Goal: Task Accomplishment & Management: Use online tool/utility

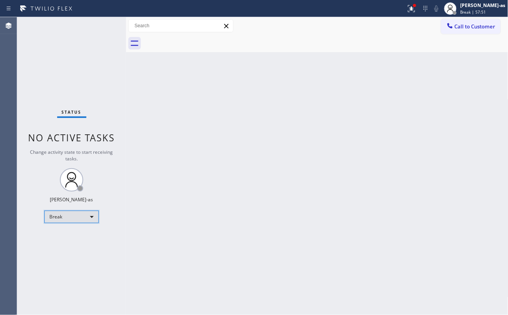
click at [73, 220] on div "Break" at bounding box center [71, 216] width 54 height 12
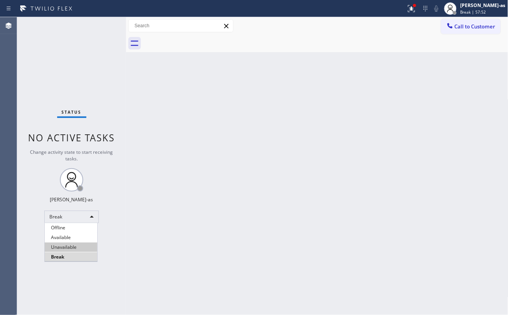
click at [62, 249] on li "Unavailable" at bounding box center [71, 246] width 52 height 9
click at [235, 93] on div "Back to Dashboard Change Sender ID Customers Technicians Select a contact Outbo…" at bounding box center [317, 165] width 382 height 297
click at [246, 218] on div "Back to Dashboard Change Sender ID Customers Technicians Select a contact Outbo…" at bounding box center [317, 165] width 382 height 297
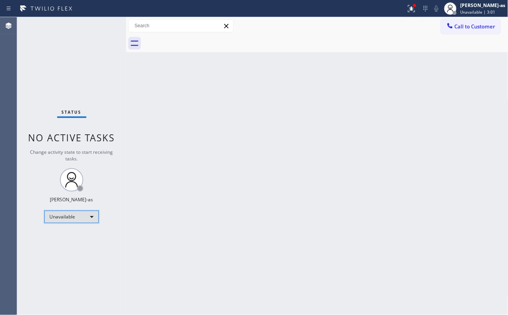
click at [83, 214] on div "Unavailable" at bounding box center [71, 216] width 54 height 12
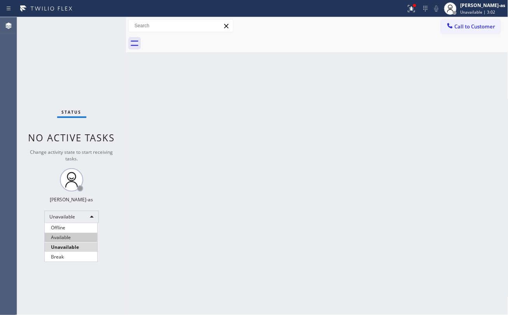
click at [77, 236] on li "Available" at bounding box center [71, 237] width 52 height 9
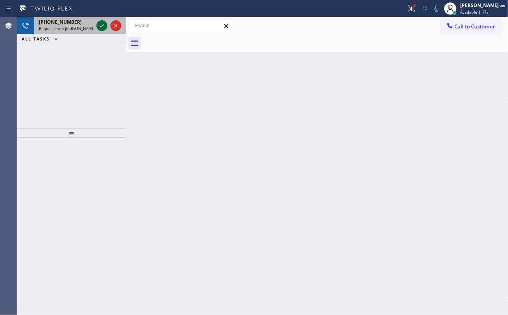
click at [100, 26] on icon at bounding box center [101, 25] width 9 height 9
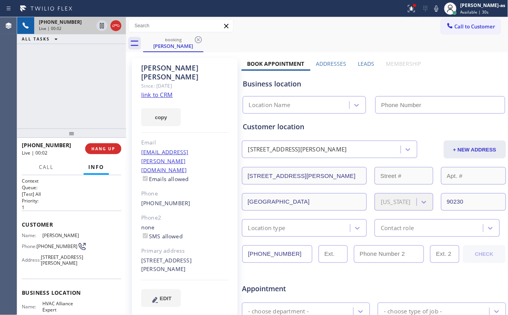
type input "[PHONE_NUMBER]"
click at [113, 68] on div "[PHONE_NUMBER] Live | 05:25 ALL TASKS ALL TASKS ACTIVE TASKS TASKS IN WRAP UP" at bounding box center [71, 72] width 109 height 111
click at [79, 83] on div "[PHONE_NUMBER] Live | 10:33 ALL TASKS ALL TASKS ACTIVE TASKS TASKS IN WRAP UP" at bounding box center [71, 72] width 109 height 111
click at [81, 94] on div "[PHONE_NUMBER] Live | 10:34 ALL TASKS ALL TASKS ACTIVE TASKS TASKS IN WRAP UP" at bounding box center [71, 72] width 109 height 111
drag, startPoint x: 90, startPoint y: 101, endPoint x: 161, endPoint y: 212, distance: 131.0
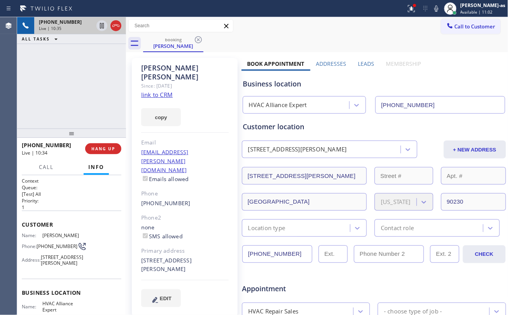
click at [90, 100] on div "[PHONE_NUMBER] Live | 10:35 ALL TASKS ALL TASKS ACTIVE TASKS TASKS IN WRAP UP" at bounding box center [71, 72] width 109 height 111
click at [102, 145] on button "HANG UP" at bounding box center [103, 148] width 36 height 11
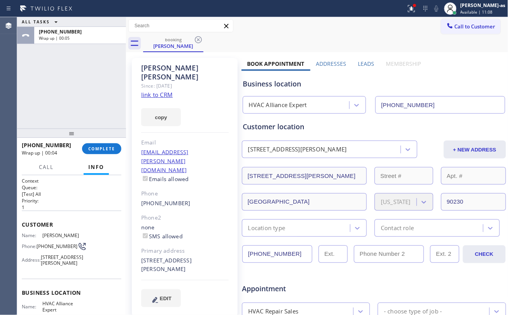
drag, startPoint x: 98, startPoint y: 146, endPoint x: 99, endPoint y: 142, distance: 3.9
click at [98, 145] on button "COMPLETE" at bounding box center [101, 148] width 39 height 11
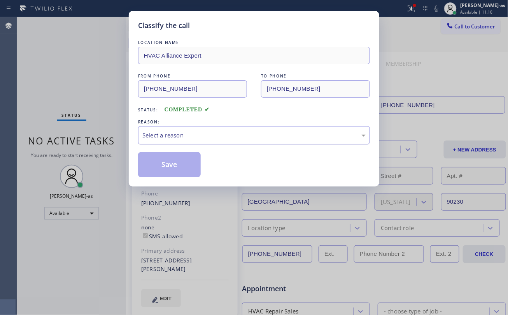
click at [176, 133] on div "Select a reason" at bounding box center [253, 135] width 223 height 9
click at [178, 165] on button "Save" at bounding box center [169, 164] width 63 height 25
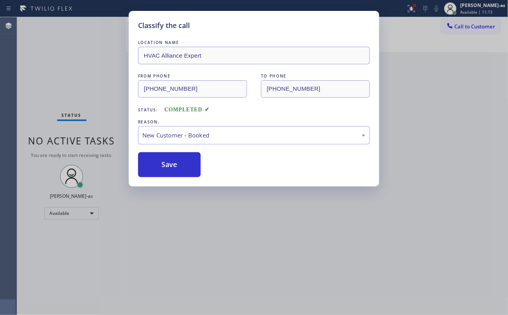
click at [76, 214] on div "Classify the call LOCATION NAME HVAC Alliance Expert FROM PHONE [PHONE_NUMBER] …" at bounding box center [254, 157] width 508 height 315
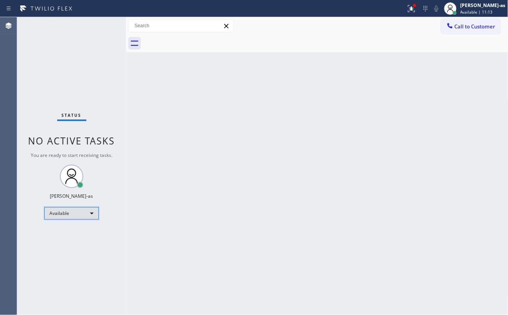
click at [83, 214] on div "Available" at bounding box center [71, 213] width 54 height 12
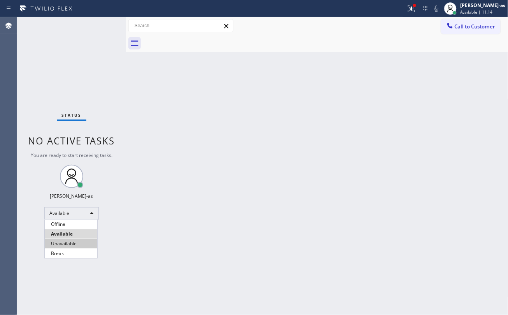
click at [81, 244] on li "Unavailable" at bounding box center [71, 243] width 52 height 9
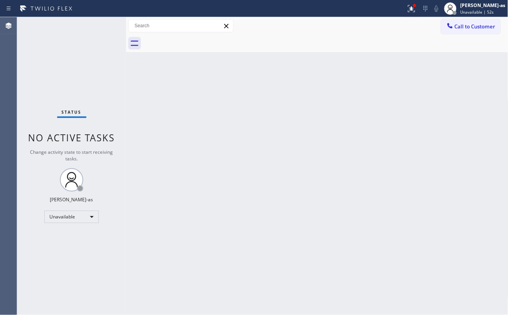
click at [147, 106] on div "Back to Dashboard Change Sender ID Customers Technicians Select a contact Outbo…" at bounding box center [317, 165] width 382 height 297
drag, startPoint x: 283, startPoint y: 135, endPoint x: 290, endPoint y: 132, distance: 7.0
click at [284, 135] on div "Back to Dashboard Change Sender ID Customers Technicians Select a contact Outbo…" at bounding box center [317, 165] width 382 height 297
click at [460, 25] on span "Call to Customer" at bounding box center [475, 26] width 41 height 7
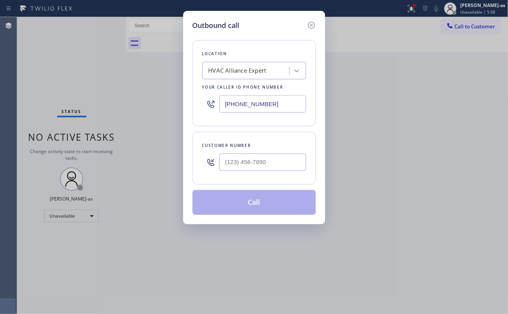
drag, startPoint x: 285, startPoint y: 151, endPoint x: 283, endPoint y: 161, distance: 10.2
click at [285, 151] on div at bounding box center [262, 162] width 87 height 25
click at [278, 166] on input "(___) ___-____" at bounding box center [262, 162] width 87 height 17
paste input "310) 550-1570"
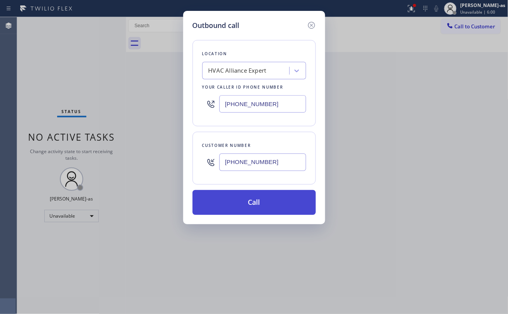
type input "[PHONE_NUMBER]"
click at [263, 207] on button "Call" at bounding box center [253, 202] width 123 height 25
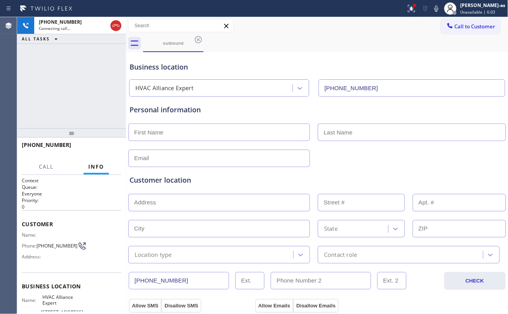
type input "[PHONE_NUMBER]"
click at [46, 166] on span "Call" at bounding box center [46, 166] width 15 height 7
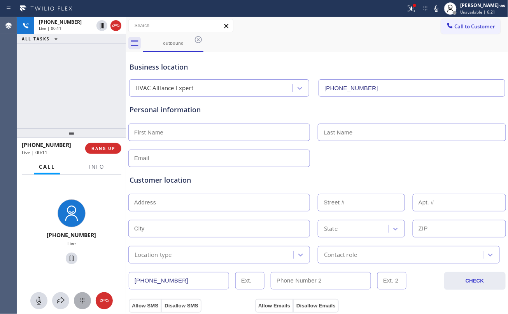
click at [81, 302] on icon at bounding box center [82, 300] width 9 height 9
click at [70, 218] on span "2" at bounding box center [71, 215] width 3 height 7
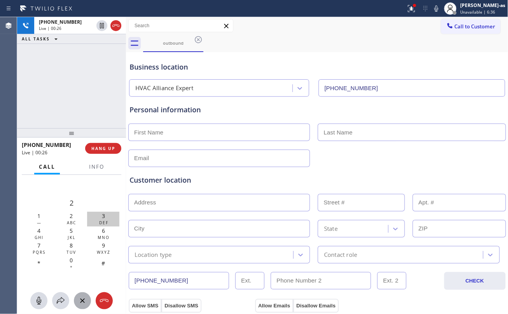
click at [103, 215] on span "3" at bounding box center [103, 215] width 3 height 7
click at [67, 266] on div "0 +" at bounding box center [71, 263] width 32 height 15
click at [54, 96] on div "[PHONE_NUMBER] Live | 00:29 ALL TASKS ALL TASKS ACTIVE TASKS TASKS IN WRAP UP" at bounding box center [71, 72] width 109 height 111
click at [72, 215] on span "2" at bounding box center [71, 215] width 3 height 7
click at [37, 217] on span "1" at bounding box center [38, 215] width 3 height 7
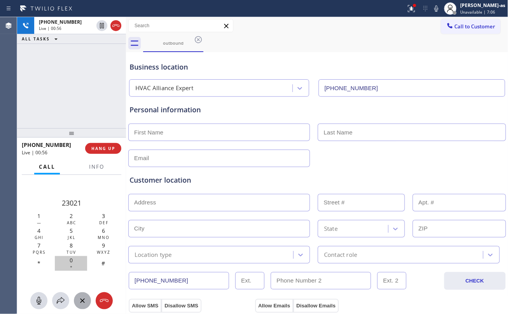
click at [70, 257] on span "0" at bounding box center [71, 260] width 3 height 7
click at [69, 107] on div "[PHONE_NUMBER] Live | 01:04 ALL TASKS ALL TASKS ACTIVE TASKS TASKS IN WRAP UP" at bounding box center [71, 72] width 109 height 111
click at [74, 66] on div "[PHONE_NUMBER] Live | 01:14 ALL TASKS ALL TASKS ACTIVE TASKS TASKS IN WRAP UP" at bounding box center [71, 72] width 109 height 111
click at [89, 93] on div "[PHONE_NUMBER] Live | 01:27 ALL TASKS ALL TASKS ACTIVE TASKS TASKS IN WRAP UP" at bounding box center [71, 72] width 109 height 111
click at [77, 94] on div "[PHONE_NUMBER] Live | 03:47 ALL TASKS ALL TASKS ACTIVE TASKS TASKS IN WRAP UP" at bounding box center [71, 72] width 109 height 111
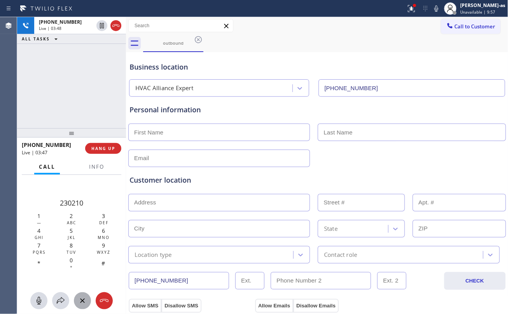
drag, startPoint x: 65, startPoint y: 120, endPoint x: 93, endPoint y: 128, distance: 29.3
click at [66, 120] on div "[PHONE_NUMBER] Live | 03:48 ALL TASKS ALL TASKS ACTIVE TASKS TASKS IN WRAP UP" at bounding box center [71, 72] width 109 height 111
click at [106, 149] on span "HANG UP" at bounding box center [103, 148] width 24 height 5
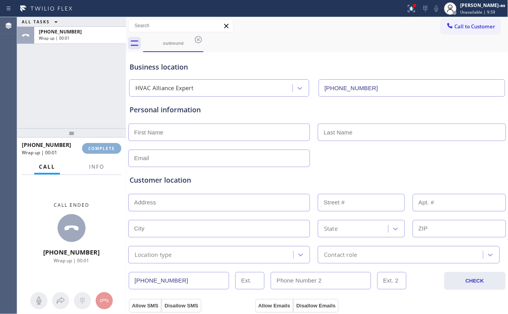
click at [105, 149] on span "COMPLETE" at bounding box center [101, 148] width 27 height 5
click at [83, 105] on div "ALL TASKS ALL TASKS ACTIVE TASKS TASKS IN WRAP UP [PHONE_NUMBER] Wrap up | 00:01" at bounding box center [71, 72] width 109 height 111
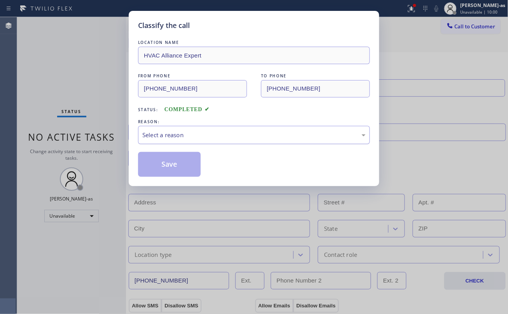
drag, startPoint x: 168, startPoint y: 128, endPoint x: 218, endPoint y: 136, distance: 50.5
click at [169, 128] on div "Select a reason" at bounding box center [254, 135] width 232 height 18
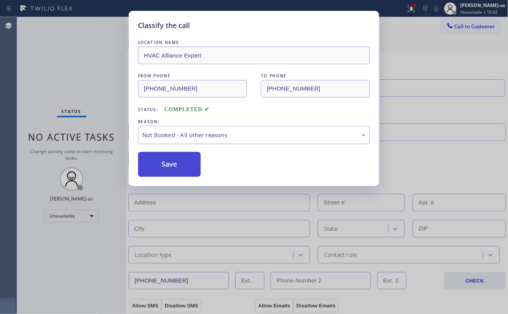
click at [158, 172] on button "Save" at bounding box center [169, 164] width 63 height 25
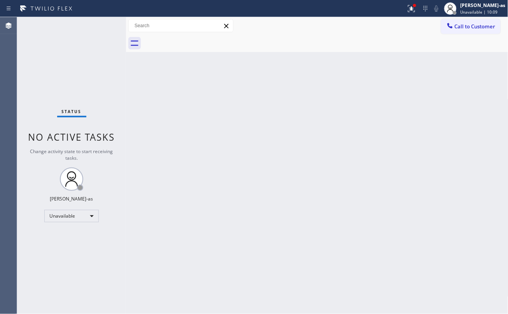
click at [166, 89] on div "Back to Dashboard Change Sender ID Customers Technicians Select a contact Outbo…" at bounding box center [317, 165] width 382 height 297
drag, startPoint x: 238, startPoint y: 124, endPoint x: 411, endPoint y: 51, distance: 187.9
click at [240, 124] on div "Back to Dashboard Change Sender ID Customers Technicians Select a contact Outbo…" at bounding box center [317, 165] width 382 height 297
click at [159, 71] on div "Back to Dashboard Change Sender ID Customers Technicians Select a contact Outbo…" at bounding box center [317, 165] width 382 height 297
drag, startPoint x: 165, startPoint y: 100, endPoint x: 297, endPoint y: 69, distance: 136.2
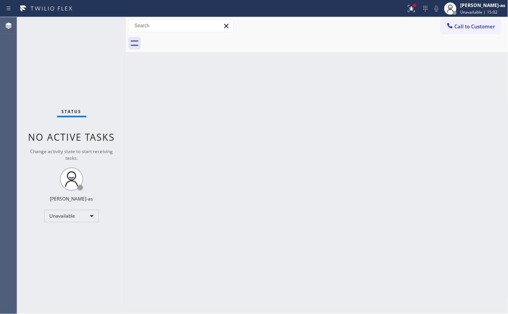
click at [169, 99] on div "Back to Dashboard Change Sender ID Customers Technicians Select a contact Outbo…" at bounding box center [317, 165] width 382 height 297
drag, startPoint x: 226, startPoint y: 86, endPoint x: 280, endPoint y: 24, distance: 81.8
click at [235, 83] on div "Back to Dashboard Change Sender ID Customers Technicians Select a contact Outbo…" at bounding box center [317, 165] width 382 height 297
click at [192, 146] on div "Back to Dashboard Change Sender ID Customers Technicians Select a contact Outbo…" at bounding box center [317, 165] width 382 height 297
click at [157, 181] on div "Back to Dashboard Change Sender ID Customers Technicians Select a contact Outbo…" at bounding box center [317, 165] width 382 height 297
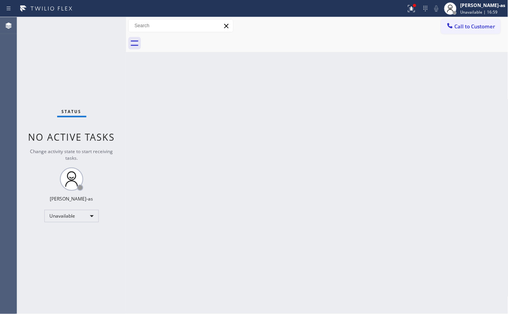
click at [302, 114] on div "Back to Dashboard Change Sender ID Customers Technicians Select a contact Outbo…" at bounding box center [317, 165] width 382 height 297
drag, startPoint x: 229, startPoint y: 198, endPoint x: 233, endPoint y: 191, distance: 8.2
click at [231, 198] on div "Back to Dashboard Change Sender ID Customers Technicians Select a contact Outbo…" at bounding box center [317, 165] width 382 height 297
click at [239, 165] on div "Back to Dashboard Change Sender ID Customers Technicians Select a contact Outbo…" at bounding box center [317, 165] width 382 height 297
click at [195, 149] on div "Back to Dashboard Change Sender ID Customers Technicians Select a contact Outbo…" at bounding box center [317, 165] width 382 height 297
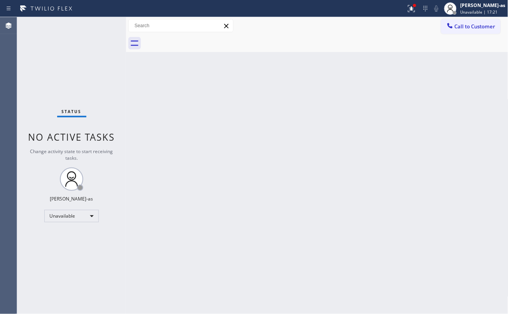
click at [458, 25] on button "Call to Customer" at bounding box center [470, 26] width 59 height 15
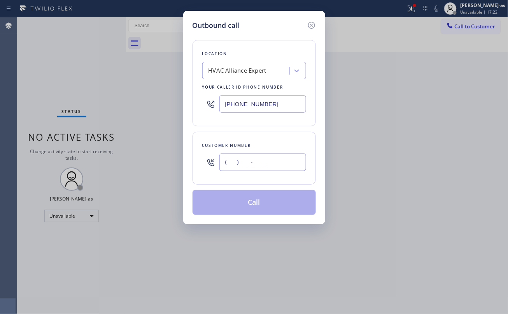
click at [255, 159] on input "(___) ___-____" at bounding box center [262, 162] width 87 height 17
paste input "310) 570-8286"
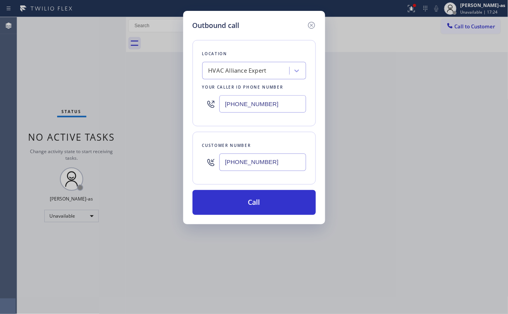
type input "[PHONE_NUMBER]"
click at [147, 97] on div "Outbound call Location HVAC Alliance Expert Your caller id phone number [PHONE_…" at bounding box center [254, 157] width 508 height 314
drag, startPoint x: 126, startPoint y: 82, endPoint x: 202, endPoint y: 72, distance: 76.4
click at [127, 82] on div "Outbound call Location HVAC Alliance Expert Your caller id phone number [PHONE_…" at bounding box center [254, 157] width 508 height 314
drag, startPoint x: 296, startPoint y: 129, endPoint x: 307, endPoint y: 127, distance: 11.1
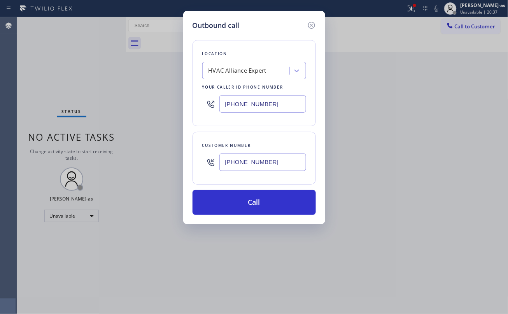
click at [299, 129] on div "Location HVAC Alliance Expert Your caller id phone number [PHONE_NUMBER] Custom…" at bounding box center [253, 123] width 123 height 184
click at [275, 203] on button "Call" at bounding box center [253, 202] width 123 height 25
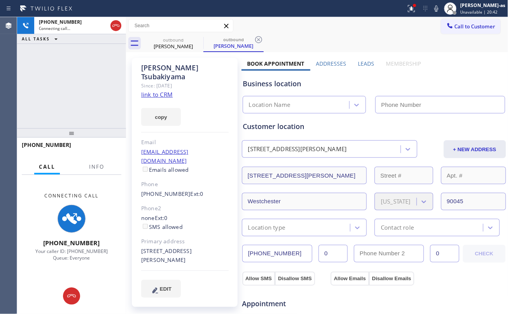
click at [158, 91] on link "link to CRM" at bounding box center [156, 95] width 31 height 8
type input "[PHONE_NUMBER]"
click at [122, 130] on div at bounding box center [71, 132] width 109 height 9
click at [161, 91] on link "link to CRM" at bounding box center [156, 95] width 31 height 8
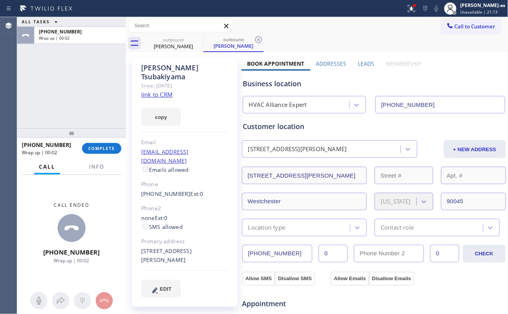
click at [63, 78] on div "ALL TASKS ALL TASKS ACTIVE TASKS TASKS IN WRAP UP [PHONE_NUMBER] Wrap up | 00:02" at bounding box center [71, 72] width 109 height 111
click at [114, 148] on span "COMPLETE" at bounding box center [101, 148] width 27 height 5
drag, startPoint x: 103, startPoint y: 98, endPoint x: 105, endPoint y: 91, distance: 8.1
click at [103, 96] on div "ALL TASKS ALL TASKS ACTIVE TASKS TASKS IN WRAP UP [PHONE_NUMBER] Wrap up | 00:02" at bounding box center [71, 72] width 109 height 111
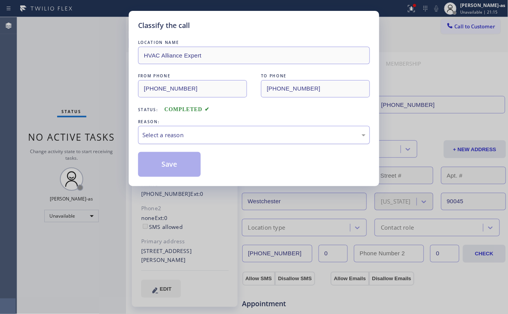
click at [252, 134] on div "Select a reason" at bounding box center [253, 135] width 223 height 9
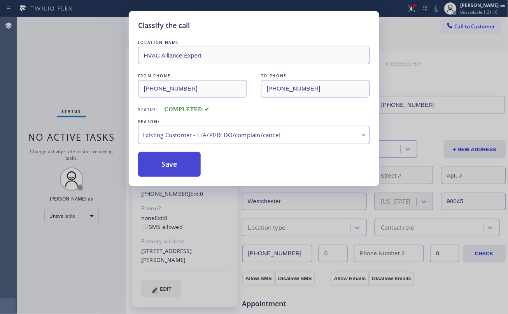
click at [177, 162] on button "Save" at bounding box center [169, 164] width 63 height 25
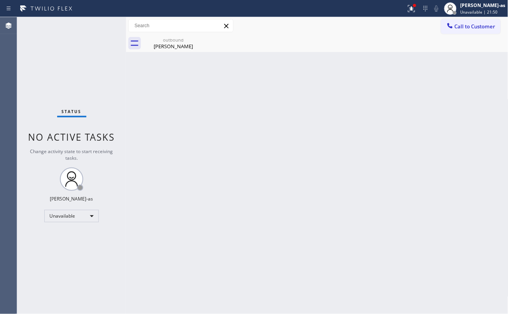
drag, startPoint x: 208, startPoint y: 154, endPoint x: 230, endPoint y: 138, distance: 27.8
click at [210, 150] on div "Back to Dashboard Change Sender ID Customers Technicians Select a contact Outbo…" at bounding box center [317, 165] width 382 height 297
click at [170, 39] on div "outbound" at bounding box center [173, 40] width 59 height 6
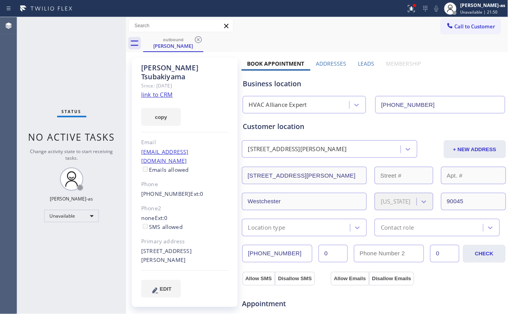
click at [198, 39] on icon at bounding box center [198, 39] width 7 height 7
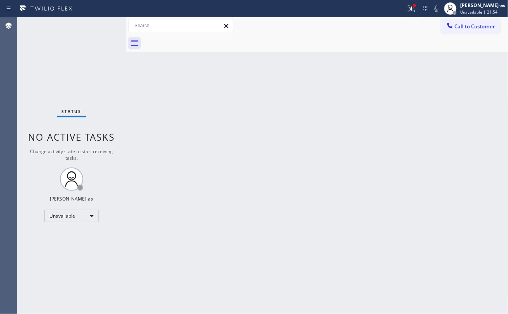
drag, startPoint x: 197, startPoint y: 145, endPoint x: 465, endPoint y: 53, distance: 284.1
click at [198, 145] on div "Back to Dashboard Change Sender ID Customers Technicians Select a contact Outbo…" at bounding box center [317, 165] width 382 height 297
click at [464, 27] on span "Call to Customer" at bounding box center [475, 26] width 41 height 7
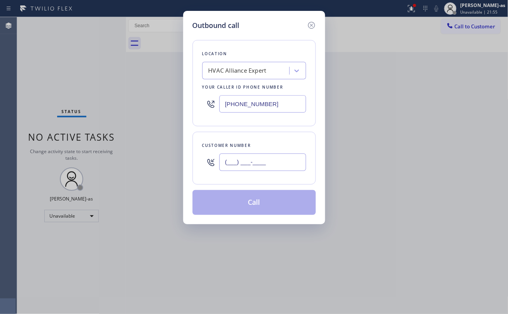
click at [254, 161] on input "(___) ___-____" at bounding box center [262, 162] width 87 height 17
paste input "310) 307-9058"
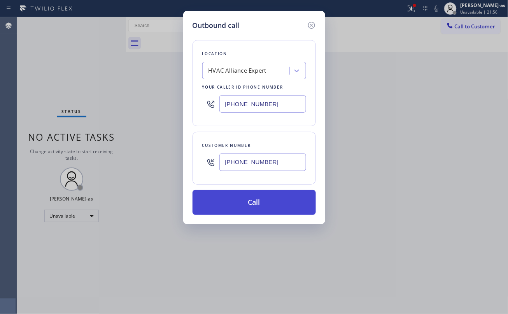
type input "[PHONE_NUMBER]"
click at [257, 207] on button "Call" at bounding box center [253, 202] width 123 height 25
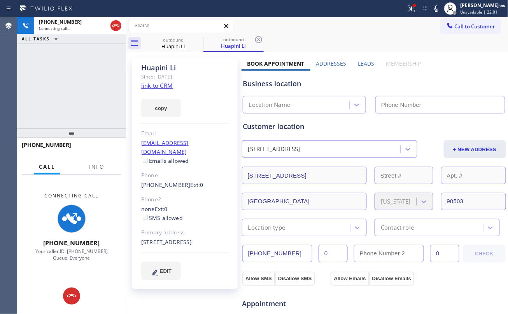
type input "[PHONE_NUMBER]"
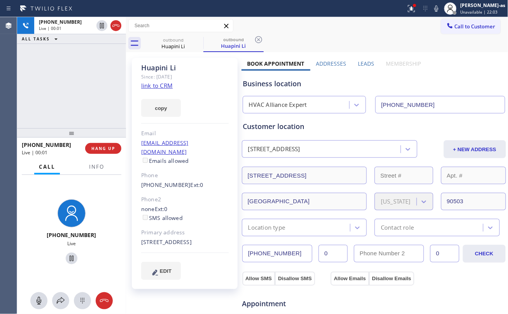
drag, startPoint x: 102, startPoint y: 86, endPoint x: 97, endPoint y: 137, distance: 52.0
click at [101, 92] on div "[PHONE_NUMBER] Live | 00:01 ALL TASKS ALL TASKS ACTIVE TASKS TASKS IN WRAP UP" at bounding box center [71, 72] width 109 height 111
click at [104, 147] on span "HANG UP" at bounding box center [103, 148] width 24 height 5
click at [104, 146] on span "HANG UP" at bounding box center [103, 148] width 24 height 5
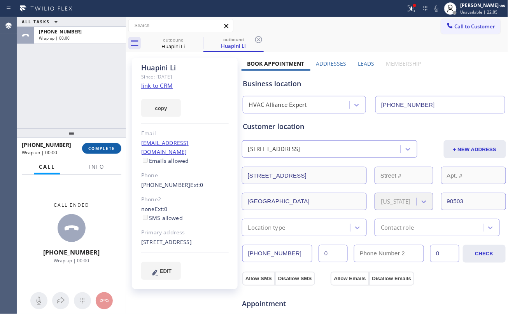
click at [102, 147] on span "COMPLETE" at bounding box center [101, 148] width 27 height 5
click at [97, 112] on div "ALL TASKS ALL TASKS ACTIVE TASKS TASKS IN WRAP UP [PHONE_NUMBER] Wrap up | 00:00" at bounding box center [71, 72] width 109 height 111
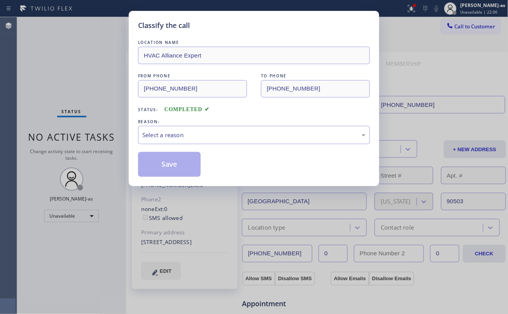
click at [206, 133] on div "Select a reason" at bounding box center [253, 135] width 223 height 9
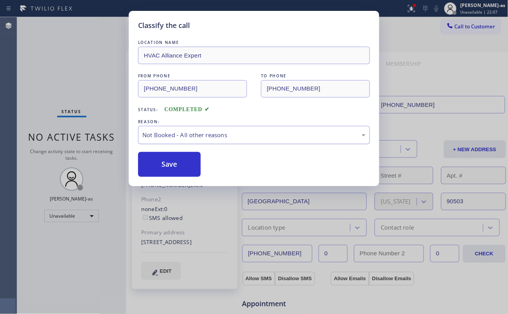
click at [179, 136] on div "Not Booked - All other reasons" at bounding box center [253, 135] width 223 height 9
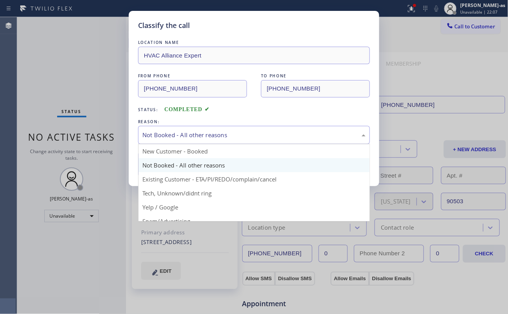
drag, startPoint x: 217, startPoint y: 178, endPoint x: 179, endPoint y: 169, distance: 38.9
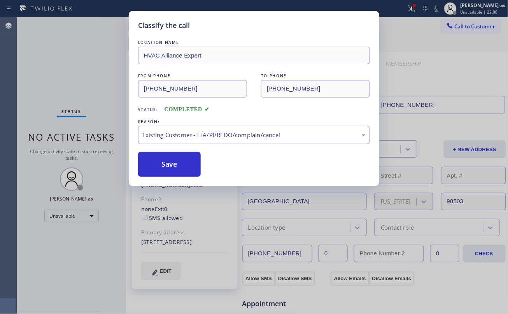
click at [178, 168] on button "Save" at bounding box center [169, 164] width 63 height 25
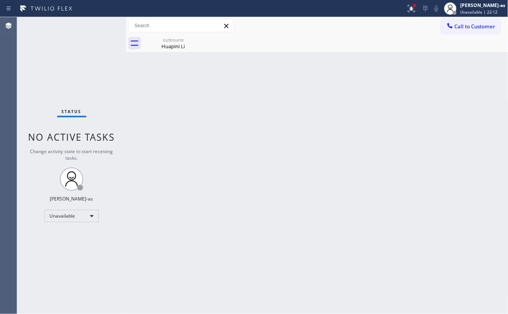
drag, startPoint x: 151, startPoint y: 8, endPoint x: 154, endPoint y: 20, distance: 12.4
click at [151, 14] on div at bounding box center [203, 8] width 400 height 12
drag, startPoint x: 161, startPoint y: 40, endPoint x: 84, endPoint y: 79, distance: 86.6
click at [163, 42] on div "outbound Huapini Li" at bounding box center [173, 43] width 59 height 17
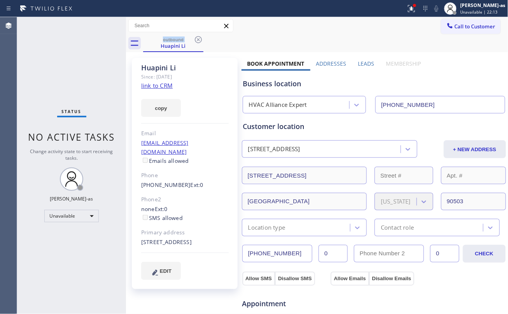
click at [152, 85] on link "link to CRM" at bounding box center [156, 86] width 31 height 8
click at [131, 95] on div "Huapini Li Since: [DATE] link to CRM copy Email [EMAIL_ADDRESS][DOMAIN_NAME] Em…" at bounding box center [185, 314] width 114 height 520
click at [191, 39] on div "outbound" at bounding box center [173, 40] width 59 height 6
click at [195, 38] on icon at bounding box center [198, 39] width 9 height 9
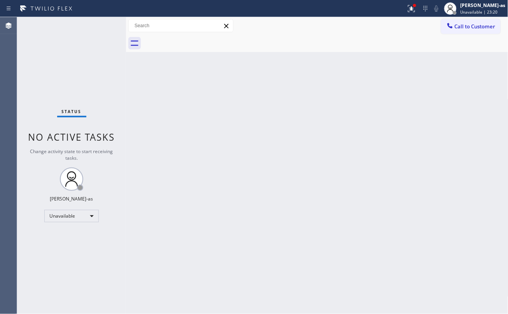
drag, startPoint x: 111, startPoint y: 148, endPoint x: 434, endPoint y: 56, distance: 336.4
click at [120, 145] on div "Status No active tasks Change activity state to start receiving tasks. [PERSON_…" at bounding box center [71, 165] width 109 height 297
click at [476, 22] on button "Call to Customer" at bounding box center [470, 26] width 59 height 15
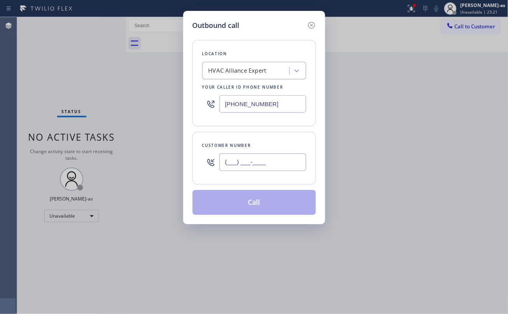
click at [255, 171] on input "(___) ___-____" at bounding box center [262, 162] width 87 height 17
paste input "626) 374-7785"
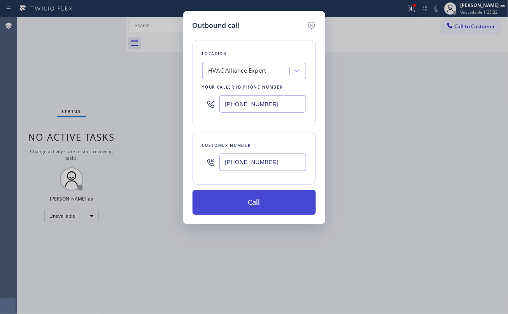
type input "[PHONE_NUMBER]"
drag, startPoint x: 262, startPoint y: 205, endPoint x: 306, endPoint y: 198, distance: 45.3
click at [262, 205] on button "Call" at bounding box center [253, 202] width 123 height 25
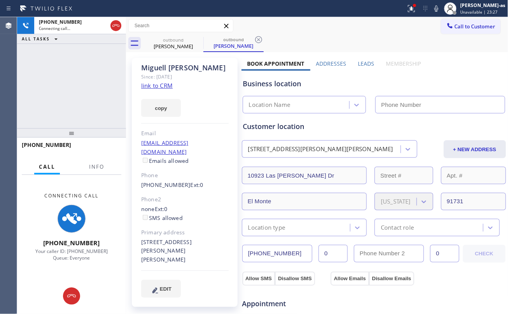
type input "[PHONE_NUMBER]"
drag, startPoint x: 70, startPoint y: 83, endPoint x: 106, endPoint y: 84, distance: 36.2
click at [71, 84] on div "[PHONE_NUMBER] Connecting call… ALL TASKS ALL TASKS ACTIVE TASKS TASKS IN WRAP …" at bounding box center [71, 72] width 109 height 111
click at [156, 88] on link "link to CRM" at bounding box center [156, 86] width 31 height 8
drag, startPoint x: 97, startPoint y: 98, endPoint x: 103, endPoint y: 101, distance: 6.6
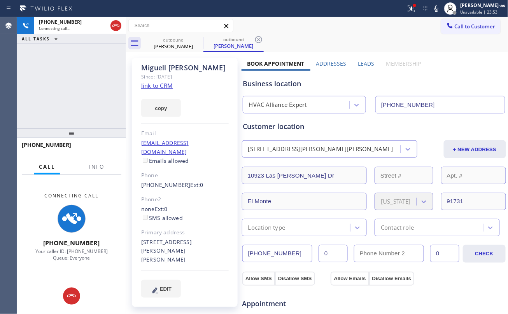
click at [102, 101] on div "[PHONE_NUMBER] Connecting call… ALL TASKS ALL TASKS ACTIVE TASKS TASKS IN WRAP …" at bounding box center [71, 72] width 109 height 111
click at [119, 30] on div at bounding box center [116, 25] width 14 height 17
click at [109, 26] on div at bounding box center [116, 25] width 14 height 17
drag, startPoint x: 89, startPoint y: 63, endPoint x: 103, endPoint y: 47, distance: 21.5
click at [94, 61] on div "[PHONE_NUMBER] Connecting call… ALL TASKS ALL TASKS ACTIVE TASKS TASKS IN WRAP …" at bounding box center [71, 72] width 109 height 111
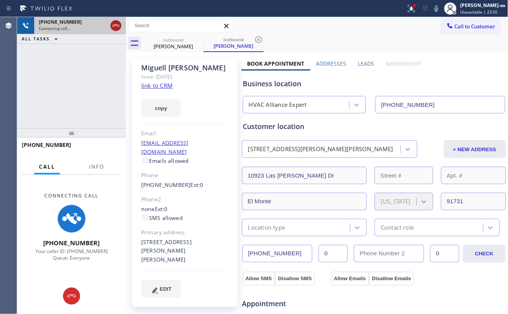
click at [114, 27] on icon at bounding box center [115, 25] width 9 height 9
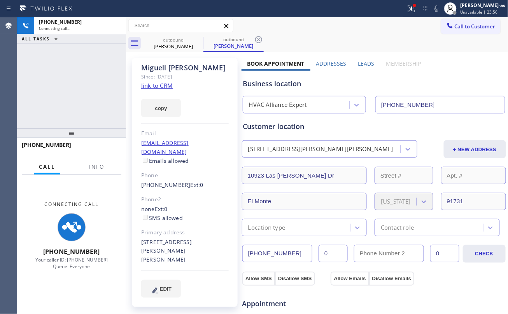
drag, startPoint x: 94, startPoint y: 94, endPoint x: 170, endPoint y: 61, distance: 83.1
click at [106, 89] on div "[PHONE_NUMBER] Connecting call… ALL TASKS ALL TASKS ACTIVE TASKS TASKS IN WRAP …" at bounding box center [71, 72] width 109 height 111
click at [178, 46] on div "[PERSON_NAME]" at bounding box center [173, 46] width 59 height 7
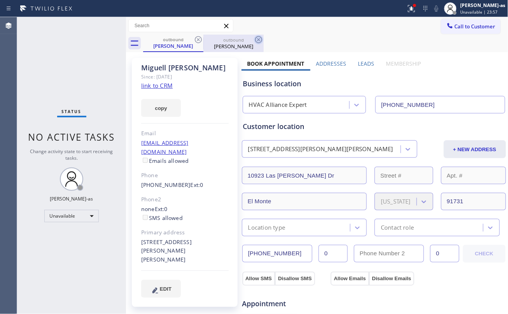
click at [199, 36] on icon at bounding box center [198, 39] width 7 height 7
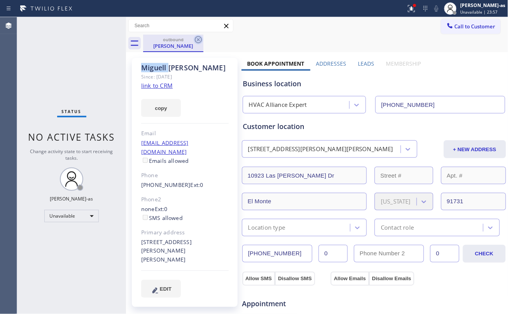
click at [199, 36] on icon at bounding box center [198, 39] width 7 height 7
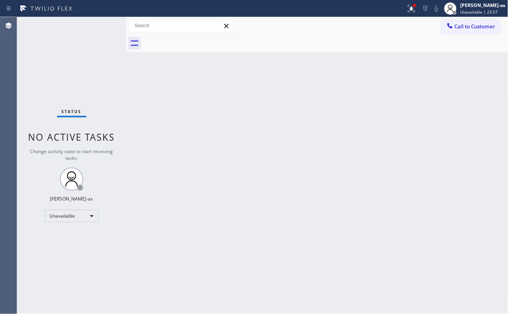
click at [199, 36] on div at bounding box center [325, 43] width 365 height 17
drag, startPoint x: 143, startPoint y: 150, endPoint x: 400, endPoint y: 86, distance: 264.3
click at [144, 150] on div "Back to Dashboard Change Sender ID Customers Technicians Select a contact Outbo…" at bounding box center [317, 165] width 382 height 297
drag, startPoint x: 475, startPoint y: 21, endPoint x: 363, endPoint y: 70, distance: 122.8
click at [475, 22] on button "Call to Customer" at bounding box center [470, 26] width 59 height 15
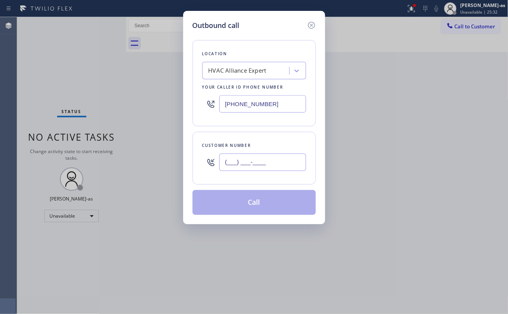
click at [254, 163] on input "(___) ___-____" at bounding box center [262, 162] width 87 height 17
paste input "626) 374-7785"
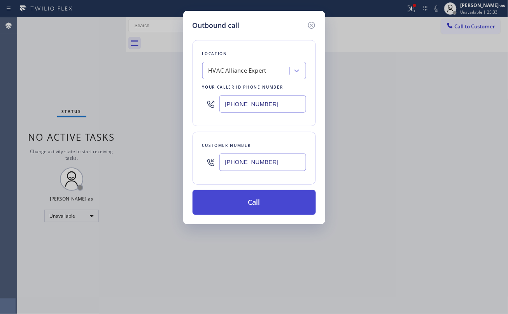
type input "[PHONE_NUMBER]"
click at [265, 206] on button "Call" at bounding box center [253, 202] width 123 height 25
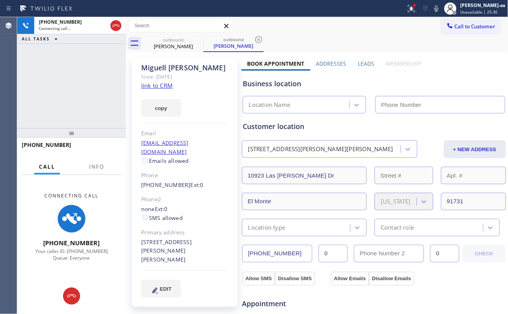
click at [162, 89] on link "link to CRM" at bounding box center [156, 86] width 31 height 8
type input "[PHONE_NUMBER]"
drag, startPoint x: 64, startPoint y: 128, endPoint x: 181, endPoint y: 80, distance: 126.8
click at [65, 128] on div at bounding box center [71, 132] width 109 height 9
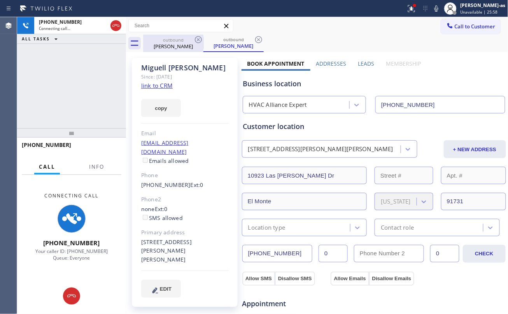
drag, startPoint x: 167, startPoint y: 44, endPoint x: 184, endPoint y: 40, distance: 17.1
click at [170, 44] on div "[PERSON_NAME]" at bounding box center [173, 46] width 59 height 7
click at [203, 36] on icon at bounding box center [198, 39] width 9 height 9
drag, startPoint x: 65, startPoint y: 87, endPoint x: 100, endPoint y: 64, distance: 42.4
click at [80, 77] on div "[PHONE_NUMBER] Connecting call… ALL TASKS ALL TASKS ACTIVE TASKS TASKS IN WRAP …" at bounding box center [71, 72] width 109 height 111
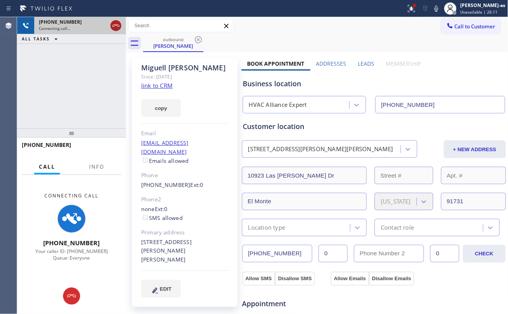
drag, startPoint x: 110, startPoint y: 30, endPoint x: 114, endPoint y: 26, distance: 5.0
click at [110, 29] on div at bounding box center [116, 25] width 14 height 17
click at [115, 25] on icon at bounding box center [115, 25] width 9 height 9
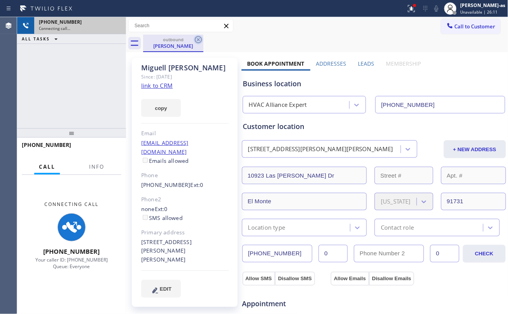
click at [179, 43] on div "[PERSON_NAME]" at bounding box center [173, 45] width 59 height 7
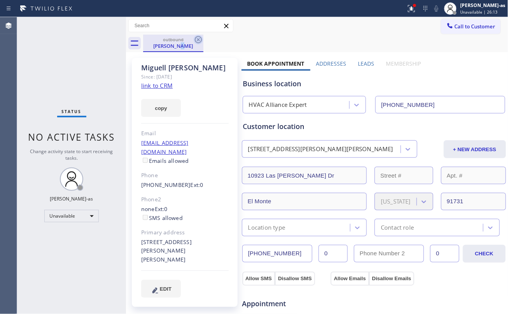
click at [198, 38] on icon at bounding box center [198, 39] width 9 height 9
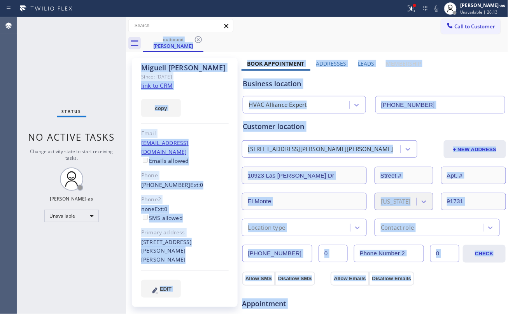
click at [198, 38] on div "outbound [PERSON_NAME]" at bounding box center [325, 43] width 365 height 17
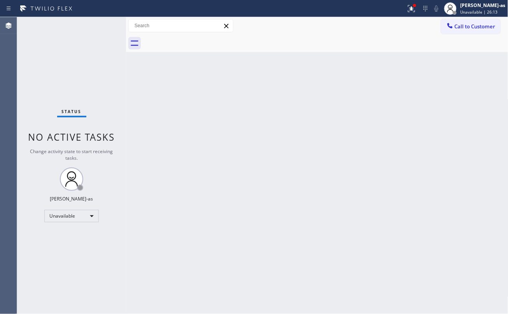
click at [198, 38] on div at bounding box center [325, 43] width 365 height 17
click at [455, 25] on span "Call to Customer" at bounding box center [475, 26] width 41 height 7
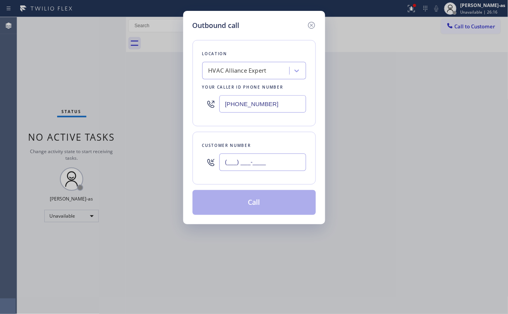
click at [261, 159] on input "(___) ___-____" at bounding box center [262, 162] width 87 height 17
paste input "619) 807-3061"
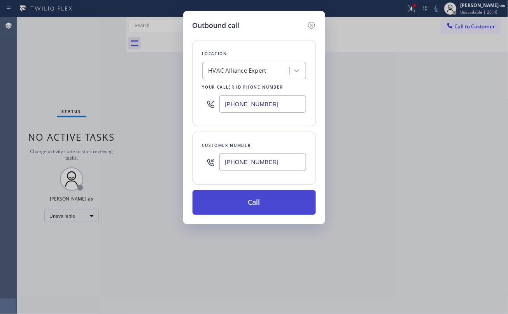
type input "[PHONE_NUMBER]"
click at [265, 209] on button "Call" at bounding box center [253, 202] width 123 height 25
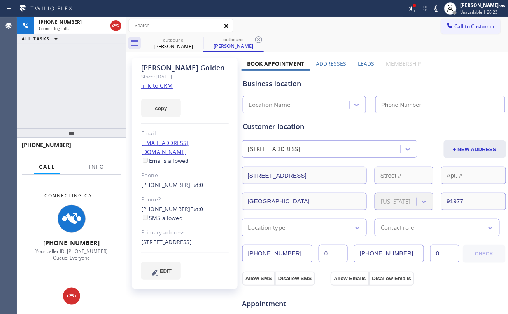
type input "[PHONE_NUMBER]"
click at [95, 166] on span "Info" at bounding box center [96, 166] width 15 height 7
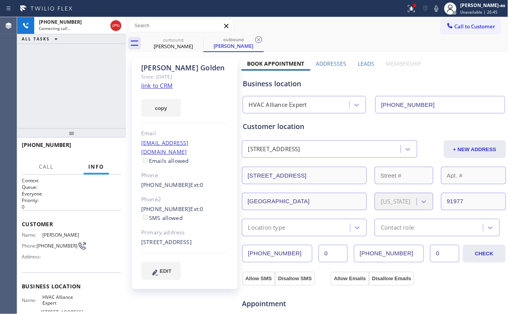
click at [86, 92] on div "[PHONE_NUMBER] Connecting call… ALL TASKS ALL TASKS ACTIVE TASKS TASKS IN WRAP …" at bounding box center [71, 72] width 109 height 111
drag, startPoint x: 30, startPoint y: 152, endPoint x: 61, endPoint y: 87, distance: 72.2
click at [30, 150] on div at bounding box center [69, 152] width 94 height 7
click at [157, 86] on link "link to CRM" at bounding box center [156, 86] width 31 height 8
click at [95, 95] on div "[PHONE_NUMBER] Live | 01:10 ALL TASKS ALL TASKS ACTIVE TASKS TASKS IN WRAP UP" at bounding box center [71, 72] width 109 height 111
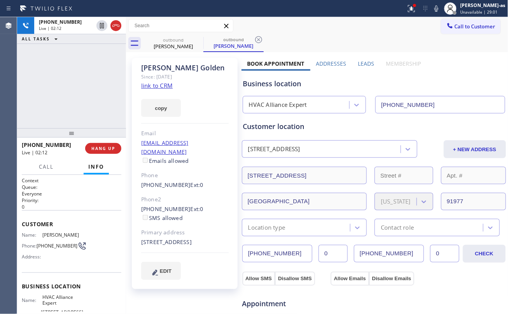
click at [60, 117] on div "[PHONE_NUMBER] Live | 02:12 ALL TASKS ALL TASKS ACTIVE TASKS TASKS IN WRAP UP" at bounding box center [71, 72] width 109 height 111
click at [69, 105] on div "[PHONE_NUMBER] Live | 02:15 ALL TASKS ALL TASKS ACTIVE TASKS TASKS IN WRAP UP" at bounding box center [71, 72] width 109 height 111
drag, startPoint x: 69, startPoint y: 124, endPoint x: 110, endPoint y: 184, distance: 72.5
click at [69, 123] on div "[PHONE_NUMBER] Live | 02:16 ALL TASKS ALL TASKS ACTIVE TASKS TASKS IN WRAP UP" at bounding box center [71, 72] width 109 height 111
click at [101, 143] on button "HANG UP" at bounding box center [103, 148] width 36 height 11
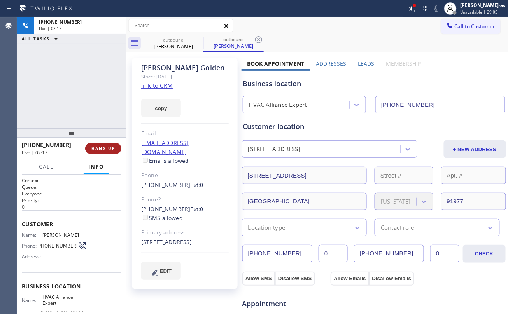
click at [101, 143] on button "HANG UP" at bounding box center [103, 148] width 36 height 11
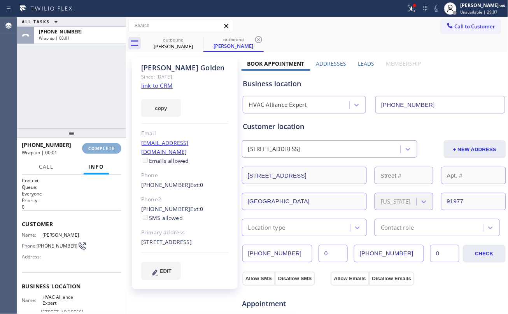
click at [101, 144] on button "COMPLETE" at bounding box center [101, 148] width 39 height 11
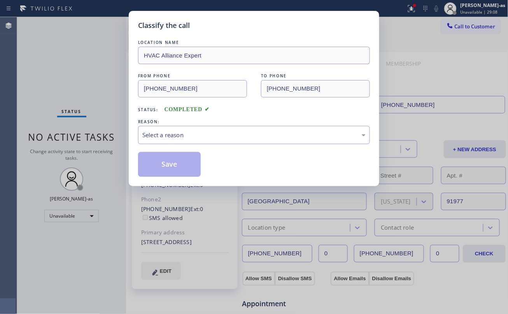
click at [101, 146] on div "Classify the call LOCATION NAME HVAC Alliance Expert FROM PHONE [PHONE_NUMBER] …" at bounding box center [254, 157] width 508 height 314
click at [203, 134] on div "Select a reason" at bounding box center [253, 135] width 223 height 9
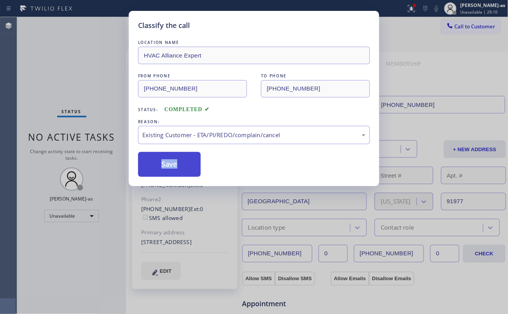
click at [168, 165] on button "Save" at bounding box center [169, 164] width 63 height 25
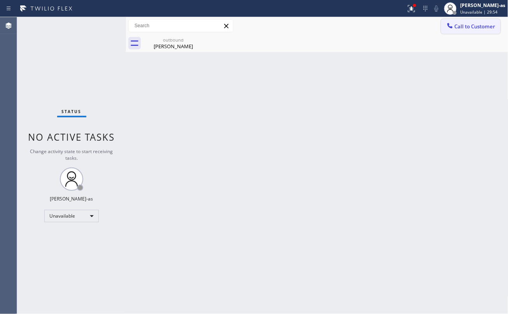
click at [476, 21] on button "Call to Customer" at bounding box center [470, 26] width 59 height 15
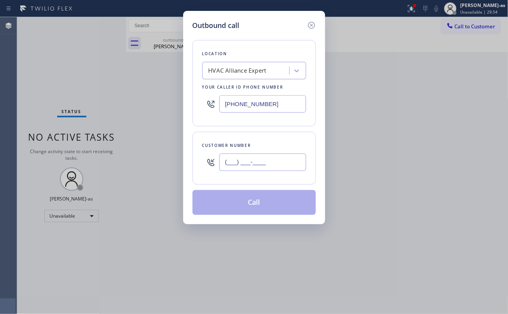
click at [238, 161] on input "(___) ___-____" at bounding box center [262, 162] width 87 height 17
paste input "424) 385-3260"
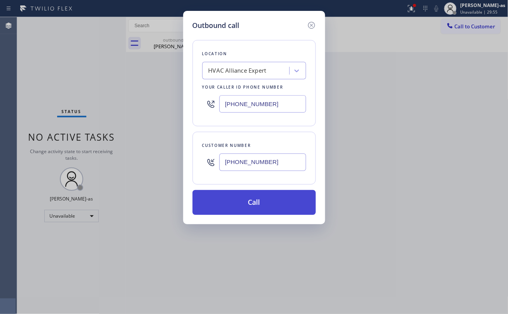
type input "[PHONE_NUMBER]"
click at [255, 201] on button "Call" at bounding box center [253, 202] width 123 height 25
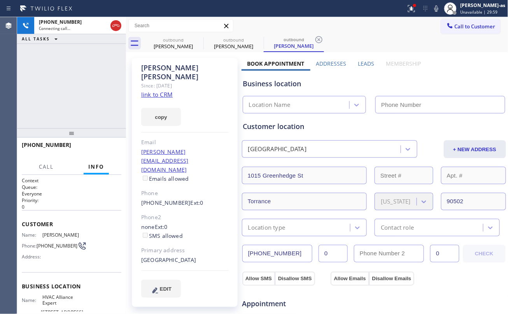
type input "[PHONE_NUMBER]"
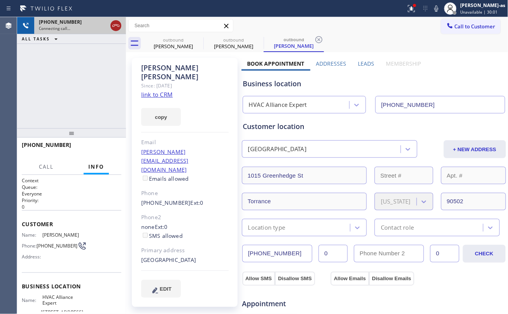
click at [117, 23] on div at bounding box center [116, 25] width 14 height 17
click at [110, 28] on div at bounding box center [115, 25] width 11 height 9
drag, startPoint x: 163, startPoint y: 41, endPoint x: 191, endPoint y: 41, distance: 28.0
click at [164, 42] on div "outbound" at bounding box center [173, 40] width 59 height 6
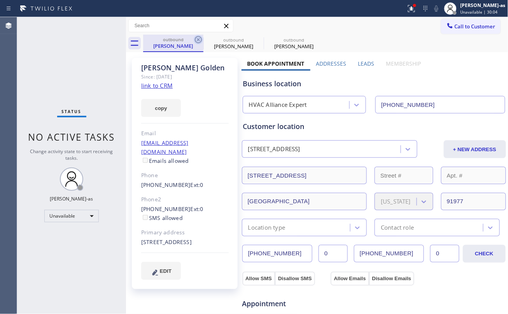
click at [199, 40] on icon at bounding box center [198, 39] width 9 height 9
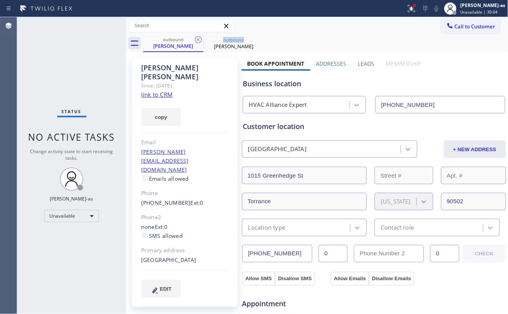
click at [199, 40] on icon at bounding box center [198, 39] width 9 height 9
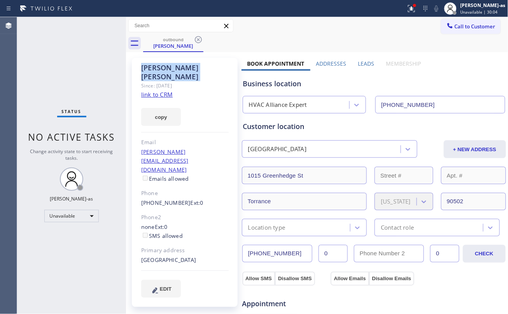
click at [199, 40] on icon at bounding box center [198, 39] width 9 height 9
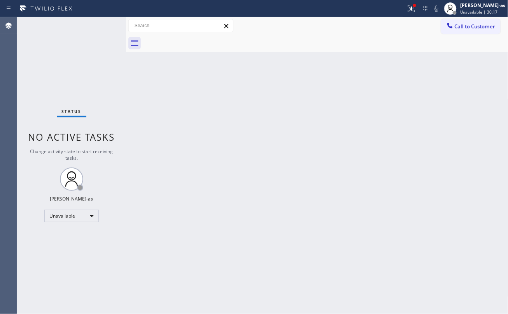
drag, startPoint x: 149, startPoint y: 117, endPoint x: 184, endPoint y: 103, distance: 37.0
click at [154, 115] on div "Back to Dashboard Change Sender ID Customers Technicians Select a contact Outbo…" at bounding box center [317, 165] width 382 height 297
click at [465, 25] on span "Call to Customer" at bounding box center [475, 26] width 41 height 7
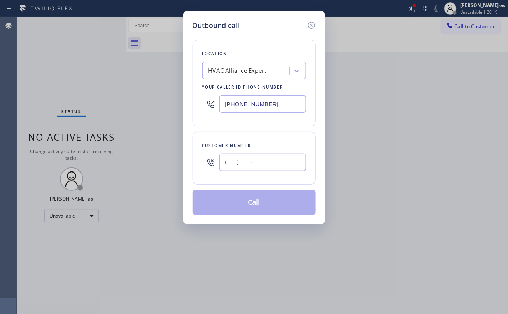
click at [260, 163] on input "(___) ___-____" at bounding box center [262, 162] width 87 height 17
paste input "716) 200-2490"
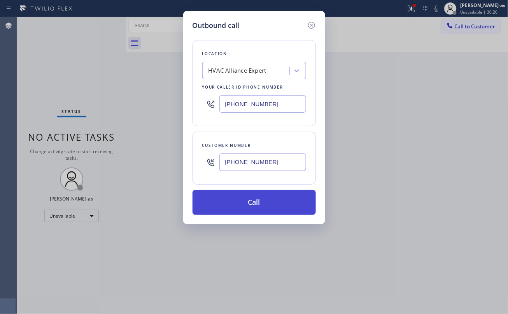
type input "[PHONE_NUMBER]"
click at [263, 207] on button "Call" at bounding box center [253, 202] width 123 height 25
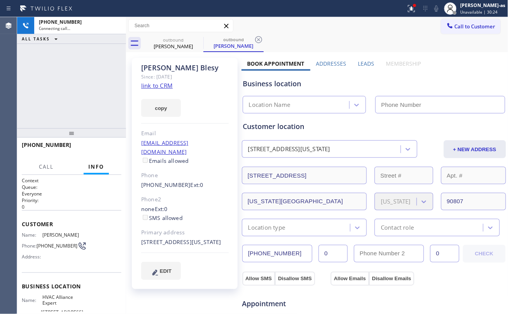
click at [160, 86] on link "link to CRM" at bounding box center [156, 86] width 31 height 8
type input "[PHONE_NUMBER]"
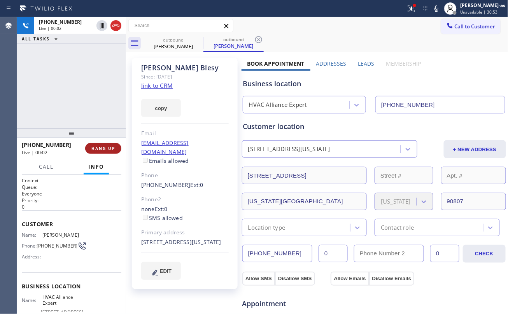
drag, startPoint x: 81, startPoint y: 103, endPoint x: 95, endPoint y: 144, distance: 42.9
click at [82, 103] on div "[PHONE_NUMBER] Live | 00:02 ALL TASKS ALL TASKS ACTIVE TASKS TASKS IN WRAP UP" at bounding box center [71, 72] width 109 height 111
click at [95, 142] on div "[PHONE_NUMBER] Live | 00:02 HANG UP" at bounding box center [72, 148] width 100 height 20
click at [96, 142] on div "[PHONE_NUMBER] Live | 00:02 HANG UP" at bounding box center [72, 148] width 100 height 20
click at [96, 142] on div "[PHONE_NUMBER] Live | 00:03 HANG UP" at bounding box center [72, 148] width 100 height 20
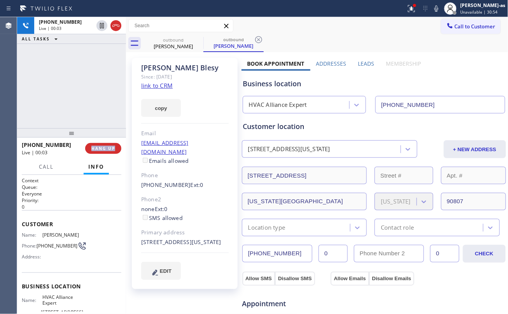
click at [96, 142] on div "[PHONE_NUMBER] Live | 00:03 HANG UP" at bounding box center [72, 148] width 100 height 20
click at [106, 148] on span "HANG UP" at bounding box center [103, 148] width 24 height 5
drag, startPoint x: 103, startPoint y: 106, endPoint x: 124, endPoint y: 165, distance: 62.5
click at [103, 114] on div "[PHONE_NUMBER] Live | 00:04 ALL TASKS ALL TASKS ACTIVE TASKS TASKS IN WRAP UP" at bounding box center [71, 72] width 109 height 111
click at [114, 148] on span "HANG UP" at bounding box center [103, 148] width 24 height 5
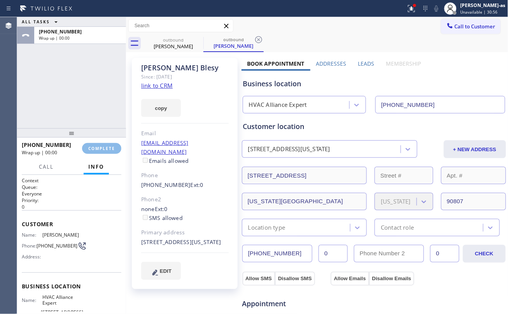
click at [94, 117] on div "ALL TASKS ALL TASKS ACTIVE TASKS TASKS IN WRAP UP [PHONE_NUMBER] Wrap up | 00:00" at bounding box center [71, 72] width 109 height 111
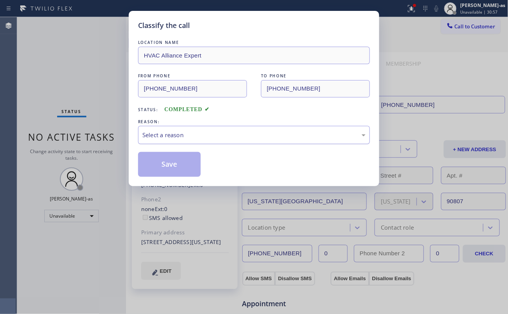
click at [179, 135] on div "Select a reason" at bounding box center [253, 135] width 223 height 9
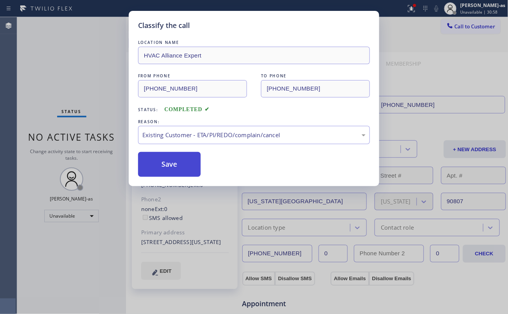
click at [162, 173] on button "Save" at bounding box center [169, 164] width 63 height 25
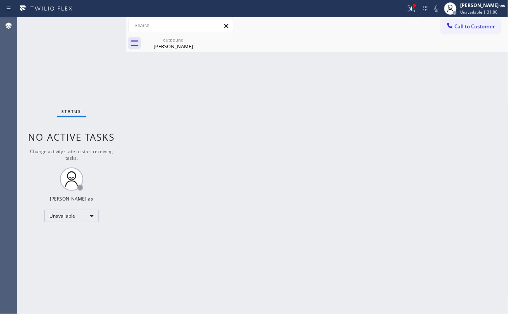
drag, startPoint x: 121, startPoint y: 86, endPoint x: 93, endPoint y: 1, distance: 89.3
click at [114, 69] on div "Status No active tasks Change activity state to start receiving tasks. [PERSON_…" at bounding box center [71, 165] width 109 height 297
click at [184, 154] on div "Back to Dashboard Change Sender ID Customers Technicians Select a contact Outbo…" at bounding box center [317, 165] width 382 height 297
drag, startPoint x: 167, startPoint y: 46, endPoint x: 184, endPoint y: 45, distance: 16.7
click at [168, 47] on div "[PERSON_NAME]" at bounding box center [173, 46] width 59 height 7
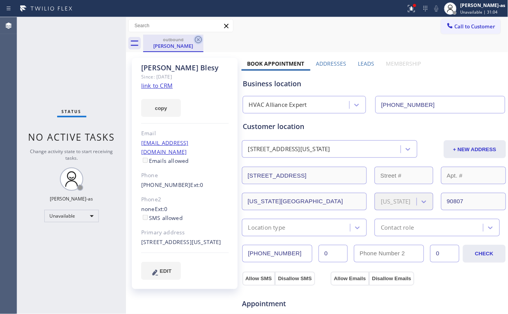
click at [198, 40] on icon at bounding box center [198, 39] width 7 height 7
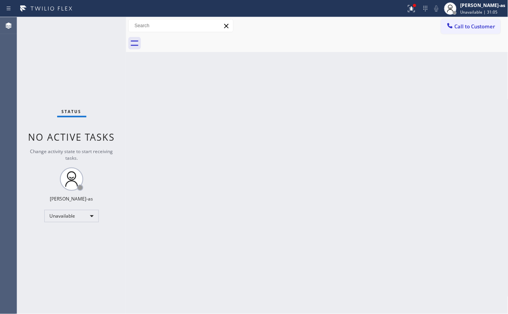
click at [96, 63] on div "Status No active tasks Change activity state to start receiving tasks. [PERSON_…" at bounding box center [71, 165] width 109 height 297
drag, startPoint x: 270, startPoint y: 129, endPoint x: 326, endPoint y: 108, distance: 60.1
click at [281, 128] on div "Back to Dashboard Change Sender ID Customers Technicians Select a contact Outbo…" at bounding box center [317, 165] width 382 height 296
click at [471, 19] on div "Call to Customer Outbound call Location HVAC Alliance Expert Your caller id pho…" at bounding box center [317, 25] width 382 height 17
click at [471, 27] on span "Call to Customer" at bounding box center [475, 26] width 41 height 7
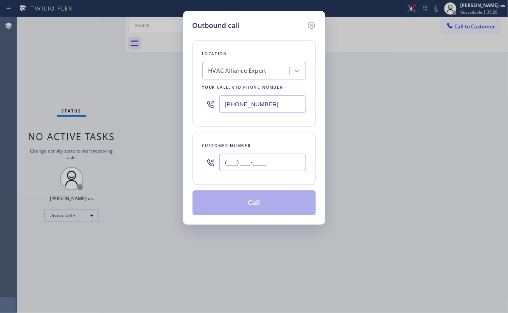
click at [273, 170] on input "(___) ___-____" at bounding box center [262, 162] width 87 height 17
paste input "626) 456-1364"
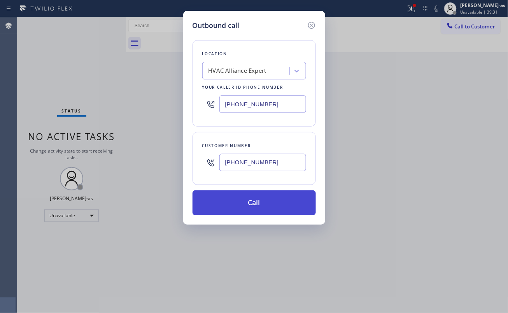
type input "[PHONE_NUMBER]"
click at [280, 201] on button "Call" at bounding box center [253, 202] width 123 height 25
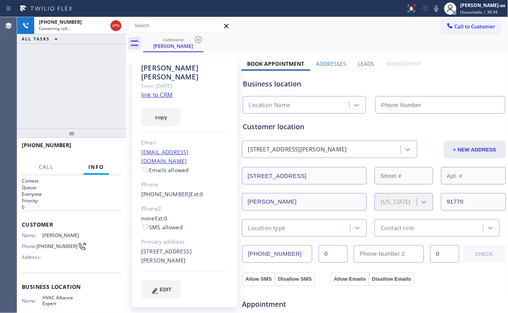
click at [160, 91] on link "link to CRM" at bounding box center [156, 95] width 31 height 8
type input "[PHONE_NUMBER]"
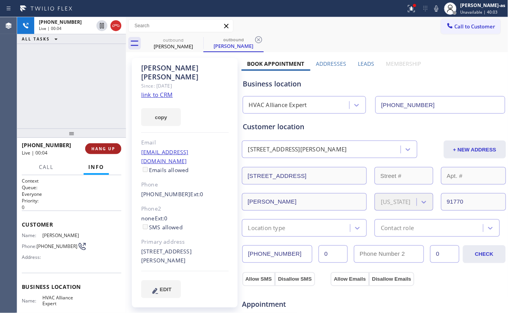
drag, startPoint x: 116, startPoint y: 140, endPoint x: 111, endPoint y: 147, distance: 8.6
click at [115, 142] on div "[PHONE_NUMBER] Live | 00:04 HANG UP" at bounding box center [72, 148] width 100 height 20
click at [110, 147] on span "HANG UP" at bounding box center [103, 148] width 24 height 5
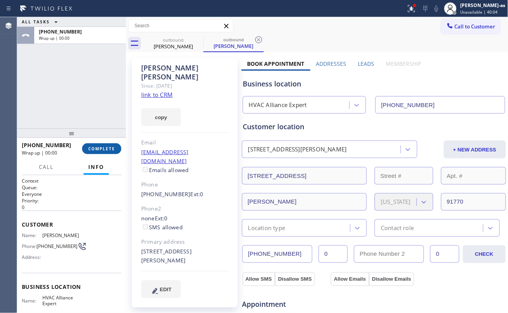
click at [110, 147] on span "COMPLETE" at bounding box center [101, 148] width 27 height 5
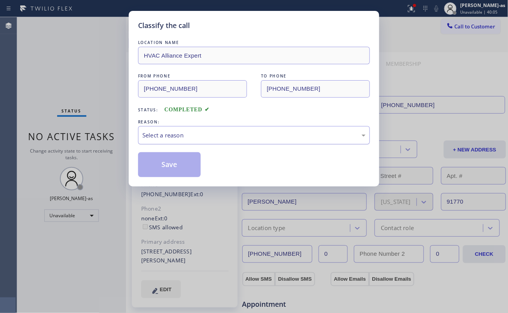
click at [266, 142] on div "Select a reason" at bounding box center [254, 135] width 232 height 18
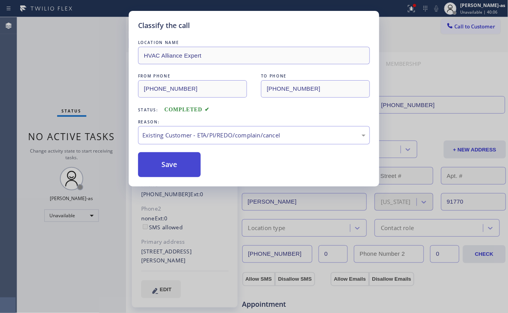
click at [187, 167] on button "Save" at bounding box center [169, 164] width 63 height 25
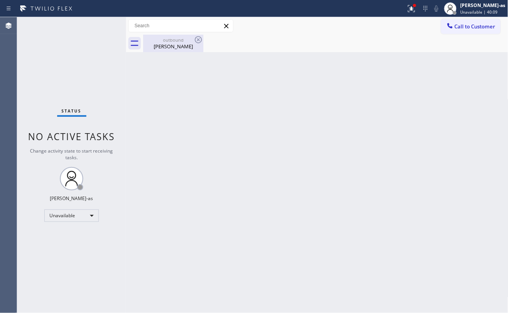
click at [181, 39] on div "outbound" at bounding box center [173, 40] width 59 height 6
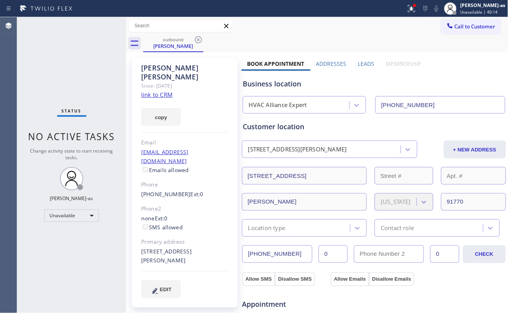
click at [78, 85] on div "Status No active tasks Change activity state to start receiving tasks. [PERSON_…" at bounding box center [71, 165] width 109 height 296
click at [153, 91] on link "link to CRM" at bounding box center [156, 95] width 31 height 8
click at [455, 25] on span "Call to Customer" at bounding box center [475, 26] width 41 height 7
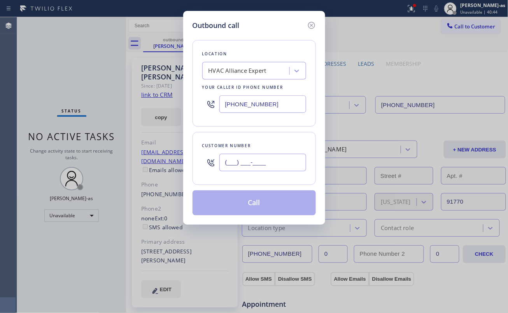
click at [273, 169] on input "(___) ___-____" at bounding box center [262, 162] width 87 height 17
paste input "562) 307-5187"
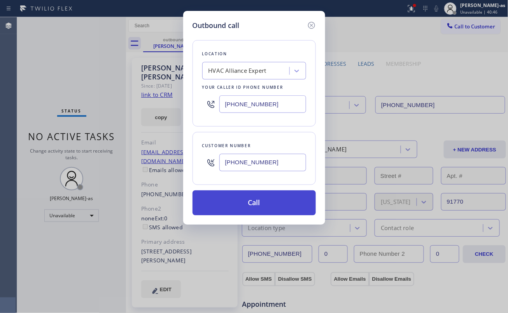
type input "[PHONE_NUMBER]"
click at [273, 204] on button "Call" at bounding box center [253, 202] width 123 height 25
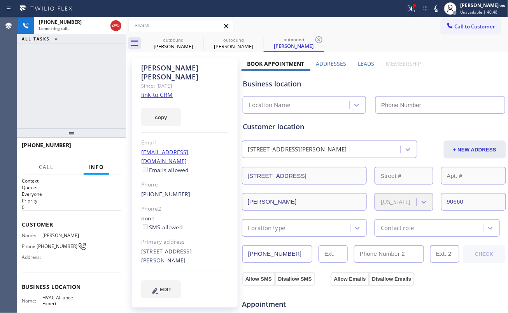
click at [167, 91] on link "link to CRM" at bounding box center [156, 95] width 31 height 8
type input "[PHONE_NUMBER]"
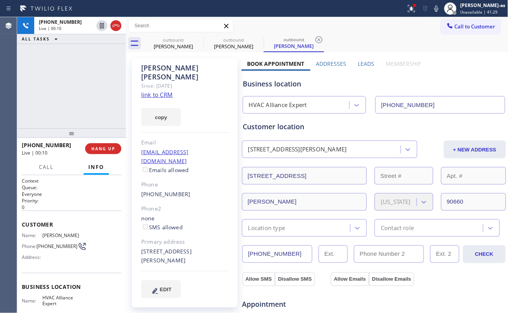
drag, startPoint x: 45, startPoint y: 100, endPoint x: 81, endPoint y: 112, distance: 37.6
click at [53, 105] on div "[PHONE_NUMBER] Live | 00:10 ALL TASKS ALL TASKS ACTIVE TASKS TASKS IN WRAP UP" at bounding box center [71, 72] width 109 height 111
drag, startPoint x: 92, startPoint y: 149, endPoint x: 138, endPoint y: 180, distance: 55.8
click at [95, 150] on span "HANG UP" at bounding box center [103, 148] width 24 height 5
click at [191, 190] on div "[PHONE_NUMBER]" at bounding box center [184, 194] width 87 height 9
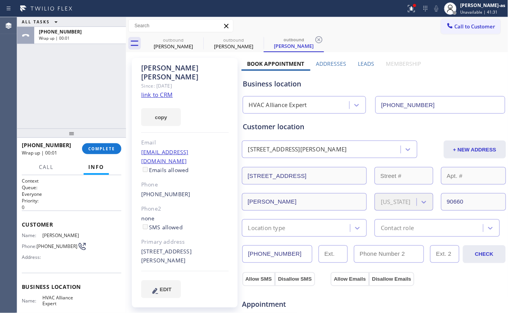
click at [191, 190] on div "[PHONE_NUMBER]" at bounding box center [184, 194] width 87 height 9
copy div "[PHONE_NUMBER]"
click at [113, 152] on button "COMPLETE" at bounding box center [101, 148] width 39 height 11
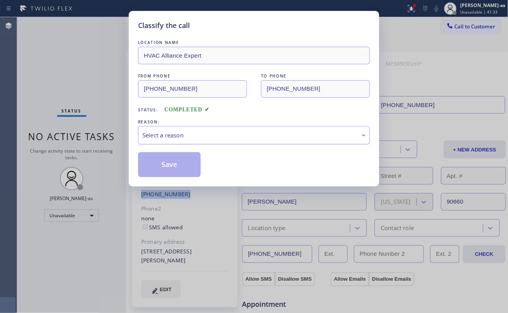
click at [199, 131] on div "Select a reason" at bounding box center [254, 135] width 232 height 18
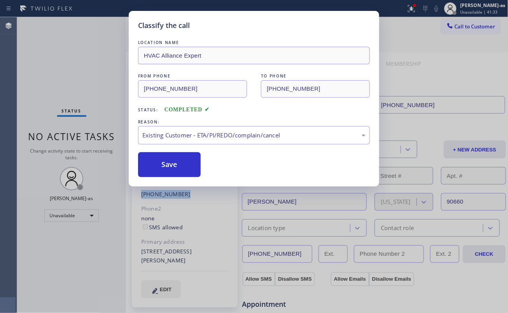
click at [184, 170] on button "Save" at bounding box center [169, 164] width 63 height 25
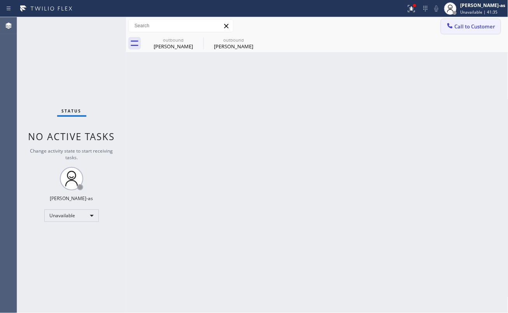
click at [475, 27] on span "Call to Customer" at bounding box center [475, 26] width 41 height 7
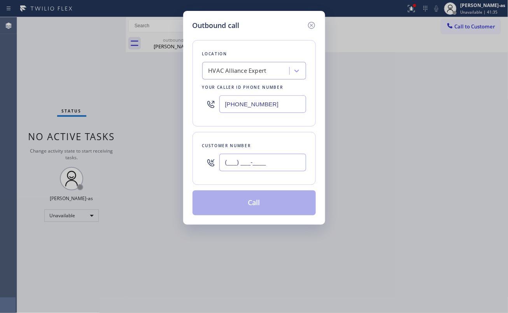
click at [279, 165] on input "(___) ___-____" at bounding box center [262, 162] width 87 height 17
paste input "562) 307-5187"
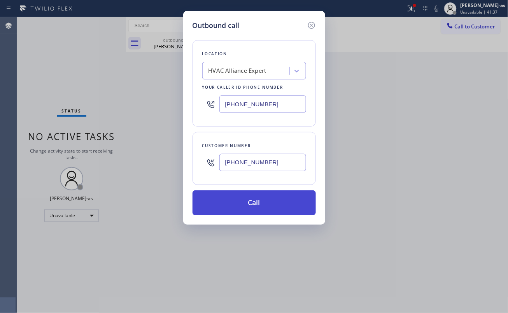
type input "[PHONE_NUMBER]"
click at [268, 211] on button "Call" at bounding box center [253, 202] width 123 height 25
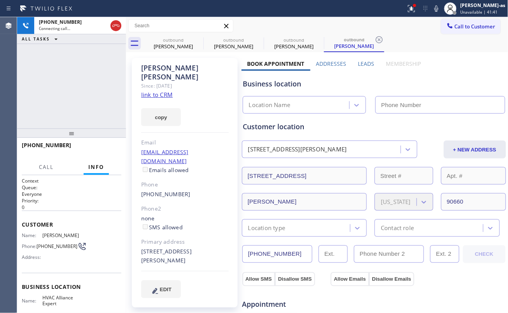
type input "[PHONE_NUMBER]"
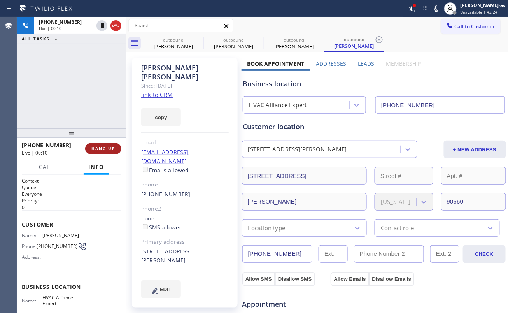
click at [101, 147] on span "HANG UP" at bounding box center [103, 148] width 24 height 5
click at [103, 147] on span "HANG UP" at bounding box center [103, 148] width 24 height 5
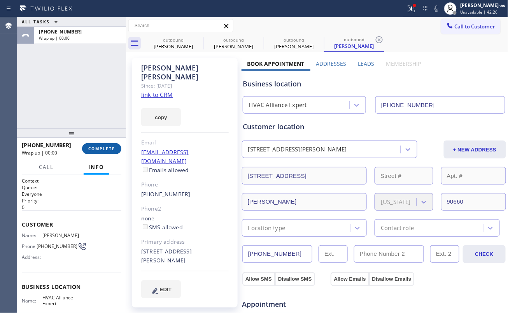
click at [103, 146] on span "COMPLETE" at bounding box center [101, 148] width 27 height 5
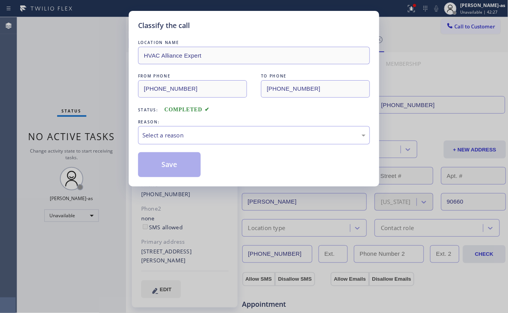
click at [192, 125] on div "REASON:" at bounding box center [254, 122] width 232 height 8
drag, startPoint x: 217, startPoint y: 134, endPoint x: 232, endPoint y: 138, distance: 15.7
click at [219, 134] on div "Select a reason" at bounding box center [253, 135] width 223 height 9
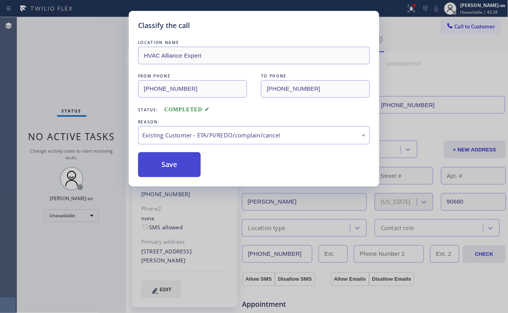
click at [171, 167] on button "Save" at bounding box center [169, 164] width 63 height 25
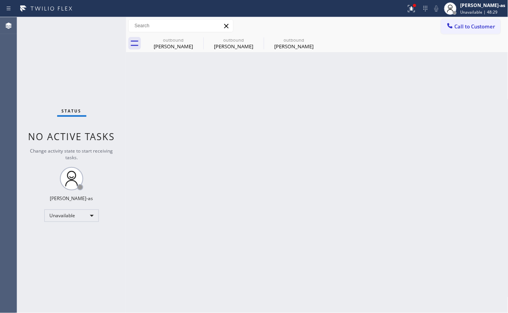
drag, startPoint x: 170, startPoint y: 141, endPoint x: 184, endPoint y: 133, distance: 16.9
click at [170, 141] on div "Back to Dashboard Change Sender ID Customers Technicians Select a contact Outbo…" at bounding box center [317, 165] width 382 height 296
drag, startPoint x: 159, startPoint y: 44, endPoint x: 182, endPoint y: 41, distance: 22.8
click at [161, 45] on div "[PERSON_NAME]" at bounding box center [173, 46] width 59 height 7
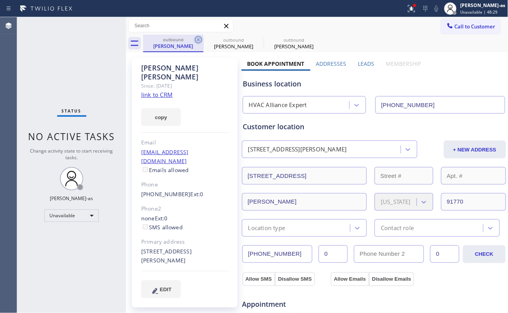
click at [201, 42] on icon at bounding box center [198, 39] width 7 height 7
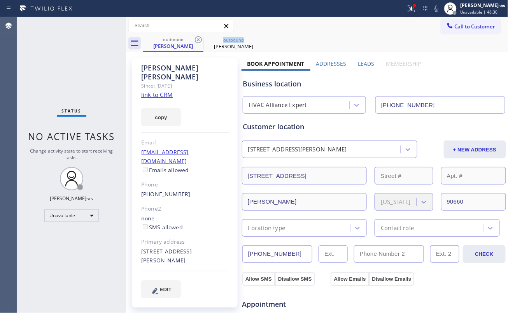
click at [201, 42] on icon at bounding box center [198, 39] width 7 height 7
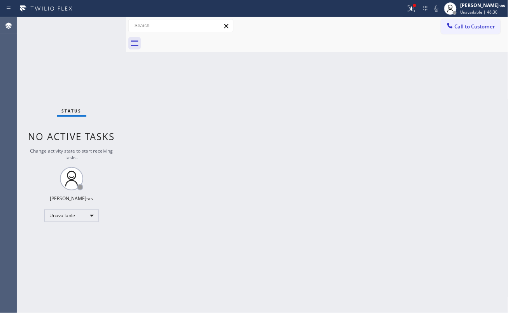
click at [201, 42] on div at bounding box center [325, 43] width 365 height 17
drag, startPoint x: 180, startPoint y: 160, endPoint x: 187, endPoint y: 171, distance: 13.5
click at [180, 161] on div "Back to Dashboard Change Sender ID Customers Technicians Select a contact Outbo…" at bounding box center [317, 165] width 382 height 296
click at [485, 25] on span "Call to Customer" at bounding box center [475, 26] width 41 height 7
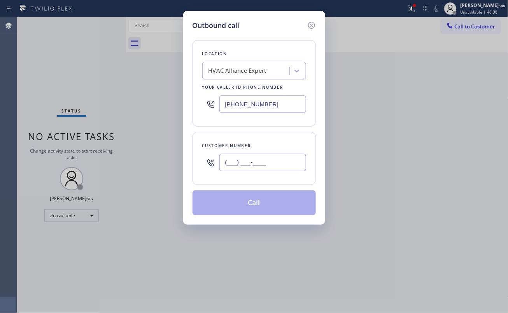
click at [273, 161] on input "(___) ___-____" at bounding box center [262, 162] width 87 height 17
paste input "323) 521-5447"
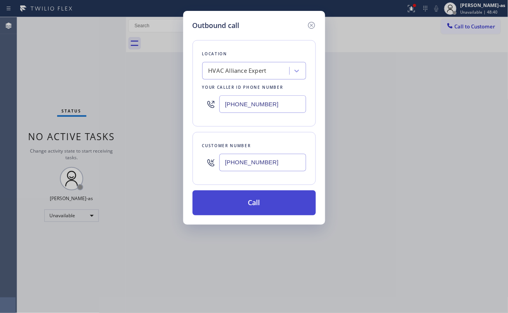
type input "[PHONE_NUMBER]"
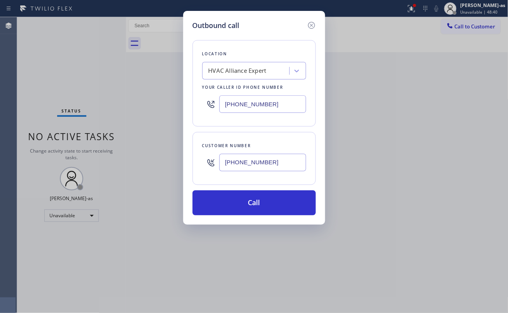
drag, startPoint x: 257, startPoint y: 199, endPoint x: 282, endPoint y: 190, distance: 26.2
click at [268, 195] on button "Call" at bounding box center [253, 202] width 123 height 25
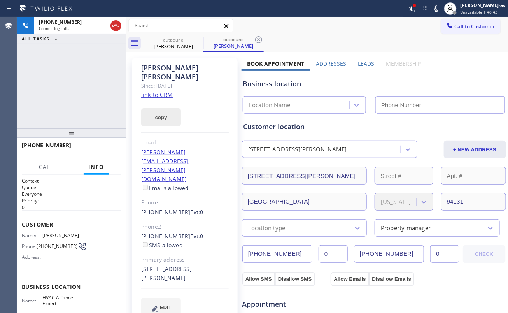
click at [83, 86] on div "[PHONE_NUMBER] Connecting call… ALL TASKS ALL TASKS ACTIVE TASKS TASKS IN WRAP …" at bounding box center [71, 72] width 109 height 111
click at [161, 91] on link "link to CRM" at bounding box center [156, 95] width 31 height 8
type input "[PHONE_NUMBER]"
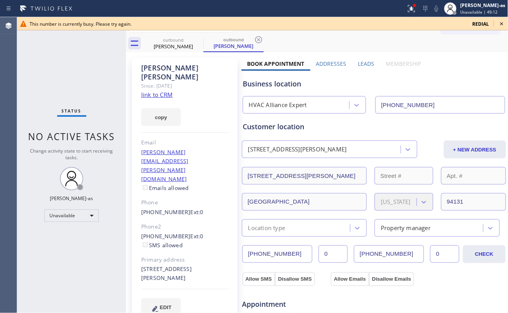
click at [506, 20] on icon at bounding box center [501, 23] width 9 height 9
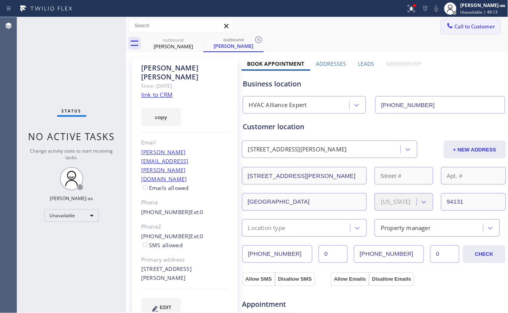
click at [478, 27] on span "Call to Customer" at bounding box center [475, 26] width 41 height 7
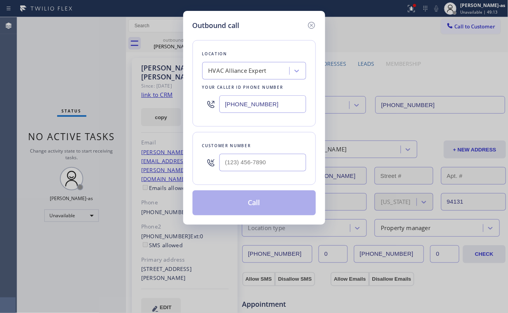
click at [281, 179] on div "Customer number" at bounding box center [253, 158] width 123 height 53
click at [273, 166] on input "(___) ___-____" at bounding box center [262, 162] width 87 height 17
paste input "323) 633-2179"
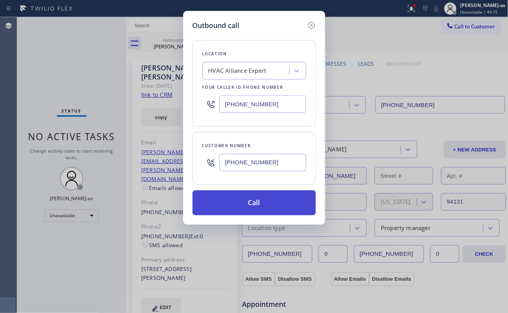
type input "[PHONE_NUMBER]"
click at [272, 203] on button "Call" at bounding box center [253, 202] width 123 height 25
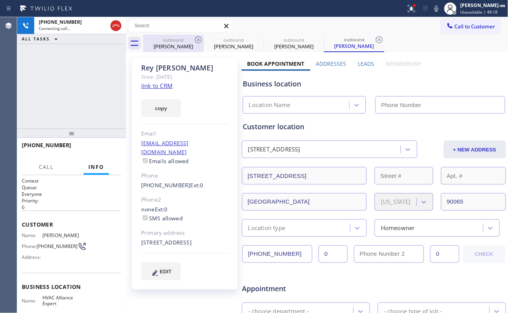
click at [181, 38] on div "outbound" at bounding box center [173, 40] width 59 height 6
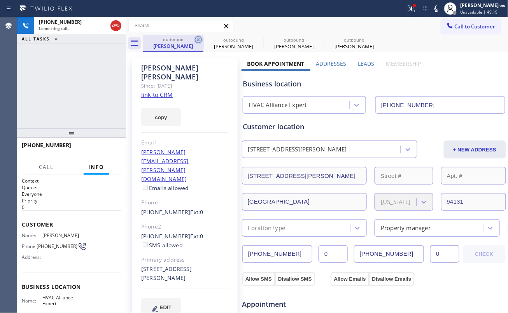
click at [195, 40] on icon at bounding box center [198, 39] width 7 height 7
type input "[PHONE_NUMBER]"
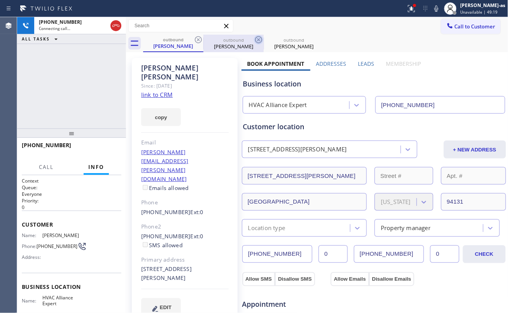
click at [195, 41] on icon at bounding box center [198, 39] width 9 height 9
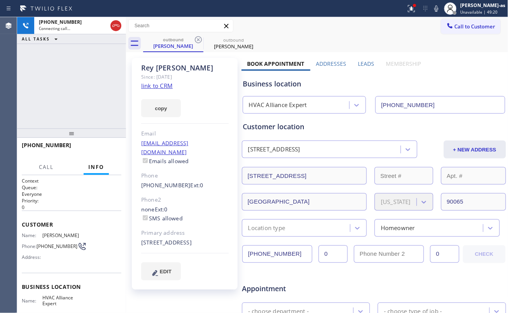
drag, startPoint x: 53, startPoint y: 109, endPoint x: 110, endPoint y: 98, distance: 58.6
click at [56, 108] on div "[PHONE_NUMBER] Connecting call… ALL TASKS ALL TASKS ACTIVE TASKS TASKS IN WRAP …" at bounding box center [71, 72] width 109 height 111
click at [151, 84] on link "link to CRM" at bounding box center [156, 86] width 31 height 8
click at [92, 114] on div "[PHONE_NUMBER] Live | 00:54 ALL TASKS ALL TASKS ACTIVE TASKS TASKS IN WRAP UP" at bounding box center [71, 72] width 109 height 111
click at [92, 113] on div "[PHONE_NUMBER] Live | 00:55 ALL TASKS ALL TASKS ACTIVE TASKS TASKS IN WRAP UP" at bounding box center [71, 72] width 109 height 111
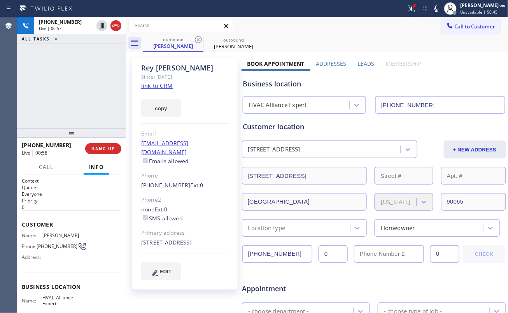
click at [82, 108] on div "[PHONE_NUMBER] Live | 00:57 ALL TASKS ALL TASKS ACTIVE TASKS TASKS IN WRAP UP" at bounding box center [71, 72] width 109 height 111
drag, startPoint x: 101, startPoint y: 109, endPoint x: 125, endPoint y: 109, distance: 23.7
click at [101, 106] on div "[PHONE_NUMBER] Live | 00:59 ALL TASKS ALL TASKS ACTIVE TASKS TASKS IN WRAP UP" at bounding box center [71, 72] width 109 height 111
click at [96, 112] on div "[PHONE_NUMBER] Live | 00:59 ALL TASKS ALL TASKS ACTIVE TASKS TASKS IN WRAP UP" at bounding box center [71, 72] width 109 height 111
click at [101, 138] on div at bounding box center [71, 132] width 109 height 9
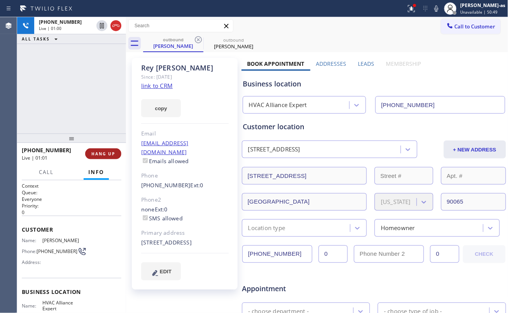
click at [103, 148] on button "HANG UP" at bounding box center [103, 153] width 36 height 11
click at [107, 148] on div "[PHONE_NUMBER] Live | 01:02 HANG UP" at bounding box center [72, 153] width 100 height 20
click at [107, 149] on button "HANG UP" at bounding box center [103, 153] width 36 height 11
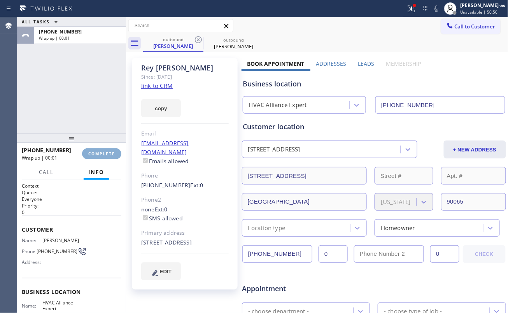
click at [107, 155] on span "COMPLETE" at bounding box center [101, 153] width 27 height 5
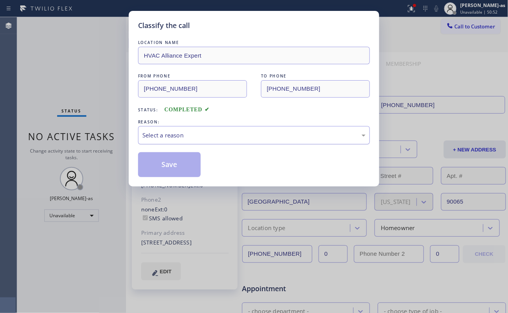
click at [235, 132] on div "Select a reason" at bounding box center [253, 135] width 223 height 9
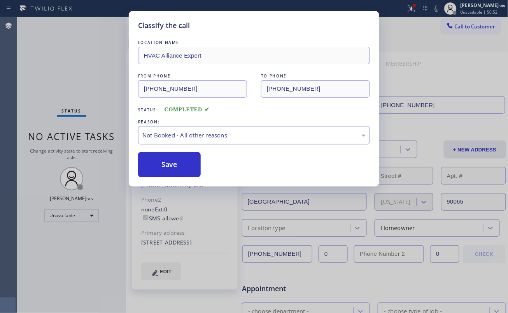
drag, startPoint x: 237, startPoint y: 128, endPoint x: 247, endPoint y: 135, distance: 11.4
click at [238, 128] on div "Not Booked - All other reasons" at bounding box center [254, 135] width 232 height 18
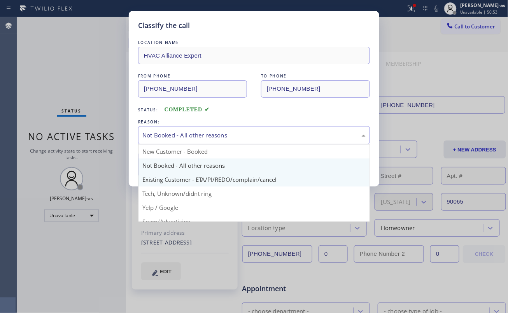
drag, startPoint x: 253, startPoint y: 178, endPoint x: 187, endPoint y: 173, distance: 65.6
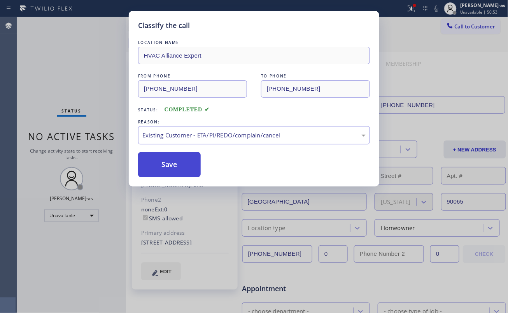
click at [162, 166] on button "Save" at bounding box center [169, 164] width 63 height 25
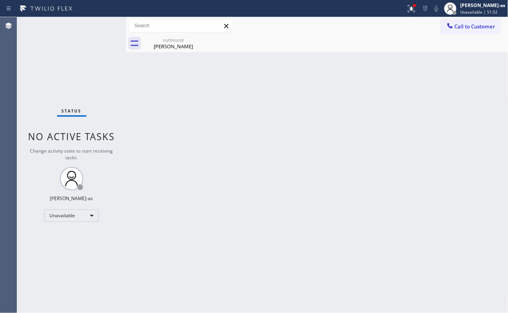
click at [461, 28] on span "Call to Customer" at bounding box center [475, 26] width 41 height 7
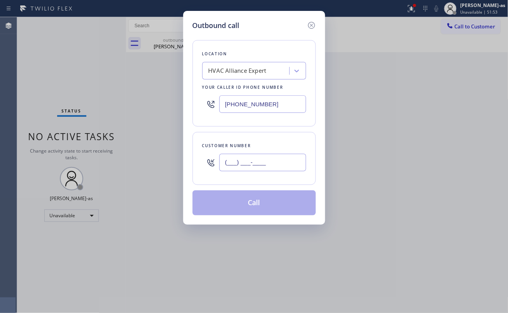
click at [279, 154] on input "(___) ___-____" at bounding box center [262, 162] width 87 height 17
paste input "919) 360-1672"
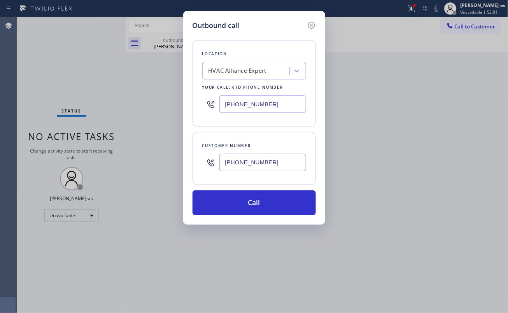
type input "[PHONE_NUMBER]"
click at [263, 72] on div "HVAC Alliance Expert" at bounding box center [237, 70] width 58 height 9
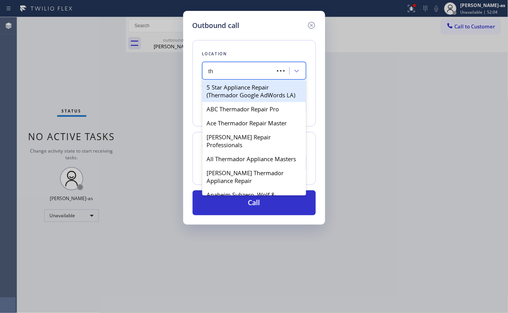
type input "t"
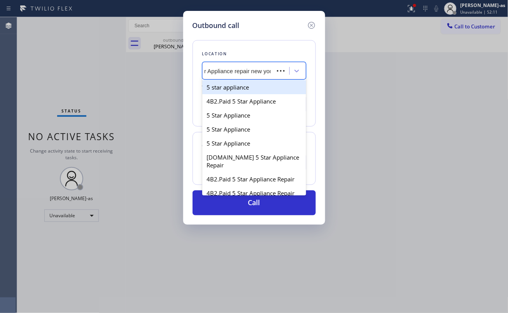
type input "5 star Appliance repair [US_STATE]"
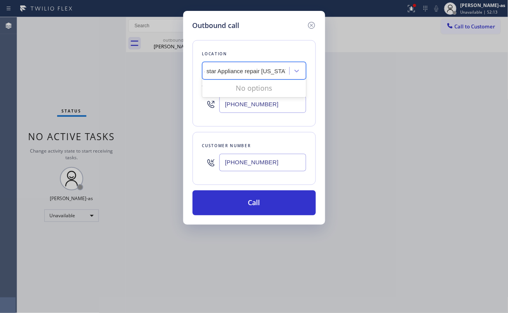
click at [253, 74] on input "5 star Appliance repair [US_STATE]" at bounding box center [244, 71] width 84 height 7
click at [209, 72] on input "5 Star Appliance Repair New" at bounding box center [245, 71] width 75 height 7
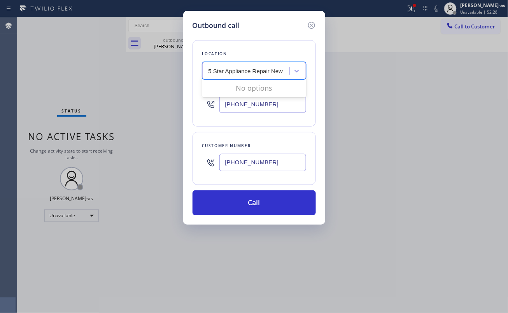
click at [282, 69] on input "5 Star Appliance Repair New" at bounding box center [245, 71] width 75 height 7
type input "5 Star Appliance Repair [GEOGRAPHIC_DATA]"
click at [244, 69] on input "5 Star Appliance Repair [GEOGRAPHIC_DATA]" at bounding box center [242, 71] width 86 height 7
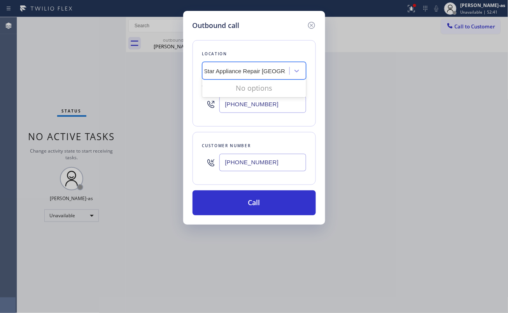
click at [245, 69] on input "5 Star Appliance Repair [GEOGRAPHIC_DATA]" at bounding box center [242, 71] width 86 height 7
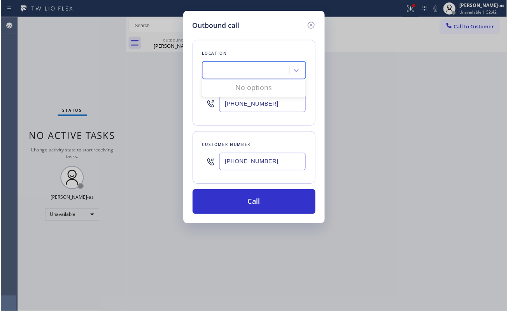
scroll to position [0, 0]
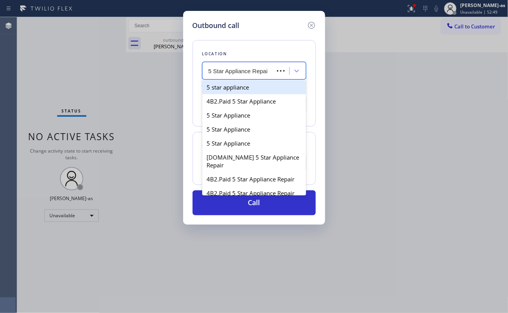
type input "5 Star Appliance Repair"
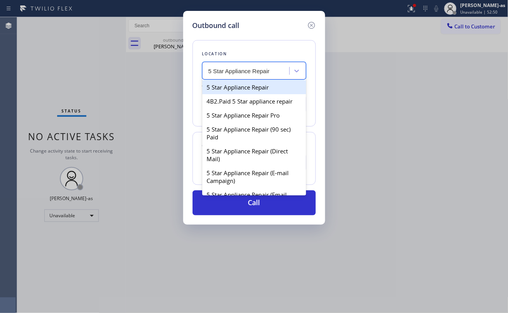
click at [242, 86] on div "5 Star Appliance Repair" at bounding box center [254, 87] width 104 height 14
type input "[PHONE_NUMBER]"
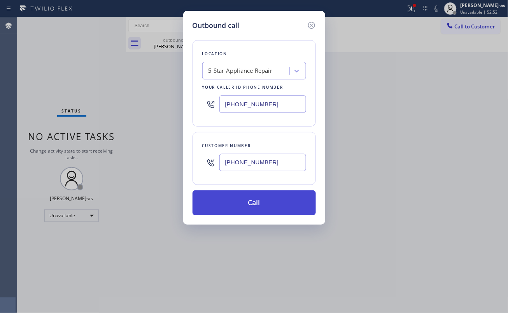
click at [268, 210] on button "Call" at bounding box center [253, 202] width 123 height 25
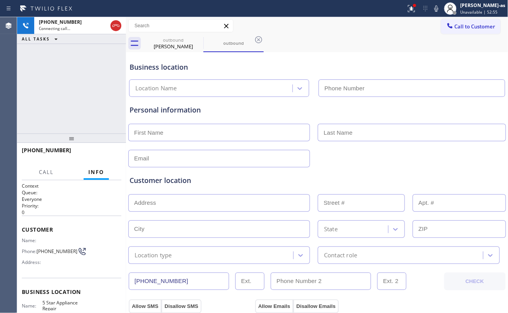
type input "[PHONE_NUMBER]"
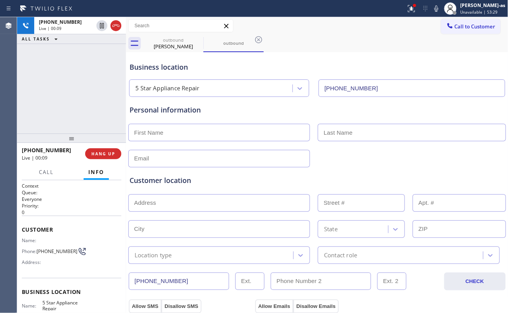
click at [67, 107] on div "[PHONE_NUMBER] Live | 00:09 ALL TASKS ALL TASKS ACTIVE TASKS TASKS IN WRAP UP" at bounding box center [71, 75] width 109 height 116
drag, startPoint x: 8, startPoint y: 91, endPoint x: 36, endPoint y: 93, distance: 28.4
click at [11, 93] on div "Agent Desktop" at bounding box center [8, 165] width 17 height 296
drag, startPoint x: 79, startPoint y: 105, endPoint x: 111, endPoint y: 131, distance: 41.4
click at [86, 117] on div "[PHONE_NUMBER] Live | 00:12 ALL TASKS ALL TASKS ACTIVE TASKS TASKS IN WRAP UP" at bounding box center [71, 75] width 109 height 116
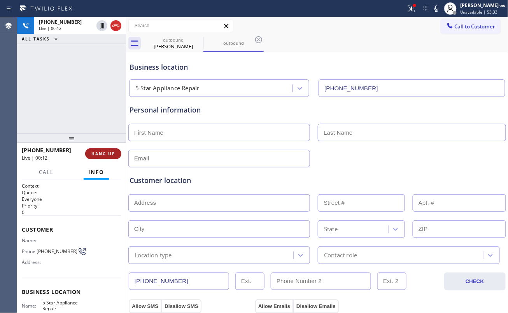
click at [102, 151] on span "HANG UP" at bounding box center [103, 153] width 24 height 5
click at [103, 151] on span "HANG UP" at bounding box center [103, 153] width 24 height 5
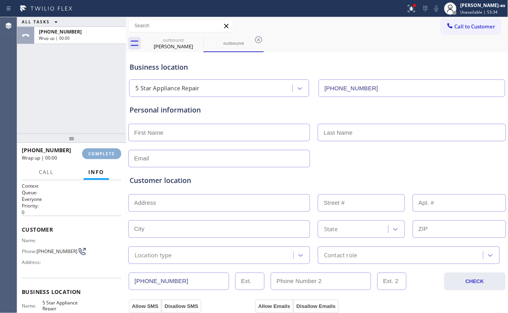
click at [103, 152] on span "COMPLETE" at bounding box center [101, 153] width 27 height 5
click at [103, 127] on div "ALL TASKS ALL TASKS ACTIVE TASKS TASKS IN WRAP UP [PHONE_NUMBER] Wrap up | 00:01" at bounding box center [71, 75] width 109 height 116
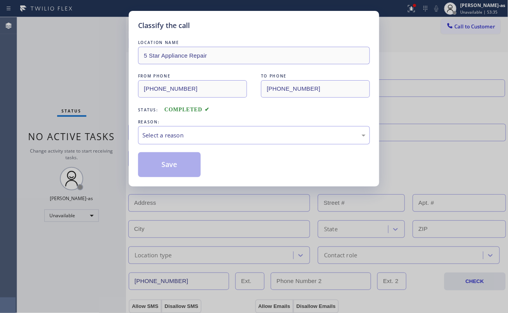
drag, startPoint x: 99, startPoint y: 119, endPoint x: 108, endPoint y: 121, distance: 9.6
click at [98, 121] on div "Classify the call LOCATION NAME 5 Star Appliance Repair FROM PHONE [PHONE_NUMBE…" at bounding box center [254, 156] width 508 height 313
click at [195, 137] on div "Select a reason" at bounding box center [253, 135] width 223 height 9
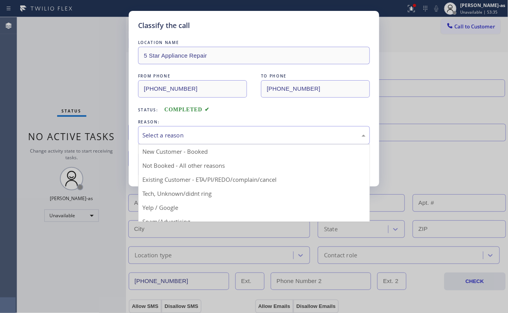
drag, startPoint x: 181, startPoint y: 166, endPoint x: 177, endPoint y: 170, distance: 4.7
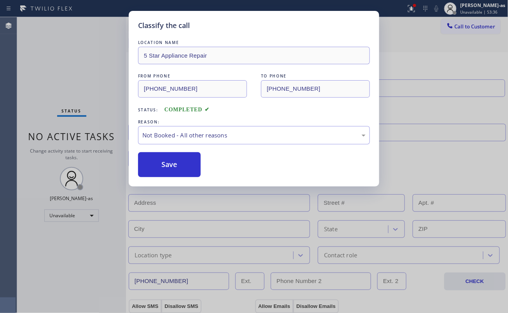
click at [176, 170] on button "Save" at bounding box center [169, 164] width 63 height 25
type input "[PHONE_NUMBER]"
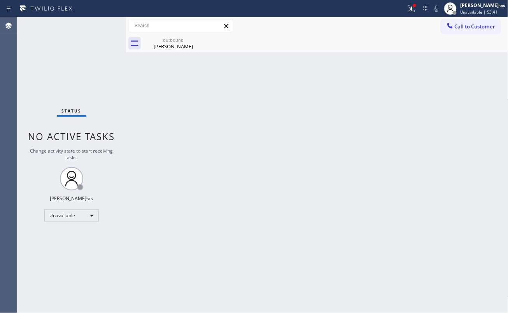
drag, startPoint x: 142, startPoint y: 111, endPoint x: 147, endPoint y: 109, distance: 5.8
click at [142, 111] on div "Back to Dashboard Change Sender ID Customers Technicians Select a contact Outbo…" at bounding box center [317, 165] width 382 height 296
click at [445, 25] on button "Call to Customer" at bounding box center [470, 26] width 59 height 15
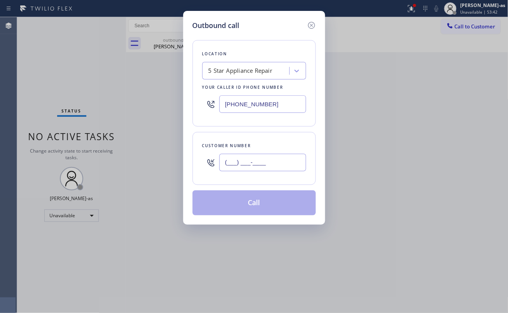
click at [260, 167] on input "(___) ___-____" at bounding box center [262, 162] width 87 height 17
paste input "919) 360-1672"
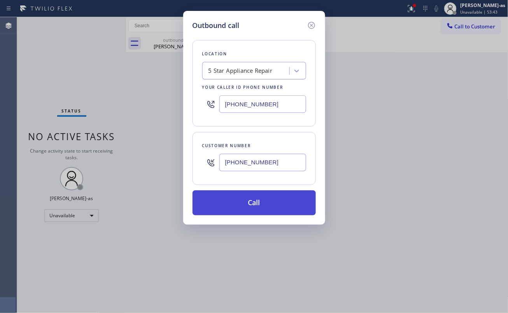
type input "[PHONE_NUMBER]"
click at [257, 200] on button "Call" at bounding box center [253, 202] width 123 height 25
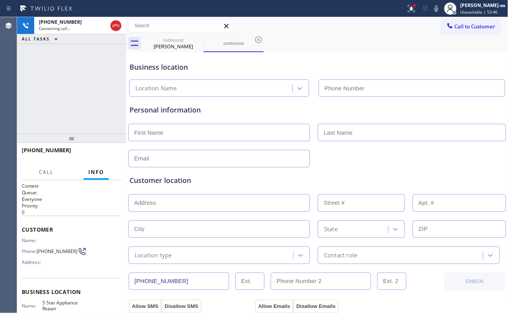
type input "[PHONE_NUMBER]"
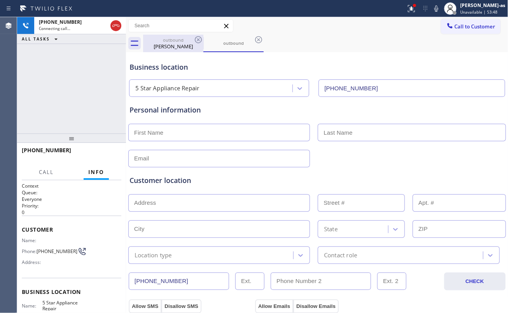
click at [182, 45] on div "[PERSON_NAME]" at bounding box center [173, 46] width 59 height 7
type input "[PHONE_NUMBER]"
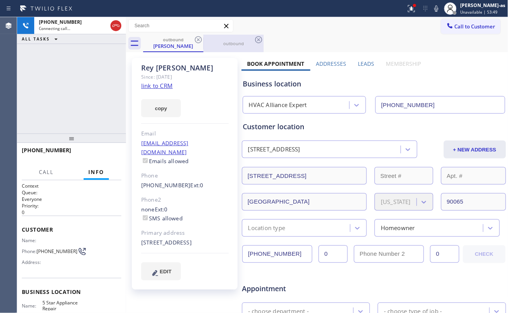
click at [195, 39] on icon at bounding box center [198, 39] width 7 height 7
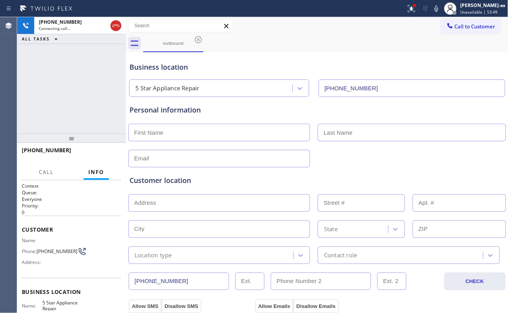
drag, startPoint x: 86, startPoint y: 97, endPoint x: 103, endPoint y: 98, distance: 17.5
click at [86, 98] on div "[PHONE_NUMBER] Connecting call… ALL TASKS ALL TASKS ACTIVE TASKS TASKS IN WRAP …" at bounding box center [71, 75] width 109 height 116
click at [97, 152] on span "HANG UP" at bounding box center [103, 153] width 24 height 5
click at [97, 153] on span "HANG UP" at bounding box center [103, 153] width 24 height 5
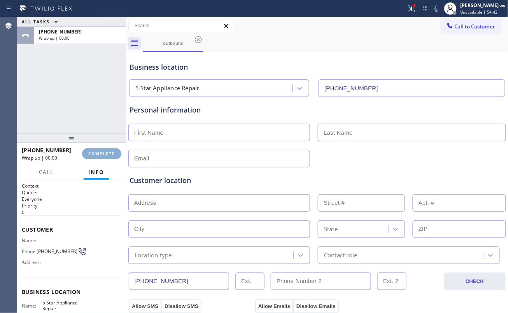
click at [97, 153] on span "COMPLETE" at bounding box center [101, 153] width 27 height 5
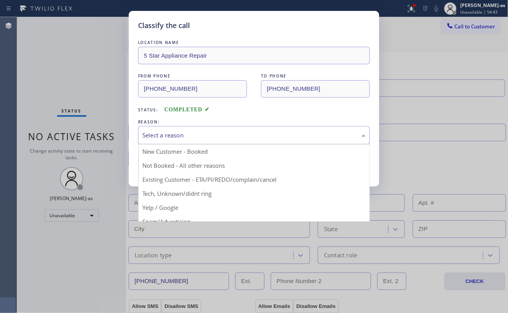
click at [218, 133] on div "Select a reason" at bounding box center [253, 135] width 223 height 9
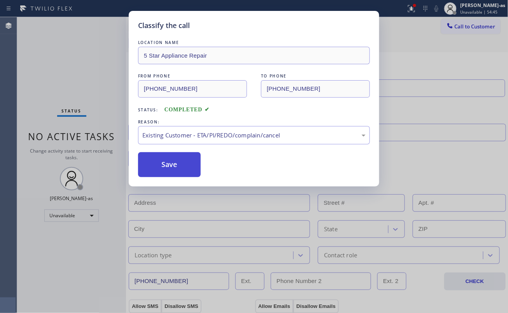
click at [174, 167] on button "Save" at bounding box center [169, 164] width 63 height 25
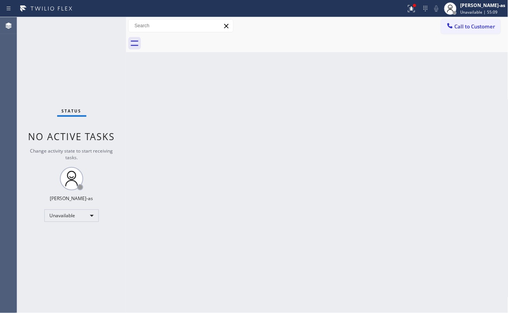
drag, startPoint x: 297, startPoint y: 253, endPoint x: 299, endPoint y: 249, distance: 4.0
click at [297, 252] on div "Back to Dashboard Change Sender ID Customers Technicians Select a contact Outbo…" at bounding box center [317, 165] width 382 height 296
click at [163, 88] on div "Back to Dashboard Change Sender ID Customers Technicians Select a contact Outbo…" at bounding box center [317, 165] width 382 height 296
click at [201, 95] on div "Back to Dashboard Change Sender ID Customers Technicians Select a contact Outbo…" at bounding box center [317, 165] width 382 height 296
drag, startPoint x: 131, startPoint y: 155, endPoint x: 173, endPoint y: 137, distance: 45.9
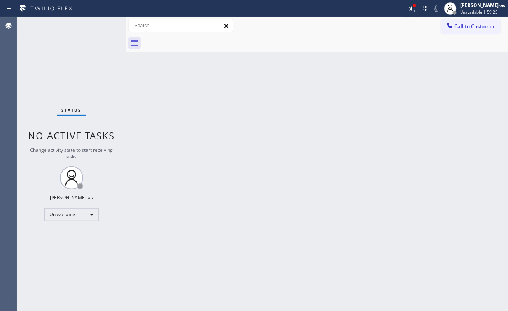
click at [137, 155] on div "Back to Dashboard Change Sender ID Customers Technicians Select a contact Outbo…" at bounding box center [317, 164] width 382 height 294
drag, startPoint x: 200, startPoint y: 140, endPoint x: 232, endPoint y: 129, distance: 34.1
click at [203, 140] on div "Back to Dashboard Change Sender ID Customers Technicians Select a contact Outbo…" at bounding box center [317, 164] width 382 height 294
click at [161, 117] on div "Back to Dashboard Change Sender ID Customers Technicians Select a contact Outbo…" at bounding box center [317, 164] width 382 height 294
click at [476, 27] on span "Call to Customer" at bounding box center [475, 26] width 41 height 7
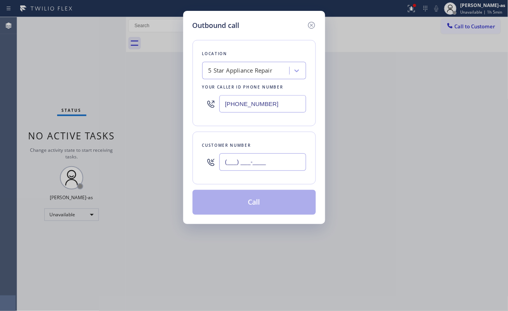
click at [243, 166] on input "(___) ___-____" at bounding box center [262, 162] width 87 height 17
paste input "310) 550-1570"
type input "[PHONE_NUMBER]"
click at [250, 72] on div "5 Star Appliance Repair" at bounding box center [240, 70] width 64 height 9
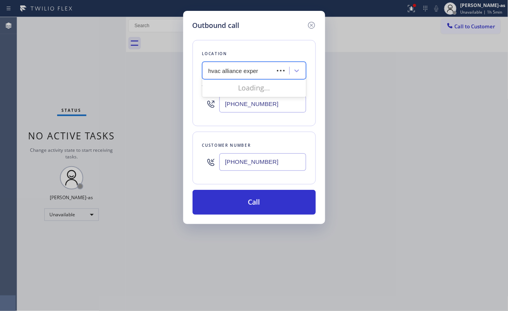
type input "hvac alliance expert"
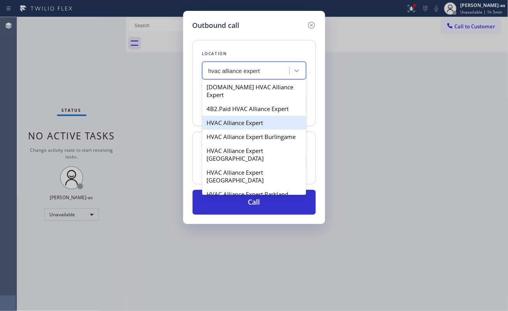
click at [240, 117] on div "HVAC Alliance Expert" at bounding box center [254, 123] width 104 height 14
type input "[PHONE_NUMBER]"
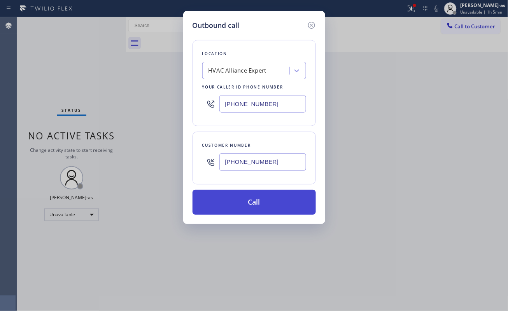
click at [262, 199] on button "Call" at bounding box center [253, 202] width 123 height 25
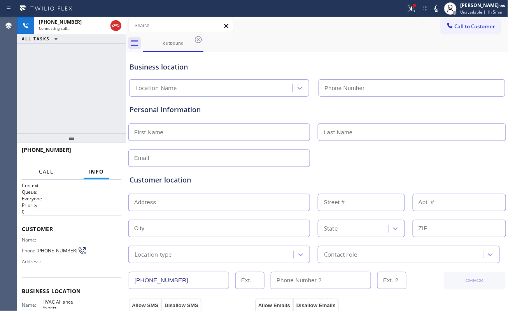
click at [41, 175] on span "Call" at bounding box center [46, 171] width 15 height 7
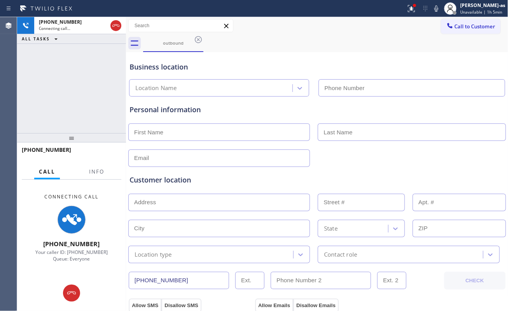
type input "[PHONE_NUMBER]"
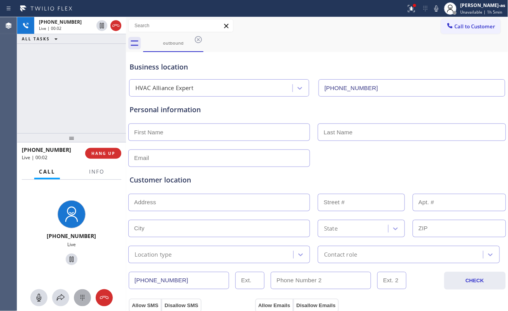
click at [82, 299] on icon at bounding box center [82, 298] width 9 height 9
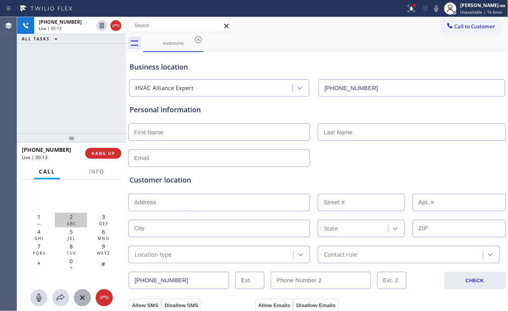
click at [68, 215] on div "2 ABC" at bounding box center [71, 220] width 32 height 15
drag, startPoint x: 36, startPoint y: 219, endPoint x: 44, endPoint y: 224, distance: 9.1
click at [37, 220] on div "1 —" at bounding box center [39, 220] width 32 height 15
click at [70, 262] on span "0" at bounding box center [71, 261] width 3 height 7
click at [47, 171] on span "Call" at bounding box center [47, 171] width 16 height 7
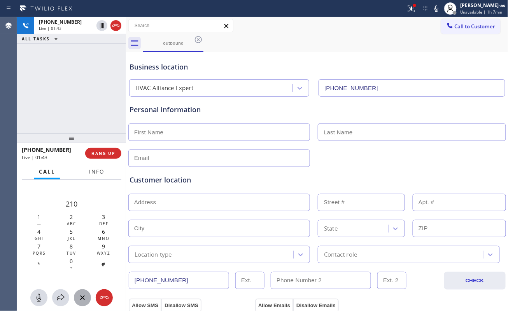
click at [99, 175] on span "Info" at bounding box center [96, 171] width 15 height 7
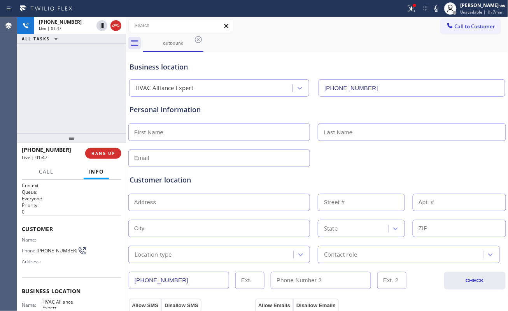
click at [78, 101] on div "[PHONE_NUMBER] Live | 01:47 ALL TASKS ALL TASKS ACTIVE TASKS TASKS IN WRAP UP" at bounding box center [71, 75] width 109 height 116
click at [78, 101] on div "[PHONE_NUMBER] Live | 01:54 ALL TASKS ALL TASKS ACTIVE TASKS TASKS IN WRAP UP" at bounding box center [71, 75] width 109 height 116
click at [78, 100] on div "[PHONE_NUMBER] Live | 01:55 ALL TASKS ALL TASKS ACTIVE TASKS TASKS IN WRAP UP" at bounding box center [71, 75] width 109 height 116
click at [73, 110] on div "[PHONE_NUMBER] Live | 01:56 ALL TASKS ALL TASKS ACTIVE TASKS TASKS IN WRAP UP" at bounding box center [71, 75] width 109 height 116
click at [101, 156] on button "HANG UP" at bounding box center [103, 153] width 36 height 11
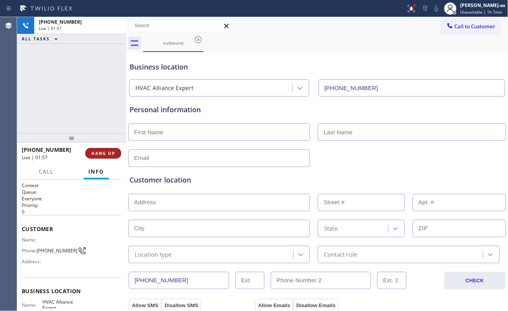
click at [107, 154] on span "HANG UP" at bounding box center [103, 153] width 24 height 5
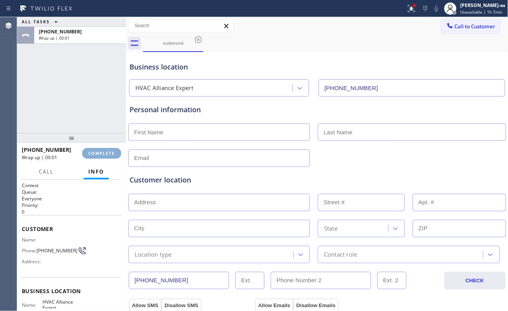
click at [106, 159] on button "COMPLETE" at bounding box center [101, 153] width 39 height 11
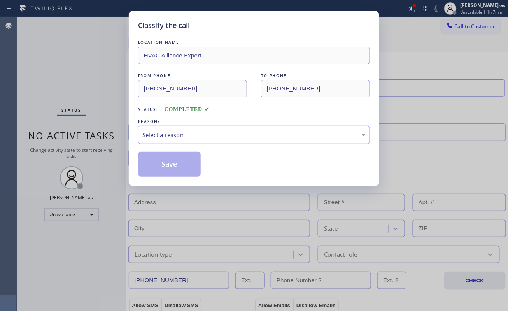
drag, startPoint x: 88, startPoint y: 38, endPoint x: 93, endPoint y: 54, distance: 16.6
click at [89, 47] on div "Classify the call LOCATION NAME HVAC Alliance Expert FROM PHONE [PHONE_NUMBER] …" at bounding box center [254, 155] width 508 height 311
click at [171, 141] on div "Select a reason" at bounding box center [254, 135] width 232 height 18
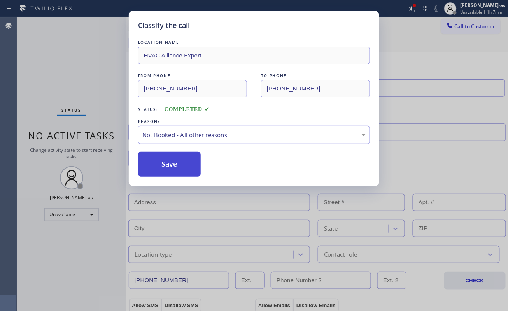
click at [163, 168] on button "Save" at bounding box center [169, 164] width 63 height 25
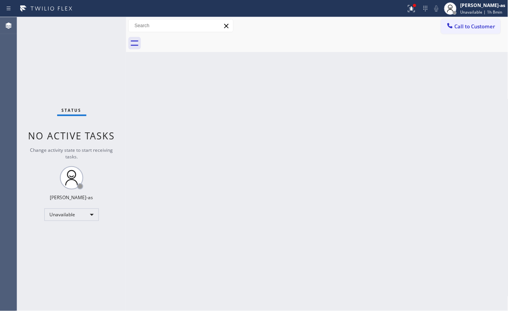
drag, startPoint x: 53, startPoint y: 165, endPoint x: 422, endPoint y: 68, distance: 381.1
click at [58, 163] on div "Status No active tasks Change activity state to start receiving tasks. [PERSON_…" at bounding box center [71, 164] width 109 height 294
click at [475, 28] on span "Call to Customer" at bounding box center [475, 26] width 41 height 7
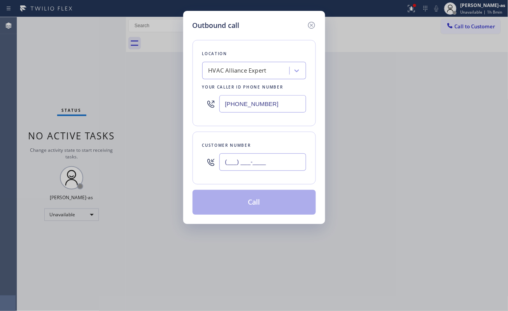
click at [273, 161] on input "(___) ___-____" at bounding box center [262, 162] width 87 height 17
paste input "310) 550-1570"
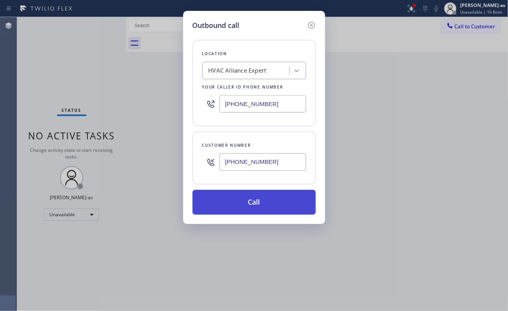
type input "[PHONE_NUMBER]"
click at [278, 203] on button "Call" at bounding box center [253, 202] width 123 height 25
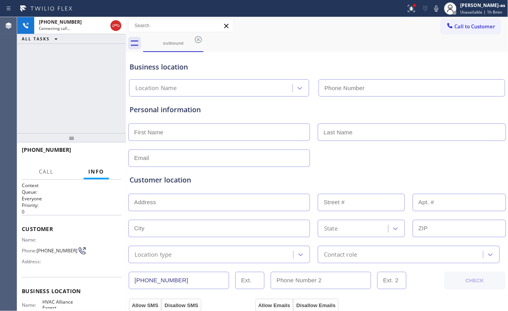
type input "[PHONE_NUMBER]"
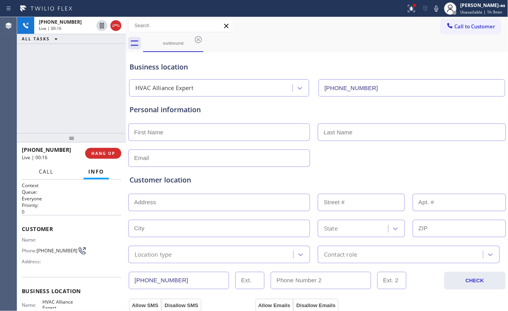
click at [38, 171] on button "Call" at bounding box center [46, 171] width 24 height 15
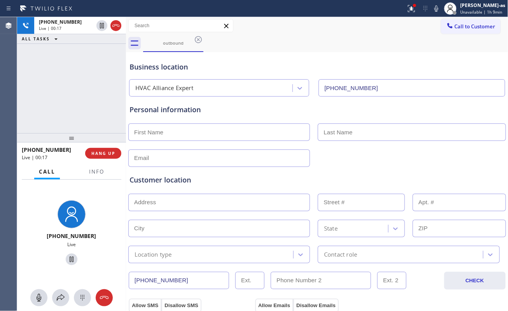
drag, startPoint x: 78, startPoint y: 299, endPoint x: 96, endPoint y: 291, distance: 20.2
click at [79, 300] on icon at bounding box center [82, 298] width 9 height 9
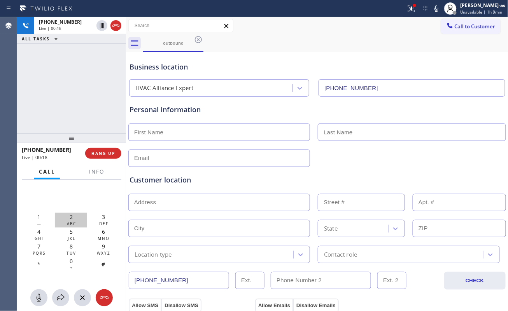
click at [66, 219] on div "2 ABC" at bounding box center [71, 220] width 32 height 15
click at [37, 215] on span "1" at bounding box center [38, 216] width 3 height 7
click at [98, 248] on div "9 WXYZ" at bounding box center [103, 250] width 32 height 15
click at [70, 215] on span "2" at bounding box center [71, 216] width 3 height 7
click at [39, 215] on span "1" at bounding box center [38, 216] width 3 height 7
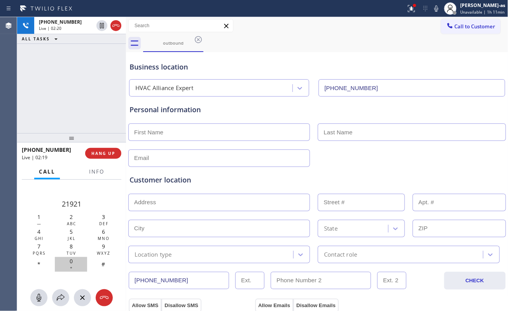
click at [72, 262] on span "0" at bounding box center [71, 261] width 3 height 7
click at [72, 105] on div "[PHONE_NUMBER] Live | 02:54 ALL TASKS ALL TASKS ACTIVE TASKS TASKS IN WRAP UP" at bounding box center [71, 75] width 109 height 116
click at [103, 93] on div "[PHONE_NUMBER] Live | 03:47 ALL TASKS ALL TASKS ACTIVE TASKS TASKS IN WRAP UP" at bounding box center [71, 75] width 109 height 116
click at [76, 124] on div "[PHONE_NUMBER] Live | 04:30 ALL TASKS ALL TASKS ACTIVE TASKS TASKS IN WRAP UP" at bounding box center [71, 75] width 109 height 116
click at [75, 113] on div "[PHONE_NUMBER] Live | 04:33 ALL TASKS ALL TASKS ACTIVE TASKS TASKS IN WRAP UP" at bounding box center [71, 75] width 109 height 116
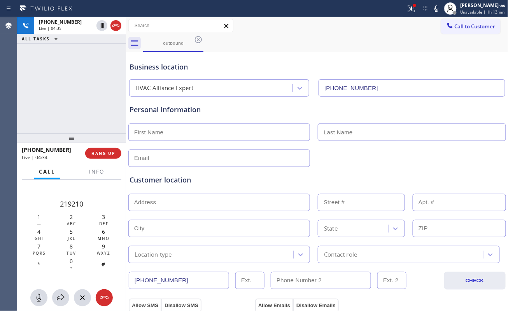
drag, startPoint x: 81, startPoint y: 111, endPoint x: 88, endPoint y: 110, distance: 6.7
click at [82, 112] on div "[PHONE_NUMBER] Live | 04:35 ALL TASKS ALL TASKS ACTIVE TASKS TASKS IN WRAP UP" at bounding box center [71, 75] width 109 height 116
drag, startPoint x: 95, startPoint y: 107, endPoint x: 107, endPoint y: 104, distance: 11.9
click at [96, 107] on div "[PHONE_NUMBER] Live | 04:35 ALL TASKS ALL TASKS ACTIVE TASKS TASKS IN WRAP UP" at bounding box center [71, 75] width 109 height 116
drag, startPoint x: 77, startPoint y: 121, endPoint x: 108, endPoint y: 122, distance: 31.1
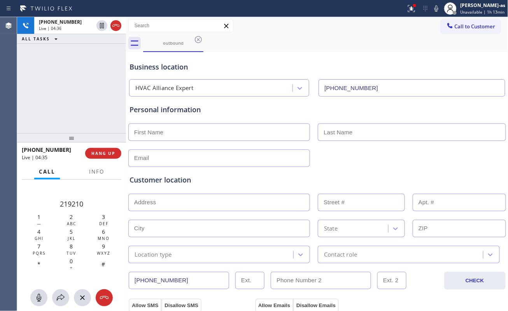
click at [82, 125] on div "[PHONE_NUMBER] Live | 04:36 ALL TASKS ALL TASKS ACTIVE TASKS TASKS IN WRAP UP" at bounding box center [71, 75] width 109 height 116
drag, startPoint x: 103, startPoint y: 155, endPoint x: 112, endPoint y: 153, distance: 9.5
click at [104, 157] on button "HANG UP" at bounding box center [103, 153] width 36 height 11
click at [111, 153] on span "HANG UP" at bounding box center [103, 153] width 24 height 5
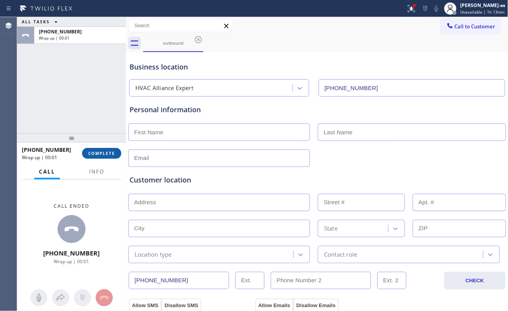
click at [107, 156] on span "COMPLETE" at bounding box center [101, 153] width 27 height 5
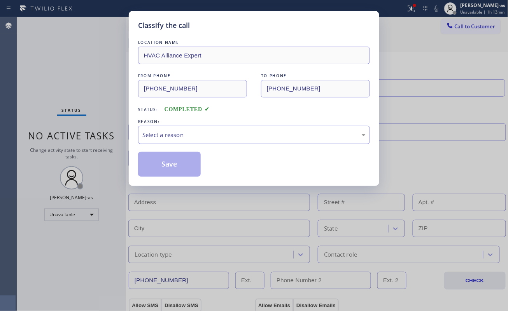
click at [103, 109] on div "Classify the call LOCATION NAME HVAC Alliance Expert FROM PHONE [PHONE_NUMBER] …" at bounding box center [254, 155] width 508 height 311
click at [215, 133] on div "Select a reason" at bounding box center [253, 135] width 223 height 9
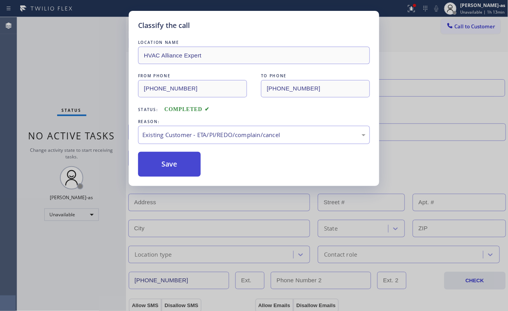
drag, startPoint x: 244, startPoint y: 179, endPoint x: 181, endPoint y: 165, distance: 64.4
drag, startPoint x: 178, startPoint y: 165, endPoint x: 166, endPoint y: 167, distance: 12.2
click at [177, 167] on button "Save" at bounding box center [169, 164] width 63 height 25
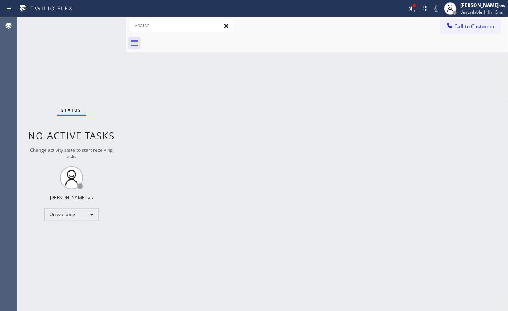
click at [189, 115] on div "Back to Dashboard Change Sender ID Customers Technicians Select a contact Outbo…" at bounding box center [317, 164] width 382 height 294
click at [454, 19] on button "Call to Customer" at bounding box center [470, 26] width 59 height 15
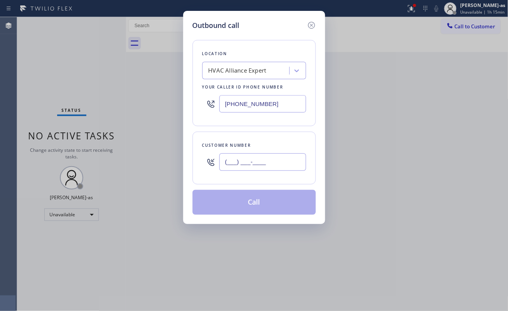
click at [252, 160] on input "(___) ___-____" at bounding box center [262, 162] width 87 height 17
paste input "323) 633-2179"
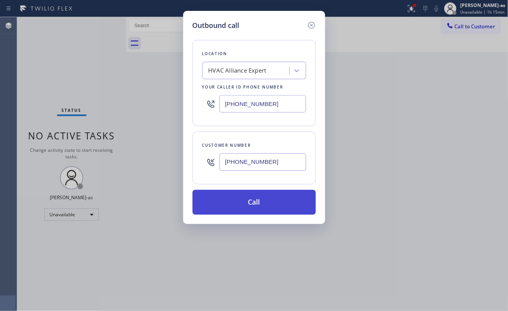
type input "[PHONE_NUMBER]"
click at [251, 204] on button "Call" at bounding box center [253, 202] width 123 height 25
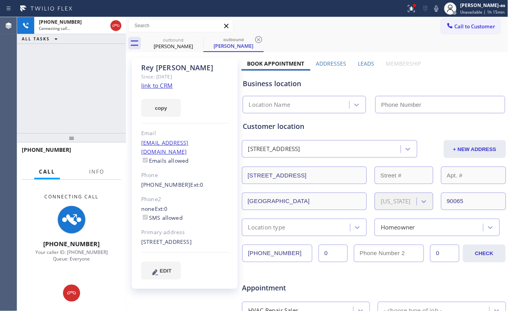
type input "[PHONE_NUMBER]"
drag, startPoint x: 111, startPoint y: 28, endPoint x: 170, endPoint y: 55, distance: 64.6
click at [114, 30] on icon at bounding box center [115, 25] width 9 height 9
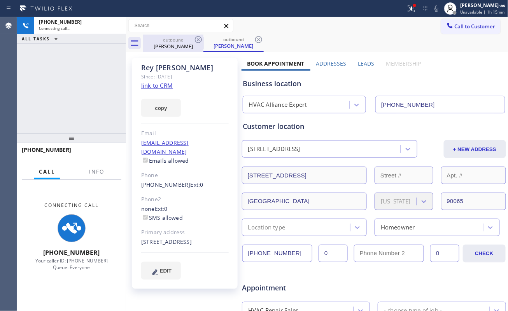
drag, startPoint x: 180, startPoint y: 58, endPoint x: 191, endPoint y: 42, distance: 19.0
click at [183, 53] on div "[PERSON_NAME] Since: [DATE] link to CRM copy Email [EMAIL_ADDRESS][DOMAIN_NAME]…" at bounding box center [317, 306] width 382 height 508
click at [184, 42] on div "outbound" at bounding box center [173, 40] width 59 height 6
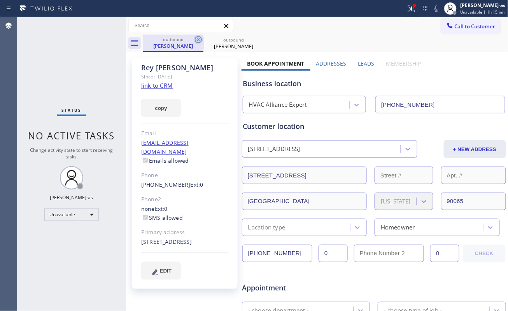
click at [197, 36] on icon at bounding box center [198, 39] width 9 height 9
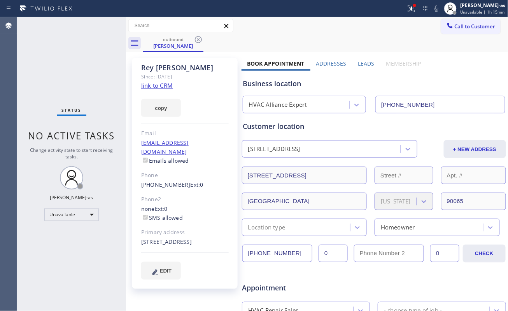
click at [167, 86] on link "link to CRM" at bounding box center [156, 86] width 31 height 8
click at [162, 85] on link "link to CRM" at bounding box center [156, 86] width 31 height 8
click at [470, 22] on button "Call to Customer" at bounding box center [470, 26] width 59 height 15
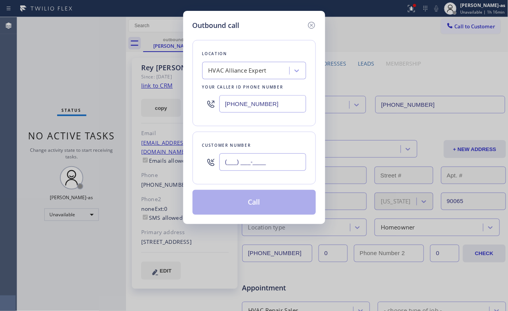
click at [255, 161] on input "(___) ___-____" at bounding box center [262, 162] width 87 height 17
paste input "747) 266-4501"
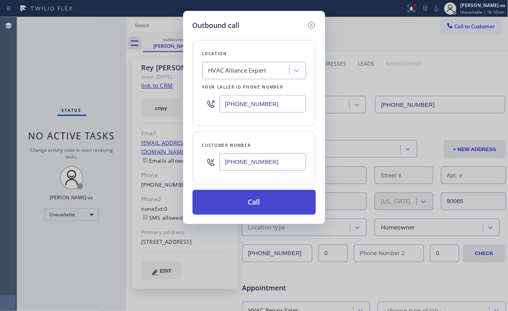
type input "[PHONE_NUMBER]"
click at [268, 207] on button "Call" at bounding box center [253, 202] width 123 height 25
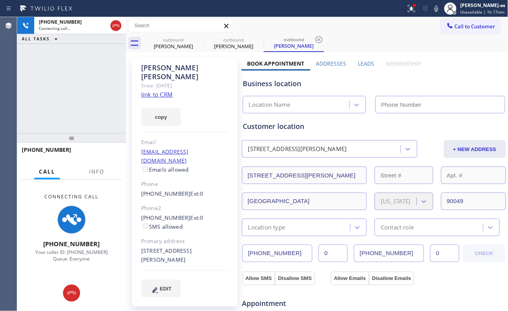
type input "[PHONE_NUMBER]"
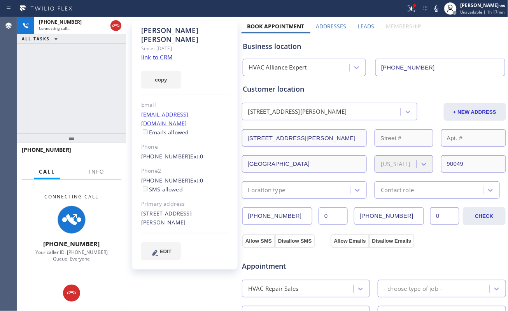
scroll to position [52, 0]
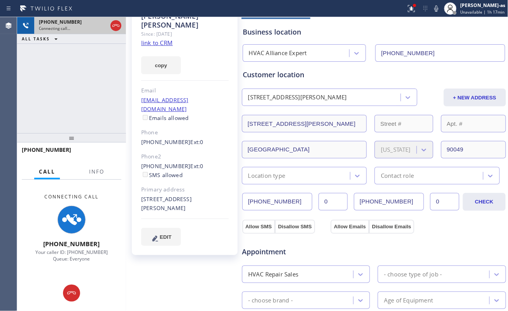
click at [107, 28] on div "[PHONE_NUMBER] Connecting call…" at bounding box center [71, 25] width 75 height 17
click at [108, 28] on div "[PHONE_NUMBER] Connecting call…" at bounding box center [71, 25] width 75 height 17
click at [115, 27] on icon at bounding box center [115, 25] width 9 height 9
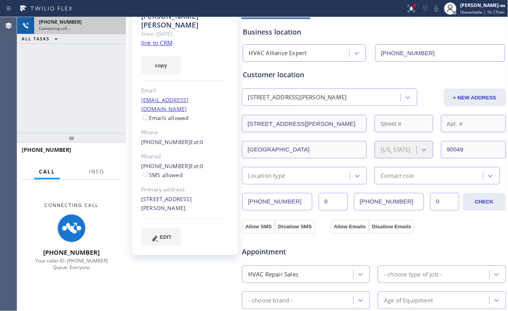
click at [115, 27] on div "Connecting call…" at bounding box center [80, 28] width 82 height 5
drag, startPoint x: 115, startPoint y: 27, endPoint x: 103, endPoint y: 84, distance: 58.4
click at [114, 34] on div "[PHONE_NUMBER] Connecting call… ALL TASKS ALL TASKS ACTIVE TASKS TASKS IN WRAP …" at bounding box center [71, 30] width 109 height 27
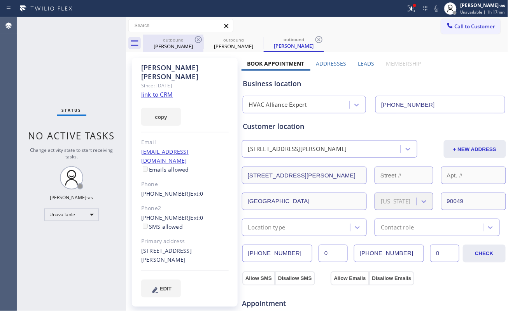
click at [175, 47] on div "[PERSON_NAME]" at bounding box center [173, 46] width 59 height 7
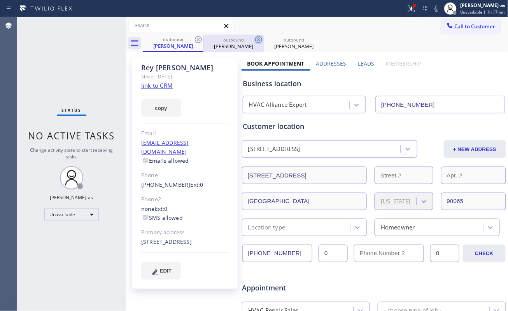
click at [202, 40] on icon at bounding box center [198, 39] width 9 height 9
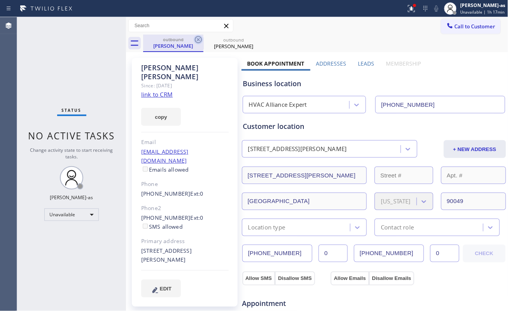
click at [200, 41] on icon at bounding box center [198, 39] width 9 height 9
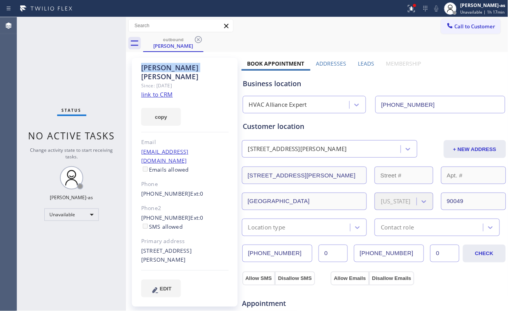
click at [200, 41] on icon at bounding box center [198, 39] width 9 height 9
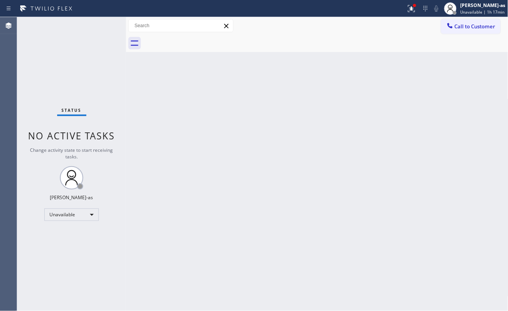
drag, startPoint x: 200, startPoint y: 41, endPoint x: 233, endPoint y: 154, distance: 117.8
click at [200, 41] on div at bounding box center [325, 43] width 365 height 17
click at [172, 100] on div "Back to Dashboard Change Sender ID Customers Technicians Select a contact Outbo…" at bounding box center [317, 164] width 382 height 294
click at [445, 263] on div "Back to Dashboard Change Sender ID Customers Technicians Select a contact Outbo…" at bounding box center [317, 164] width 382 height 294
click at [124, 80] on div "Status No active tasks Change activity state to start receiving tasks. [PERSON_…" at bounding box center [262, 164] width 491 height 294
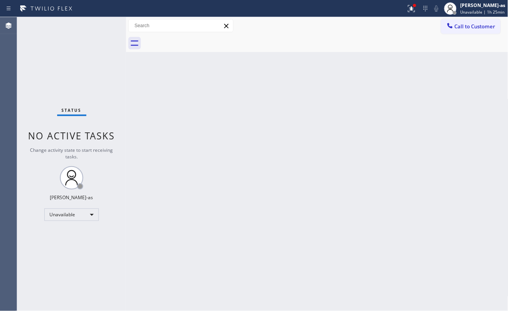
drag, startPoint x: 252, startPoint y: 148, endPoint x: 411, endPoint y: 50, distance: 186.7
click at [261, 143] on div "Back to Dashboard Change Sender ID Customers Technicians Select a contact Outbo…" at bounding box center [317, 164] width 382 height 294
drag, startPoint x: 465, startPoint y: 25, endPoint x: 281, endPoint y: 142, distance: 218.3
click at [465, 25] on span "Call to Customer" at bounding box center [475, 26] width 41 height 7
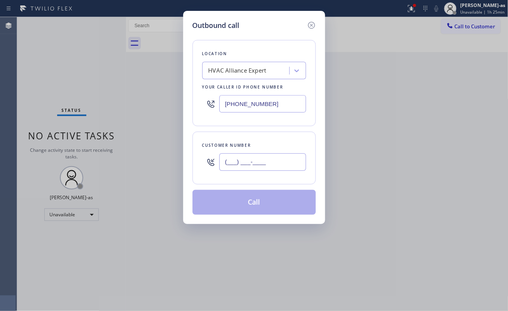
click at [261, 163] on input "(___) ___-____" at bounding box center [262, 162] width 87 height 17
paste input "510) 590-6814"
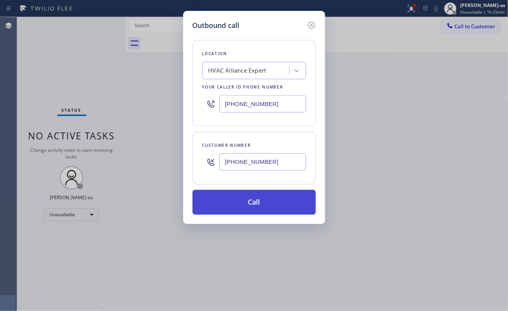
type input "[PHONE_NUMBER]"
click at [229, 206] on button "Call" at bounding box center [253, 202] width 123 height 25
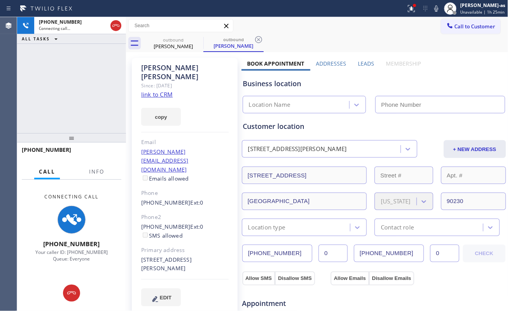
type input "[PHONE_NUMBER]"
drag, startPoint x: 82, startPoint y: 95, endPoint x: 176, endPoint y: 64, distance: 99.5
click at [84, 95] on div "[PHONE_NUMBER] Connecting call… ALL TASKS ALL TASKS ACTIVE TASKS TASKS IN WRAP …" at bounding box center [71, 75] width 109 height 116
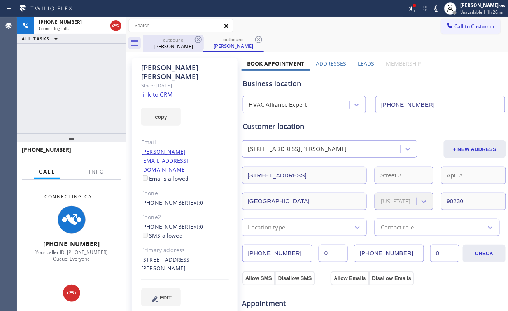
click at [182, 48] on div "[PERSON_NAME]" at bounding box center [173, 46] width 59 height 7
click at [193, 41] on div "outbound" at bounding box center [173, 40] width 59 height 6
click at [194, 40] on icon at bounding box center [198, 39] width 9 height 9
drag, startPoint x: 106, startPoint y: 82, endPoint x: 170, endPoint y: 149, distance: 93.0
click at [106, 82] on div "[PHONE_NUMBER] Connecting call… ALL TASKS ALL TASKS ACTIVE TASKS TASKS IN WRAP …" at bounding box center [71, 75] width 109 height 116
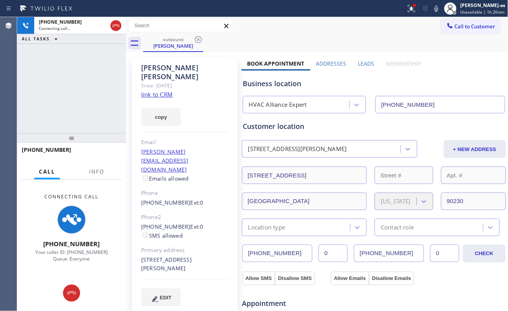
drag, startPoint x: 73, startPoint y: 88, endPoint x: 147, endPoint y: 72, distance: 75.6
click at [81, 91] on div "[PHONE_NUMBER] Connecting call… ALL TASKS ALL TASKS ACTIVE TASKS TASKS IN WRAP …" at bounding box center [71, 75] width 109 height 116
click at [67, 108] on div "[PHONE_NUMBER] Connecting call… ALL TASKS ALL TASKS ACTIVE TASKS TASKS IN WRAP …" at bounding box center [71, 75] width 109 height 116
click at [81, 106] on div "[PHONE_NUMBER] Connecting call… ALL TASKS ALL TASKS ACTIVE TASKS TASKS IN WRAP …" at bounding box center [71, 75] width 109 height 116
click at [161, 91] on link "link to CRM" at bounding box center [156, 95] width 31 height 8
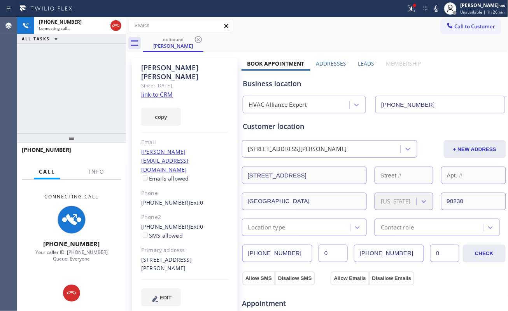
drag, startPoint x: 39, startPoint y: 67, endPoint x: 69, endPoint y: 66, distance: 29.6
click at [42, 68] on div "[PHONE_NUMBER] Connecting call… ALL TASKS ALL TASKS ACTIVE TASKS TASKS IN WRAP …" at bounding box center [71, 75] width 109 height 116
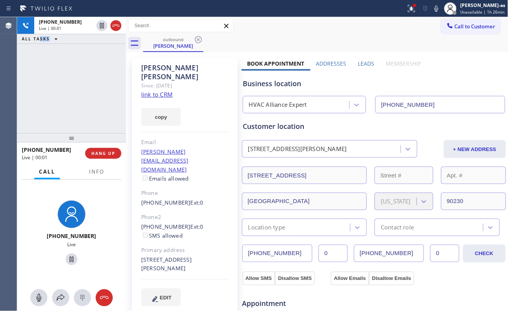
click at [109, 153] on span "HANG UP" at bounding box center [103, 153] width 24 height 5
drag, startPoint x: 69, startPoint y: 81, endPoint x: 77, endPoint y: 98, distance: 19.1
click at [69, 82] on div "[PHONE_NUMBER] Live | 00:01 ALL TASKS ALL TASKS ACTIVE TASKS TASKS IN WRAP UP" at bounding box center [71, 75] width 109 height 116
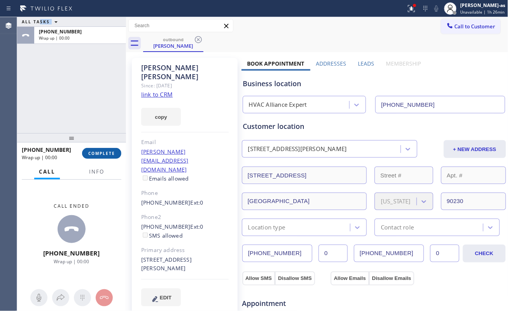
click at [106, 154] on span "COMPLETE" at bounding box center [101, 153] width 27 height 5
click at [86, 126] on div "ALL TASKS ALL TASKS ACTIVE TASKS TASKS IN WRAP UP [PHONE_NUMBER] Wrap up | 00:00" at bounding box center [71, 75] width 109 height 116
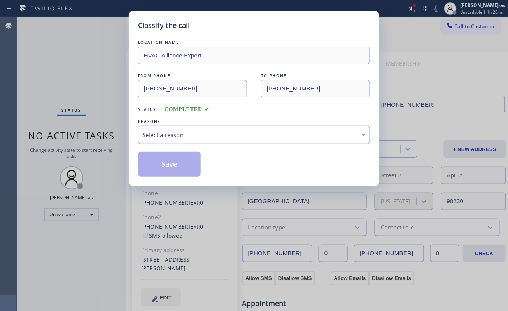
drag, startPoint x: 190, startPoint y: 137, endPoint x: 276, endPoint y: 227, distance: 125.1
click at [191, 137] on div "Select a reason" at bounding box center [253, 135] width 223 height 9
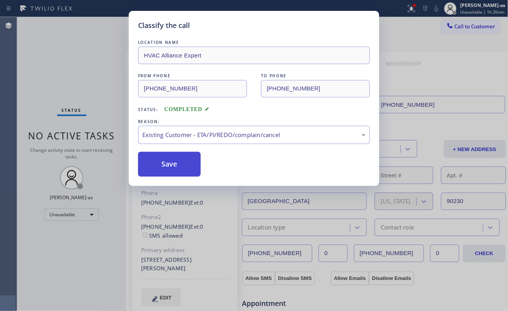
click at [180, 169] on button "Save" at bounding box center [169, 164] width 63 height 25
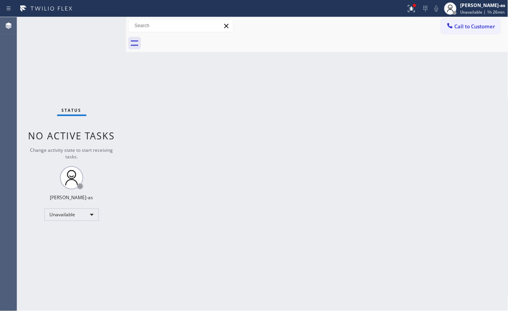
click at [467, 19] on button "Call to Customer" at bounding box center [470, 26] width 59 height 15
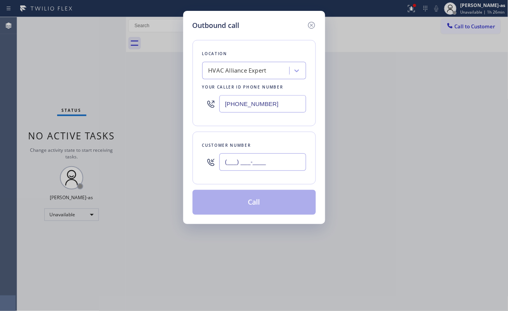
drag, startPoint x: 261, startPoint y: 169, endPoint x: 263, endPoint y: 161, distance: 8.2
click at [261, 167] on input "(___) ___-____" at bounding box center [262, 162] width 87 height 17
paste input "949) 933-9332"
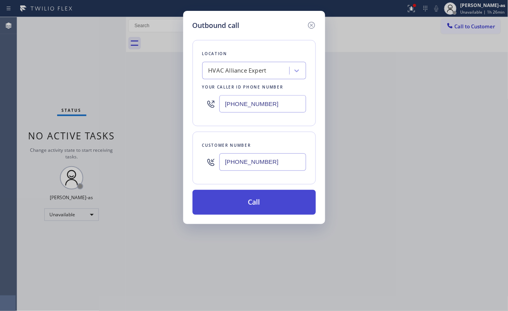
type input "[PHONE_NUMBER]"
click at [268, 209] on button "Call" at bounding box center [253, 202] width 123 height 25
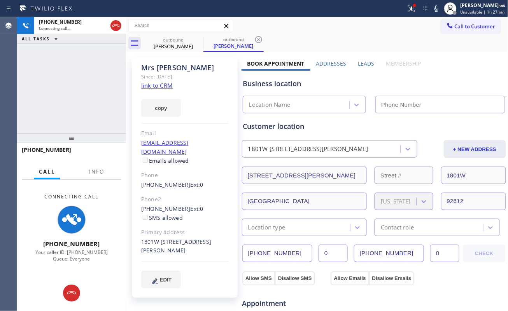
drag, startPoint x: 79, startPoint y: 86, endPoint x: 97, endPoint y: 81, distance: 18.6
click at [79, 86] on div "[PHONE_NUMBER] Connecting call… ALL TASKS ALL TASKS ACTIVE TASKS TASKS IN WRAP …" at bounding box center [71, 75] width 109 height 116
type input "[PHONE_NUMBER]"
click at [156, 86] on link "link to CRM" at bounding box center [156, 86] width 31 height 8
drag, startPoint x: 72, startPoint y: 82, endPoint x: 100, endPoint y: 80, distance: 28.1
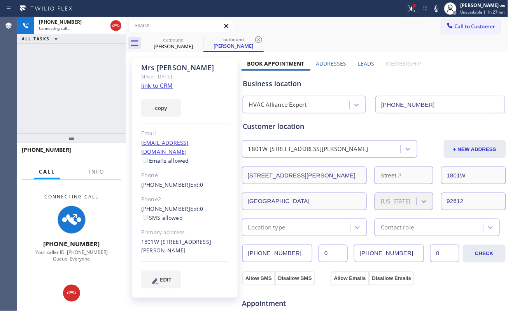
click at [74, 83] on div "[PHONE_NUMBER] Connecting call… ALL TASKS ALL TASKS ACTIVE TASKS TASKS IN WRAP …" at bounding box center [71, 75] width 109 height 116
click at [120, 20] on div at bounding box center [116, 25] width 14 height 17
click at [117, 24] on icon at bounding box center [115, 25] width 9 height 9
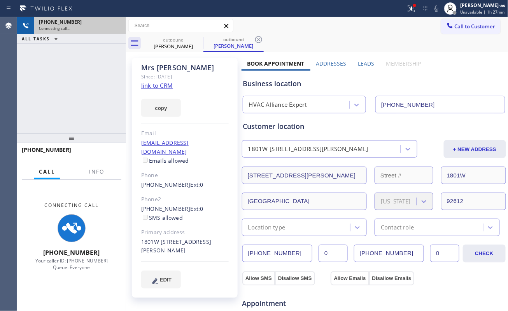
drag, startPoint x: 92, startPoint y: 108, endPoint x: 173, endPoint y: 58, distance: 96.0
click at [104, 101] on div "[PHONE_NUMBER] Connecting call… ALL TASKS ALL TASKS ACTIVE TASKS TASKS IN WRAP …" at bounding box center [71, 75] width 109 height 116
click at [180, 44] on div "[PERSON_NAME]" at bounding box center [173, 46] width 59 height 7
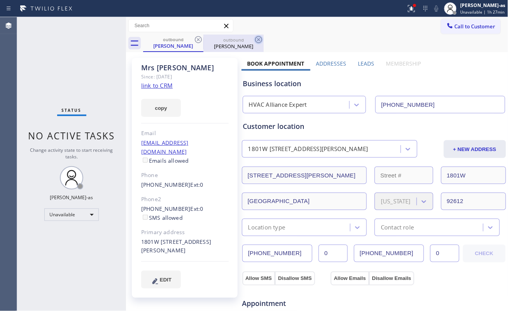
click at [198, 39] on icon at bounding box center [198, 39] width 7 height 7
click at [198, 40] on icon at bounding box center [198, 39] width 9 height 9
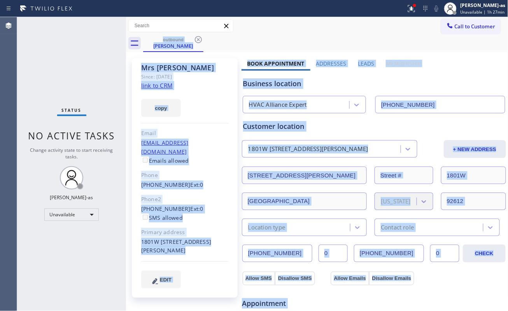
click at [194, 41] on div "outbound [PERSON_NAME]" at bounding box center [325, 43] width 365 height 17
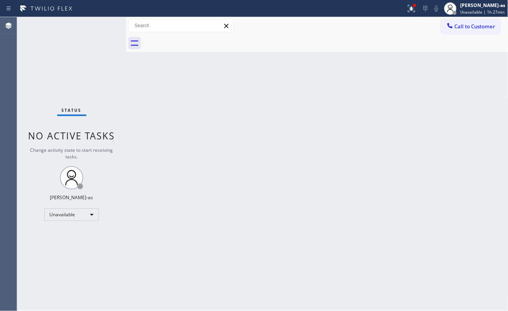
click at [166, 106] on div "Back to Dashboard Change Sender ID Customers Technicians Select a contact Outbo…" at bounding box center [317, 164] width 382 height 294
click at [450, 27] on icon at bounding box center [449, 25] width 5 height 5
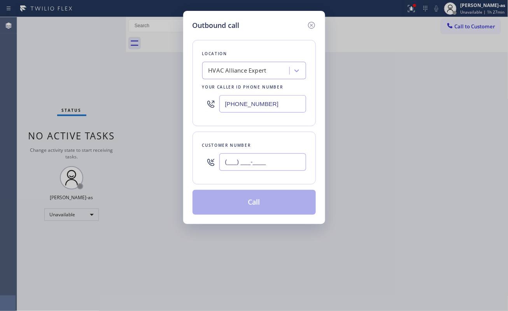
click at [276, 169] on input "(___) ___-____" at bounding box center [262, 162] width 87 height 17
paste input "949) 933-9332"
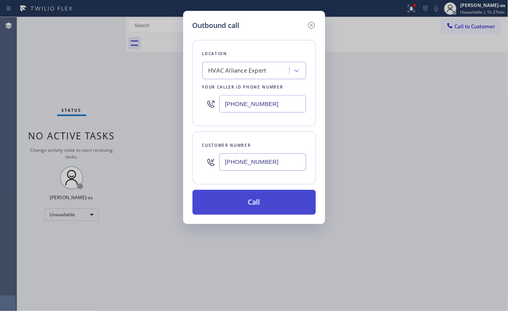
type input "[PHONE_NUMBER]"
click at [265, 205] on button "Call" at bounding box center [253, 202] width 123 height 25
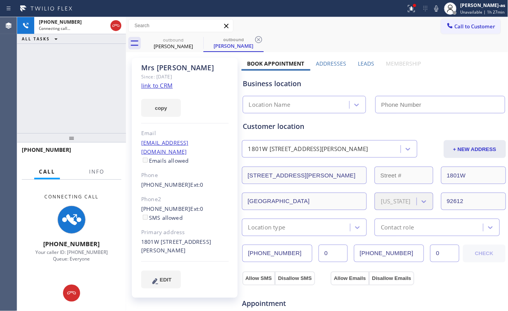
type input "[PHONE_NUMBER]"
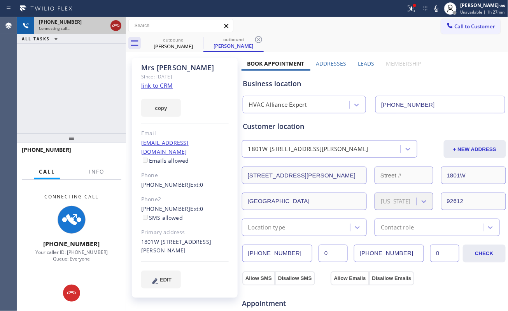
click at [112, 23] on icon at bounding box center [115, 25] width 9 height 9
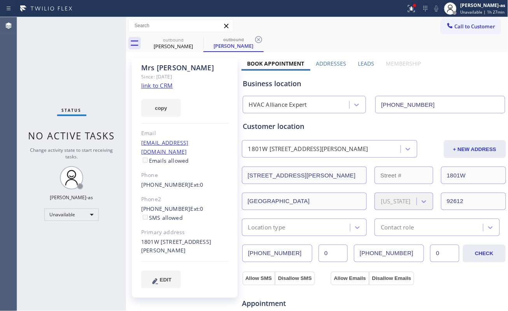
click at [161, 66] on div "[PERSON_NAME]" at bounding box center [184, 67] width 87 height 9
click at [176, 48] on div "[PERSON_NAME]" at bounding box center [173, 46] width 59 height 7
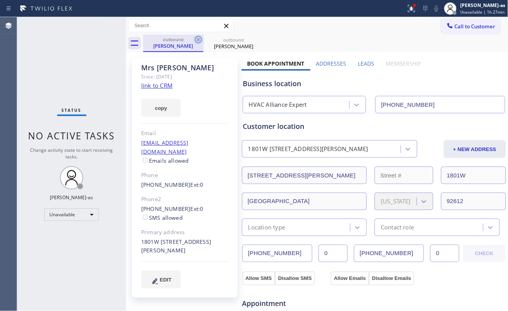
click at [196, 37] on icon at bounding box center [198, 39] width 9 height 9
click at [196, 37] on icon at bounding box center [198, 39] width 7 height 7
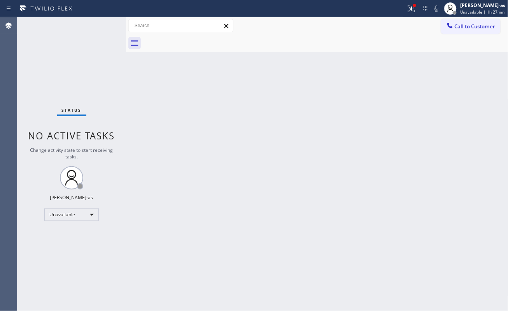
drag, startPoint x: 196, startPoint y: 37, endPoint x: 198, endPoint y: 44, distance: 6.7
click at [196, 38] on div at bounding box center [325, 43] width 365 height 17
click at [205, 117] on div "Back to Dashboard Change Sender ID Customers Technicians Select a contact Outbo…" at bounding box center [317, 164] width 382 height 294
click at [471, 24] on span "Call to Customer" at bounding box center [475, 26] width 41 height 7
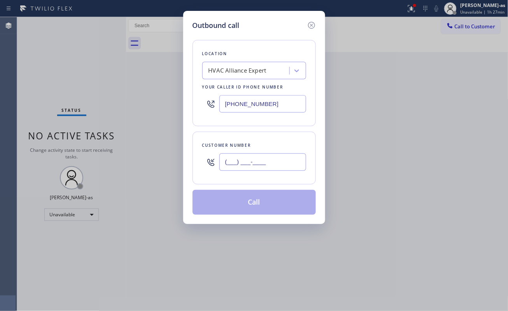
click at [269, 162] on input "(___) ___-____" at bounding box center [262, 162] width 87 height 17
paste input "213) 935-0243"
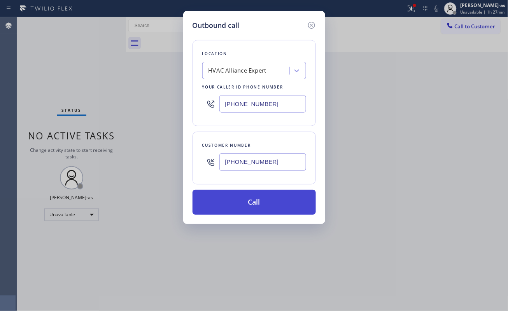
type input "[PHONE_NUMBER]"
click at [269, 205] on button "Call" at bounding box center [253, 202] width 123 height 25
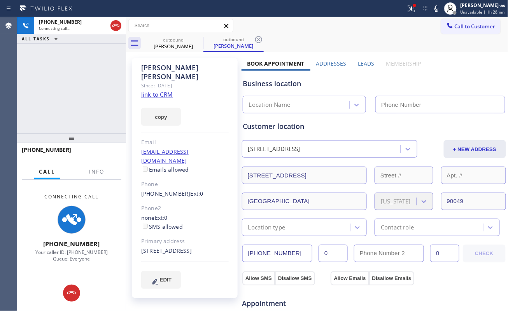
type input "[PHONE_NUMBER]"
click at [166, 91] on link "link to CRM" at bounding box center [156, 95] width 31 height 8
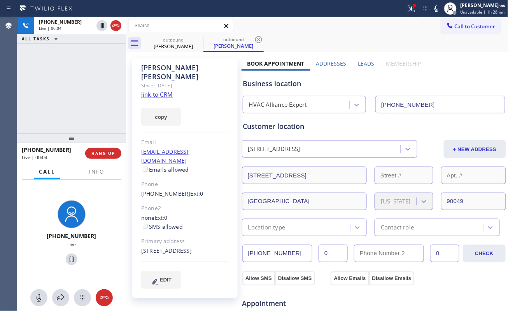
drag, startPoint x: 57, startPoint y: 120, endPoint x: 85, endPoint y: 110, distance: 29.5
click at [58, 120] on div "[PHONE_NUMBER] Live | 00:04 ALL TASKS ALL TASKS ACTIVE TASKS TASKS IN WRAP UP" at bounding box center [71, 75] width 109 height 116
click at [101, 151] on button "HANG UP" at bounding box center [103, 153] width 36 height 11
click at [103, 154] on span "HANG UP" at bounding box center [103, 153] width 24 height 5
click at [78, 114] on div "[PHONE_NUMBER] Live | 00:06 ALL TASKS ALL TASKS ACTIVE TASKS TASKS IN WRAP UP" at bounding box center [71, 75] width 109 height 116
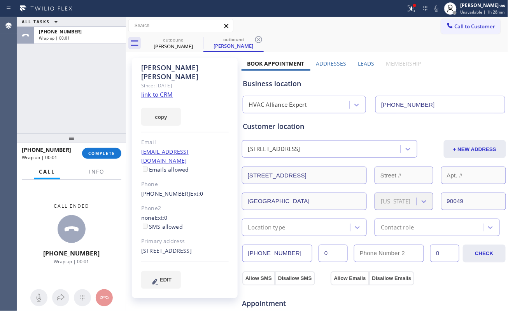
drag, startPoint x: 97, startPoint y: 156, endPoint x: 86, endPoint y: 117, distance: 41.3
click at [97, 156] on button "COMPLETE" at bounding box center [101, 153] width 39 height 11
click at [51, 69] on div "ALL TASKS ALL TASKS ACTIVE TASKS TASKS IN WRAP UP [PHONE_NUMBER] Wrap up | 00:01" at bounding box center [71, 75] width 109 height 116
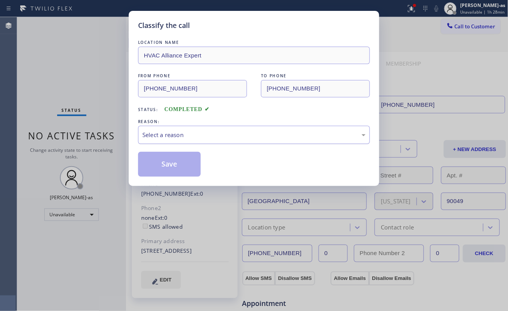
click at [185, 135] on div "Select a reason" at bounding box center [253, 135] width 223 height 9
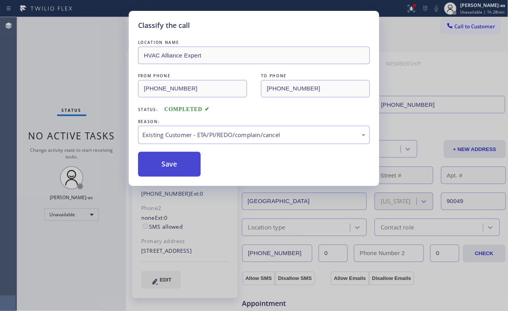
click at [180, 159] on button "Save" at bounding box center [169, 164] width 63 height 25
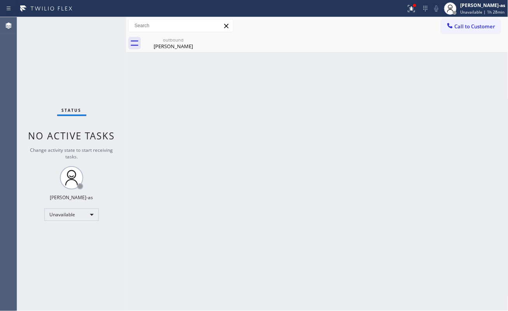
drag, startPoint x: 79, startPoint y: 60, endPoint x: 122, endPoint y: 77, distance: 46.3
click at [79, 61] on div "Status No active tasks Change activity state to start receiving tasks. [PERSON_…" at bounding box center [71, 164] width 109 height 294
drag, startPoint x: 187, startPoint y: 47, endPoint x: 163, endPoint y: 86, distance: 46.6
click at [185, 47] on div "[PERSON_NAME]" at bounding box center [173, 46] width 59 height 7
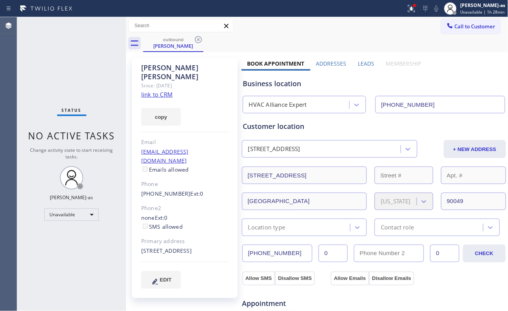
click at [156, 91] on link "link to CRM" at bounding box center [156, 95] width 31 height 8
click at [450, 19] on button "Call to Customer" at bounding box center [470, 26] width 59 height 15
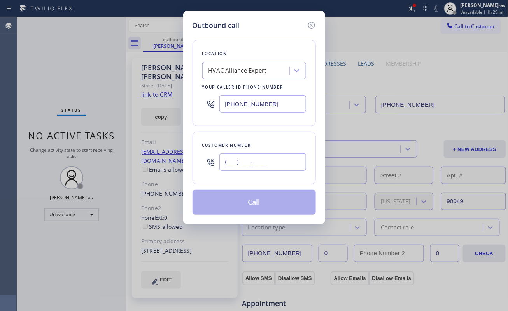
click at [260, 165] on input "(___) ___-____" at bounding box center [262, 162] width 87 height 17
paste input "310) 936-3524"
type input "[PHONE_NUMBER]"
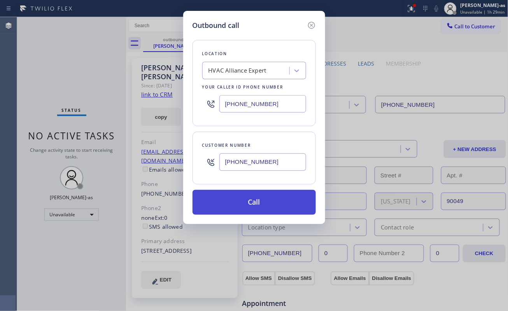
click at [263, 207] on button "Call" at bounding box center [253, 202] width 123 height 25
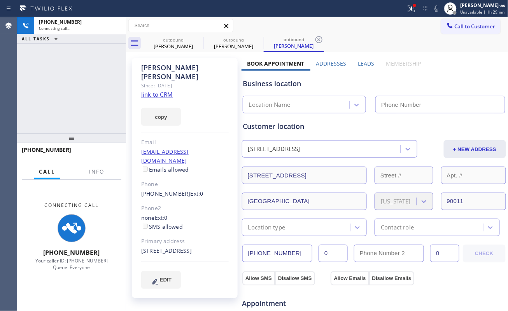
type input "[PHONE_NUMBER]"
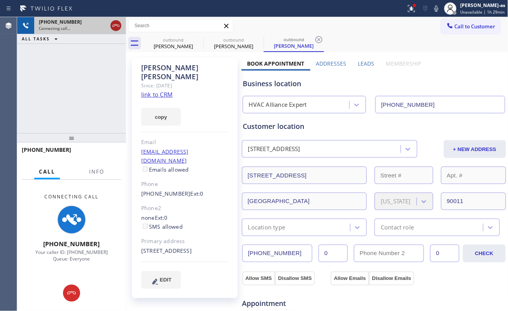
click at [110, 26] on div at bounding box center [115, 25] width 11 height 9
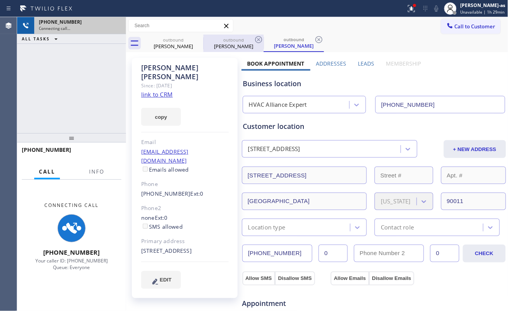
drag, startPoint x: 164, startPoint y: 44, endPoint x: 203, endPoint y: 43, distance: 39.3
click at [165, 44] on div "[PERSON_NAME]" at bounding box center [173, 46] width 59 height 7
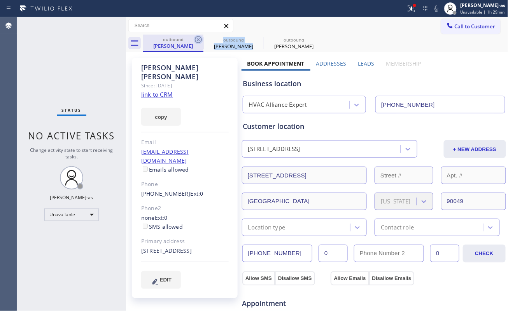
click at [202, 39] on div "outbound [PERSON_NAME] outbound [PERSON_NAME] outbound [PERSON_NAME]" at bounding box center [325, 43] width 365 height 17
click at [201, 40] on icon at bounding box center [198, 39] width 7 height 7
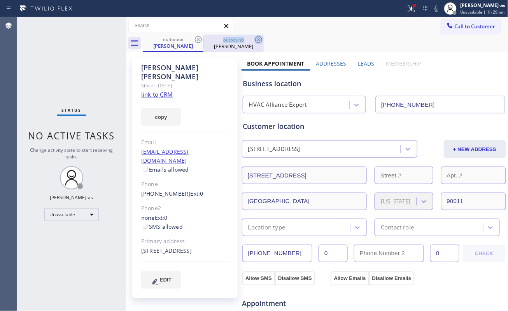
click at [199, 39] on icon at bounding box center [198, 39] width 7 height 7
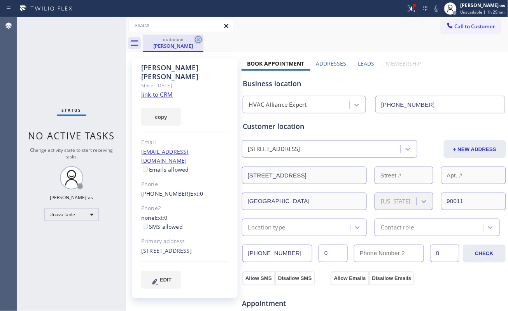
click at [198, 39] on icon at bounding box center [198, 39] width 9 height 9
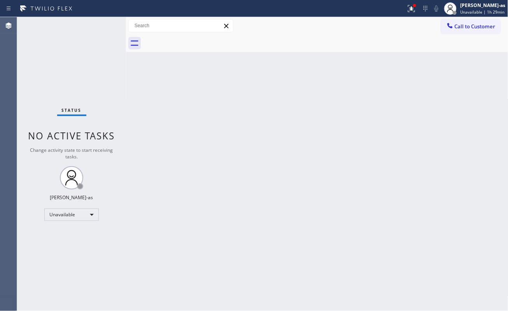
click at [198, 39] on div at bounding box center [325, 43] width 365 height 17
click at [195, 38] on div at bounding box center [325, 43] width 365 height 17
click at [446, 22] on icon at bounding box center [450, 26] width 8 height 8
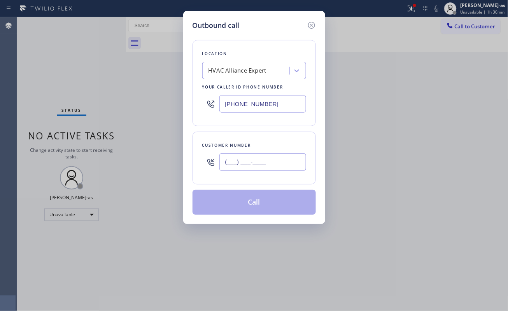
click at [271, 157] on input "(___) ___-____" at bounding box center [262, 162] width 87 height 17
paste input "310) 801-1452"
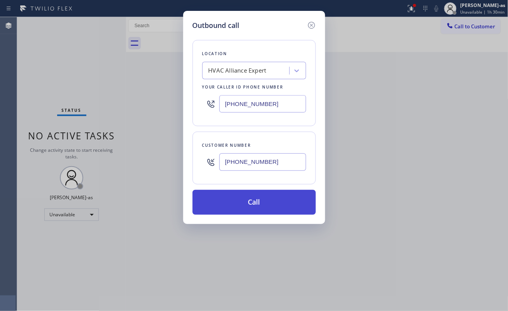
type input "[PHONE_NUMBER]"
click at [259, 209] on button "Call" at bounding box center [253, 202] width 123 height 25
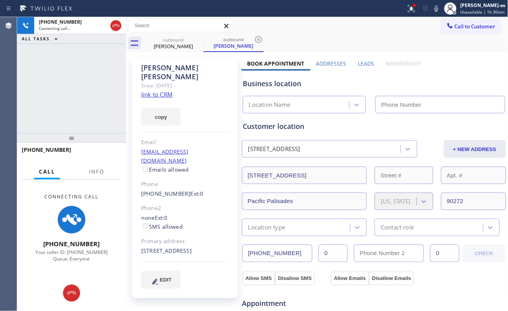
type input "[PHONE_NUMBER]"
click at [161, 91] on link "link to CRM" at bounding box center [156, 95] width 31 height 8
drag, startPoint x: 109, startPoint y: 22, endPoint x: 120, endPoint y: 53, distance: 32.6
click at [112, 23] on div at bounding box center [116, 25] width 14 height 17
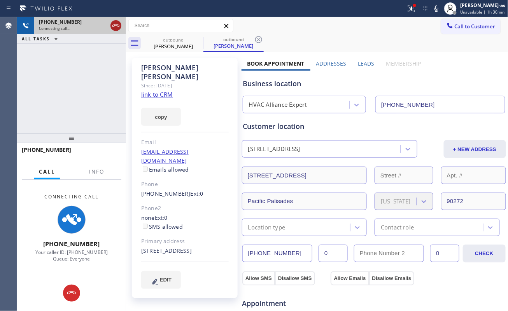
click at [114, 24] on icon at bounding box center [115, 25] width 9 height 9
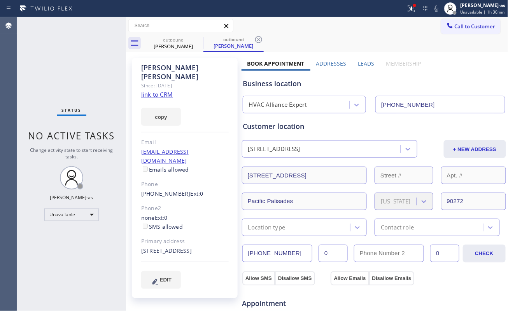
click at [100, 101] on div "Status No active tasks Change activity state to start receiving tasks. [PERSON_…" at bounding box center [71, 164] width 109 height 294
click at [179, 38] on div "outbound" at bounding box center [173, 40] width 59 height 6
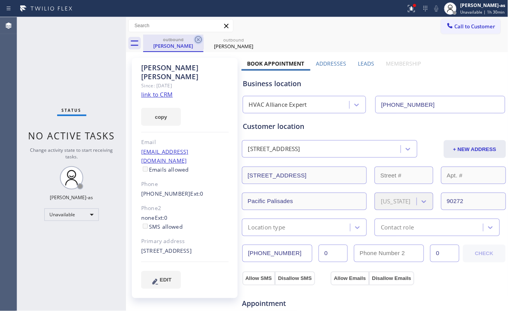
click at [196, 40] on icon at bounding box center [198, 39] width 9 height 9
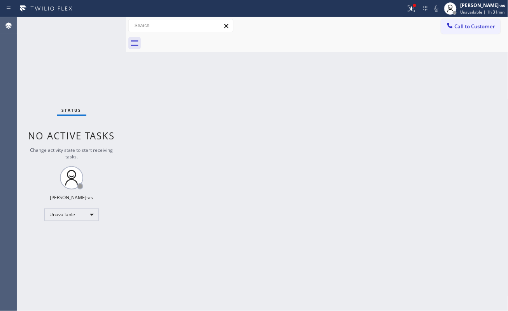
click at [333, 94] on div "Back to Dashboard Change Sender ID Customers Technicians Select a contact Outbo…" at bounding box center [317, 164] width 382 height 294
click at [453, 25] on icon at bounding box center [450, 26] width 8 height 8
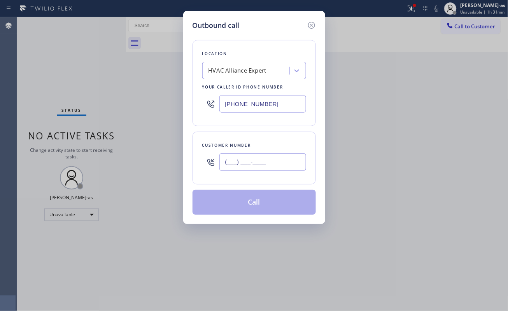
click at [264, 165] on input "(___) ___-____" at bounding box center [262, 162] width 87 height 17
paste input "818) 877-8806"
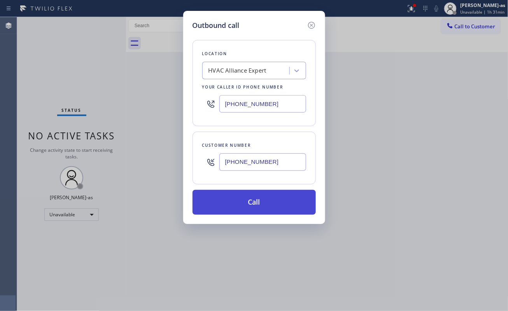
type input "[PHONE_NUMBER]"
click at [271, 203] on button "Call" at bounding box center [253, 202] width 123 height 25
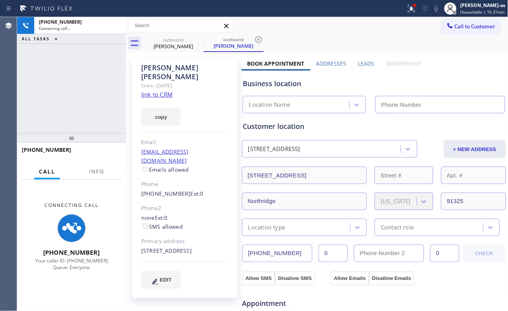
type input "[PHONE_NUMBER]"
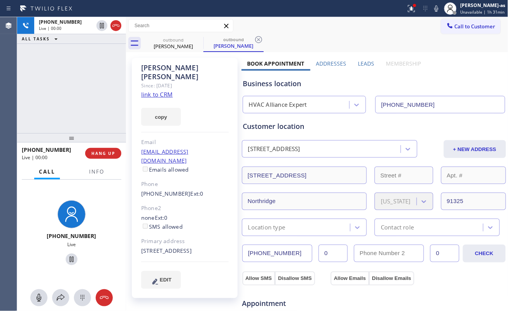
click at [107, 91] on div "[PHONE_NUMBER] Live | 00:00 ALL TASKS ALL TASKS ACTIVE TASKS TASKS IN WRAP UP" at bounding box center [71, 75] width 109 height 116
click at [98, 149] on div "[PHONE_NUMBER] Live | 00:01 HANG UP" at bounding box center [72, 153] width 100 height 20
click at [103, 152] on span "HANG UP" at bounding box center [103, 153] width 24 height 5
click at [105, 152] on span "HANG UP" at bounding box center [103, 153] width 24 height 5
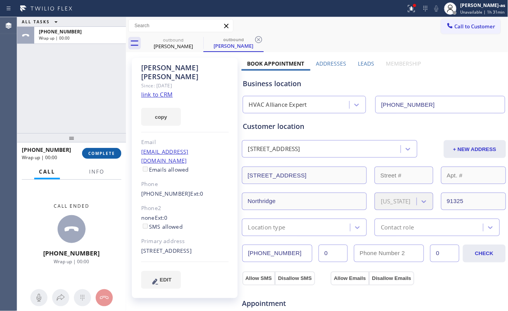
click at [106, 151] on span "COMPLETE" at bounding box center [101, 153] width 27 height 5
click at [92, 110] on div "ALL TASKS ALL TASKS ACTIVE TASKS TASKS IN WRAP UP [PHONE_NUMBER] Wrap up | 00:01" at bounding box center [71, 75] width 109 height 116
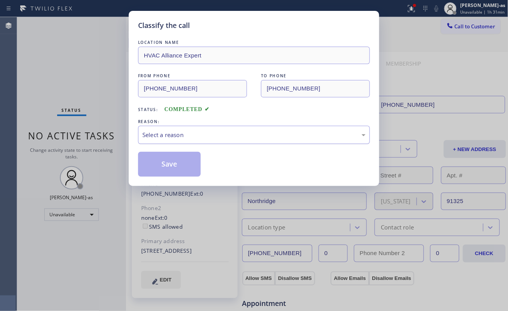
click at [187, 137] on div "Select a reason" at bounding box center [253, 135] width 223 height 9
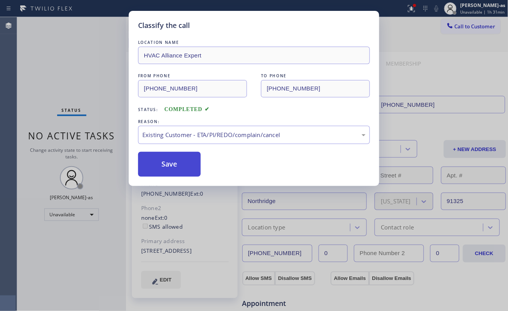
click at [176, 161] on button "Save" at bounding box center [169, 164] width 63 height 25
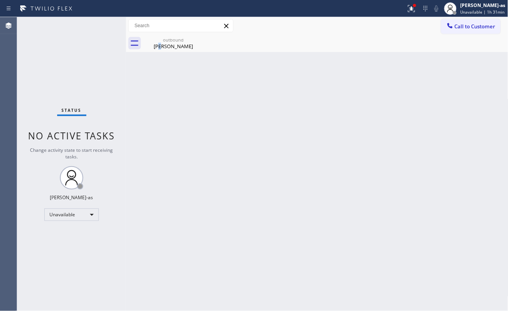
drag, startPoint x: 164, startPoint y: 44, endPoint x: 167, endPoint y: 73, distance: 28.9
click at [165, 44] on div "[PERSON_NAME]" at bounding box center [173, 46] width 59 height 7
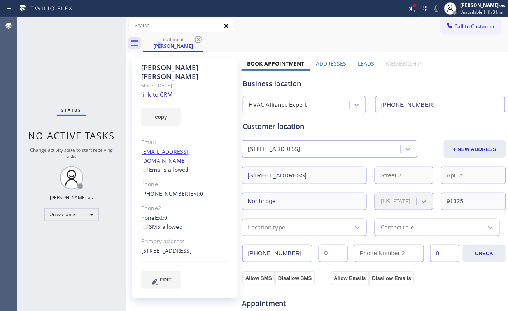
click at [157, 91] on link "link to CRM" at bounding box center [156, 95] width 31 height 8
click at [462, 24] on span "Call to Customer" at bounding box center [475, 26] width 41 height 7
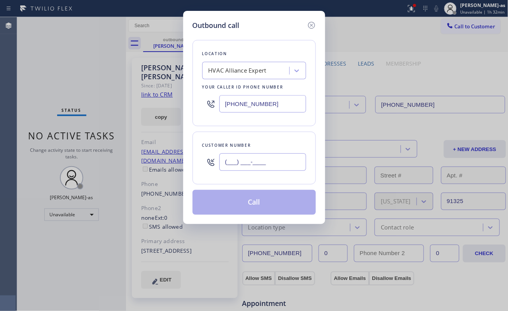
click at [263, 171] on input "(___) ___-____" at bounding box center [262, 162] width 87 height 17
paste input "310) 877-8959"
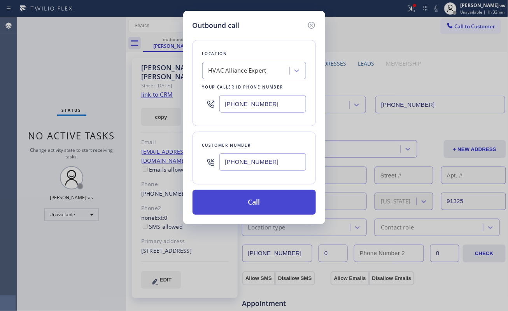
type input "[PHONE_NUMBER]"
click at [273, 198] on button "Call" at bounding box center [253, 202] width 123 height 25
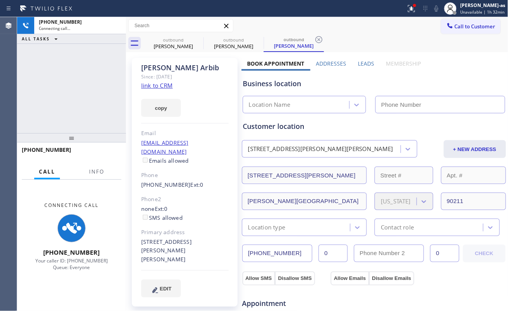
click at [156, 54] on div "[PERSON_NAME] Since: [DATE] link to CRM copy Email [EMAIL_ADDRESS][DOMAIN_NAME]…" at bounding box center [185, 314] width 114 height 520
click at [0, 0] on icon at bounding box center [0, 0] width 0 height 0
click at [204, 38] on div "outbound" at bounding box center [233, 40] width 59 height 6
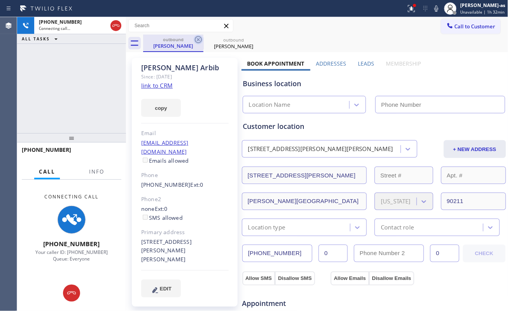
click at [198, 36] on icon at bounding box center [198, 39] width 7 height 7
click at [56, 143] on div at bounding box center [71, 137] width 109 height 9
type input "[PHONE_NUMBER]"
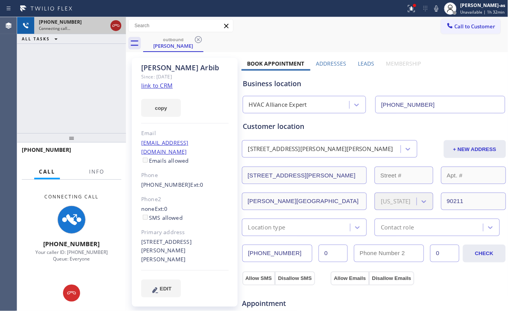
click at [117, 23] on icon at bounding box center [115, 25] width 9 height 9
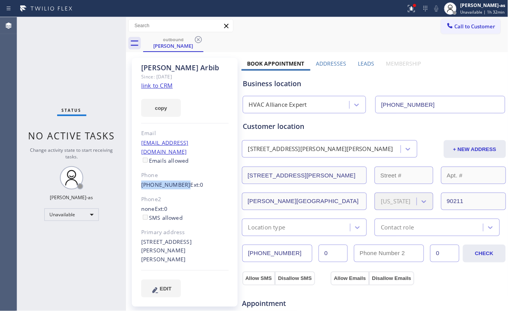
drag, startPoint x: 137, startPoint y: 177, endPoint x: 179, endPoint y: 179, distance: 42.1
click at [179, 179] on div "[PERSON_NAME] Since: [DATE] link to CRM copy Email [EMAIL_ADDRESS][DOMAIN_NAME]…" at bounding box center [185, 182] width 106 height 249
copy link "[PHONE_NUMBER]"
click at [447, 27] on icon at bounding box center [449, 25] width 5 height 5
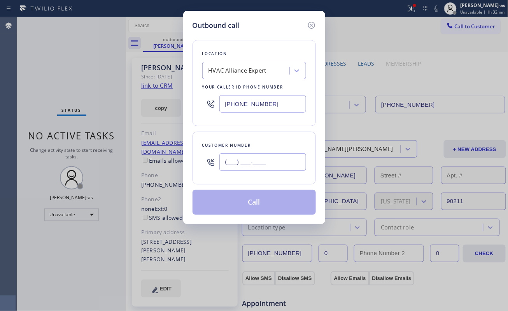
click at [268, 168] on input "(___) ___-____" at bounding box center [262, 162] width 87 height 17
paste input "310) 877-8959"
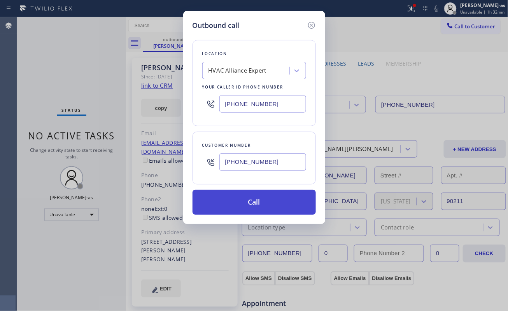
type input "[PHONE_NUMBER]"
click at [246, 202] on button "Call" at bounding box center [253, 202] width 123 height 25
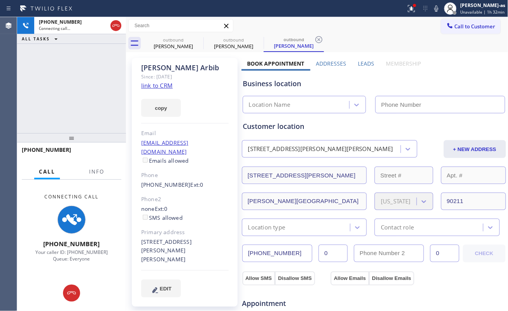
type input "[PHONE_NUMBER]"
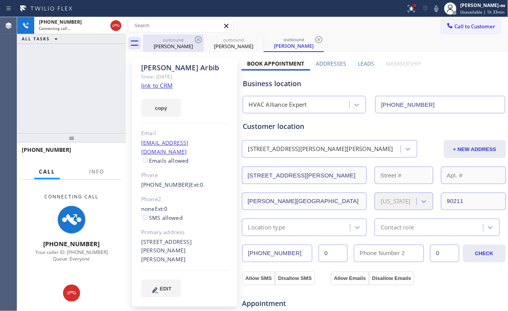
drag, startPoint x: 112, startPoint y: 26, endPoint x: 150, endPoint y: 38, distance: 39.0
click at [114, 26] on icon at bounding box center [115, 25] width 9 height 9
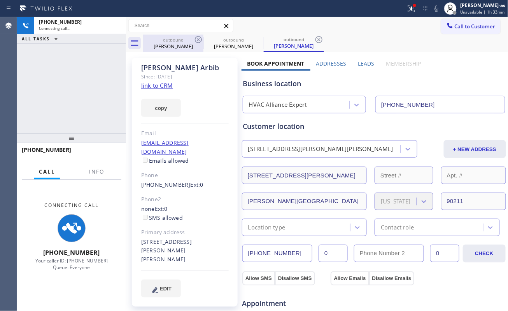
drag, startPoint x: 159, startPoint y: 45, endPoint x: 191, endPoint y: 38, distance: 32.8
click at [165, 45] on div "[PERSON_NAME]" at bounding box center [173, 46] width 59 height 7
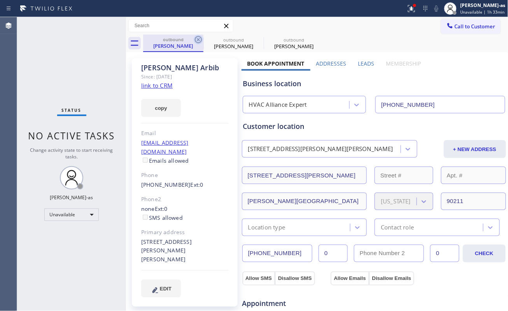
click at [202, 40] on icon at bounding box center [198, 39] width 9 height 9
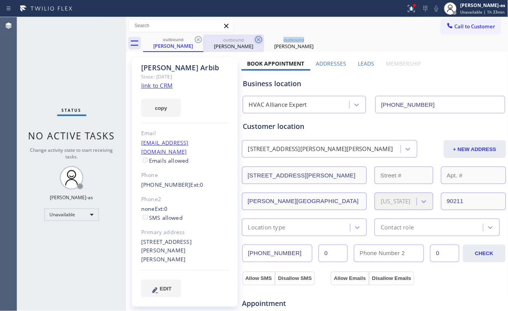
click at [254, 40] on icon at bounding box center [258, 39] width 9 height 9
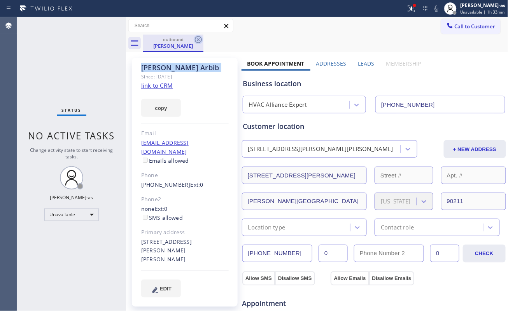
click at [201, 40] on icon at bounding box center [198, 39] width 7 height 7
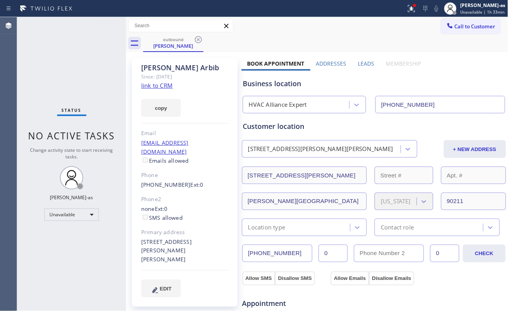
click at [199, 40] on div "outbound [PERSON_NAME]" at bounding box center [325, 43] width 365 height 17
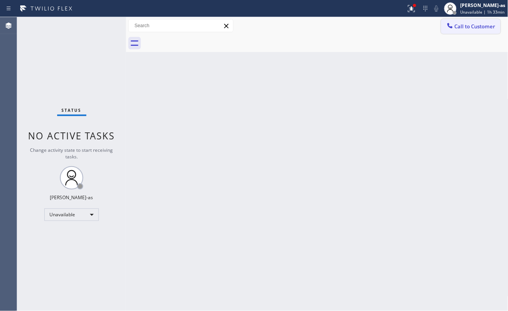
click at [450, 27] on icon at bounding box center [449, 25] width 5 height 5
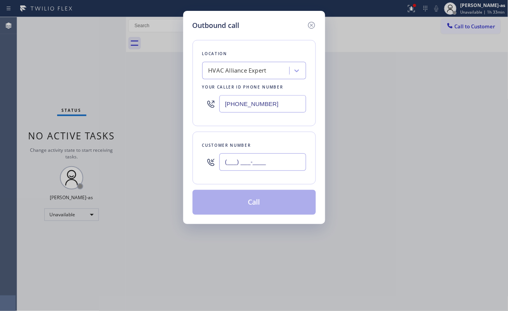
click at [267, 157] on input "(___) ___-____" at bounding box center [262, 162] width 87 height 17
paste input "310) 877-8959"
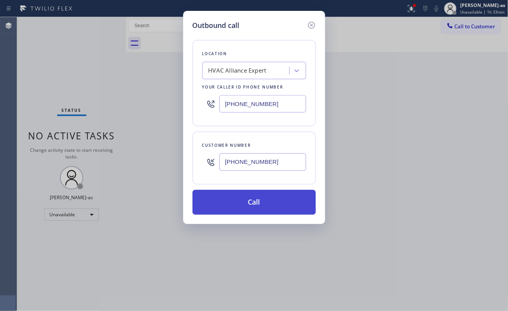
type input "[PHONE_NUMBER]"
click at [266, 201] on button "Call" at bounding box center [253, 202] width 123 height 25
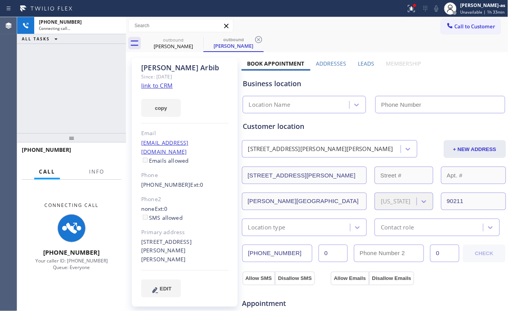
type input "[PHONE_NUMBER]"
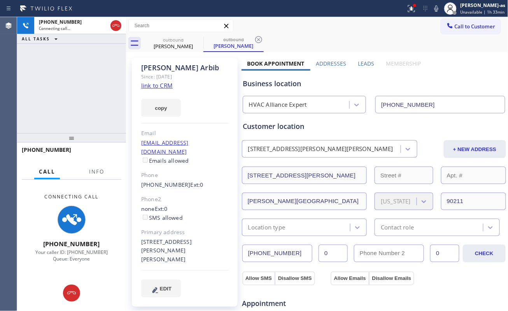
drag, startPoint x: 71, startPoint y: 97, endPoint x: 99, endPoint y: 89, distance: 29.0
click at [75, 97] on div "[PHONE_NUMBER] Connecting call… ALL TASKS ALL TASKS ACTIVE TASKS TASKS IN WRAP …" at bounding box center [71, 75] width 109 height 116
click at [173, 47] on div "[PERSON_NAME]" at bounding box center [173, 46] width 59 height 7
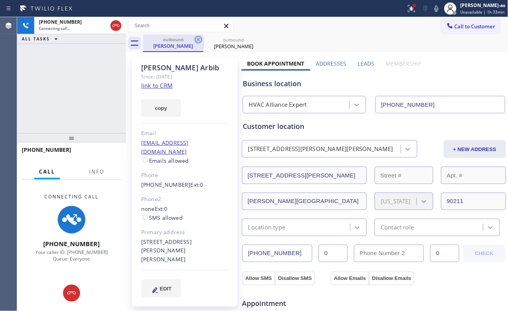
click at [198, 38] on icon at bounding box center [198, 39] width 9 height 9
click at [95, 103] on div "[PHONE_NUMBER] Connecting call… ALL TASKS ALL TASKS ACTIVE TASKS TASKS IN WRAP …" at bounding box center [71, 75] width 109 height 116
click at [92, 73] on div "[PHONE_NUMBER] Connecting call… ALL TASKS ALL TASKS ACTIVE TASKS TASKS IN WRAP …" at bounding box center [71, 75] width 109 height 116
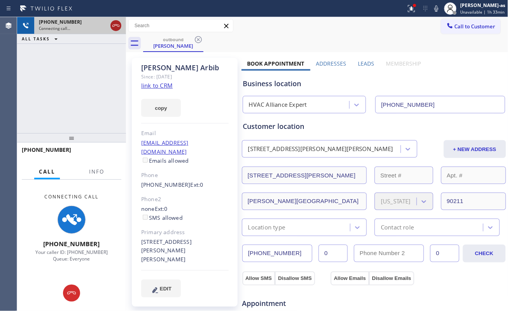
click at [121, 27] on div at bounding box center [115, 25] width 11 height 9
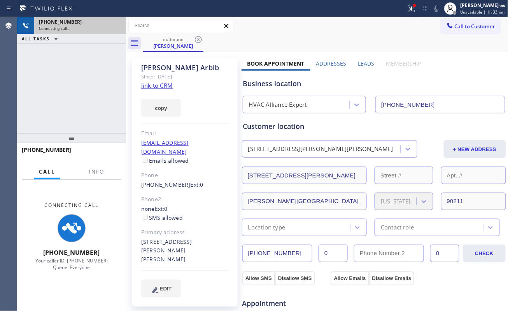
drag, startPoint x: 93, startPoint y: 72, endPoint x: 126, endPoint y: 61, distance: 34.3
click at [95, 72] on div "[PHONE_NUMBER] Connecting call… ALL TASKS ALL TASKS ACTIVE TASKS TASKS IN WRAP …" at bounding box center [71, 75] width 109 height 116
drag, startPoint x: 171, startPoint y: 29, endPoint x: 194, endPoint y: 39, distance: 25.2
click at [172, 30] on input "text" at bounding box center [181, 25] width 104 height 12
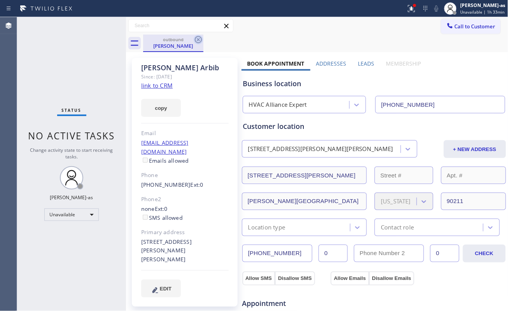
click at [197, 41] on icon at bounding box center [198, 39] width 9 height 9
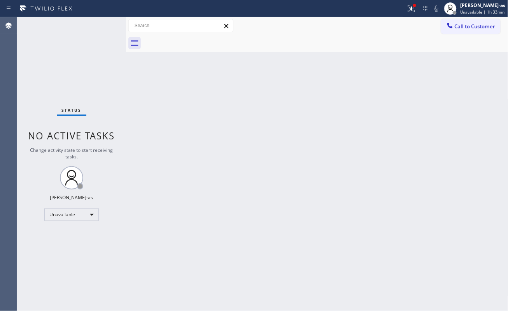
click at [197, 41] on div at bounding box center [325, 43] width 365 height 17
drag, startPoint x: 128, startPoint y: 114, endPoint x: 308, endPoint y: 74, distance: 185.2
click at [127, 114] on div at bounding box center [127, 164] width 0 height 294
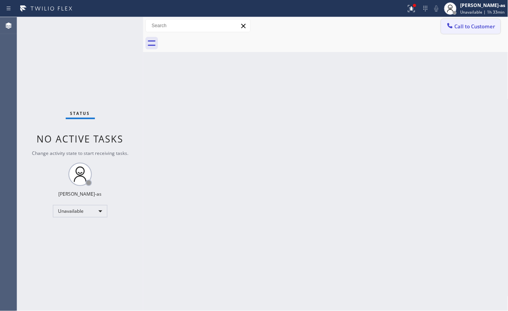
click at [469, 26] on span "Call to Customer" at bounding box center [475, 26] width 41 height 7
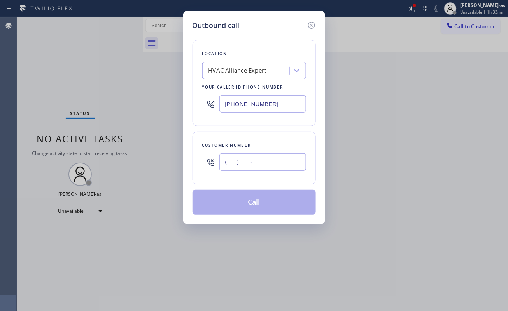
click at [226, 169] on input "(___) ___-____" at bounding box center [262, 162] width 87 height 17
paste input "207) 852-0744"
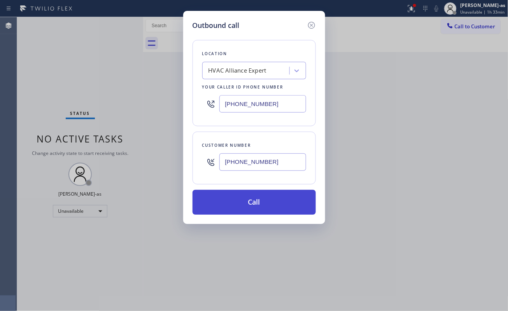
type input "[PHONE_NUMBER]"
click at [264, 208] on button "Call" at bounding box center [253, 202] width 123 height 25
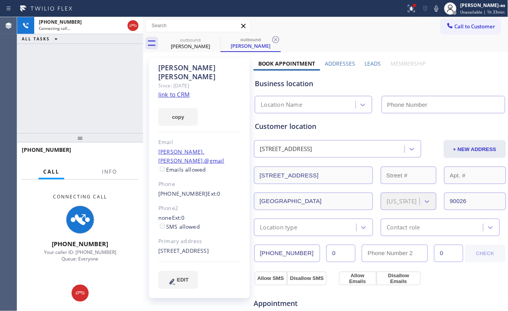
type input "[PHONE_NUMBER]"
click at [177, 81] on div "Since: [DATE]" at bounding box center [199, 85] width 82 height 9
click at [182, 91] on link "link to CRM" at bounding box center [173, 95] width 31 height 8
drag, startPoint x: 73, startPoint y: 116, endPoint x: 120, endPoint y: 68, distance: 66.5
click at [76, 114] on div "[PHONE_NUMBER] Connecting call… ALL TASKS ALL TASKS ACTIVE TASKS TASKS IN WRAP …" at bounding box center [80, 75] width 126 height 116
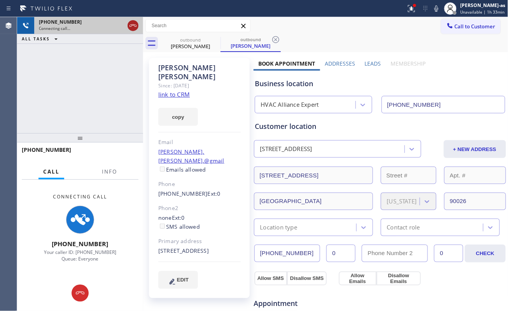
click at [132, 30] on icon at bounding box center [132, 25] width 9 height 9
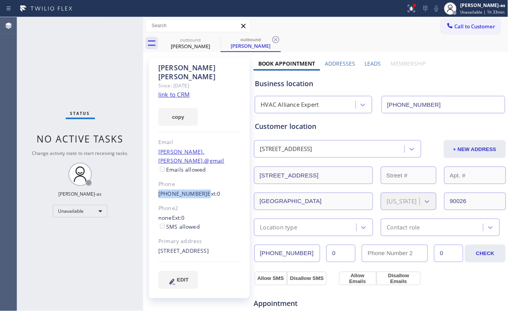
drag, startPoint x: 149, startPoint y: 173, endPoint x: 198, endPoint y: 177, distance: 49.6
click at [198, 177] on div "[PERSON_NAME] Since: [DATE] link to CRM copy Email [PERSON_NAME].[PERSON_NAME].…" at bounding box center [199, 178] width 101 height 241
copy div "[PHONE_NUMBER]"
click at [446, 26] on icon at bounding box center [450, 26] width 8 height 8
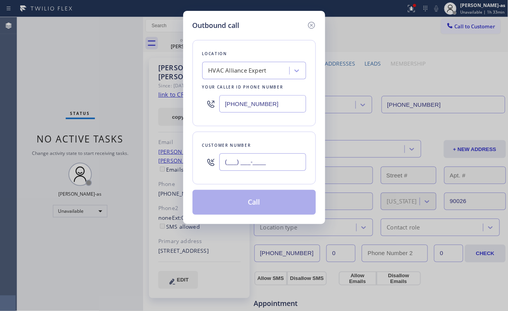
click at [277, 163] on input "(___) ___-____" at bounding box center [262, 162] width 87 height 17
paste input "207) 852-0744"
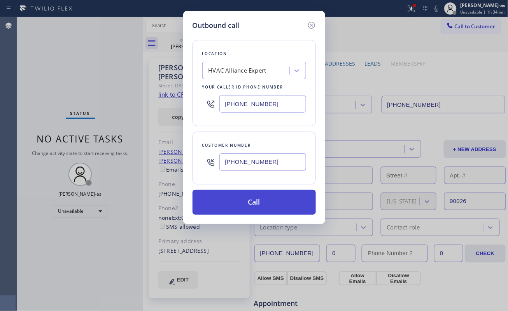
type input "[PHONE_NUMBER]"
click at [266, 209] on button "Call" at bounding box center [253, 202] width 123 height 25
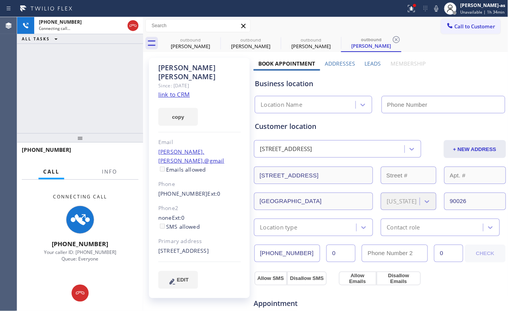
click at [104, 86] on div "[PHONE_NUMBER] Connecting call… ALL TASKS ALL TASKS ACTIVE TASKS TASKS IN WRAP …" at bounding box center [80, 75] width 126 height 116
type input "[PHONE_NUMBER]"
click at [138, 27] on div at bounding box center [133, 25] width 11 height 9
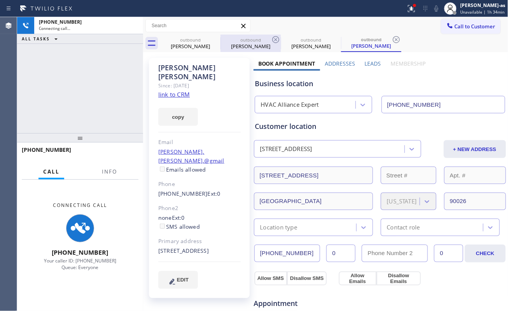
drag, startPoint x: 190, startPoint y: 41, endPoint x: 221, endPoint y: 35, distance: 32.0
click at [201, 40] on div "outbound" at bounding box center [190, 40] width 59 height 6
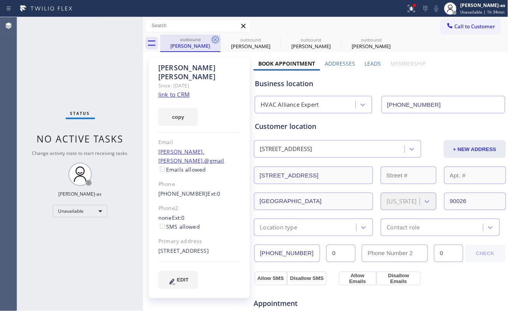
drag, startPoint x: 220, startPoint y: 35, endPoint x: 212, endPoint y: 35, distance: 8.6
click at [219, 35] on div "outbound [PERSON_NAME] outbound [PERSON_NAME] outbound [PERSON_NAME] outbound […" at bounding box center [334, 43] width 348 height 17
click at [209, 35] on div "outbound [PERSON_NAME]" at bounding box center [190, 43] width 59 height 17
click at [213, 38] on icon at bounding box center [215, 39] width 9 height 9
click at [213, 38] on icon at bounding box center [215, 39] width 7 height 7
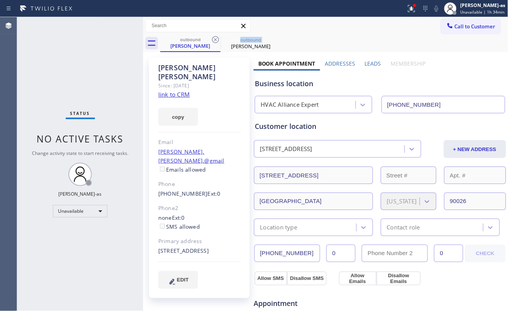
click at [213, 38] on icon at bounding box center [215, 39] width 7 height 7
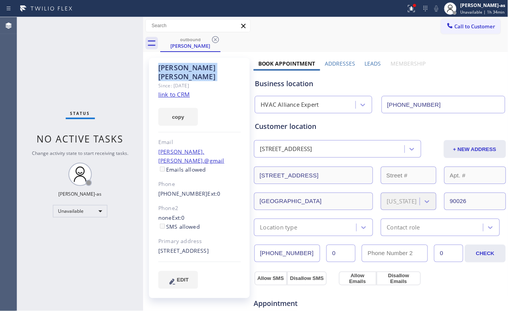
click at [213, 38] on icon at bounding box center [215, 39] width 7 height 7
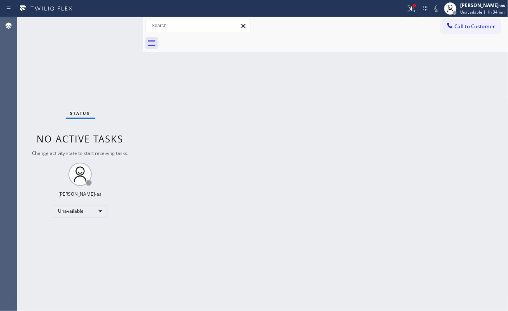
click at [212, 37] on div at bounding box center [334, 43] width 348 height 17
drag, startPoint x: 485, startPoint y: 24, endPoint x: 455, endPoint y: 32, distance: 31.0
click at [483, 25] on span "Call to Customer" at bounding box center [475, 26] width 41 height 7
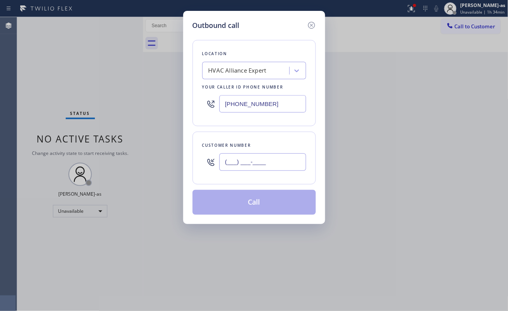
click at [246, 170] on input "(___) ___-____" at bounding box center [262, 162] width 87 height 17
paste input "562) 607-1973"
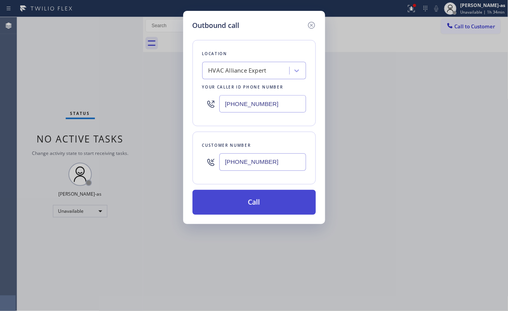
type input "[PHONE_NUMBER]"
click at [273, 208] on button "Call" at bounding box center [253, 202] width 123 height 25
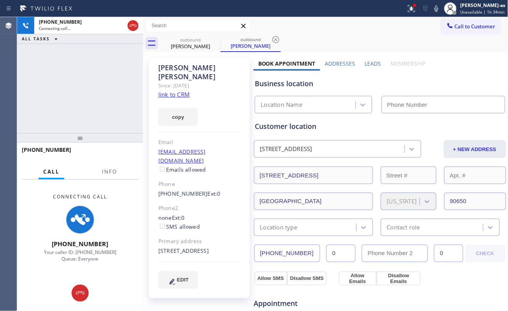
type input "[PHONE_NUMBER]"
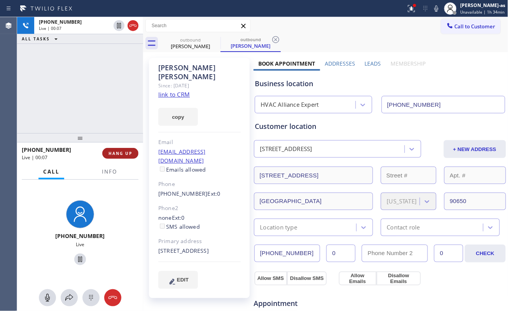
click at [128, 157] on button "HANG UP" at bounding box center [120, 153] width 36 height 11
click at [126, 159] on button "HANG UP" at bounding box center [120, 153] width 36 height 11
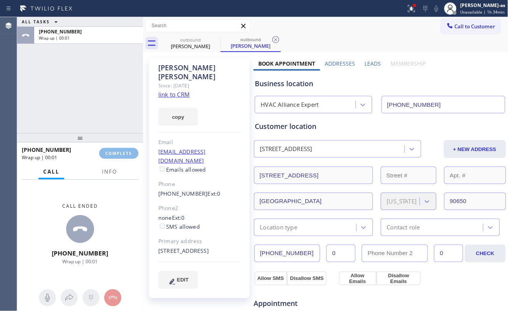
click at [100, 114] on div "ALL TASKS ALL TASKS ACTIVE TASKS TASKS IN WRAP UP [PHONE_NUMBER] Wrap up | 00:01" at bounding box center [80, 75] width 126 height 116
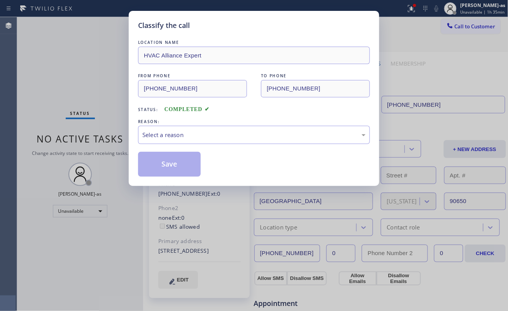
click at [108, 156] on div "Classify the call LOCATION NAME HVAC Alliance Expert FROM PHONE [PHONE_NUMBER] …" at bounding box center [254, 155] width 508 height 311
click at [195, 139] on div "Select a reason" at bounding box center [253, 135] width 223 height 9
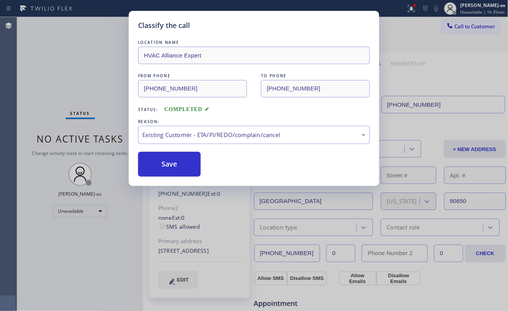
drag, startPoint x: 165, startPoint y: 165, endPoint x: 156, endPoint y: 180, distance: 17.9
click at [165, 166] on button "Save" at bounding box center [169, 164] width 63 height 25
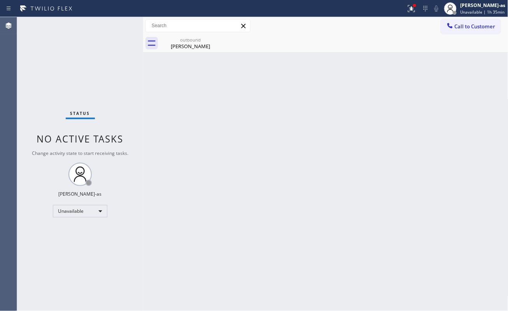
click at [212, 92] on div "Back to Dashboard Change Sender ID Customers Technicians Select a contact Outbo…" at bounding box center [325, 164] width 365 height 294
click at [199, 47] on div "[PERSON_NAME]" at bounding box center [190, 46] width 59 height 7
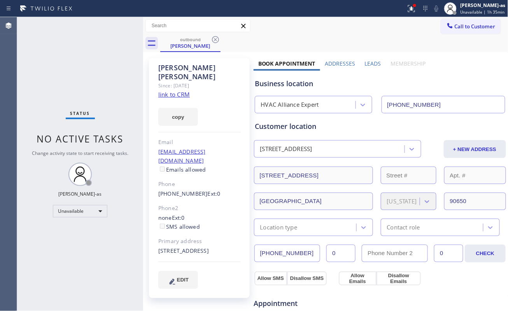
click at [170, 91] on link "link to CRM" at bounding box center [173, 95] width 31 height 8
click at [204, 138] on div "Email" at bounding box center [199, 142] width 82 height 9
click at [216, 44] on icon at bounding box center [215, 39] width 9 height 9
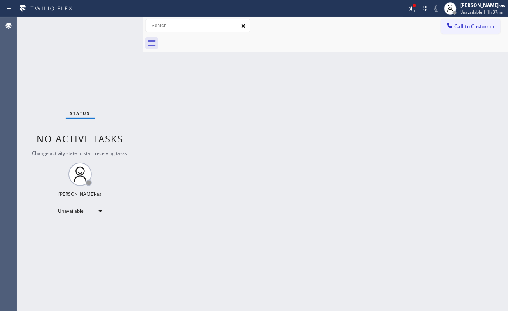
drag, startPoint x: 208, startPoint y: 161, endPoint x: 200, endPoint y: 103, distance: 58.8
click at [208, 161] on div "Back to Dashboard Change Sender ID Customers Technicians Select a contact Outbo…" at bounding box center [325, 164] width 365 height 294
click at [464, 27] on span "Call to Customer" at bounding box center [475, 26] width 41 height 7
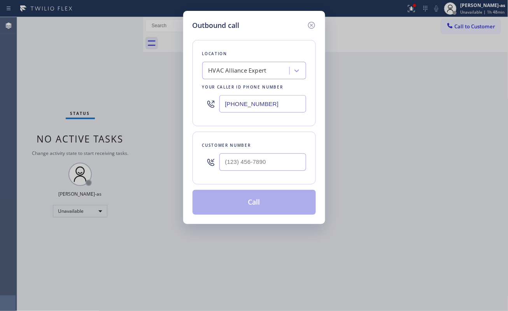
click at [265, 151] on div at bounding box center [262, 162] width 87 height 25
click at [265, 154] on input "(___) ___-____" at bounding box center [262, 162] width 87 height 17
paste input "323) 309-8882"
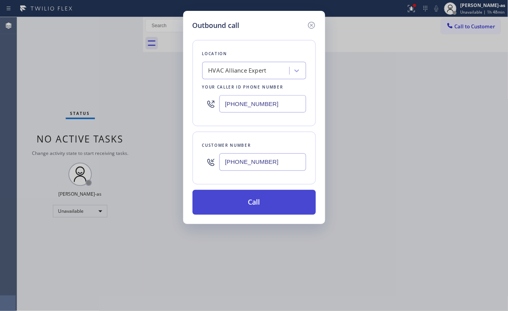
type input "[PHONE_NUMBER]"
click at [266, 206] on button "Call" at bounding box center [253, 202] width 123 height 25
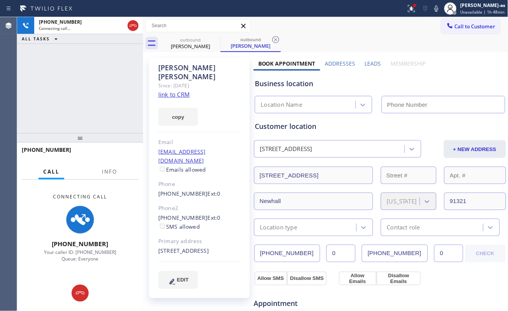
type input "[PHONE_NUMBER]"
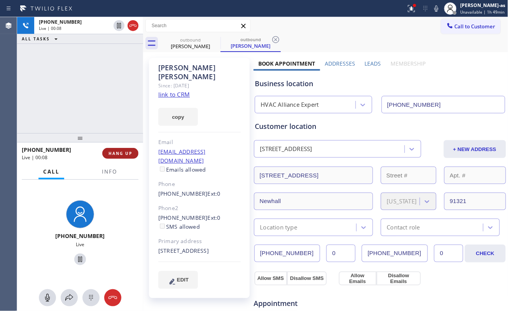
click at [117, 152] on span "HANG UP" at bounding box center [120, 153] width 24 height 5
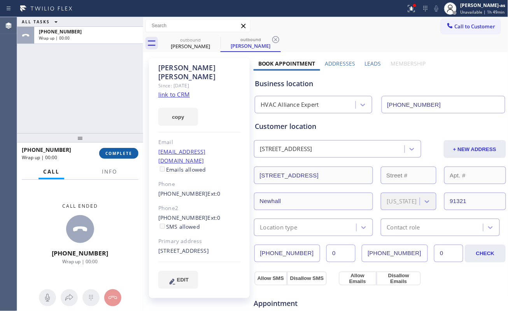
click at [117, 152] on span "COMPLETE" at bounding box center [118, 153] width 27 height 5
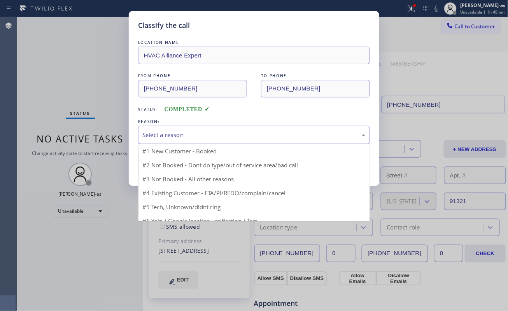
click at [257, 140] on div "Select a reason" at bounding box center [254, 135] width 232 height 18
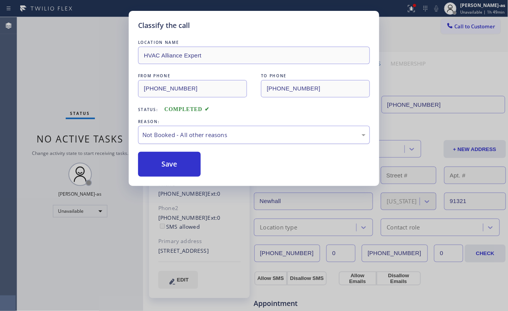
click at [192, 128] on div "Not Booked - All other reasons" at bounding box center [254, 135] width 232 height 18
drag, startPoint x: 231, startPoint y: 180, endPoint x: 180, endPoint y: 164, distance: 53.6
click at [171, 159] on button "Save" at bounding box center [169, 164] width 63 height 25
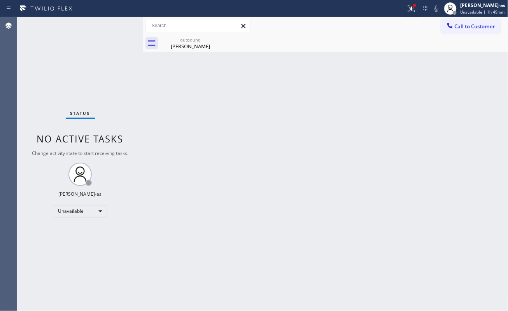
drag, startPoint x: 142, startPoint y: 78, endPoint x: 368, endPoint y: 68, distance: 225.8
click at [143, 81] on div at bounding box center [143, 164] width 0 height 294
click at [469, 28] on span "Call to Customer" at bounding box center [475, 26] width 41 height 7
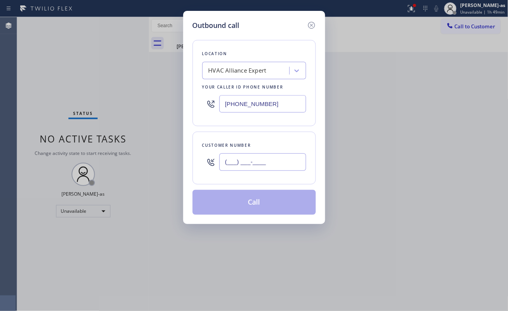
click at [277, 159] on input "(___) ___-____" at bounding box center [262, 162] width 87 height 17
paste input "347) 395-7408"
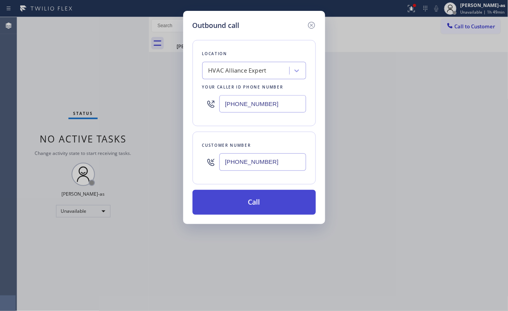
type input "[PHONE_NUMBER]"
click at [271, 209] on button "Call" at bounding box center [253, 202] width 123 height 25
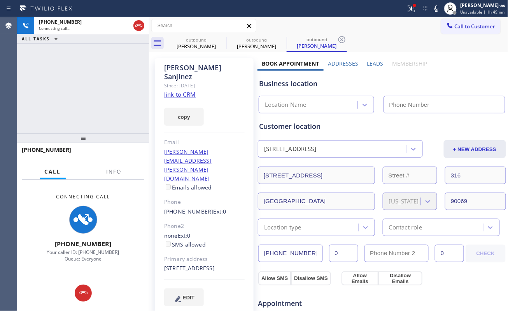
type input "[PHONE_NUMBER]"
click at [190, 91] on link "link to CRM" at bounding box center [179, 95] width 31 height 8
click at [88, 152] on div "[PHONE_NUMBER]" at bounding box center [80, 149] width 117 height 7
drag, startPoint x: 158, startPoint y: 176, endPoint x: 204, endPoint y: 180, distance: 46.1
click at [204, 180] on div "[PERSON_NAME] Since: [DATE] link to CRM copy Email [PERSON_NAME][EMAIL_ADDRESS]…" at bounding box center [204, 187] width 99 height 258
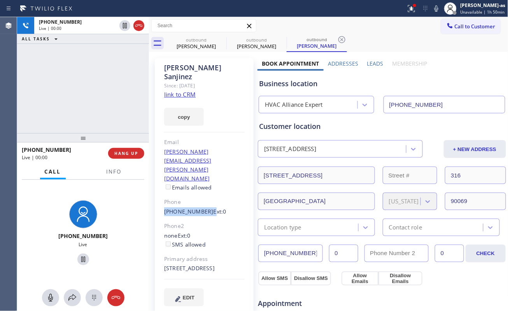
copy div "[PHONE_NUMBER]"
drag, startPoint x: 108, startPoint y: 90, endPoint x: 130, endPoint y: 137, distance: 51.7
click at [108, 91] on div "[PHONE_NUMBER] Live | 00:00 ALL TASKS ALL TASKS ACTIVE TASKS TASKS IN WRAP UP" at bounding box center [83, 75] width 132 height 116
click at [129, 152] on span "HANG UP" at bounding box center [126, 153] width 24 height 5
click at [122, 125] on div "[PHONE_NUMBER] Live | 00:01 ALL TASKS ALL TASKS ACTIVE TASKS TASKS IN WRAP UP" at bounding box center [83, 75] width 132 height 116
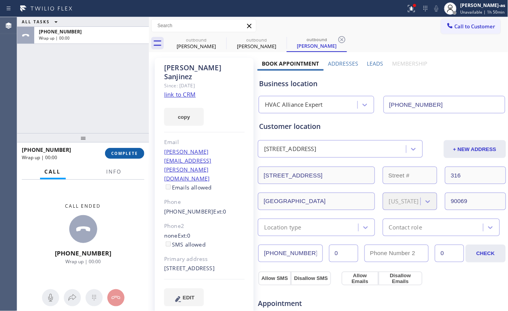
click at [125, 155] on span "COMPLETE" at bounding box center [124, 153] width 27 height 5
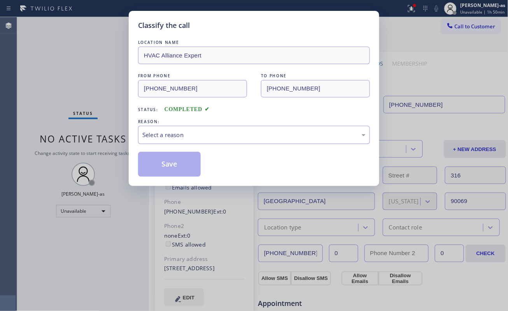
click at [205, 134] on div "Select a reason" at bounding box center [253, 135] width 223 height 9
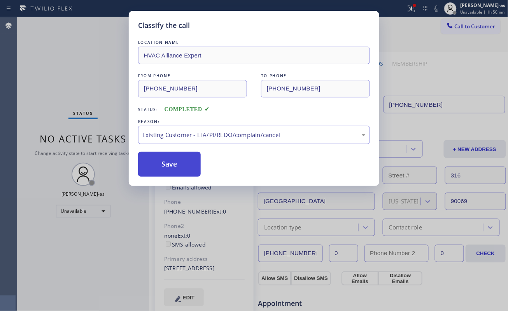
click at [189, 161] on button "Save" at bounding box center [169, 164] width 63 height 25
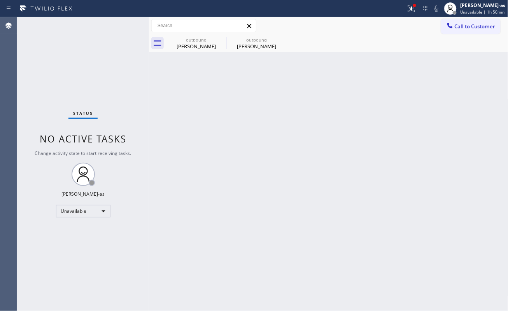
click at [459, 26] on span "Call to Customer" at bounding box center [475, 26] width 41 height 7
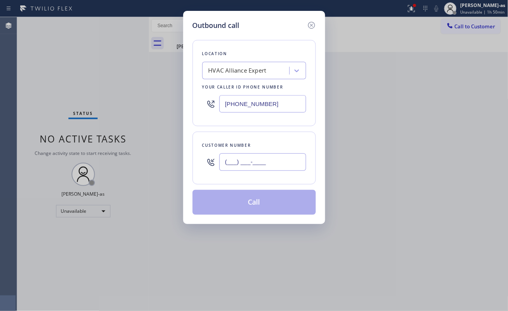
click at [259, 154] on input "(___) ___-____" at bounding box center [262, 162] width 87 height 17
paste input "347) 395-7408"
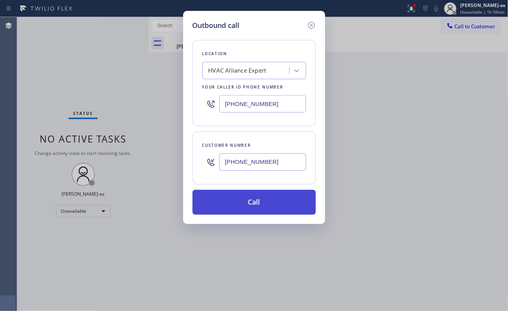
type input "[PHONE_NUMBER]"
click at [251, 202] on button "Call" at bounding box center [253, 202] width 123 height 25
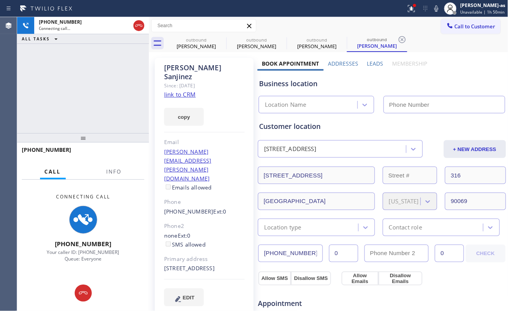
type input "[PHONE_NUMBER]"
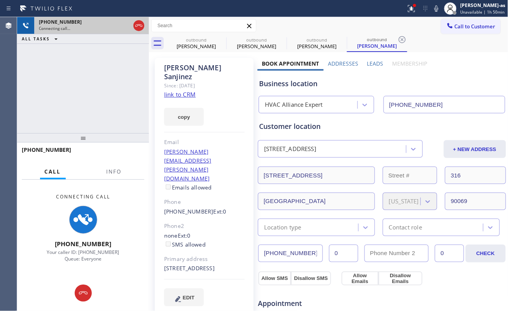
click at [143, 19] on div at bounding box center [139, 25] width 14 height 17
click at [134, 25] on icon at bounding box center [138, 25] width 9 height 9
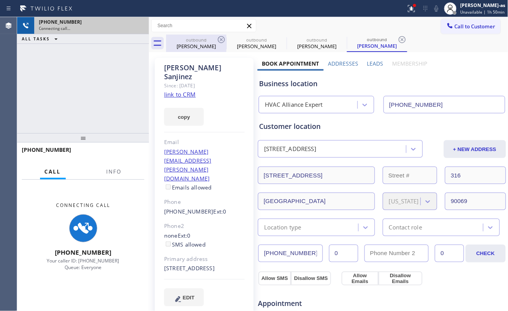
click at [176, 37] on div "outbound [PERSON_NAME]" at bounding box center [196, 43] width 59 height 17
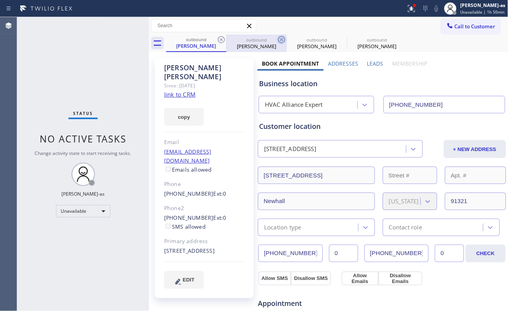
click at [222, 39] on icon at bounding box center [221, 39] width 9 height 9
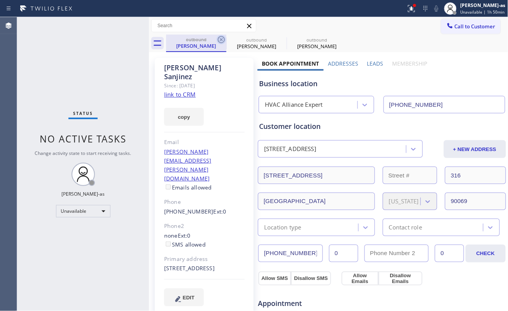
click at [220, 39] on icon at bounding box center [221, 39] width 9 height 9
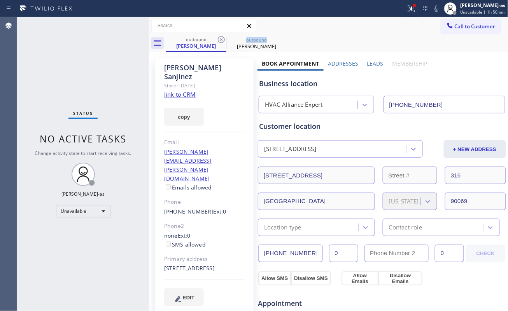
click at [220, 39] on icon at bounding box center [221, 39] width 9 height 9
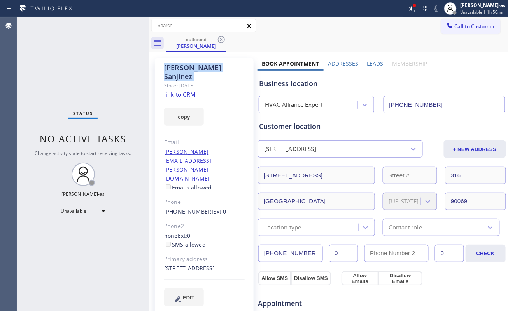
click at [220, 39] on icon at bounding box center [221, 39] width 9 height 9
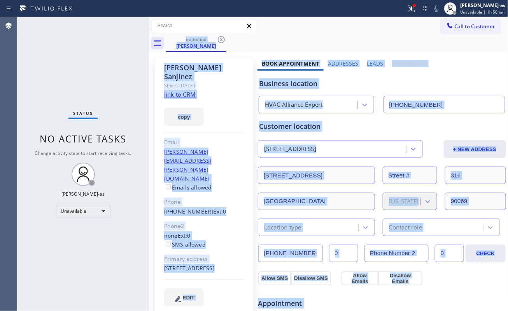
click at [220, 39] on div "outbound [PERSON_NAME]" at bounding box center [337, 43] width 342 height 17
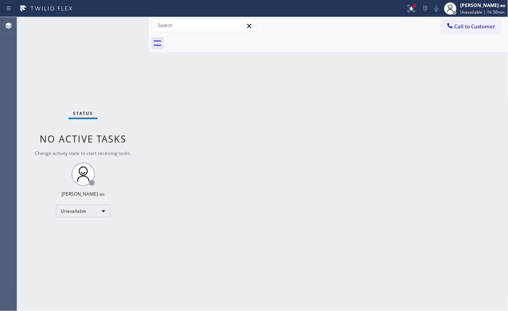
click at [455, 26] on button "Call to Customer" at bounding box center [470, 26] width 59 height 15
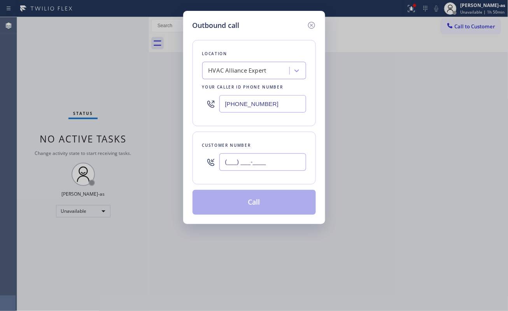
click at [273, 156] on input "(___) ___-____" at bounding box center [262, 162] width 87 height 17
paste input "805) 625-2618"
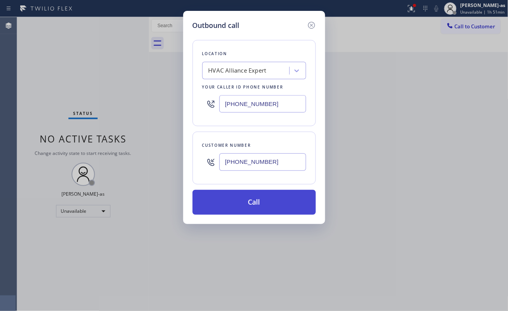
type input "[PHONE_NUMBER]"
click at [259, 210] on button "Call" at bounding box center [253, 202] width 123 height 25
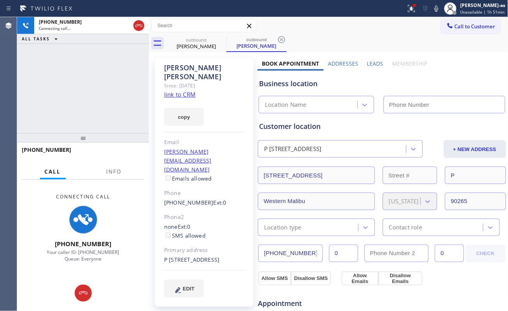
type input "[PHONE_NUMBER]"
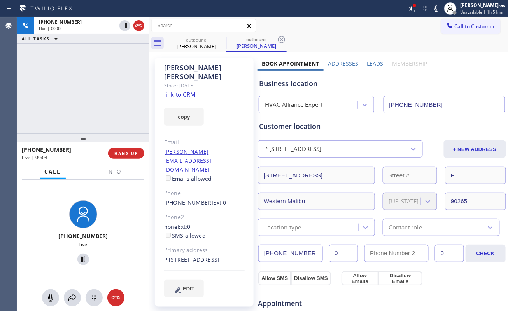
click at [75, 105] on div "[PHONE_NUMBER] Live | 00:03 ALL TASKS ALL TASKS ACTIVE TASKS TASKS IN WRAP UP" at bounding box center [83, 75] width 132 height 116
click at [121, 150] on button "HANG UP" at bounding box center [126, 153] width 36 height 11
click at [123, 150] on button "HANG UP" at bounding box center [126, 153] width 36 height 11
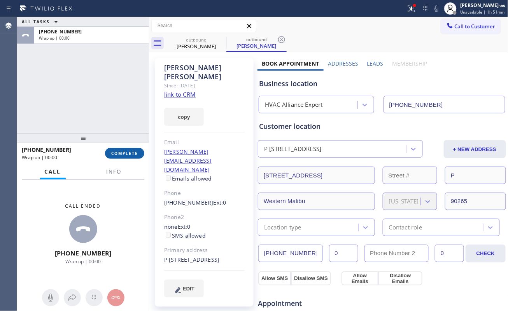
click at [123, 150] on button "COMPLETE" at bounding box center [124, 153] width 39 height 11
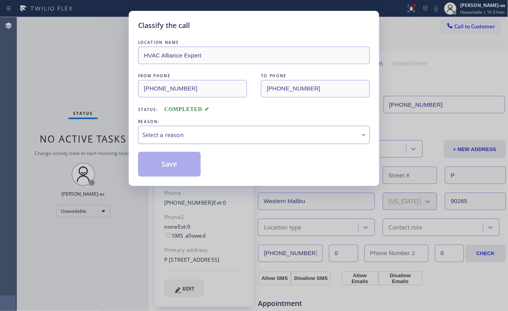
drag, startPoint x: 182, startPoint y: 128, endPoint x: 185, endPoint y: 139, distance: 11.3
click at [182, 134] on div "Select a reason" at bounding box center [254, 135] width 232 height 18
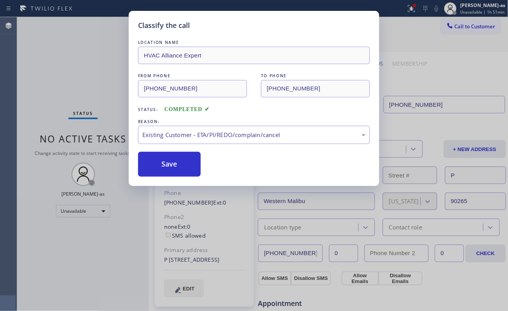
drag, startPoint x: 65, startPoint y: 108, endPoint x: 81, endPoint y: 110, distance: 16.0
click at [68, 110] on div "Classify the call LOCATION NAME HVAC Alliance Expert FROM PHONE [PHONE_NUMBER] …" at bounding box center [254, 155] width 508 height 311
click at [170, 155] on button "Save" at bounding box center [169, 164] width 63 height 25
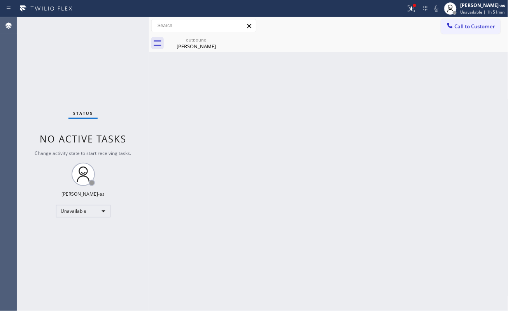
click at [86, 84] on div "Status No active tasks Change activity state to start receiving tasks. [PERSON_…" at bounding box center [83, 164] width 132 height 294
drag, startPoint x: 175, startPoint y: 56, endPoint x: 180, endPoint y: 51, distance: 8.0
click at [178, 53] on div "Back to Dashboard Change Sender ID Customers Technicians Select a contact Outbo…" at bounding box center [328, 164] width 359 height 294
click at [182, 47] on div "[PERSON_NAME]" at bounding box center [196, 46] width 59 height 7
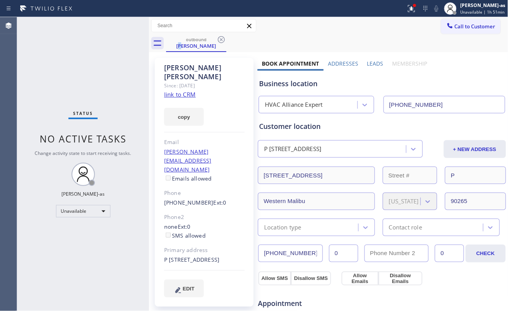
click at [173, 91] on link "link to CRM" at bounding box center [179, 95] width 31 height 8
click at [447, 21] on button "Call to Customer" at bounding box center [470, 26] width 59 height 15
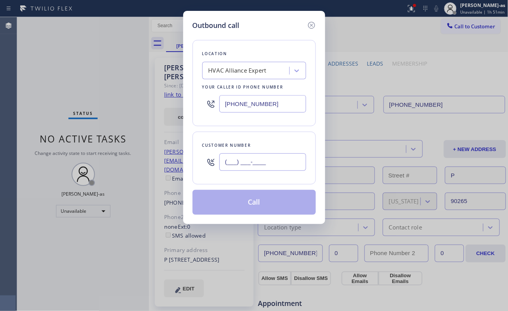
click at [274, 159] on input "(___) ___-____" at bounding box center [262, 162] width 87 height 17
paste input "714) 224-6957"
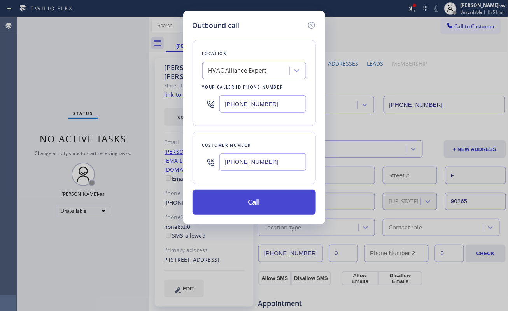
type input "[PHONE_NUMBER]"
click at [263, 205] on button "Call" at bounding box center [253, 202] width 123 height 25
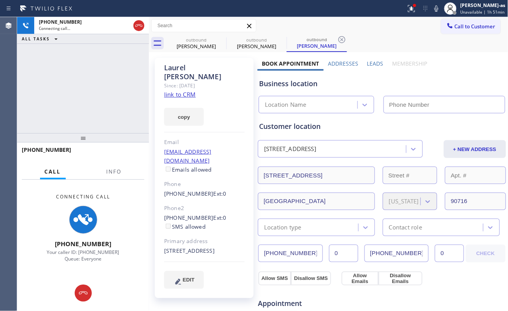
type input "[PHONE_NUMBER]"
drag, startPoint x: 113, startPoint y: 107, endPoint x: 166, endPoint y: 92, distance: 55.1
click at [123, 106] on div "[PHONE_NUMBER] Connecting call… ALL TASKS ALL TASKS ACTIVE TASKS TASKS IN WRAP …" at bounding box center [83, 75] width 132 height 116
click at [172, 91] on link "link to CRM" at bounding box center [179, 95] width 31 height 8
click at [129, 120] on div "[PHONE_NUMBER] Connecting call… ALL TASKS ALL TASKS ACTIVE TASKS TASKS IN WRAP …" at bounding box center [83, 75] width 132 height 116
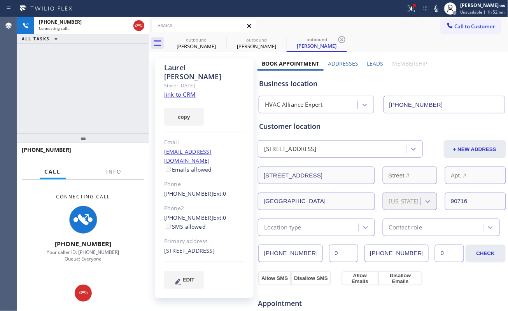
click at [191, 53] on div "[GEOGRAPHIC_DATA] Since: [DATE] link to CRM copy Email [EMAIL_ADDRESS][DOMAIN_N…" at bounding box center [328, 313] width 359 height 523
click at [201, 41] on div "outbound" at bounding box center [196, 40] width 59 height 6
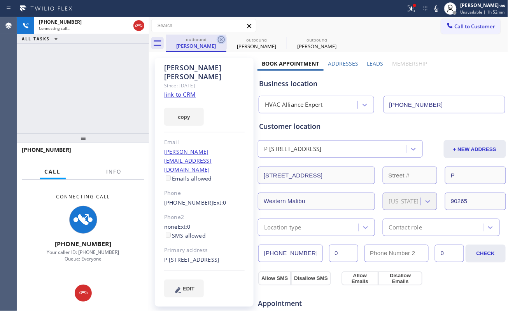
click at [226, 37] on icon at bounding box center [221, 39] width 9 height 9
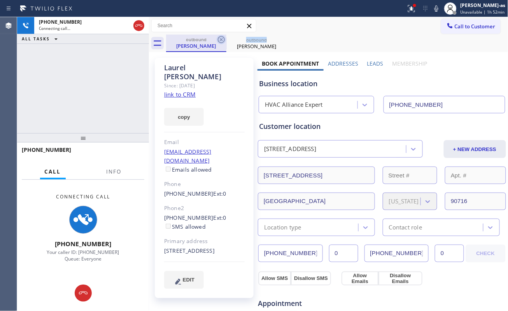
drag, startPoint x: 226, startPoint y: 37, endPoint x: 223, endPoint y: 40, distance: 4.1
click at [223, 40] on icon at bounding box center [221, 39] width 9 height 9
click at [0, 0] on icon at bounding box center [0, 0] width 0 height 0
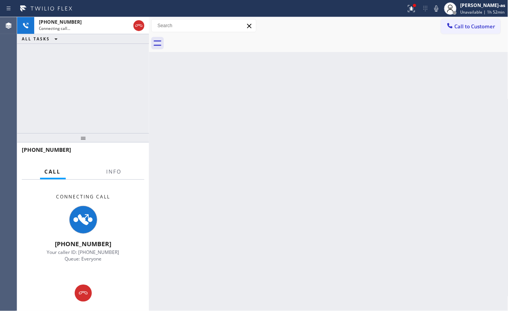
click at [112, 106] on div "[PHONE_NUMBER] Connecting call… ALL TASKS ALL TASKS ACTIVE TASKS TASKS IN WRAP …" at bounding box center [83, 75] width 132 height 116
drag, startPoint x: 105, startPoint y: 121, endPoint x: 142, endPoint y: 103, distance: 41.9
click at [106, 122] on div "[PHONE_NUMBER] Connecting call… ALL TASKS ALL TASKS ACTIVE TASKS TASKS IN WRAP …" at bounding box center [83, 75] width 132 height 116
drag, startPoint x: 137, startPoint y: 28, endPoint x: 136, endPoint y: 37, distance: 8.2
click at [138, 27] on div at bounding box center [139, 25] width 14 height 17
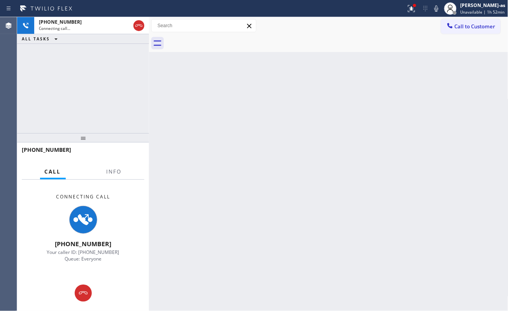
click at [134, 78] on div "[PHONE_NUMBER] Connecting call… ALL TASKS ALL TASKS ACTIVE TASKS TASKS IN WRAP …" at bounding box center [83, 75] width 132 height 116
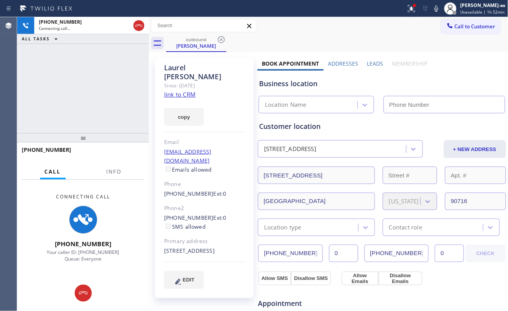
drag, startPoint x: 134, startPoint y: 20, endPoint x: 93, endPoint y: 50, distance: 50.6
click at [135, 21] on div at bounding box center [139, 25] width 14 height 17
type input "[PHONE_NUMBER]"
drag, startPoint x: 83, startPoint y: 64, endPoint x: 118, endPoint y: 64, distance: 35.0
click at [87, 65] on div "[PHONE_NUMBER] Connecting call… ALL TASKS ALL TASKS ACTIVE TASKS TASKS IN WRAP …" at bounding box center [83, 75] width 132 height 116
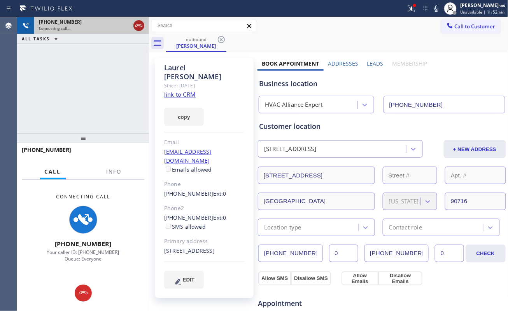
click at [138, 25] on icon at bounding box center [138, 25] width 7 height 2
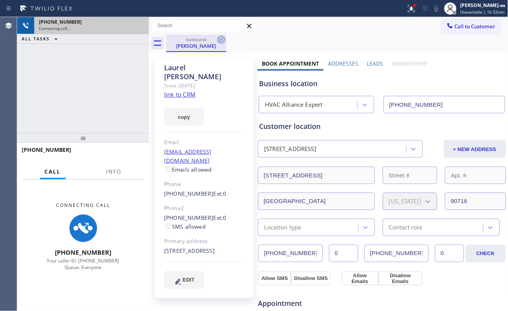
drag, startPoint x: 187, startPoint y: 45, endPoint x: 220, endPoint y: 40, distance: 33.1
click at [190, 45] on div "[PERSON_NAME]" at bounding box center [196, 45] width 59 height 7
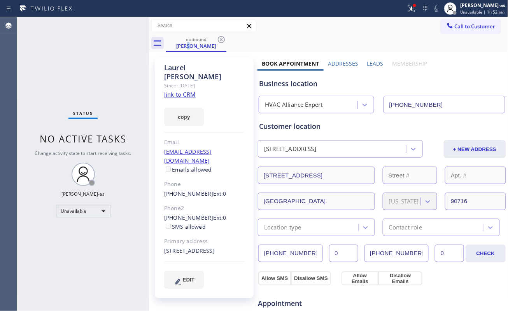
click at [222, 37] on icon at bounding box center [221, 39] width 7 height 7
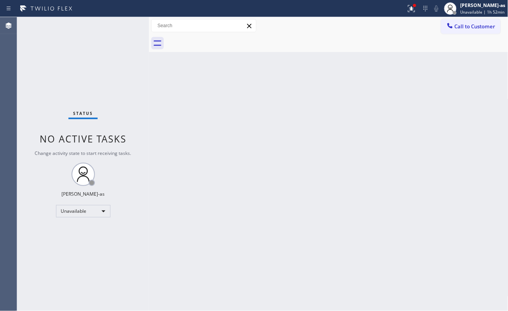
click at [220, 38] on div at bounding box center [337, 43] width 342 height 17
click at [242, 102] on div "Back to Dashboard Change Sender ID Customers Technicians Select a contact Outbo…" at bounding box center [328, 164] width 359 height 294
click at [467, 27] on span "Call to Customer" at bounding box center [475, 26] width 41 height 7
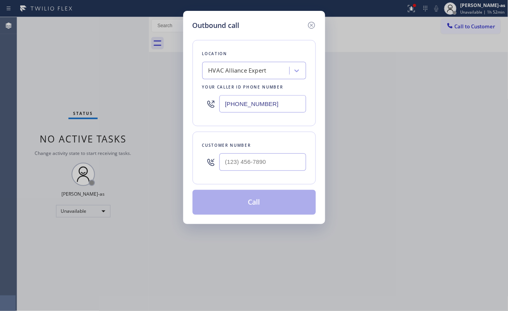
drag, startPoint x: 272, startPoint y: 153, endPoint x: 269, endPoint y: 156, distance: 4.4
click at [269, 156] on div at bounding box center [262, 162] width 87 height 25
click at [272, 163] on input "(___) ___-____" at bounding box center [262, 162] width 87 height 17
paste input "310) 595-5008"
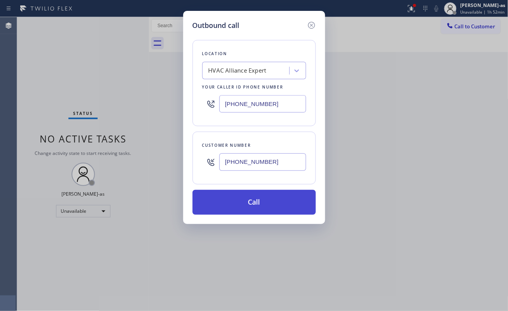
type input "[PHONE_NUMBER]"
click at [260, 201] on button "Call" at bounding box center [253, 202] width 123 height 25
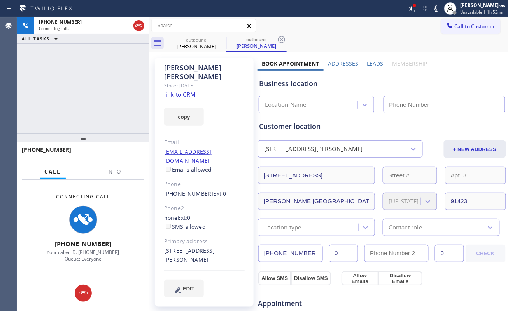
type input "[PHONE_NUMBER]"
drag, startPoint x: 100, startPoint y: 83, endPoint x: 204, endPoint y: 54, distance: 108.1
click at [103, 85] on div "[PHONE_NUMBER] Connecting call… ALL TASKS ALL TASKS ACTIVE TASKS TASKS IN WRAP …" at bounding box center [83, 75] width 132 height 116
click at [201, 44] on div "[PERSON_NAME]" at bounding box center [196, 46] width 59 height 7
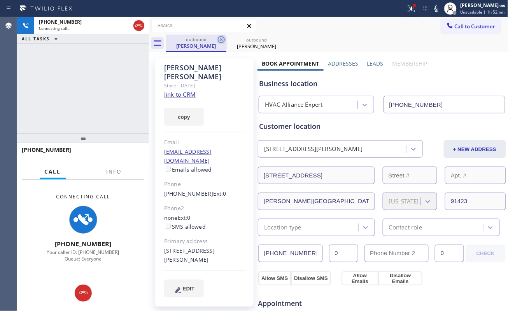
click at [224, 38] on icon at bounding box center [221, 39] width 7 height 7
click at [117, 82] on div "[PHONE_NUMBER] Connecting call… ALL TASKS ALL TASKS ACTIVE TASKS TASKS IN WRAP …" at bounding box center [83, 75] width 132 height 116
click at [180, 91] on link "link to CRM" at bounding box center [179, 95] width 31 height 8
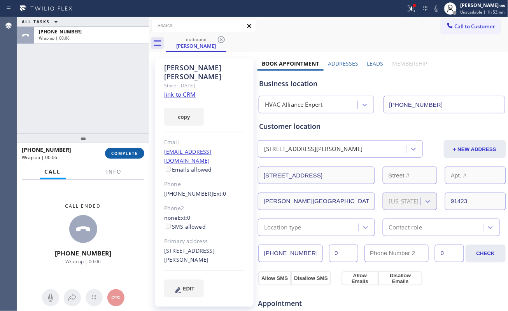
click at [139, 149] on button "COMPLETE" at bounding box center [124, 153] width 39 height 11
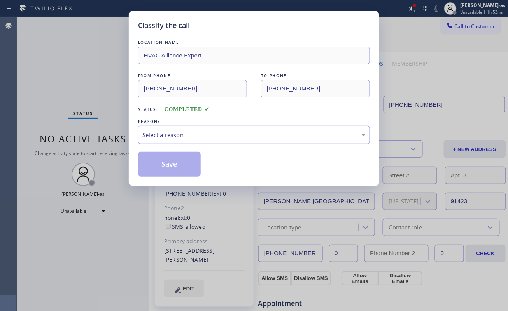
drag, startPoint x: 249, startPoint y: 135, endPoint x: 248, endPoint y: 139, distance: 4.4
click at [248, 136] on div "Select a reason" at bounding box center [253, 135] width 223 height 9
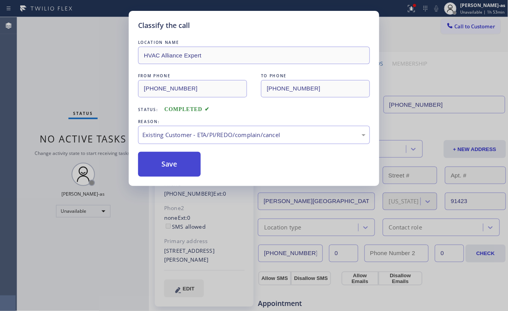
click at [179, 170] on button "Save" at bounding box center [169, 164] width 63 height 25
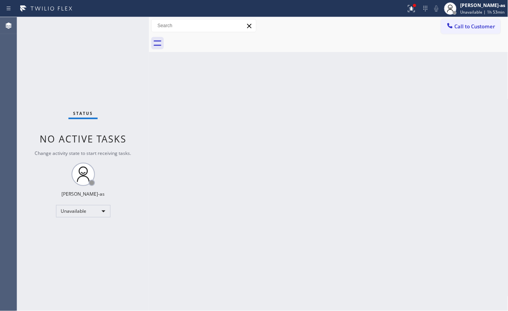
click at [146, 123] on div "Status No active tasks Change activity state to start receiving tasks. [PERSON_…" at bounding box center [83, 164] width 132 height 294
drag, startPoint x: 472, startPoint y: 22, endPoint x: 457, endPoint y: 37, distance: 21.5
click at [472, 22] on button "Call to Customer" at bounding box center [470, 26] width 59 height 15
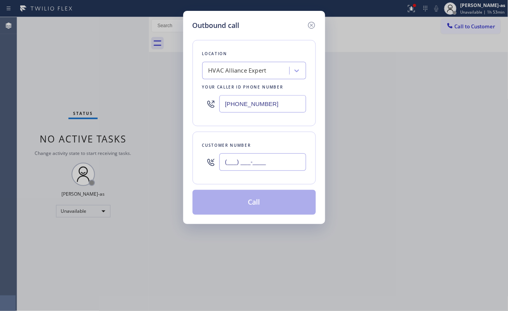
click at [270, 167] on input "(___) ___-____" at bounding box center [262, 162] width 87 height 17
paste input "619) 253-4021"
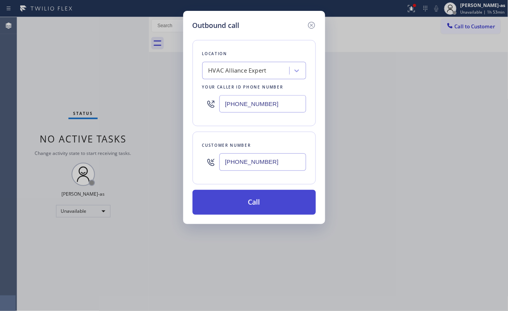
type input "[PHONE_NUMBER]"
click at [275, 203] on button "Call" at bounding box center [253, 202] width 123 height 25
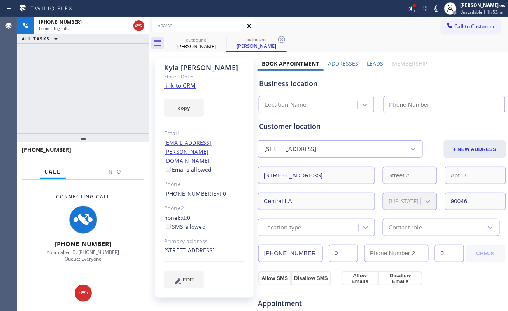
type input "[PHONE_NUMBER]"
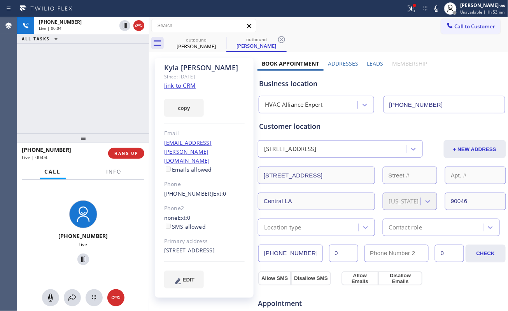
drag, startPoint x: 131, startPoint y: 148, endPoint x: 182, endPoint y: 102, distance: 68.3
click at [132, 148] on div "[PHONE_NUMBER] Live | 00:04 HANG UP" at bounding box center [83, 153] width 122 height 20
click at [185, 86] on link "link to CRM" at bounding box center [179, 86] width 31 height 8
drag, startPoint x: 71, startPoint y: 89, endPoint x: 92, endPoint y: 95, distance: 22.3
click at [72, 91] on div "[PHONE_NUMBER] Live | 00:07 ALL TASKS ALL TASKS ACTIVE TASKS TASKS IN WRAP UP" at bounding box center [83, 75] width 132 height 116
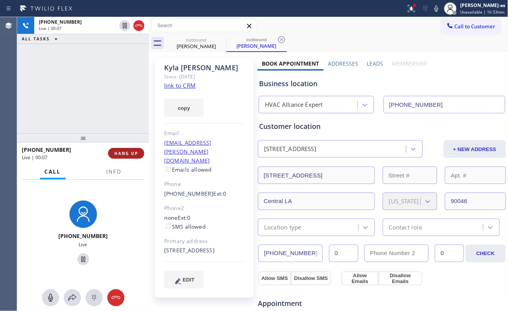
click at [119, 151] on span "HANG UP" at bounding box center [126, 153] width 24 height 5
drag, startPoint x: 105, startPoint y: 123, endPoint x: 114, endPoint y: 154, distance: 32.3
click at [105, 130] on div "[PHONE_NUMBER] Live | 00:08 ALL TASKS ALL TASKS ACTIVE TASKS TASKS IN WRAP UP" at bounding box center [83, 75] width 132 height 116
click at [116, 151] on button "HANG UP" at bounding box center [126, 153] width 36 height 11
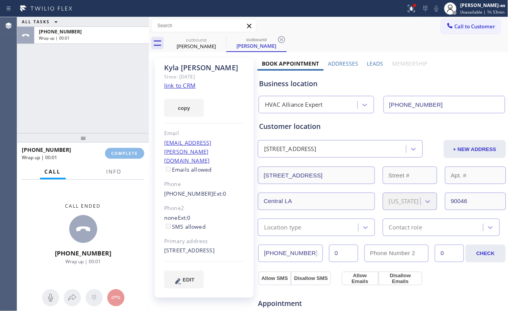
drag, startPoint x: 115, startPoint y: 123, endPoint x: 115, endPoint y: 128, distance: 4.7
click at [115, 128] on div "ALL TASKS ALL TASKS ACTIVE TASKS TASKS IN WRAP UP [PHONE_NUMBER] Wrap up | 00:01" at bounding box center [83, 75] width 132 height 116
click at [120, 153] on span "COMPLETE" at bounding box center [124, 153] width 27 height 5
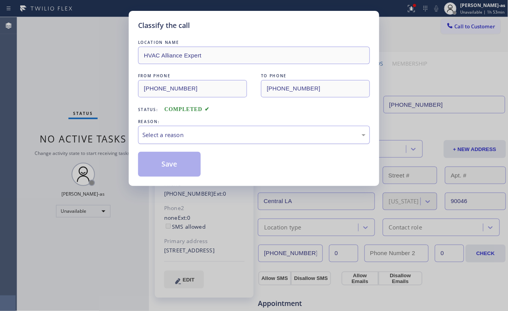
click at [236, 139] on div "Select a reason" at bounding box center [253, 135] width 223 height 9
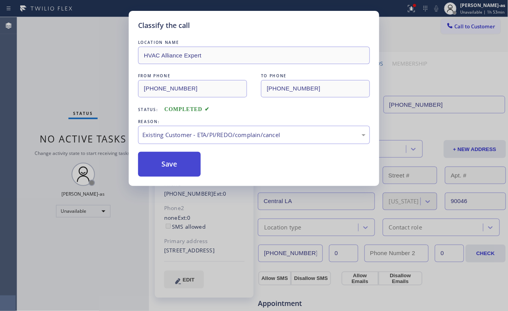
click at [184, 164] on button "Save" at bounding box center [169, 164] width 63 height 25
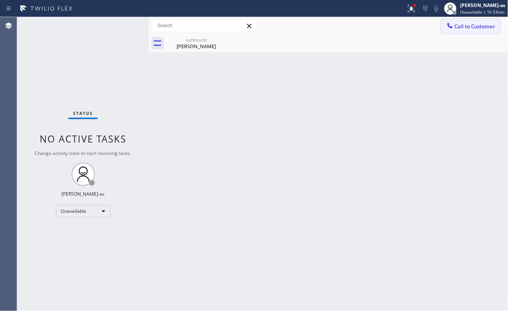
click at [441, 26] on button "Call to Customer" at bounding box center [470, 26] width 59 height 15
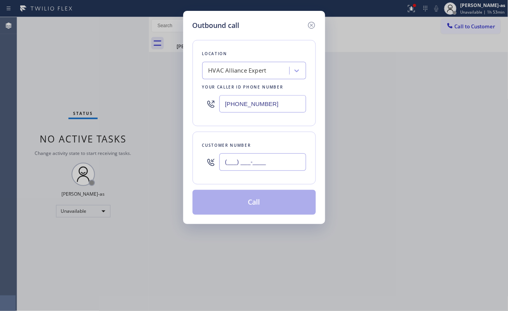
click at [264, 170] on input "(___) ___-____" at bounding box center [262, 162] width 87 height 17
paste input "323) 898-6919"
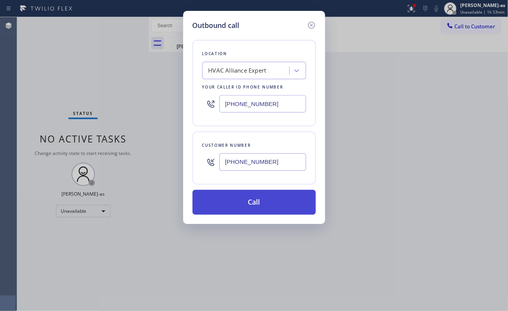
type input "[PHONE_NUMBER]"
click at [273, 204] on button "Call" at bounding box center [253, 202] width 123 height 25
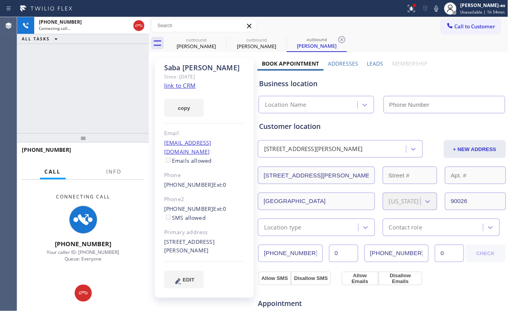
type input "[PHONE_NUMBER]"
click at [112, 90] on div "[PHONE_NUMBER] Connecting call… ALL TASKS ALL TASKS ACTIVE TASKS TASKS IN WRAP …" at bounding box center [83, 75] width 132 height 116
click at [182, 84] on link "link to CRM" at bounding box center [179, 86] width 31 height 8
click at [96, 103] on div "[PHONE_NUMBER] Connecting call… ALL TASKS ALL TASKS ACTIVE TASKS TASKS IN WRAP …" at bounding box center [83, 75] width 132 height 116
drag, startPoint x: 135, startPoint y: 27, endPoint x: 167, endPoint y: 42, distance: 35.1
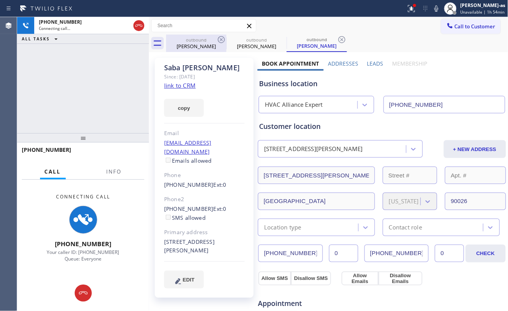
click at [138, 28] on icon at bounding box center [138, 25] width 9 height 9
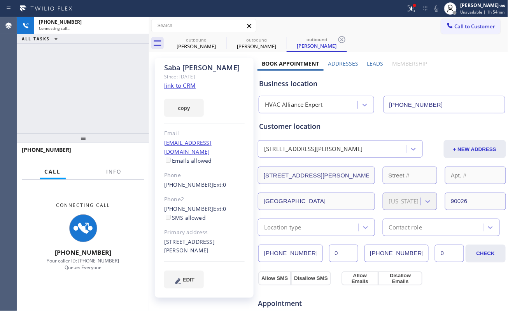
drag, startPoint x: 182, startPoint y: 45, endPoint x: 222, endPoint y: 31, distance: 42.1
click at [193, 43] on div "[PERSON_NAME]" at bounding box center [196, 46] width 59 height 7
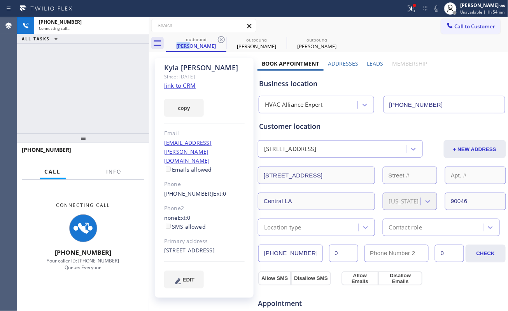
click at [222, 31] on input "text" at bounding box center [204, 25] width 104 height 12
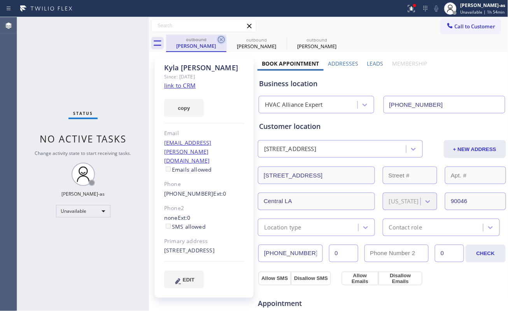
click at [221, 37] on icon at bounding box center [221, 39] width 9 height 9
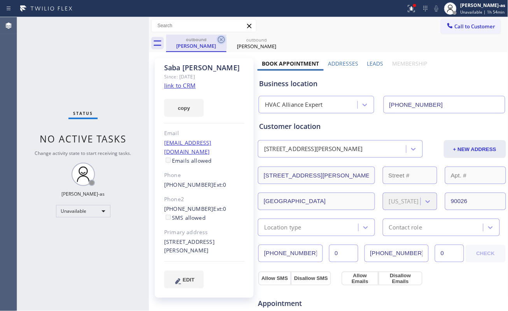
click at [221, 37] on icon at bounding box center [221, 39] width 9 height 9
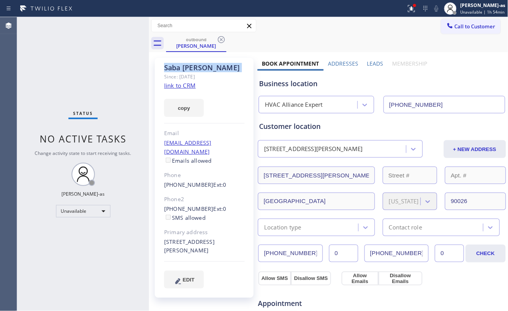
click at [221, 37] on icon at bounding box center [221, 39] width 9 height 9
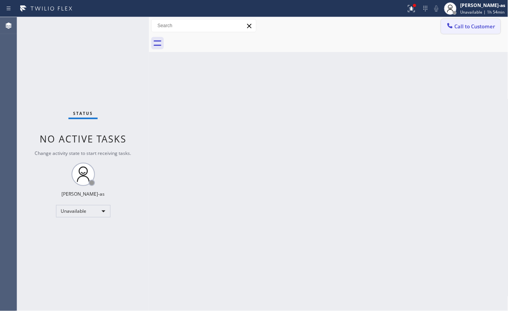
click at [471, 27] on span "Call to Customer" at bounding box center [475, 26] width 41 height 7
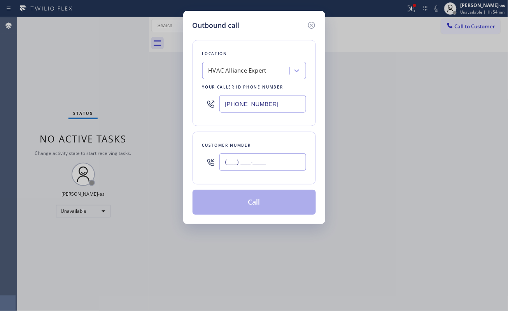
click at [279, 159] on input "(___) ___-____" at bounding box center [262, 162] width 87 height 17
paste input "323) 898-6919"
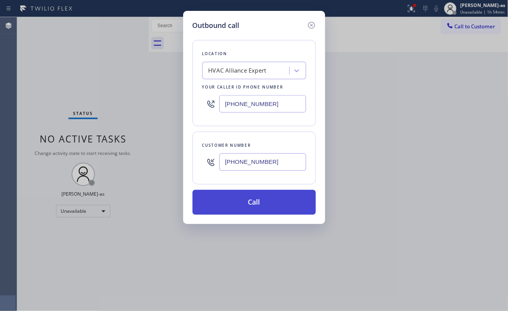
type input "[PHONE_NUMBER]"
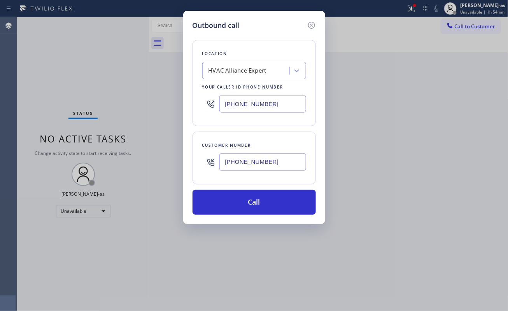
drag, startPoint x: 257, startPoint y: 204, endPoint x: 318, endPoint y: 267, distance: 87.7
click at [257, 205] on button "Call" at bounding box center [253, 202] width 123 height 25
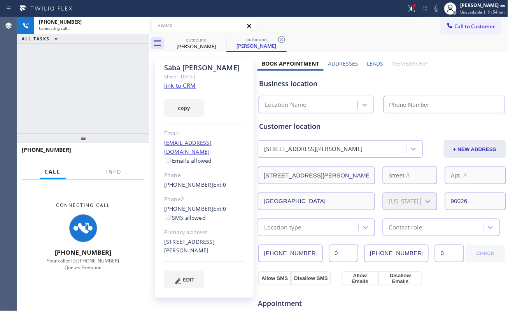
type input "[PHONE_NUMBER]"
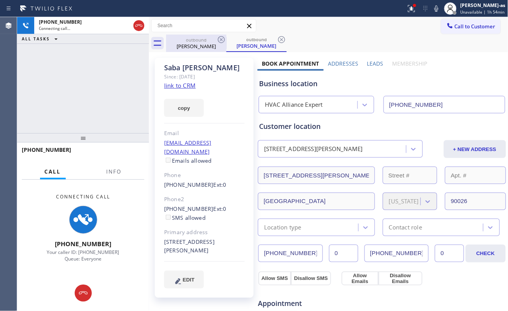
click at [184, 40] on div "outbound" at bounding box center [196, 40] width 59 height 6
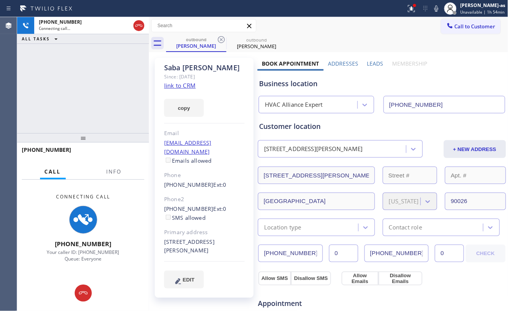
click at [218, 37] on icon at bounding box center [221, 39] width 9 height 9
drag, startPoint x: 123, startPoint y: 74, endPoint x: 126, endPoint y: 65, distance: 9.1
click at [124, 72] on div "[PHONE_NUMBER] Connecting call… ALL TASKS ALL TASKS ACTIVE TASKS TASKS IN WRAP …" at bounding box center [83, 75] width 132 height 116
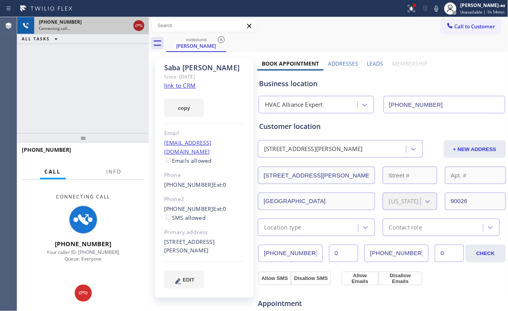
click at [142, 24] on icon at bounding box center [138, 25] width 9 height 9
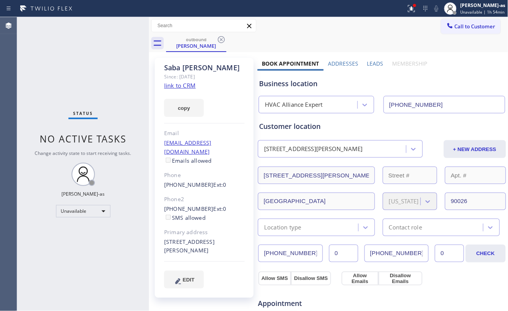
drag, startPoint x: 65, startPoint y: 69, endPoint x: 405, endPoint y: 70, distance: 339.9
click at [75, 72] on div "Status No active tasks Change activity state to start receiving tasks. [PERSON_…" at bounding box center [83, 164] width 132 height 294
click at [464, 24] on span "Call to Customer" at bounding box center [475, 26] width 41 height 7
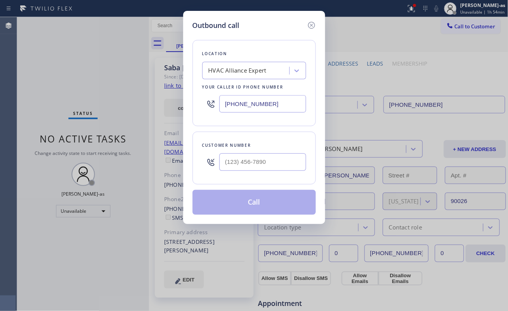
type input "(___) ___-____"
click at [278, 160] on input "(___) ___-____" at bounding box center [262, 162] width 87 height 17
click at [251, 142] on div "Customer number" at bounding box center [254, 146] width 104 height 8
drag, startPoint x: 95, startPoint y: 96, endPoint x: 120, endPoint y: 100, distance: 24.8
click at [95, 98] on div "Outbound call Location HVAC Alliance Expert Your caller id phone number [PHONE_…" at bounding box center [254, 155] width 508 height 311
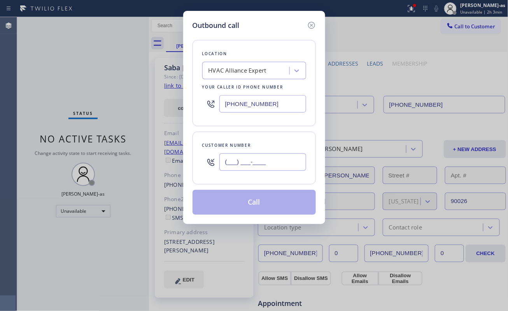
click at [284, 170] on input "(___) ___-____" at bounding box center [262, 162] width 87 height 17
paste input "310) 299-6010"
type input "[PHONE_NUMBER]"
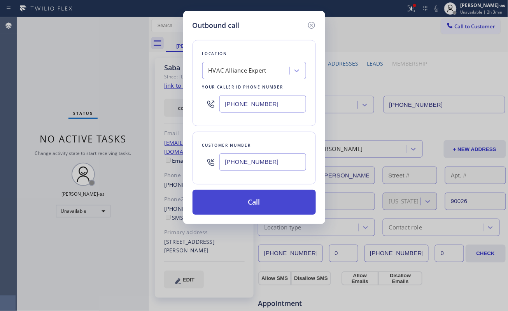
drag, startPoint x: 245, startPoint y: 196, endPoint x: 249, endPoint y: 199, distance: 5.3
click at [248, 201] on button "Call" at bounding box center [253, 202] width 123 height 25
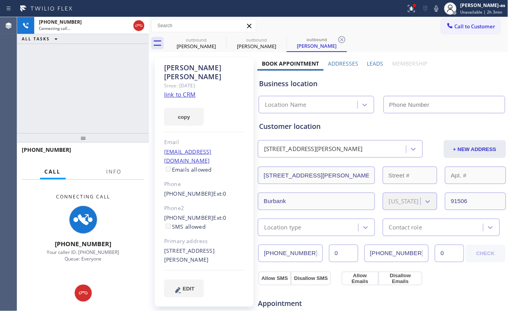
type input "[PHONE_NUMBER]"
click at [192, 91] on link "link to CRM" at bounding box center [179, 95] width 31 height 8
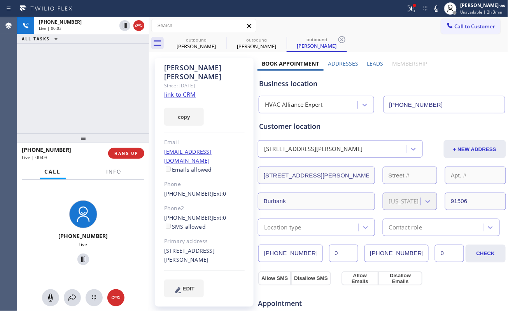
drag, startPoint x: 63, startPoint y: 67, endPoint x: 100, endPoint y: 103, distance: 51.7
click at [72, 80] on div "[PHONE_NUMBER] Live | 00:03 ALL TASKS ALL TASKS ACTIVE TASKS TASKS IN WRAP UP" at bounding box center [83, 75] width 132 height 116
click at [189, 91] on link "link to CRM" at bounding box center [179, 95] width 31 height 8
click at [130, 151] on span "HANG UP" at bounding box center [126, 153] width 24 height 5
click at [130, 152] on span "HANG UP" at bounding box center [126, 153] width 24 height 5
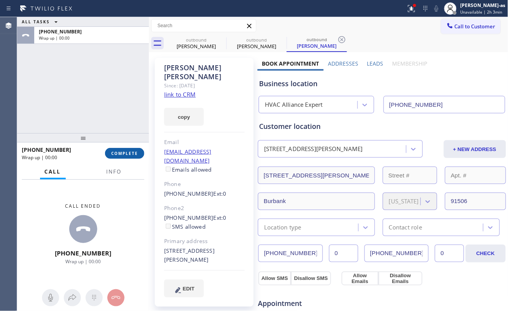
click at [131, 150] on button "COMPLETE" at bounding box center [124, 153] width 39 height 11
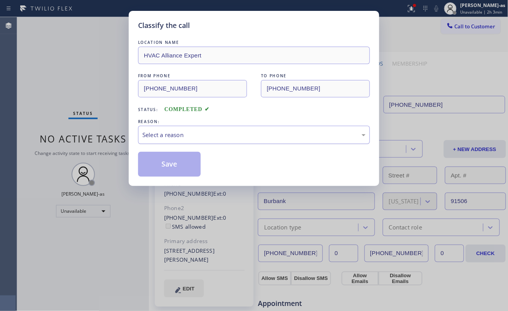
click at [219, 140] on div "Select a reason" at bounding box center [254, 135] width 232 height 18
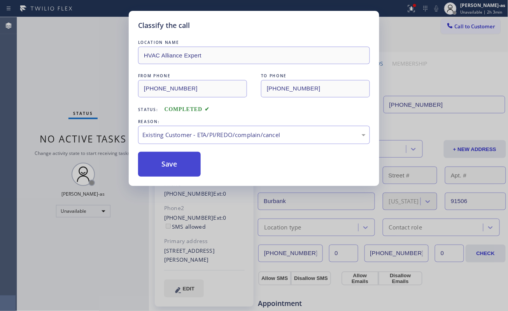
click at [180, 166] on button "Save" at bounding box center [169, 164] width 63 height 25
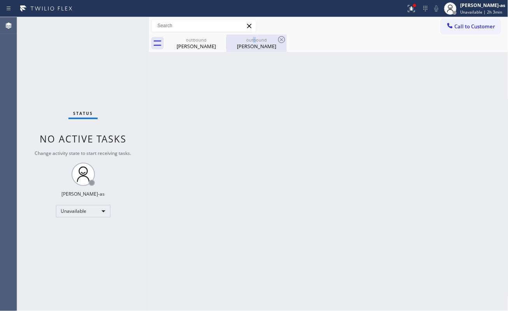
click at [256, 39] on div "outbound" at bounding box center [256, 40] width 59 height 6
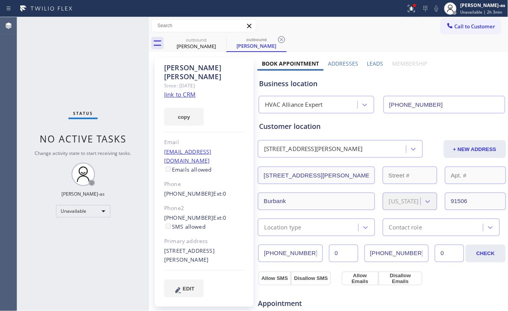
click at [226, 182] on div "[PERSON_NAME] Since: [DATE] link to CRM copy Email [EMAIL_ADDRESS][DOMAIN_NAME]…" at bounding box center [204, 182] width 99 height 249
drag, startPoint x: 162, startPoint y: 198, endPoint x: 201, endPoint y: 202, distance: 39.9
click at [201, 202] on div "[PERSON_NAME] Since: [DATE] link to CRM copy Email [EMAIL_ADDRESS][DOMAIN_NAME]…" at bounding box center [204, 182] width 99 height 249
copy link "[PHONE_NUMBER]"
drag, startPoint x: 474, startPoint y: 39, endPoint x: 469, endPoint y: 30, distance: 10.1
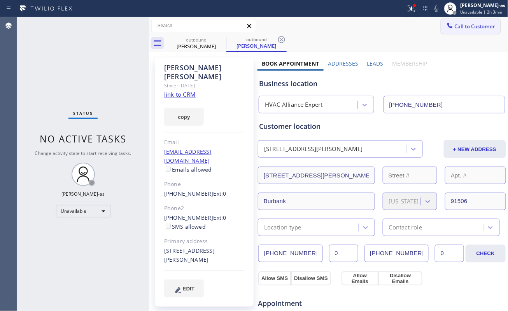
click at [473, 37] on div "outbound [PERSON_NAME] outbound [PERSON_NAME]" at bounding box center [337, 43] width 342 height 17
click at [469, 28] on span "Call to Customer" at bounding box center [475, 26] width 41 height 7
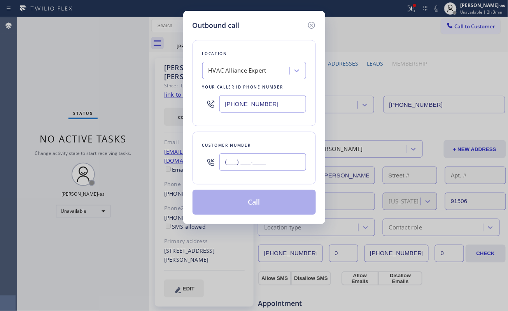
click at [260, 164] on input "(___) ___-____" at bounding box center [262, 162] width 87 height 17
paste input "818) 489-8861"
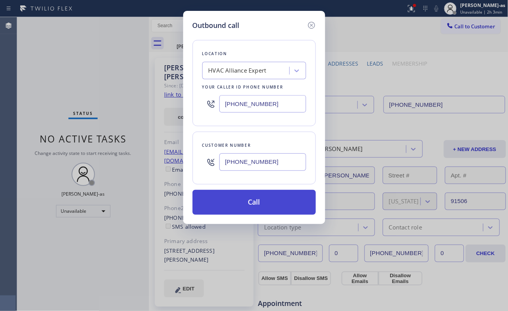
type input "[PHONE_NUMBER]"
click at [261, 211] on button "Call" at bounding box center [253, 202] width 123 height 25
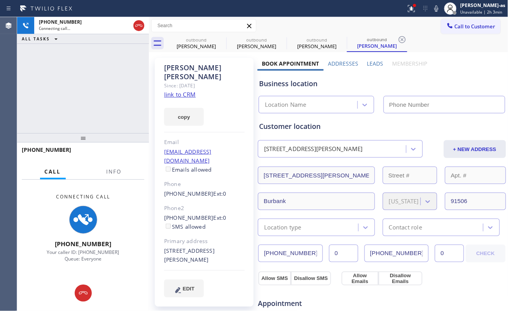
type input "[PHONE_NUMBER]"
drag, startPoint x: 94, startPoint y: 115, endPoint x: 145, endPoint y: 83, distance: 60.8
click at [96, 115] on div "[PHONE_NUMBER] Connecting call… ALL TASKS ALL TASKS ACTIVE TASKS TASKS IN WRAP …" at bounding box center [83, 75] width 132 height 116
drag, startPoint x: 142, startPoint y: 26, endPoint x: 207, endPoint y: 48, distance: 68.7
click at [143, 28] on div at bounding box center [138, 25] width 11 height 9
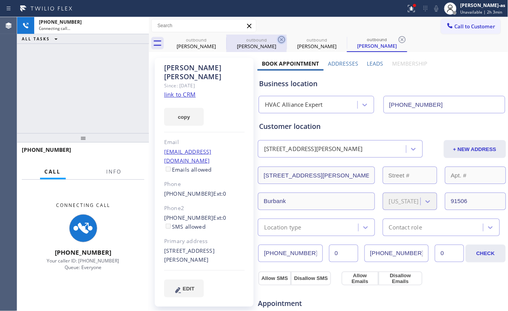
drag, startPoint x: 207, startPoint y: 47, endPoint x: 220, endPoint y: 39, distance: 15.5
click at [207, 45] on div "[PERSON_NAME]" at bounding box center [196, 46] width 59 height 7
click at [0, 0] on icon at bounding box center [0, 0] width 0 height 0
click at [278, 39] on icon at bounding box center [281, 39] width 7 height 7
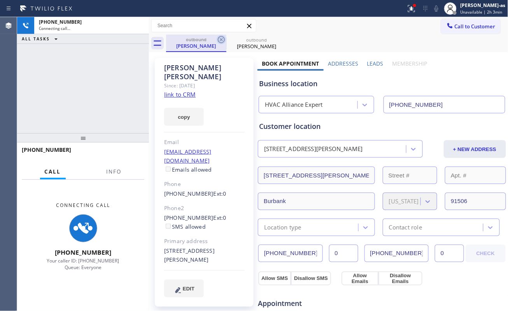
click at [219, 40] on icon at bounding box center [221, 39] width 9 height 9
click at [277, 40] on icon at bounding box center [281, 39] width 9 height 9
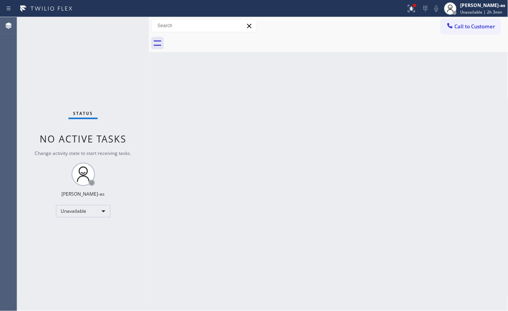
drag, startPoint x: 219, startPoint y: 40, endPoint x: 419, endPoint y: 18, distance: 200.7
click at [219, 40] on div at bounding box center [337, 43] width 342 height 17
click at [471, 26] on span "Call to Customer" at bounding box center [475, 26] width 41 height 7
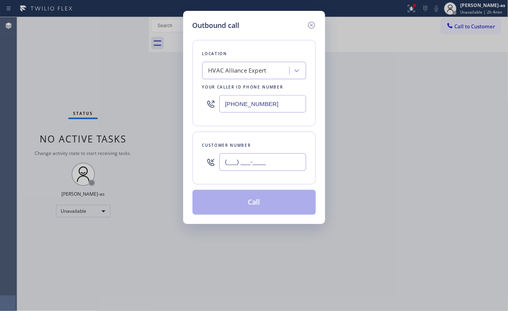
click at [263, 159] on input "(___) ___-____" at bounding box center [262, 162] width 87 height 17
paste input "661) 860-6770"
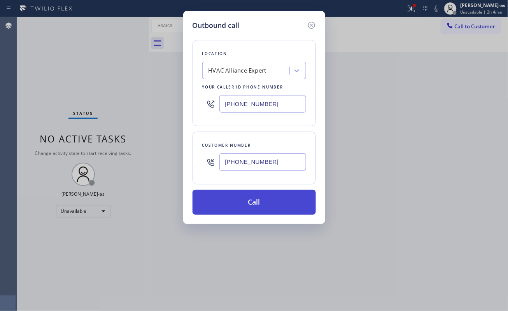
type input "[PHONE_NUMBER]"
click at [265, 209] on button "Call" at bounding box center [253, 202] width 123 height 25
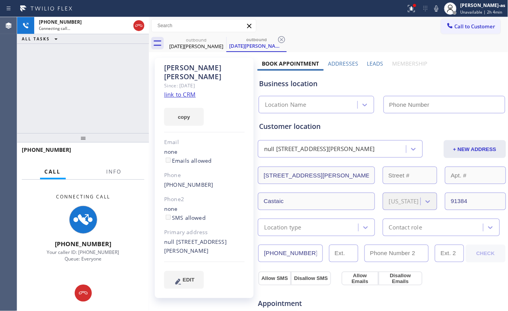
type input "[PHONE_NUMBER]"
drag, startPoint x: 137, startPoint y: 26, endPoint x: 179, endPoint y: 47, distance: 47.7
click at [138, 26] on icon at bounding box center [138, 25] width 9 height 9
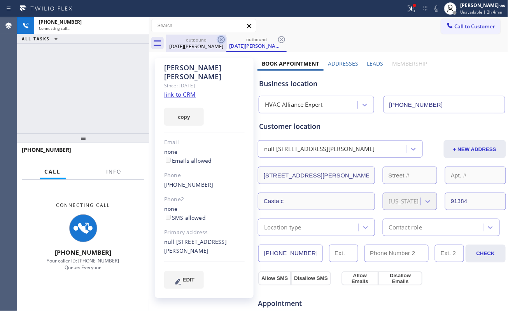
drag, startPoint x: 183, startPoint y: 47, endPoint x: 220, endPoint y: 35, distance: 39.0
click at [185, 47] on div "[DATE][PERSON_NAME]" at bounding box center [196, 46] width 59 height 7
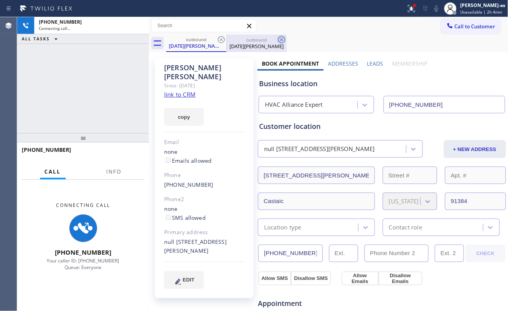
click at [222, 35] on div "Call to Customer Outbound call Location HVAC Alliance Expert Your caller id pho…" at bounding box center [328, 34] width 359 height 35
click at [222, 36] on icon at bounding box center [221, 39] width 9 height 9
click at [278, 37] on icon at bounding box center [281, 39] width 7 height 7
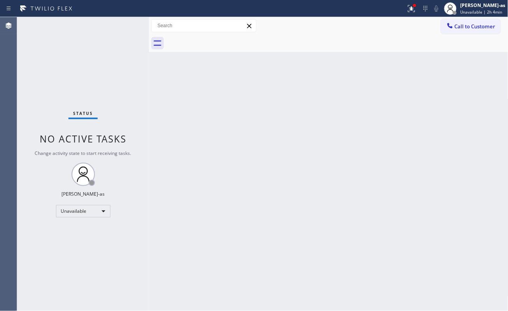
click at [222, 37] on div at bounding box center [337, 43] width 342 height 17
drag, startPoint x: 454, startPoint y: 31, endPoint x: 377, endPoint y: 103, distance: 105.4
click at [454, 30] on button "Call to Customer" at bounding box center [470, 26] width 59 height 15
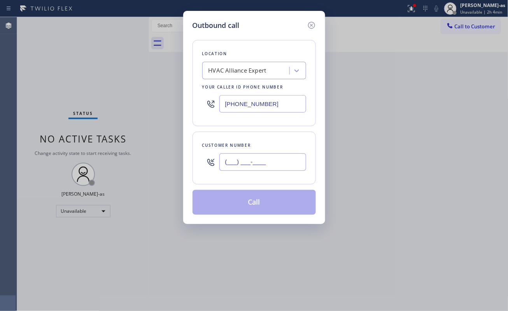
click at [277, 162] on input "(___) ___-____" at bounding box center [262, 162] width 87 height 17
paste input "661) 860-6770"
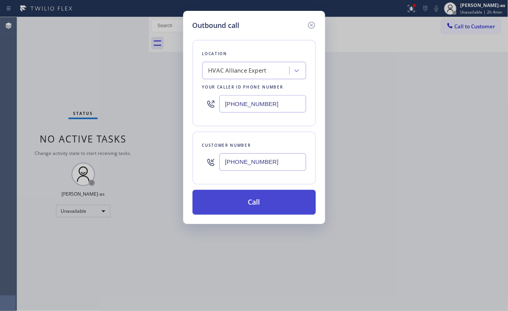
type input "[PHONE_NUMBER]"
click at [251, 208] on button "Call" at bounding box center [253, 202] width 123 height 25
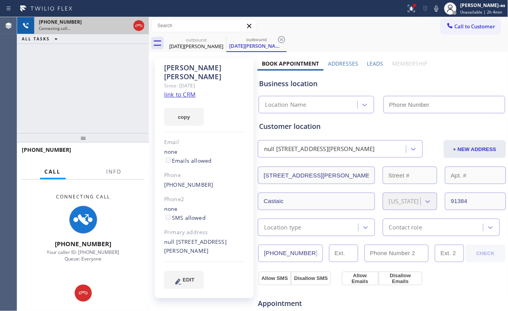
type input "[PHONE_NUMBER]"
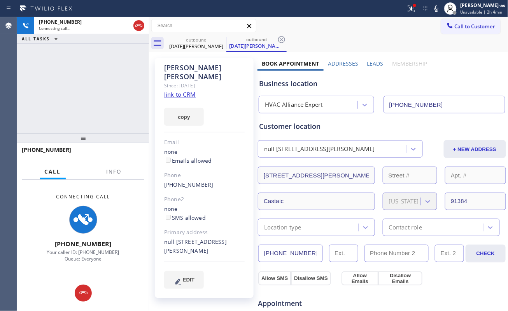
drag, startPoint x: 142, startPoint y: 19, endPoint x: 102, endPoint y: 189, distance: 174.7
click at [143, 19] on div at bounding box center [139, 25] width 14 height 17
click at [128, 153] on div "[PHONE_NUMBER] Call Info Connecting Call [PHONE_NUMBER] Your caller ID: [PHONE_…" at bounding box center [83, 227] width 132 height 169
click at [185, 91] on link "link to CRM" at bounding box center [179, 95] width 31 height 8
click at [81, 94] on div "[PHONE_NUMBER] Connecting call… ALL TASKS ALL TASKS ACTIVE TASKS TASKS IN WRAP …" at bounding box center [83, 75] width 132 height 116
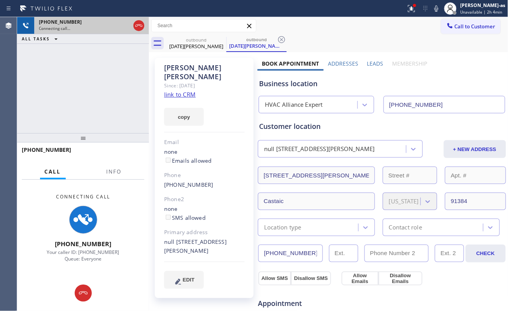
click at [145, 26] on div at bounding box center [139, 25] width 14 height 17
click at [126, 21] on div "[PHONE_NUMBER]" at bounding box center [84, 22] width 91 height 7
drag, startPoint x: 137, startPoint y: 20, endPoint x: 140, endPoint y: 23, distance: 4.7
click at [137, 19] on div at bounding box center [139, 25] width 14 height 17
click at [133, 23] on div at bounding box center [139, 25] width 14 height 17
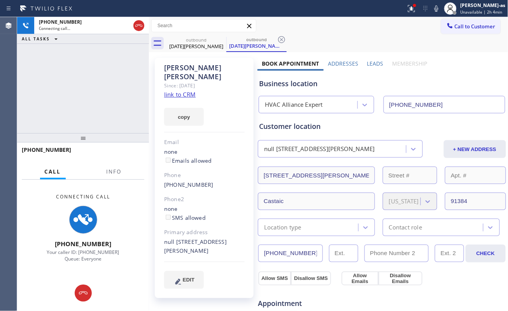
drag, startPoint x: 138, startPoint y: 27, endPoint x: 131, endPoint y: 61, distance: 34.9
click at [139, 26] on icon at bounding box center [138, 25] width 9 height 9
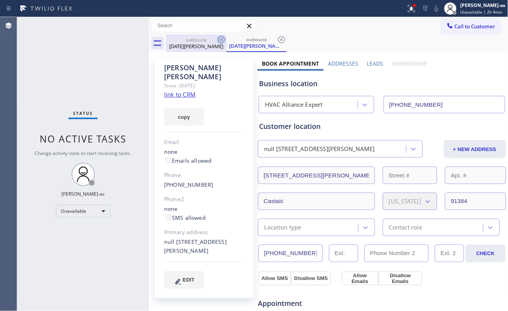
drag, startPoint x: 188, startPoint y: 44, endPoint x: 225, endPoint y: 35, distance: 37.7
click at [191, 43] on div "[DATE][PERSON_NAME]" at bounding box center [196, 46] width 59 height 7
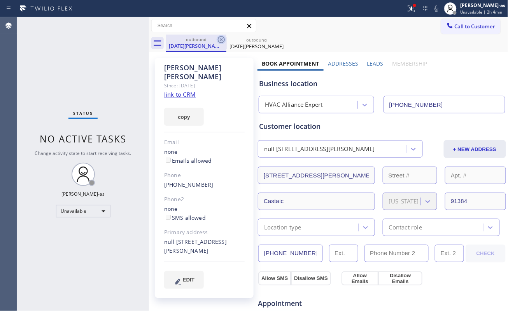
click at [225, 35] on div "outbound [DATE][PERSON_NAME]" at bounding box center [196, 43] width 59 height 17
click at [220, 38] on icon at bounding box center [221, 39] width 9 height 9
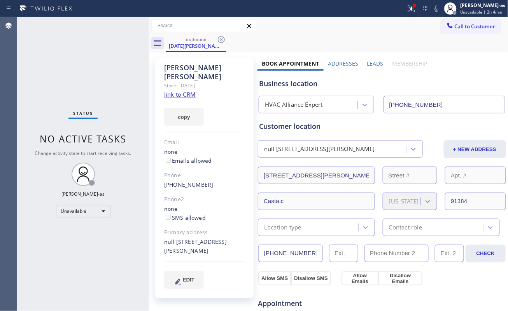
click at [177, 81] on div "Since: [DATE]" at bounding box center [204, 85] width 80 height 9
click at [183, 91] on link "link to CRM" at bounding box center [179, 95] width 31 height 8
click at [472, 24] on span "Call to Customer" at bounding box center [475, 26] width 41 height 7
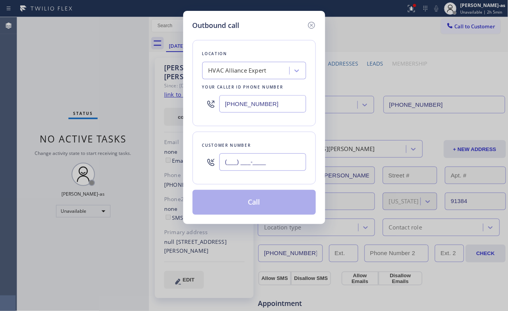
click at [285, 171] on input "(___) ___-____" at bounding box center [262, 162] width 87 height 17
paste input "626) 353-1308"
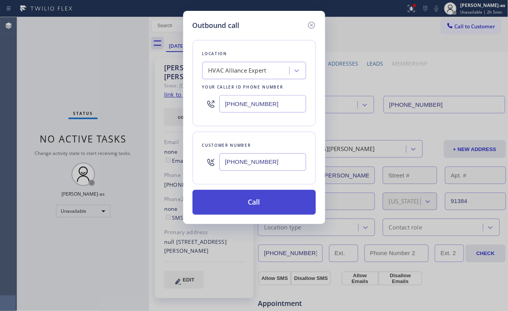
type input "[PHONE_NUMBER]"
click at [255, 212] on button "Call" at bounding box center [253, 202] width 123 height 25
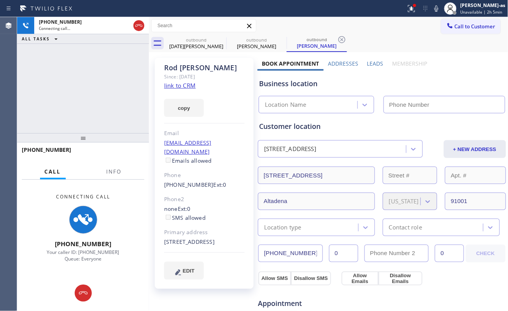
type input "[PHONE_NUMBER]"
drag, startPoint x: 182, startPoint y: 79, endPoint x: 184, endPoint y: 85, distance: 6.6
click at [182, 80] on div "Since: [DATE]" at bounding box center [204, 76] width 80 height 9
click at [182, 87] on link "link to CRM" at bounding box center [179, 86] width 31 height 8
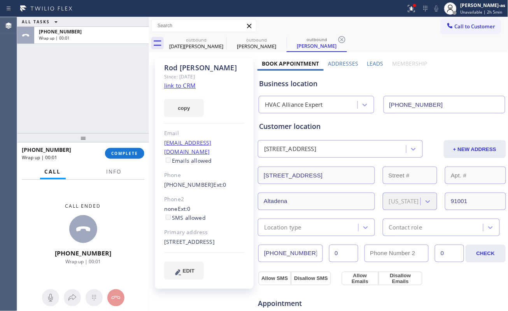
click at [117, 105] on div "ALL TASKS ALL TASKS ACTIVE TASKS TASKS IN WRAP UP [PHONE_NUMBER] Wrap up | 00:01" at bounding box center [83, 75] width 132 height 116
drag, startPoint x: 162, startPoint y: 178, endPoint x: 205, endPoint y: 178, distance: 43.2
click at [205, 178] on div "[PERSON_NAME] Since: [DATE] link to CRM copy Email [EMAIL_ADDRESS][DOMAIN_NAME]…" at bounding box center [204, 173] width 99 height 231
copy div "[PHONE_NUMBER]"
click at [129, 159] on button "COMPLETE" at bounding box center [124, 153] width 39 height 11
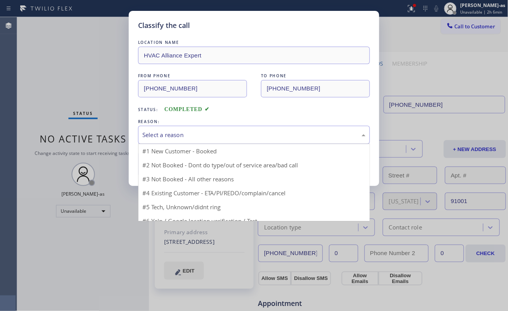
drag, startPoint x: 208, startPoint y: 131, endPoint x: 220, endPoint y: 143, distance: 17.3
click at [208, 135] on div "Select a reason" at bounding box center [253, 135] width 223 height 9
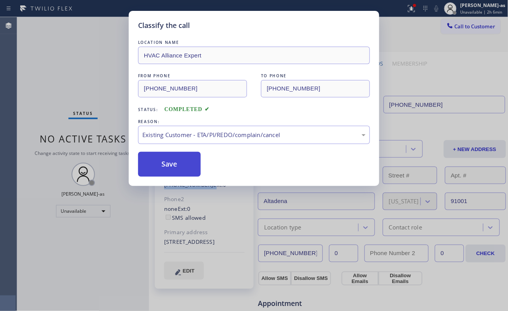
click at [165, 169] on button "Save" at bounding box center [169, 164] width 63 height 25
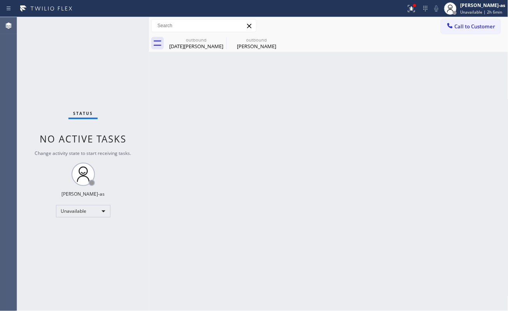
click at [469, 23] on button "Call to Customer" at bounding box center [470, 26] width 59 height 15
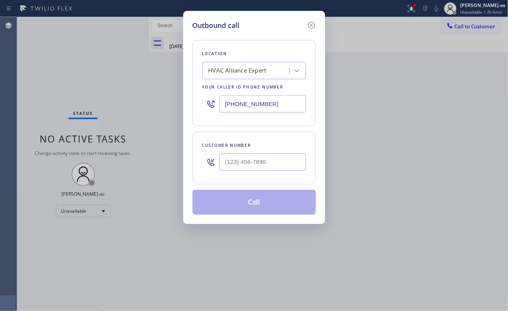
click at [268, 173] on div at bounding box center [262, 162] width 87 height 25
click at [267, 160] on input "(___) ___-____" at bounding box center [262, 162] width 87 height 17
paste input "661) 312-8449"
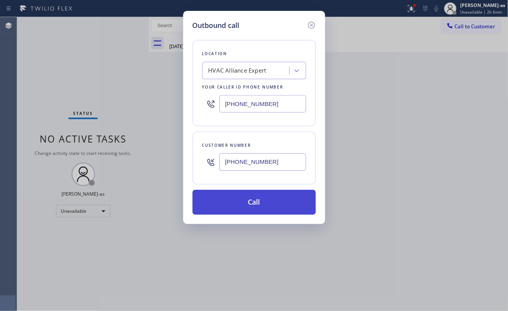
type input "[PHONE_NUMBER]"
click at [279, 202] on button "Call" at bounding box center [253, 202] width 123 height 25
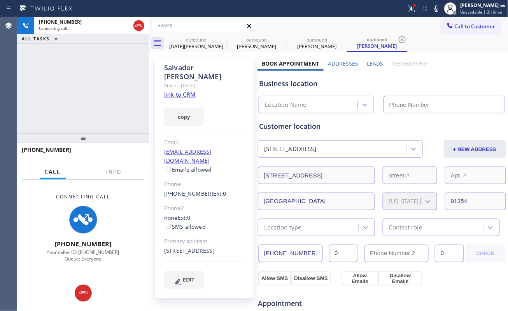
type input "[PHONE_NUMBER]"
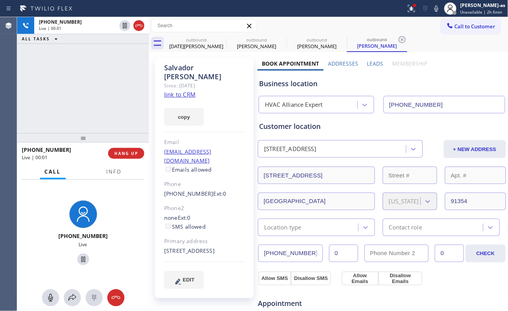
click at [119, 107] on div "[PHONE_NUMBER] Live | 00:01 ALL TASKS ALL TASKS ACTIVE TASKS TASKS IN WRAP UP" at bounding box center [83, 75] width 132 height 116
click at [143, 86] on div "[PHONE_NUMBER] Live | 00:02 ALL TASKS ALL TASKS ACTIVE TASKS TASKS IN WRAP UP" at bounding box center [83, 75] width 132 height 116
click at [112, 176] on button "Info" at bounding box center [114, 171] width 24 height 15
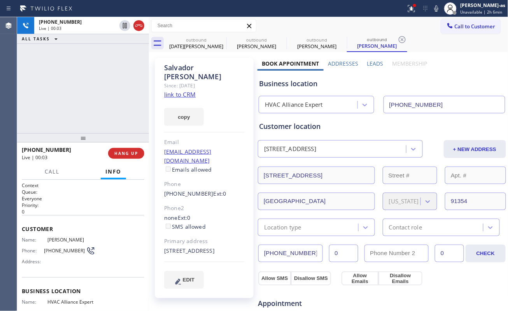
click at [101, 121] on div "[PHONE_NUMBER] Live | 00:03 ALL TASKS ALL TASKS ACTIVE TASKS TASKS IN WRAP UP" at bounding box center [83, 75] width 132 height 116
click at [192, 91] on link "link to CRM" at bounding box center [179, 95] width 31 height 8
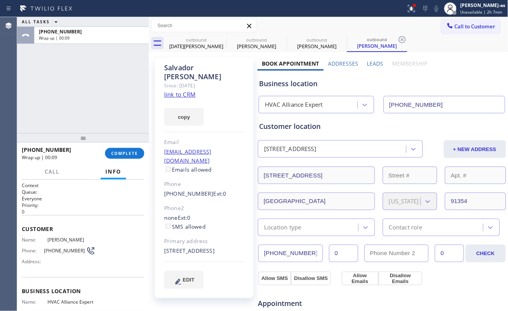
drag, startPoint x: 47, startPoint y: 151, endPoint x: 90, endPoint y: 145, distance: 43.6
click at [54, 150] on span "[PHONE_NUMBER]" at bounding box center [46, 149] width 49 height 7
click at [123, 152] on span "COMPLETE" at bounding box center [124, 153] width 27 height 5
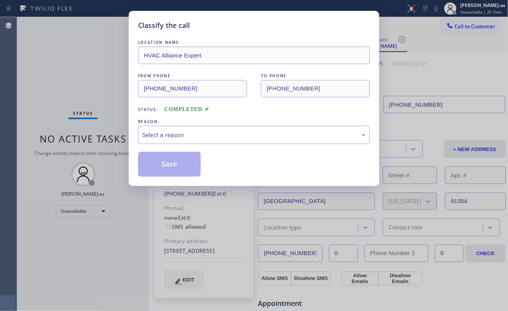
click at [123, 151] on div "Classify the call LOCATION NAME HVAC Alliance Expert FROM PHONE [PHONE_NUMBER] …" at bounding box center [254, 155] width 508 height 311
click at [217, 144] on div "Select a reason" at bounding box center [254, 135] width 232 height 18
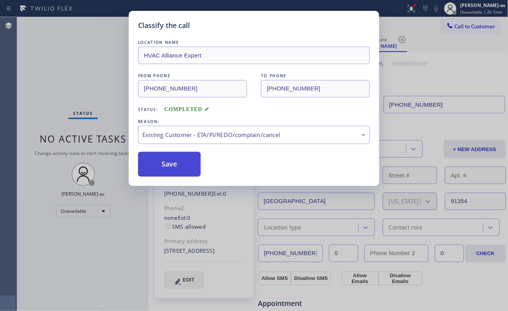
click at [172, 173] on button "Save" at bounding box center [169, 164] width 63 height 25
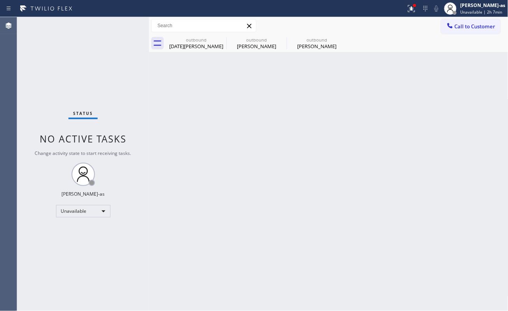
click at [166, 183] on div "Back to Dashboard Change Sender ID Customers Technicians Select a contact Outbo…" at bounding box center [328, 164] width 359 height 294
click at [467, 30] on button "Call to Customer" at bounding box center [470, 26] width 59 height 15
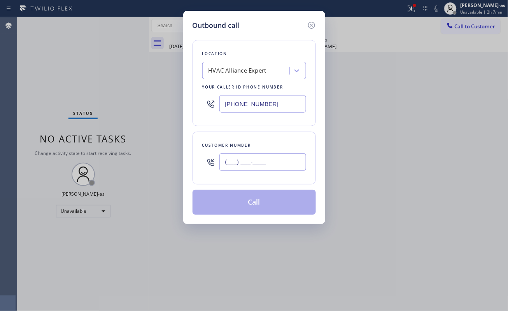
click at [251, 159] on input "(___) ___-____" at bounding box center [262, 162] width 87 height 17
paste input "310) 744-5073"
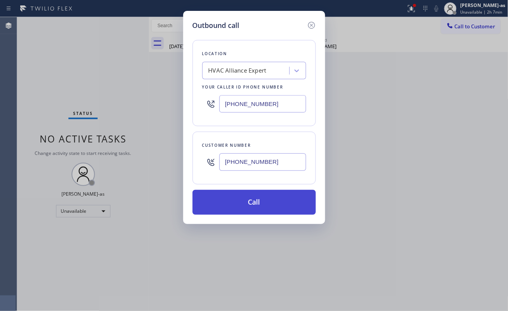
type input "[PHONE_NUMBER]"
click at [264, 207] on button "Call" at bounding box center [253, 202] width 123 height 25
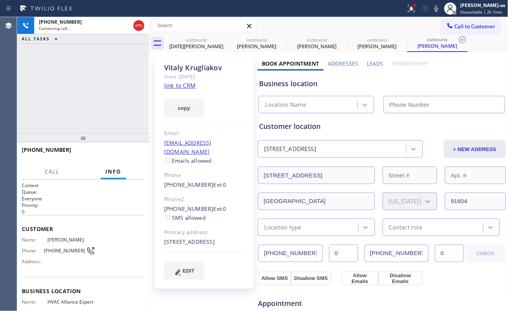
type input "[PHONE_NUMBER]"
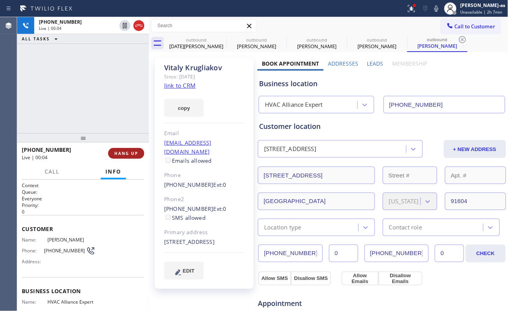
click at [124, 151] on span "HANG UP" at bounding box center [126, 153] width 24 height 5
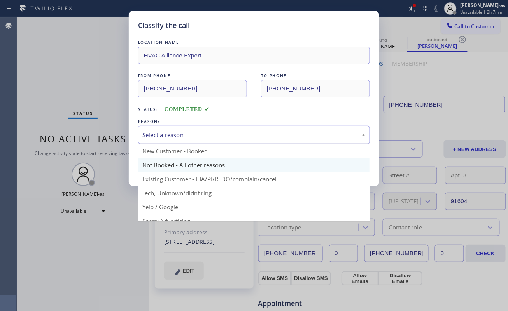
drag, startPoint x: 174, startPoint y: 127, endPoint x: 214, endPoint y: 164, distance: 54.2
click at [177, 128] on div "Select a reason" at bounding box center [254, 135] width 232 height 18
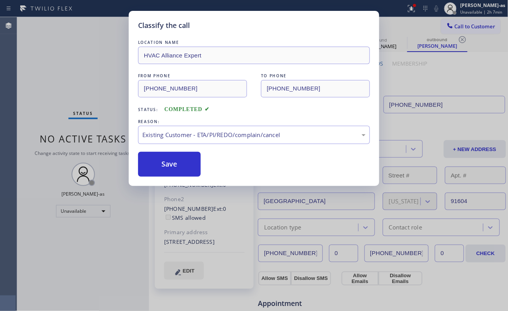
drag, startPoint x: 243, startPoint y: 178, endPoint x: 212, endPoint y: 165, distance: 34.0
drag, startPoint x: 175, startPoint y: 164, endPoint x: 165, endPoint y: 158, distance: 11.5
click at [174, 166] on button "Save" at bounding box center [169, 164] width 63 height 25
drag, startPoint x: 61, startPoint y: 103, endPoint x: 65, endPoint y: 100, distance: 4.7
click at [61, 103] on div "Classify the call LOCATION NAME HVAC Alliance Expert FROM PHONE [PHONE_NUMBER] …" at bounding box center [254, 155] width 508 height 311
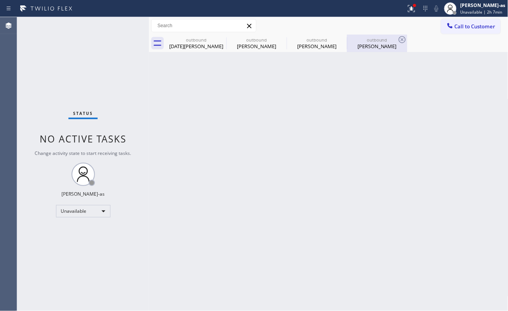
drag, startPoint x: 388, startPoint y: 44, endPoint x: 248, endPoint y: 97, distance: 149.6
click at [388, 43] on div "[PERSON_NAME]" at bounding box center [377, 46] width 59 height 7
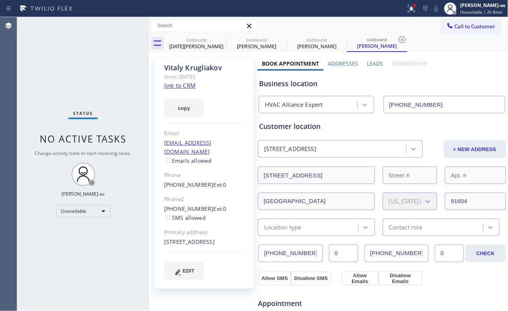
click at [184, 86] on link "link to CRM" at bounding box center [179, 86] width 31 height 8
click at [473, 25] on span "Call to Customer" at bounding box center [475, 26] width 41 height 7
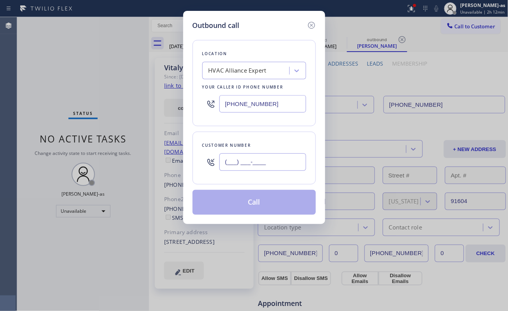
click at [261, 164] on input "(___) ___-____" at bounding box center [262, 162] width 87 height 17
paste input "413) 218-7897"
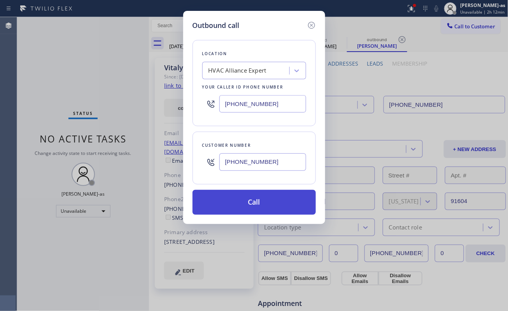
type input "[PHONE_NUMBER]"
click at [269, 209] on button "Call" at bounding box center [253, 202] width 123 height 25
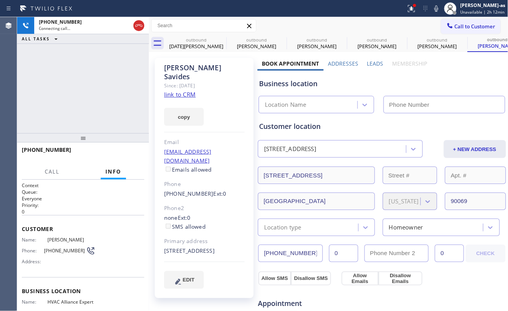
click at [178, 99] on div "copy" at bounding box center [204, 112] width 80 height 27
click at [178, 91] on link "link to CRM" at bounding box center [179, 95] width 31 height 8
type input "[PHONE_NUMBER]"
drag, startPoint x: 59, startPoint y: 89, endPoint x: 72, endPoint y: 73, distance: 19.7
click at [64, 83] on div "[PHONE_NUMBER] Connecting call… ALL TASKS ALL TASKS ACTIVE TASKS TASKS IN WRAP …" at bounding box center [83, 75] width 132 height 116
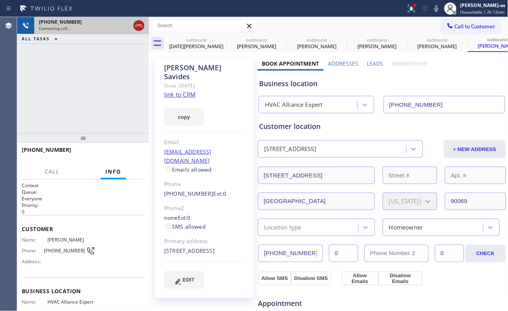
drag, startPoint x: 140, startPoint y: 25, endPoint x: 180, endPoint y: 33, distance: 40.1
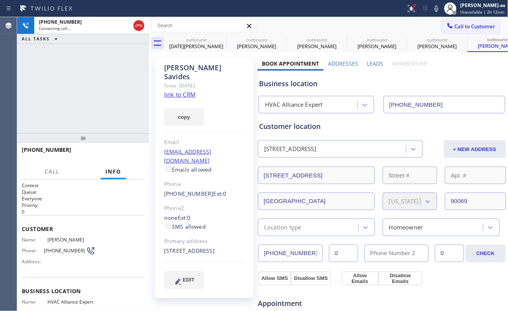
click at [140, 25] on icon at bounding box center [138, 25] width 9 height 9
click at [205, 44] on div "outbound [DATE][PERSON_NAME]" at bounding box center [196, 43] width 59 height 17
click at [223, 40] on icon at bounding box center [221, 39] width 9 height 9
click at [0, 0] on icon at bounding box center [0, 0] width 0 height 0
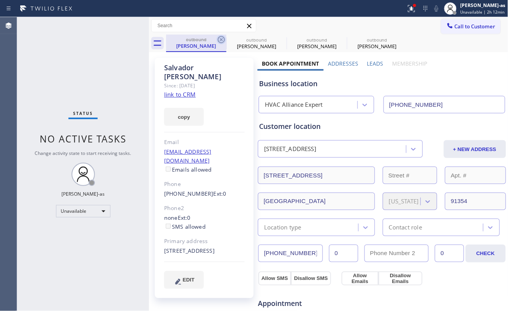
click at [223, 40] on icon at bounding box center [221, 39] width 9 height 9
click at [0, 0] on icon at bounding box center [0, 0] width 0 height 0
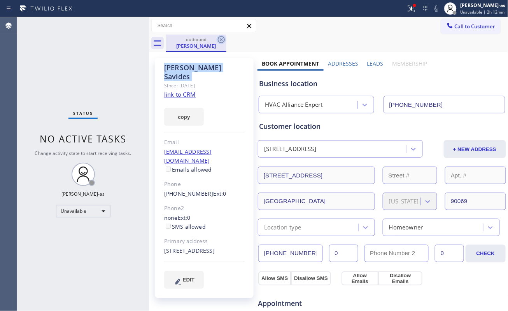
click at [222, 39] on icon at bounding box center [221, 39] width 9 height 9
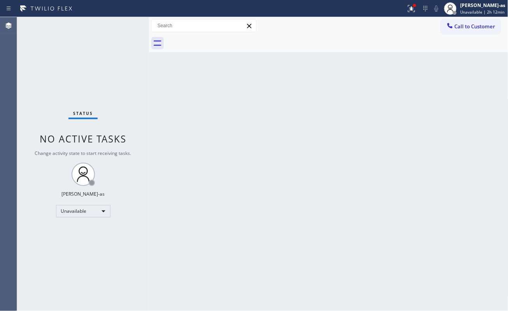
drag, startPoint x: 168, startPoint y: 156, endPoint x: 212, endPoint y: 148, distance: 45.1
click at [171, 156] on div "Back to Dashboard Change Sender ID Customers Technicians Select a contact Outbo…" at bounding box center [328, 164] width 359 height 294
click at [470, 28] on span "Call to Customer" at bounding box center [475, 26] width 41 height 7
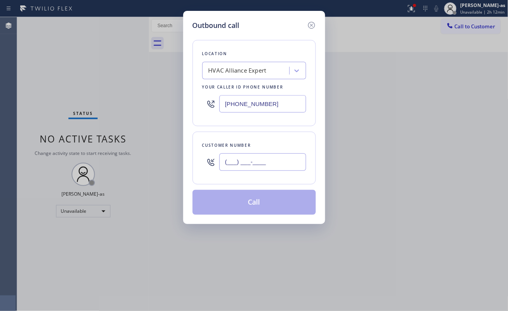
click at [266, 166] on input "(___) ___-____" at bounding box center [262, 162] width 87 height 17
paste input "310) 721-0558"
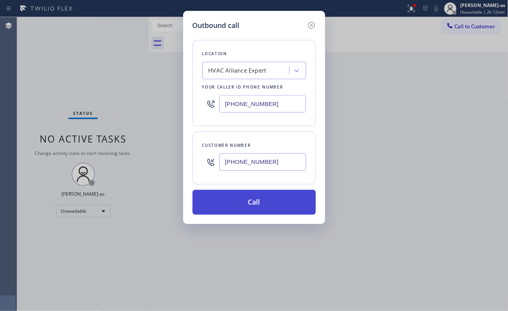
type input "[PHONE_NUMBER]"
click at [263, 209] on button "Call" at bounding box center [253, 202] width 123 height 25
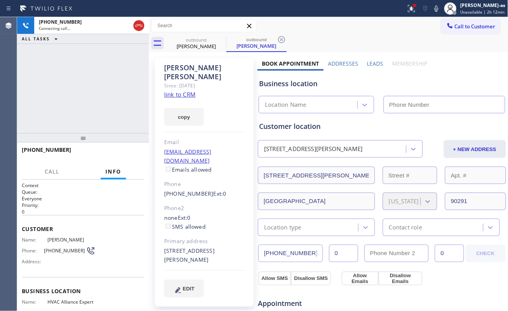
click at [174, 91] on link "link to CRM" at bounding box center [179, 95] width 31 height 8
type input "[PHONE_NUMBER]"
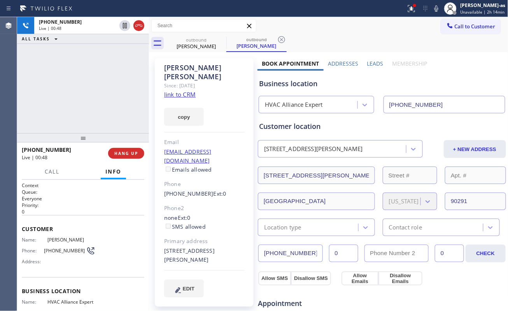
click at [79, 108] on div "[PHONE_NUMBER] Live | 00:48 ALL TASKS ALL TASKS ACTIVE TASKS TASKS IN WRAP UP" at bounding box center [83, 75] width 132 height 116
drag, startPoint x: 206, startPoint y: 44, endPoint x: 220, endPoint y: 41, distance: 14.6
click at [208, 44] on div "[PERSON_NAME]" at bounding box center [196, 46] width 59 height 7
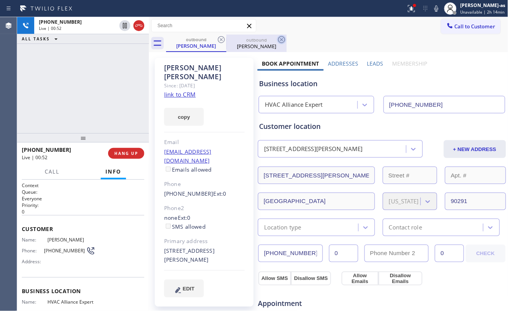
click at [220, 42] on icon at bounding box center [221, 39] width 7 height 7
drag, startPoint x: 100, startPoint y: 133, endPoint x: 140, endPoint y: 129, distance: 40.6
click at [105, 133] on div at bounding box center [83, 137] width 132 height 9
click at [119, 148] on div "[PHONE_NUMBER] Live | 00:55 HANG UP" at bounding box center [83, 153] width 122 height 20
click at [124, 148] on button "HANG UP" at bounding box center [126, 153] width 36 height 11
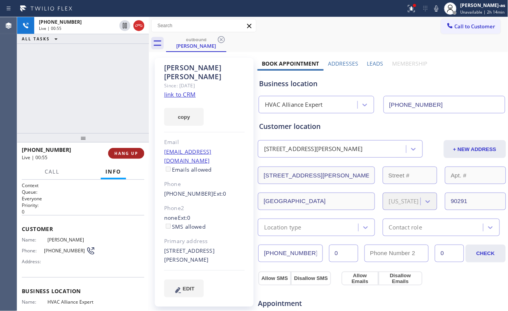
click at [126, 149] on button "HANG UP" at bounding box center [126, 153] width 36 height 11
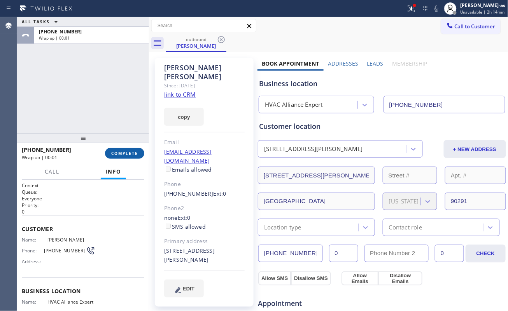
click at [126, 151] on span "COMPLETE" at bounding box center [124, 153] width 27 height 5
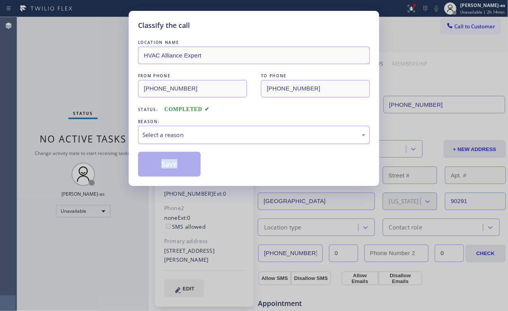
click at [237, 139] on div "Select a reason" at bounding box center [253, 135] width 223 height 9
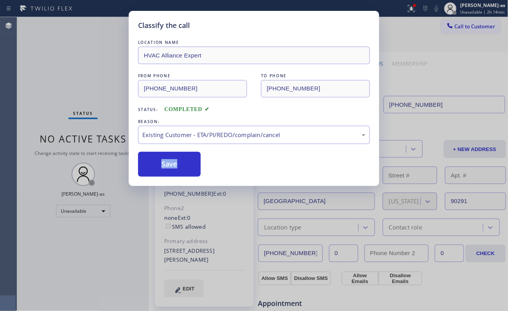
drag, startPoint x: 166, startPoint y: 165, endPoint x: 144, endPoint y: 125, distance: 45.6
click at [166, 166] on button "Save" at bounding box center [169, 164] width 63 height 25
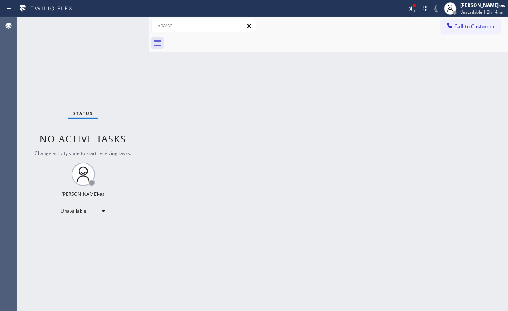
drag, startPoint x: 180, startPoint y: 135, endPoint x: 212, endPoint y: 127, distance: 33.2
click at [183, 135] on div "Back to Dashboard Change Sender ID Customers Technicians Select a contact Outbo…" at bounding box center [328, 164] width 359 height 294
click at [86, 206] on div "Unavailable" at bounding box center [83, 211] width 54 height 12
drag, startPoint x: 84, startPoint y: 247, endPoint x: 148, endPoint y: 243, distance: 63.9
click at [84, 249] on li "Break" at bounding box center [82, 251] width 52 height 9
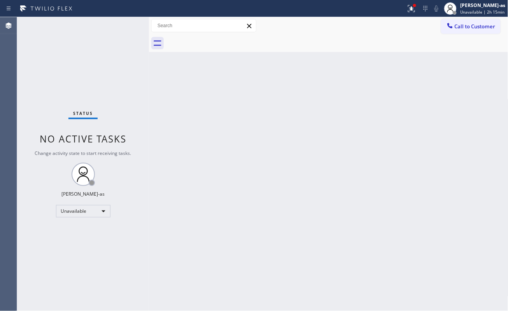
click at [201, 226] on div "Back to Dashboard Change Sender ID Customers Technicians Select a contact Outbo…" at bounding box center [328, 164] width 359 height 294
click at [90, 208] on div "Break" at bounding box center [83, 211] width 54 height 12
click at [87, 243] on li "Unavailable" at bounding box center [82, 241] width 52 height 9
click at [166, 103] on div "Back to Dashboard Change Sender ID Customers Technicians Select a contact Outbo…" at bounding box center [328, 164] width 359 height 294
click at [240, 112] on div "Back to Dashboard Change Sender ID Customers Technicians Select a contact Outbo…" at bounding box center [328, 164] width 359 height 294
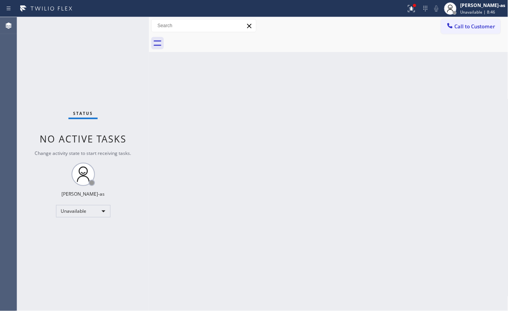
click at [458, 26] on span "Call to Customer" at bounding box center [475, 26] width 41 height 7
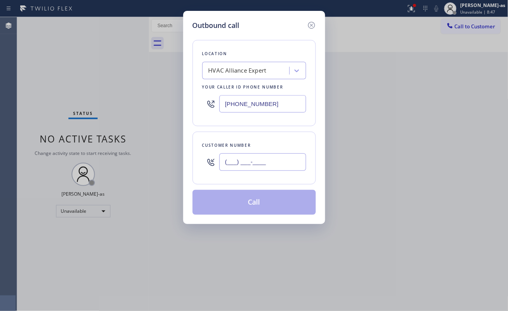
click at [260, 158] on input "(___) ___-____" at bounding box center [262, 162] width 87 height 17
paste input "415) 517-4898"
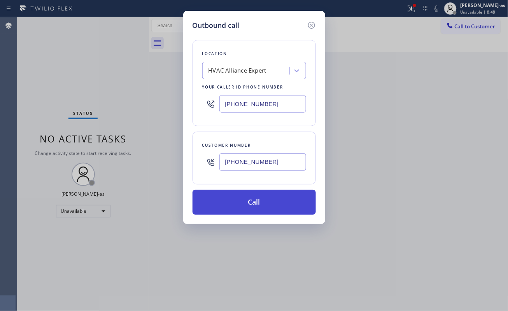
type input "[PHONE_NUMBER]"
click at [271, 202] on button "Call" at bounding box center [253, 202] width 123 height 25
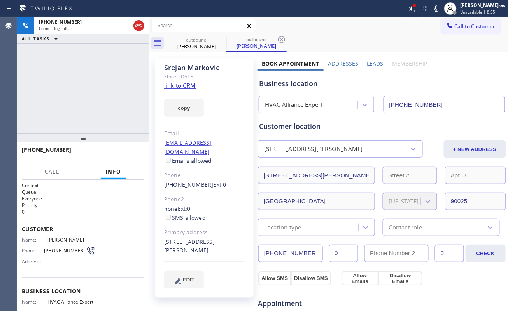
type input "[PHONE_NUMBER]"
drag, startPoint x: 108, startPoint y: 105, endPoint x: 150, endPoint y: 94, distance: 43.8
click at [108, 104] on div "[PHONE_NUMBER] Connecting call… ALL TASKS ALL TASKS ACTIVE TASKS TASKS IN WRAP …" at bounding box center [83, 75] width 132 height 116
click at [183, 88] on link "link to CRM" at bounding box center [179, 86] width 31 height 8
click at [126, 101] on div "[PHONE_NUMBER] Connecting call… ALL TASKS ALL TASKS ACTIVE TASKS TASKS IN WRAP …" at bounding box center [83, 75] width 132 height 116
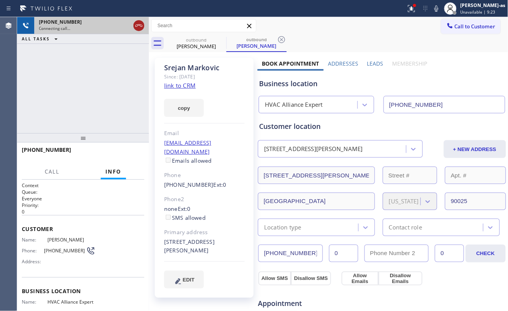
click at [142, 23] on icon at bounding box center [138, 25] width 9 height 9
click at [197, 44] on div "[PERSON_NAME]" at bounding box center [196, 46] width 59 height 7
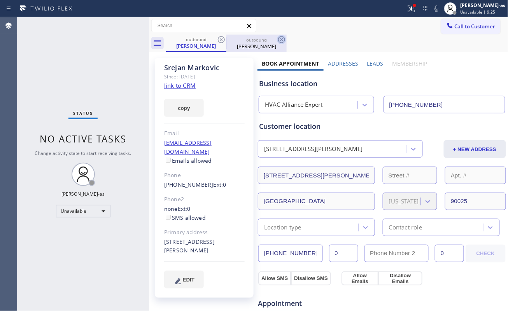
click at [218, 38] on icon at bounding box center [221, 39] width 9 height 9
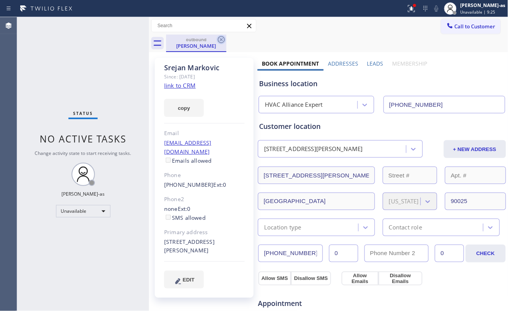
click at [218, 37] on icon at bounding box center [221, 39] width 9 height 9
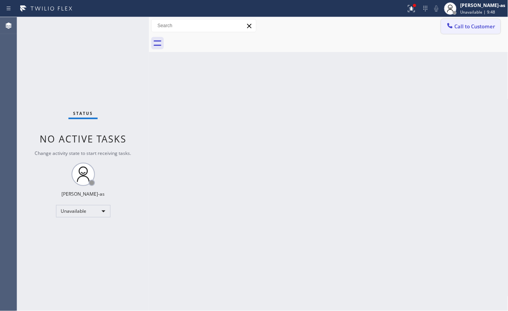
click at [469, 22] on button "Call to Customer" at bounding box center [470, 26] width 59 height 15
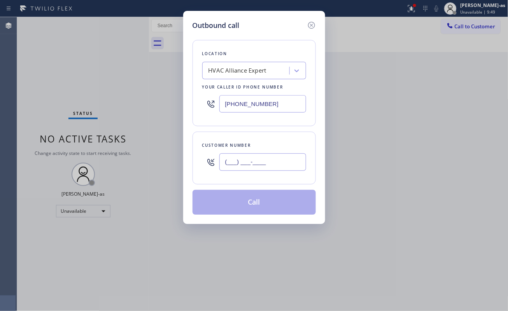
click at [245, 166] on input "(___) ___-____" at bounding box center [262, 162] width 87 height 17
paste input "661) 312-3129"
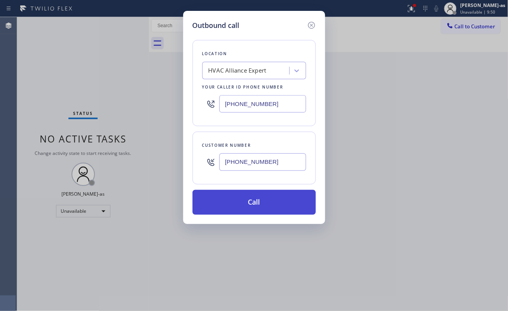
type input "[PHONE_NUMBER]"
click at [271, 203] on button "Call" at bounding box center [253, 202] width 123 height 25
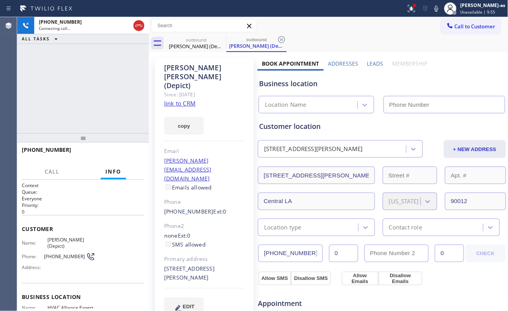
type input "[PHONE_NUMBER]"
click at [183, 100] on link "link to CRM" at bounding box center [179, 104] width 31 height 8
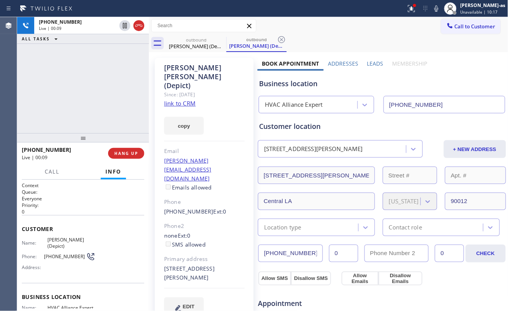
click at [94, 111] on div "[PHONE_NUMBER] Live | 00:09 ALL TASKS ALL TASKS ACTIVE TASKS TASKS IN WRAP UP" at bounding box center [83, 75] width 132 height 116
click at [96, 110] on div "[PHONE_NUMBER] Live | 00:11 ALL TASKS ALL TASKS ACTIVE TASKS TASKS IN WRAP UP" at bounding box center [83, 75] width 132 height 116
click at [109, 108] on div "[PHONE_NUMBER] Live | 00:18 ALL TASKS ALL TASKS ACTIVE TASKS TASKS IN WRAP UP" at bounding box center [83, 75] width 132 height 116
click at [112, 104] on div "[PHONE_NUMBER] Live | 00:19 ALL TASKS ALL TASKS ACTIVE TASKS TASKS IN WRAP UP" at bounding box center [83, 75] width 132 height 116
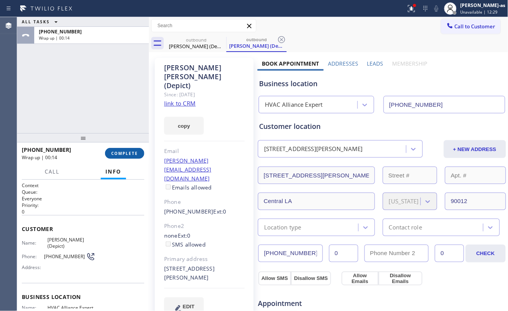
drag, startPoint x: 143, startPoint y: 153, endPoint x: 137, endPoint y: 152, distance: 6.7
click at [143, 153] on button "COMPLETE" at bounding box center [124, 153] width 39 height 11
click at [89, 96] on div "ALL TASKS ALL TASKS ACTIVE TASKS TASKS IN WRAP UP [PHONE_NUMBER] Wrap up | 00:15" at bounding box center [83, 75] width 132 height 116
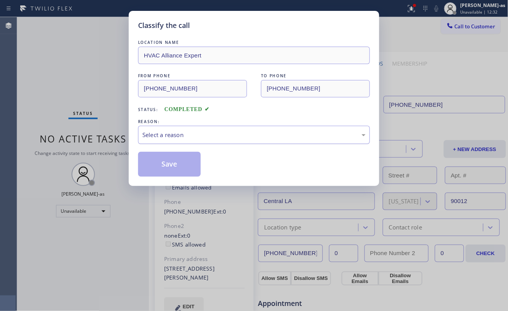
click at [198, 140] on div "Select a reason" at bounding box center [254, 135] width 232 height 18
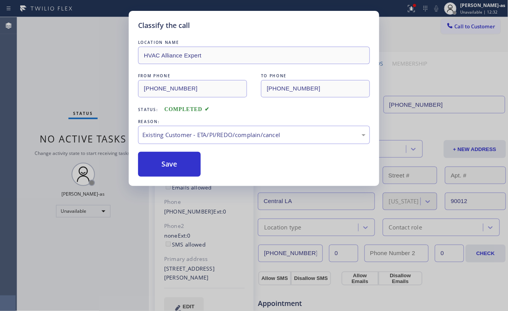
click at [170, 164] on button "Save" at bounding box center [169, 164] width 63 height 25
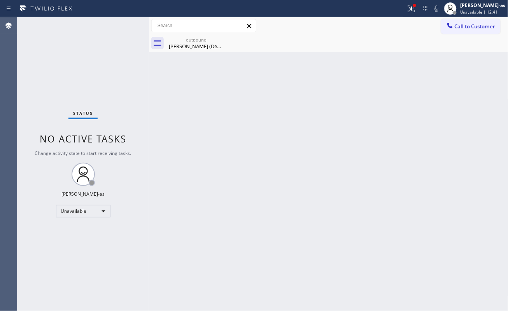
drag, startPoint x: 229, startPoint y: 122, endPoint x: 212, endPoint y: 54, distance: 70.5
click at [229, 120] on div "Back to Dashboard Change Sender ID Customers Technicians Select a contact Outbo…" at bounding box center [328, 164] width 359 height 294
click at [201, 44] on div "[PERSON_NAME] (Depict)" at bounding box center [196, 46] width 59 height 7
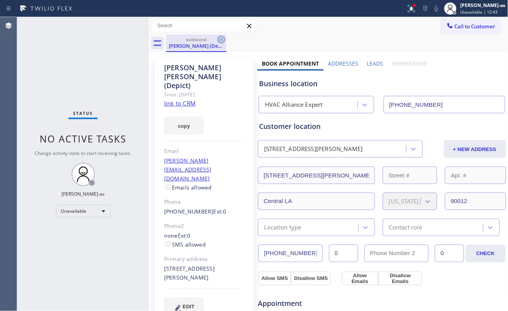
click at [219, 39] on icon at bounding box center [221, 39] width 9 height 9
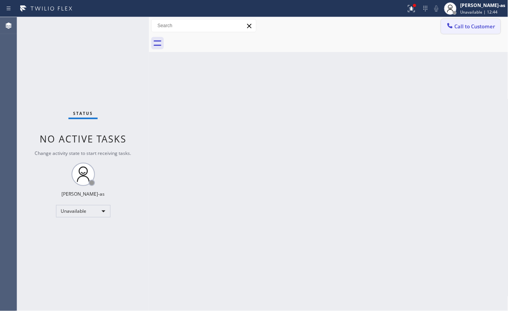
click at [469, 30] on button "Call to Customer" at bounding box center [470, 26] width 59 height 15
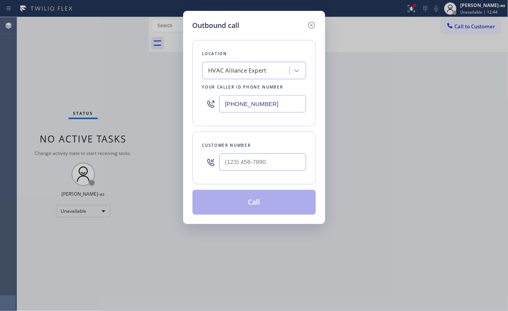
click at [266, 148] on div "Customer number" at bounding box center [254, 146] width 104 height 8
click at [292, 162] on input "(___) ___-____" at bounding box center [262, 162] width 87 height 17
paste input "909) 714-5277"
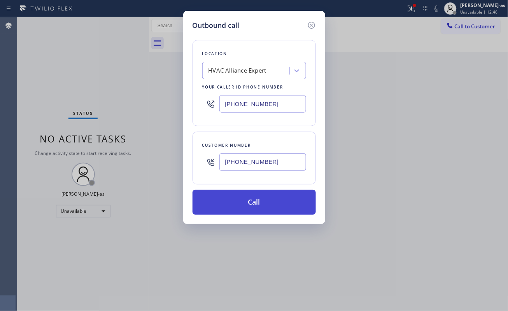
type input "[PHONE_NUMBER]"
click at [271, 208] on button "Call" at bounding box center [253, 202] width 123 height 25
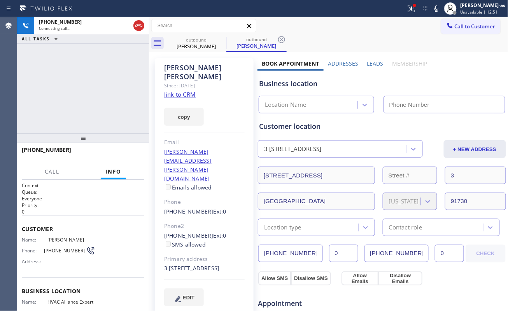
click at [184, 91] on link "link to CRM" at bounding box center [179, 95] width 31 height 8
type input "[PHONE_NUMBER]"
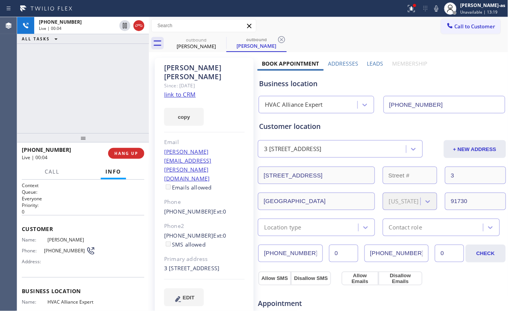
click at [125, 145] on div "[PHONE_NUMBER] Live | 00:04 HANG UP" at bounding box center [83, 153] width 122 height 20
click at [125, 151] on span "HANG UP" at bounding box center [126, 153] width 24 height 5
click at [125, 150] on button "HANG UP" at bounding box center [126, 153] width 36 height 11
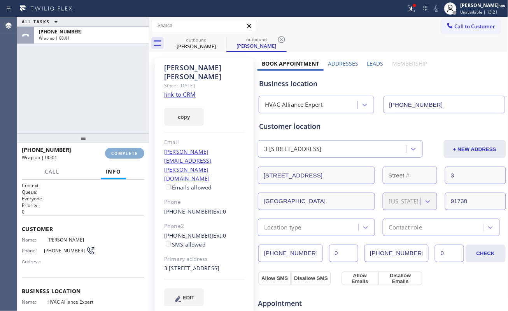
click at [117, 152] on span "COMPLETE" at bounding box center [124, 153] width 27 height 5
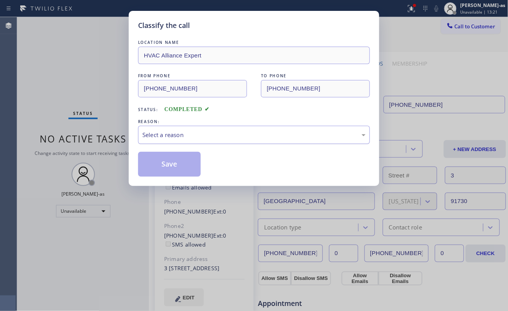
click at [232, 131] on div "Select a reason" at bounding box center [253, 135] width 223 height 9
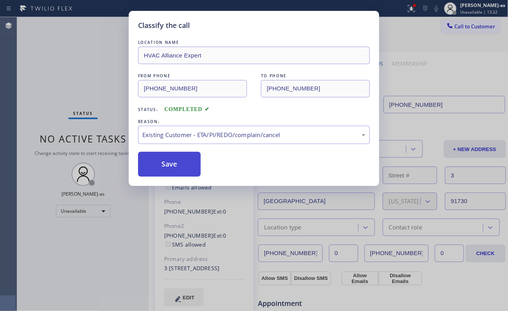
click at [173, 166] on button "Save" at bounding box center [169, 164] width 63 height 25
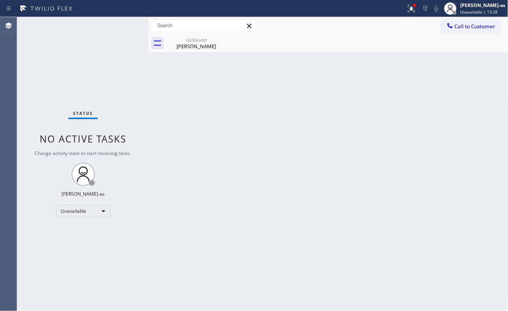
click at [230, 133] on div "Back to Dashboard Change Sender ID Customers Technicians Select a contact Outbo…" at bounding box center [328, 164] width 359 height 294
click at [457, 14] on div at bounding box center [450, 8] width 17 height 17
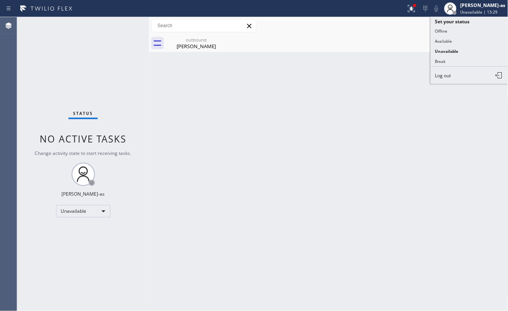
drag, startPoint x: 378, startPoint y: 65, endPoint x: 405, endPoint y: 56, distance: 28.5
click at [397, 58] on div "Back to Dashboard Change Sender ID Customers Technicians Select a contact Outbo…" at bounding box center [328, 164] width 359 height 294
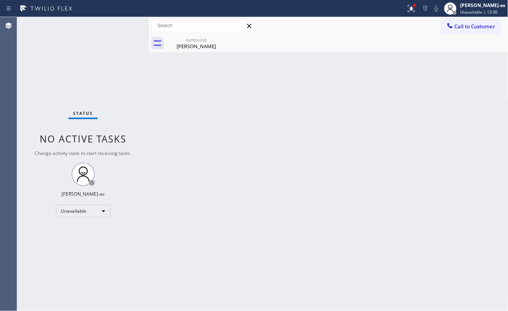
click at [442, 33] on button "Call to Customer" at bounding box center [470, 26] width 59 height 15
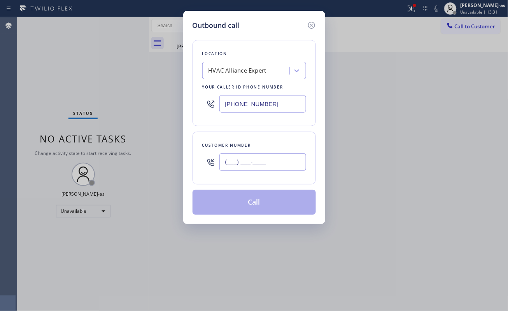
click at [269, 159] on input "(___) ___-____" at bounding box center [262, 162] width 87 height 17
paste input "818) 582-3189"
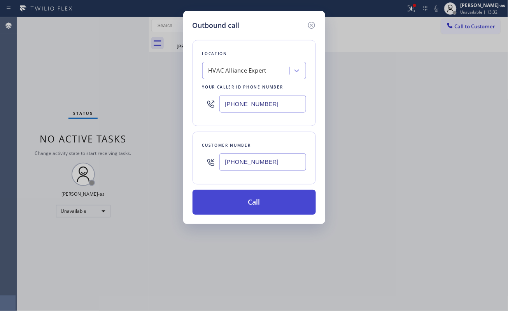
type input "[PHONE_NUMBER]"
click at [271, 206] on button "Call" at bounding box center [253, 202] width 123 height 25
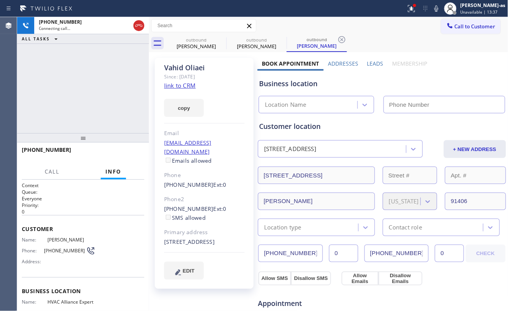
type input "[PHONE_NUMBER]"
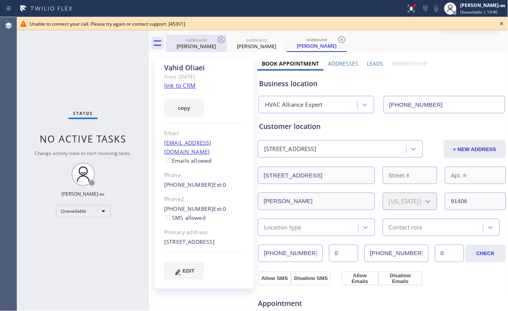
click at [205, 42] on div "outbound" at bounding box center [196, 40] width 59 height 6
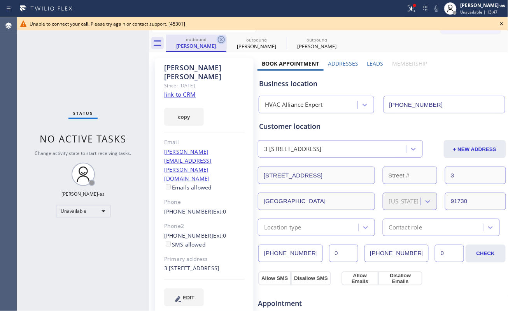
click at [218, 41] on icon at bounding box center [221, 39] width 7 height 7
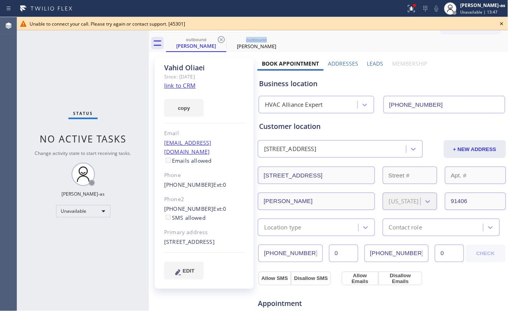
click at [218, 41] on icon at bounding box center [221, 39] width 7 height 7
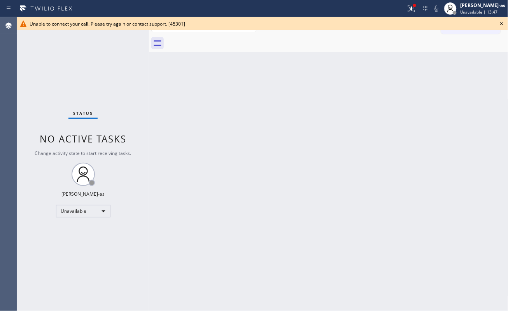
click at [218, 41] on div at bounding box center [337, 43] width 342 height 17
click at [501, 24] on icon at bounding box center [501, 23] width 3 height 3
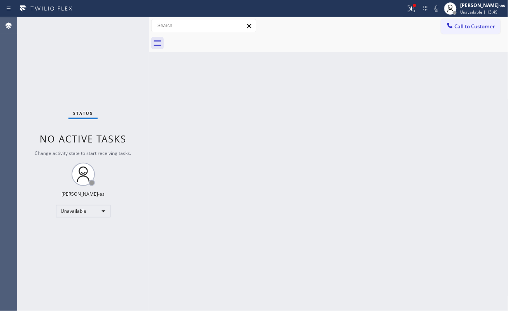
drag, startPoint x: 344, startPoint y: 150, endPoint x: 341, endPoint y: 163, distance: 12.9
click at [343, 152] on div "Back to Dashboard Change Sender ID Customers Technicians Select a contact Outbo…" at bounding box center [328, 164] width 359 height 294
drag, startPoint x: 164, startPoint y: 101, endPoint x: 178, endPoint y: 103, distance: 14.1
click at [164, 105] on div "Back to Dashboard Change Sender ID Customers Technicians Select a contact Outbo…" at bounding box center [328, 164] width 359 height 294
drag, startPoint x: 455, startPoint y: 25, endPoint x: 348, endPoint y: 122, distance: 144.3
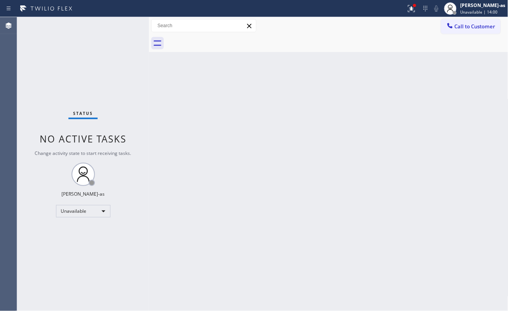
click at [455, 24] on button "Call to Customer" at bounding box center [470, 26] width 59 height 15
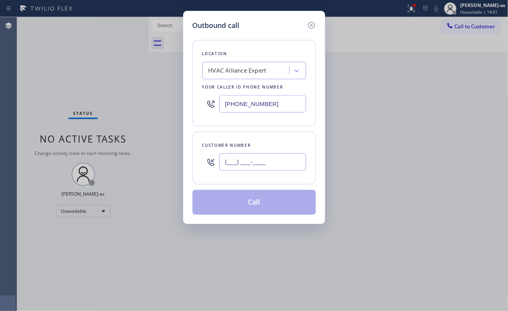
click at [262, 170] on input "(___) ___-____" at bounding box center [262, 162] width 87 height 17
paste input "818) 582-3189"
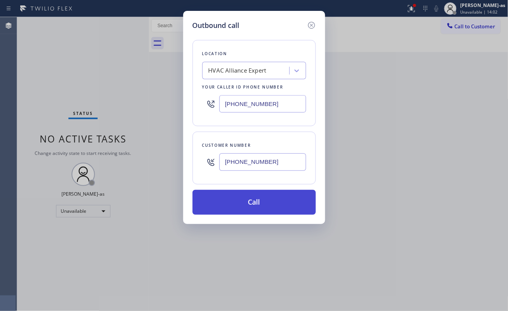
type input "[PHONE_NUMBER]"
click at [265, 207] on button "Call" at bounding box center [253, 202] width 123 height 25
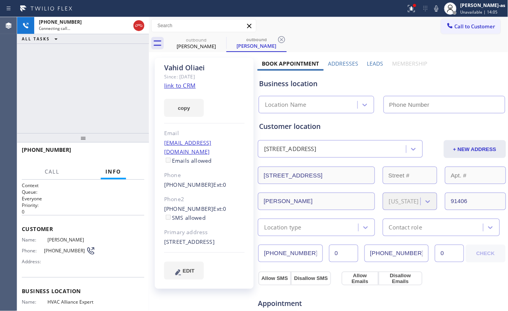
click at [185, 87] on link "link to CRM" at bounding box center [179, 86] width 31 height 8
type input "[PHONE_NUMBER]"
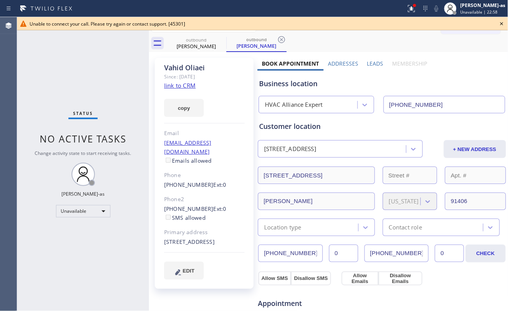
click at [500, 21] on icon at bounding box center [501, 23] width 9 height 9
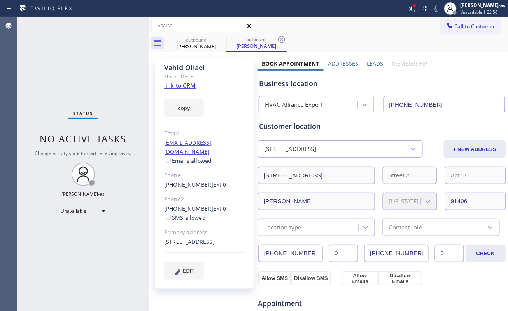
click at [471, 27] on span "Call to Customer" at bounding box center [475, 26] width 41 height 7
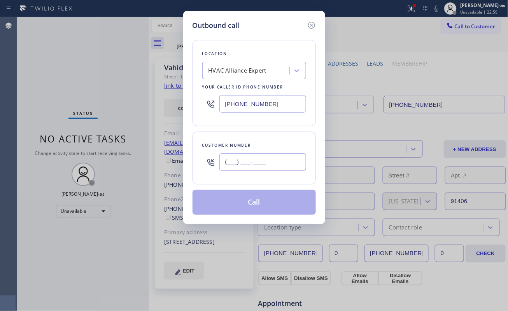
click at [265, 161] on input "(___) ___-____" at bounding box center [262, 162] width 87 height 17
paste input "323) 233-4200"
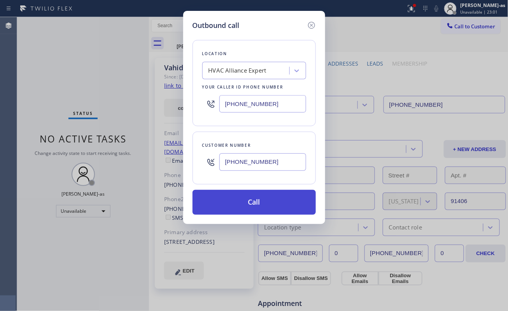
type input "[PHONE_NUMBER]"
click at [254, 206] on button "Call" at bounding box center [253, 202] width 123 height 25
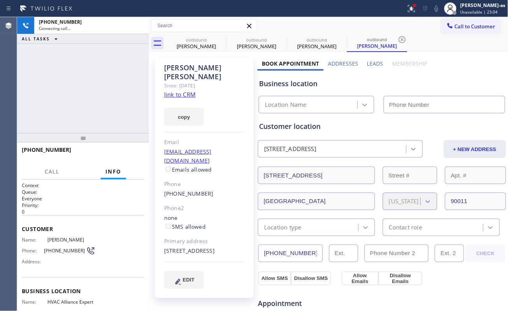
click at [185, 91] on link "link to CRM" at bounding box center [179, 95] width 31 height 8
type input "[PHONE_NUMBER]"
drag, startPoint x: 134, startPoint y: 115, endPoint x: 135, endPoint y: 110, distance: 5.1
click at [135, 111] on div "[PHONE_NUMBER] Connecting call… ALL TASKS ALL TASKS ACTIVE TASKS TASKS IN WRAP …" at bounding box center [83, 75] width 132 height 116
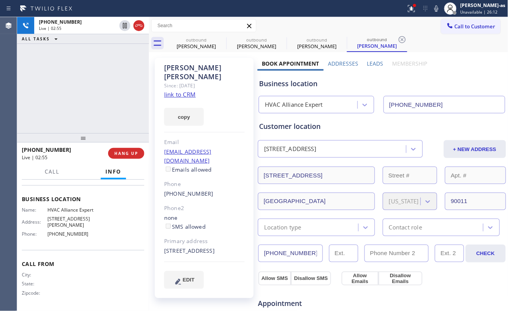
scroll to position [93, 0]
click at [99, 106] on div "[PHONE_NUMBER] Live | 03:54 ALL TASKS ALL TASKS ACTIVE TASKS TASKS IN WRAP UP" at bounding box center [83, 75] width 132 height 116
drag, startPoint x: 70, startPoint y: 84, endPoint x: 75, endPoint y: 84, distance: 4.3
click at [73, 85] on div "[PHONE_NUMBER] Live | 03:57 ALL TASKS ALL TASKS ACTIVE TASKS TASKS IN WRAP UP" at bounding box center [83, 75] width 132 height 116
drag, startPoint x: 87, startPoint y: 101, endPoint x: 119, endPoint y: 121, distance: 37.1
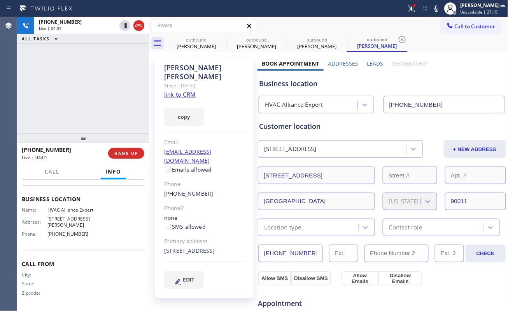
click at [91, 102] on div "[PHONE_NUMBER] Live | 04:01 ALL TASKS ALL TASKS ACTIVE TASKS TASKS IN WRAP UP" at bounding box center [83, 75] width 132 height 116
drag, startPoint x: 102, startPoint y: 96, endPoint x: 107, endPoint y: 99, distance: 6.3
click at [106, 99] on div "[PHONE_NUMBER] Live | 04:02 ALL TASKS ALL TASKS ACTIVE TASKS TASKS IN WRAP UP" at bounding box center [83, 75] width 132 height 116
click at [123, 153] on span "HANG UP" at bounding box center [126, 153] width 24 height 5
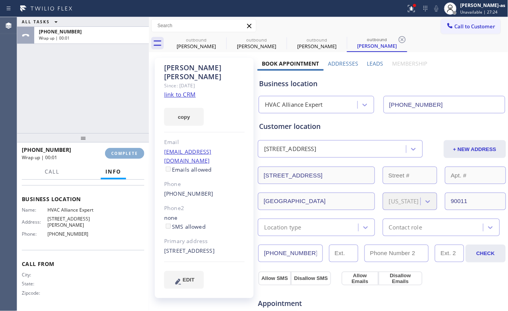
click at [123, 153] on span "COMPLETE" at bounding box center [124, 153] width 27 height 5
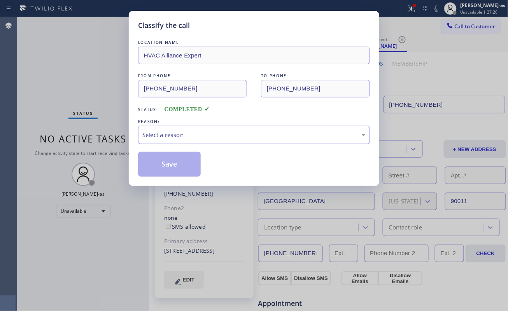
click at [233, 141] on div "Select a reason" at bounding box center [254, 135] width 232 height 18
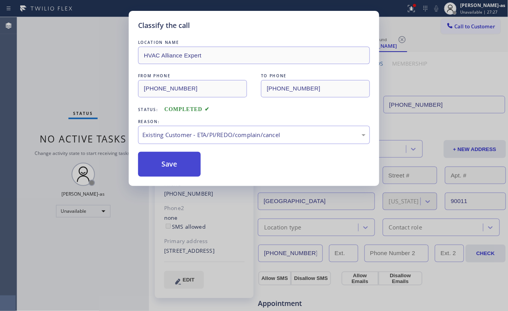
drag, startPoint x: 167, startPoint y: 161, endPoint x: 91, endPoint y: 271, distance: 133.3
click at [166, 162] on button "Save" at bounding box center [169, 164] width 63 height 25
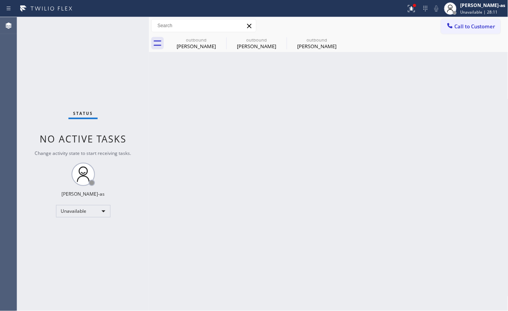
click at [116, 64] on div "Status No active tasks Change activity state to start receiving tasks. [PERSON_…" at bounding box center [83, 164] width 132 height 294
drag, startPoint x: 217, startPoint y: 33, endPoint x: 210, endPoint y: 44, distance: 12.4
click at [215, 37] on div "Call to Customer Outbound call Location HVAC Alliance Expert Your caller id pho…" at bounding box center [328, 34] width 359 height 35
drag, startPoint x: 204, startPoint y: 45, endPoint x: 225, endPoint y: 41, distance: 21.0
click at [204, 45] on div "[PERSON_NAME]" at bounding box center [196, 46] width 59 height 7
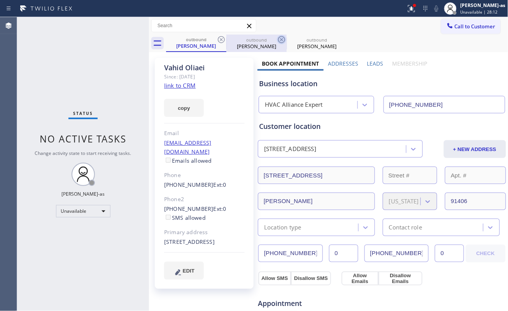
click at [225, 41] on icon at bounding box center [221, 39] width 9 height 9
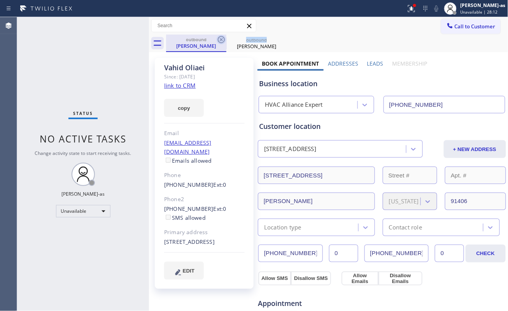
click at [225, 41] on icon at bounding box center [221, 39] width 9 height 9
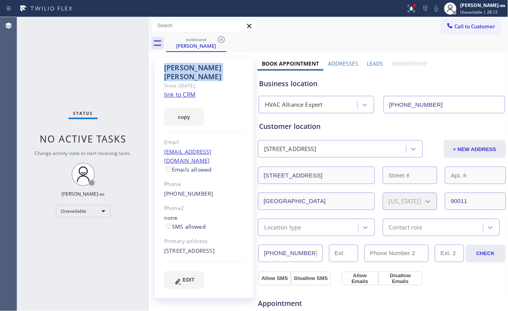
click at [225, 41] on icon at bounding box center [221, 39] width 9 height 9
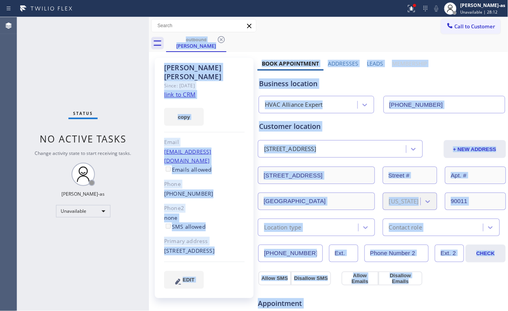
click at [225, 41] on div "outbound Dee Vora" at bounding box center [337, 43] width 342 height 17
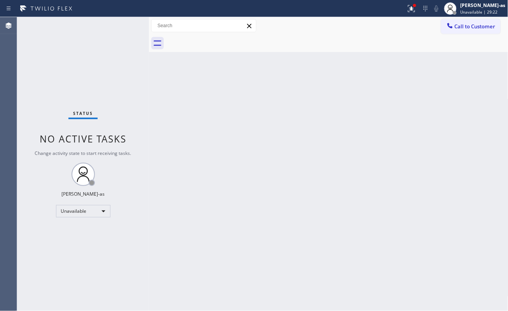
drag, startPoint x: 148, startPoint y: 115, endPoint x: 214, endPoint y: 162, distance: 80.6
click at [149, 116] on div at bounding box center [149, 164] width 0 height 294
click at [159, 81] on div "Back to Dashboard Change Sender ID Customers Technicians Select a contact Outbo…" at bounding box center [330, 164] width 357 height 294
drag, startPoint x: 166, startPoint y: 106, endPoint x: 179, endPoint y: 101, distance: 14.4
click at [175, 104] on div "Back to Dashboard Change Sender ID Customers Technicians Select a contact Outbo…" at bounding box center [330, 164] width 357 height 294
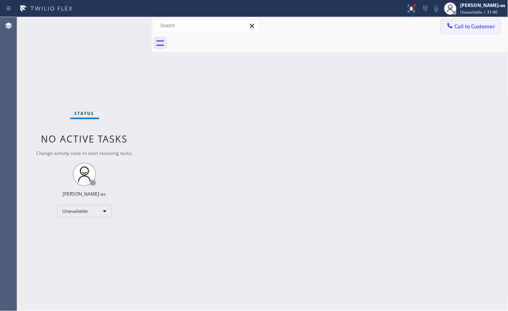
click at [455, 27] on span "Call to Customer" at bounding box center [475, 26] width 41 height 7
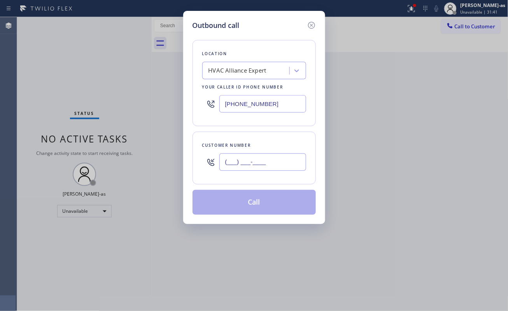
click at [238, 164] on input "(___) ___-____" at bounding box center [262, 162] width 87 height 17
paste input "818) 903-1792"
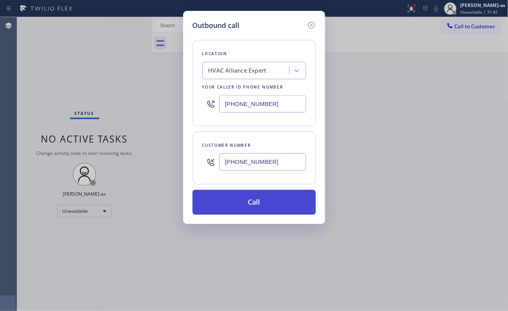
type input "(818) 903-1792"
click at [282, 206] on button "Call" at bounding box center [253, 202] width 123 height 25
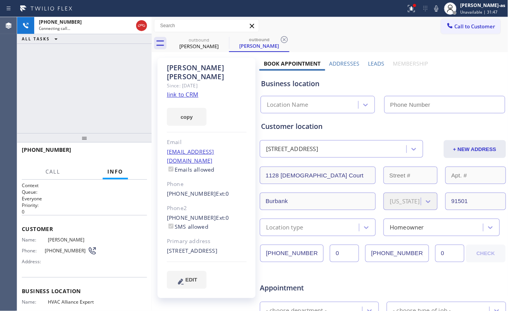
type input "[PHONE_NUMBER]"
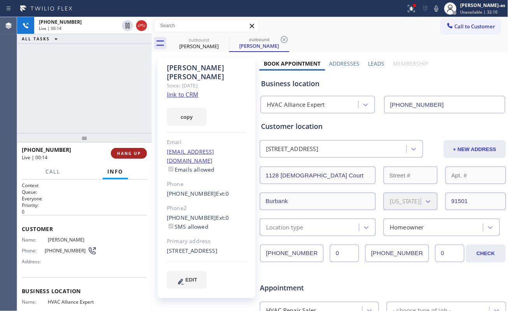
click at [124, 150] on button "HANG UP" at bounding box center [129, 153] width 36 height 11
drag, startPoint x: 124, startPoint y: 150, endPoint x: 128, endPoint y: 153, distance: 5.0
click at [126, 153] on button "HANG UP" at bounding box center [129, 153] width 36 height 11
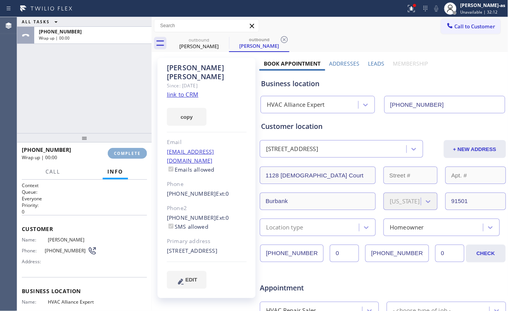
click at [128, 153] on span "COMPLETE" at bounding box center [127, 153] width 27 height 5
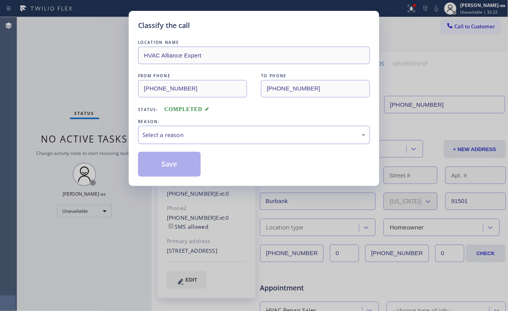
click at [244, 136] on div "Select a reason" at bounding box center [253, 135] width 223 height 9
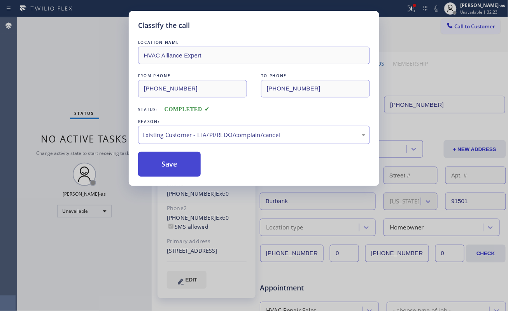
click at [170, 159] on button "Save" at bounding box center [169, 164] width 63 height 25
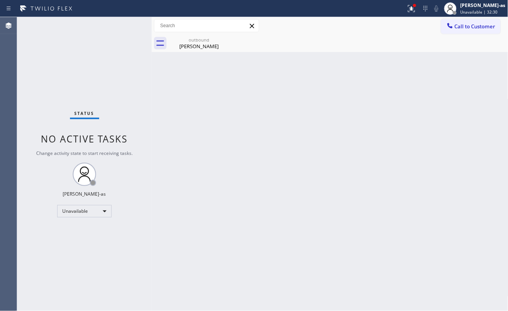
drag, startPoint x: 112, startPoint y: 114, endPoint x: 125, endPoint y: 108, distance: 13.9
click at [113, 114] on div "Status No active tasks Change activity state to start receiving tasks. [PERSON_…" at bounding box center [84, 164] width 135 height 294
click at [192, 40] on div "outbound" at bounding box center [199, 40] width 59 height 6
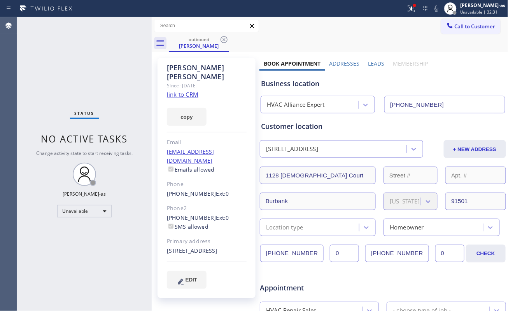
click at [179, 91] on link "link to CRM" at bounding box center [182, 95] width 31 height 8
click at [458, 24] on span "Call to Customer" at bounding box center [475, 26] width 41 height 7
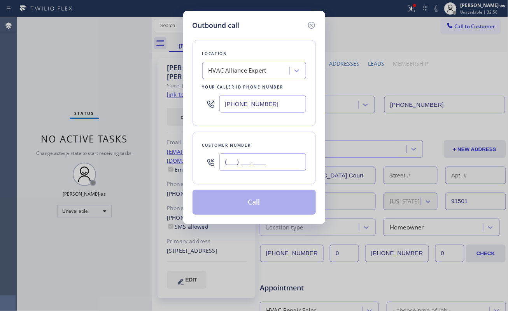
click at [261, 154] on input "(___) ___-____" at bounding box center [262, 162] width 87 height 17
paste input "818) 390-2117"
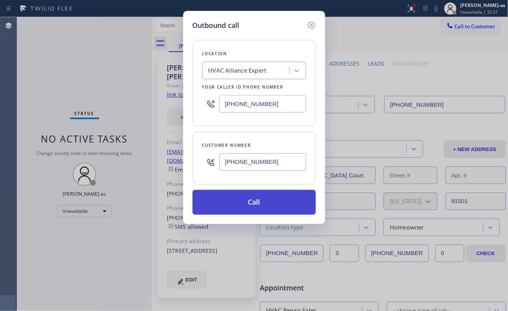
type input "(818) 390-2117"
click at [259, 207] on button "Call" at bounding box center [253, 202] width 123 height 25
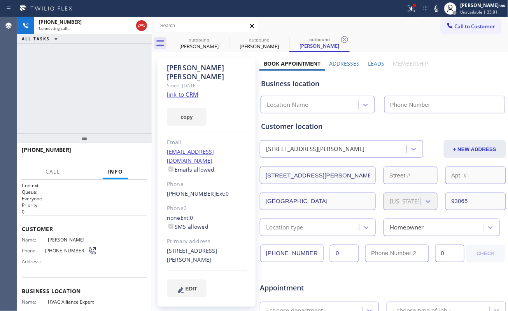
type input "[PHONE_NUMBER]"
click at [65, 142] on div at bounding box center [84, 137] width 135 height 9
click at [184, 91] on link "link to CRM" at bounding box center [182, 95] width 31 height 8
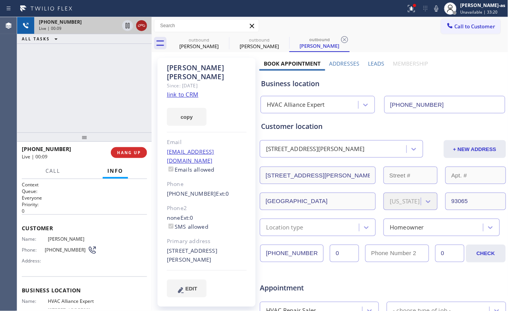
click at [145, 26] on div at bounding box center [135, 25] width 28 height 17
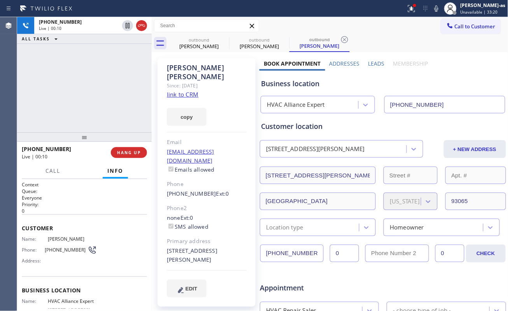
drag, startPoint x: 145, startPoint y: 26, endPoint x: 130, endPoint y: 147, distance: 121.1
click at [145, 28] on icon at bounding box center [141, 25] width 9 height 9
click at [123, 156] on button "HANG UP" at bounding box center [129, 152] width 36 height 11
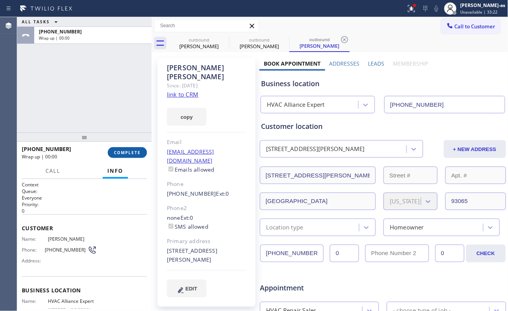
click at [123, 153] on span "COMPLETE" at bounding box center [127, 152] width 27 height 5
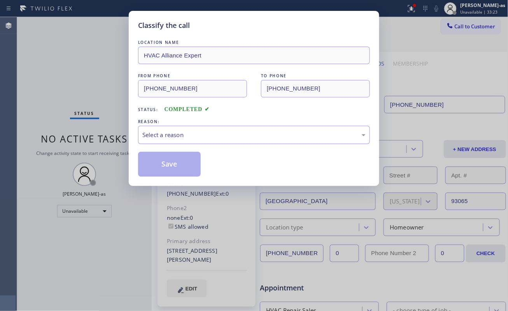
click at [231, 135] on div "Select a reason" at bounding box center [253, 135] width 223 height 9
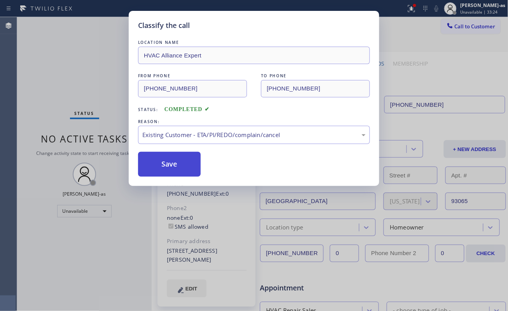
click at [165, 167] on button "Save" at bounding box center [169, 164] width 63 height 25
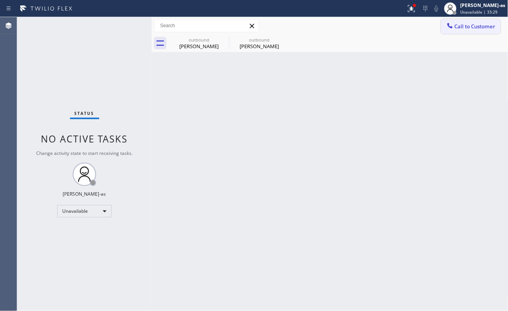
click at [464, 28] on span "Call to Customer" at bounding box center [475, 26] width 41 height 7
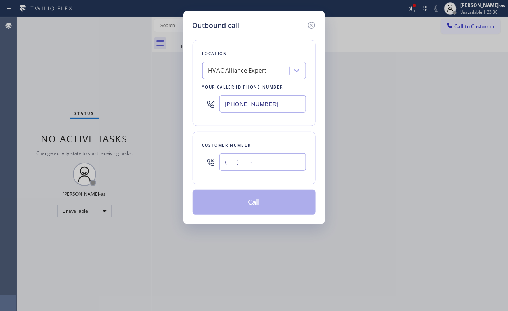
click at [249, 164] on input "(___) ___-____" at bounding box center [262, 162] width 87 height 17
paste input "310) 266-6819"
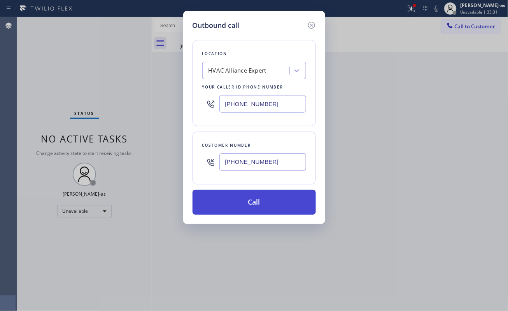
type input "(310) 266-6819"
click at [253, 201] on button "Call" at bounding box center [253, 202] width 123 height 25
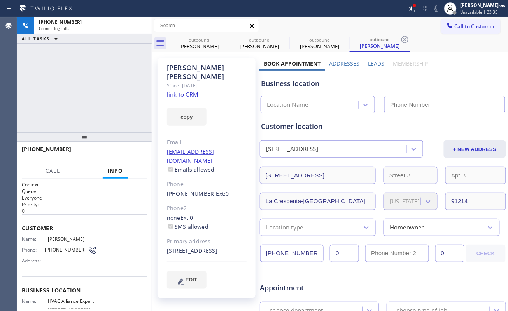
click at [184, 91] on link "link to CRM" at bounding box center [182, 95] width 31 height 8
type input "[PHONE_NUMBER]"
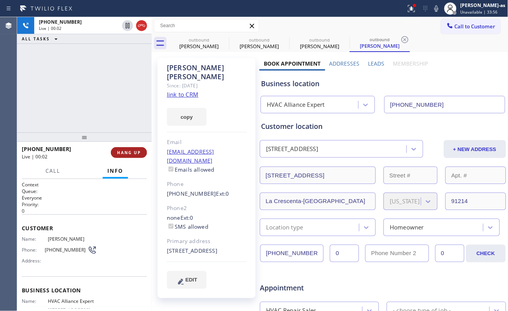
click at [122, 154] on span "HANG UP" at bounding box center [129, 152] width 24 height 5
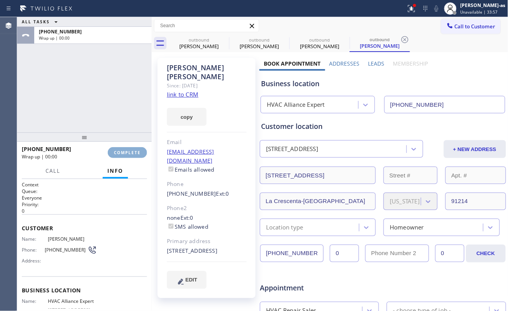
click at [122, 154] on span "COMPLETE" at bounding box center [127, 152] width 27 height 5
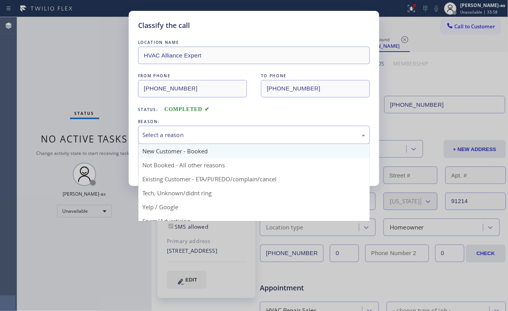
drag, startPoint x: 212, startPoint y: 137, endPoint x: 226, endPoint y: 146, distance: 16.6
click at [215, 137] on div "Select a reason" at bounding box center [253, 135] width 223 height 9
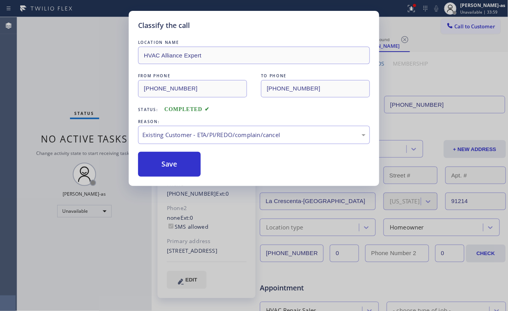
click at [174, 163] on button "Save" at bounding box center [169, 164] width 63 height 25
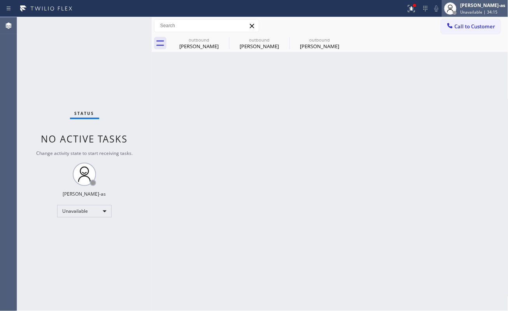
click at [459, 14] on div at bounding box center [450, 8] width 17 height 17
drag, startPoint x: 347, startPoint y: 49, endPoint x: 439, endPoint y: 30, distance: 94.0
click at [352, 49] on div "outbound Charles Rodriguez outbound Miriam Evans outbound David Yamamoto" at bounding box center [338, 43] width 339 height 17
click at [473, 20] on button "Call to Customer" at bounding box center [470, 26] width 59 height 15
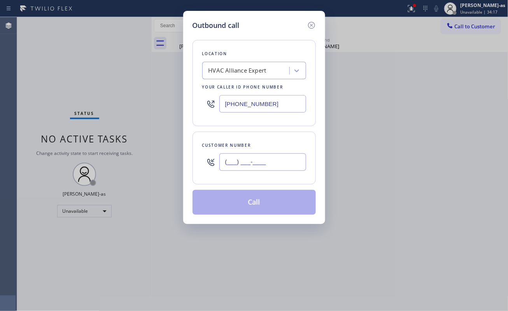
click at [270, 159] on input "(___) ___-____" at bounding box center [262, 162] width 87 height 17
paste input "757) 335-2257"
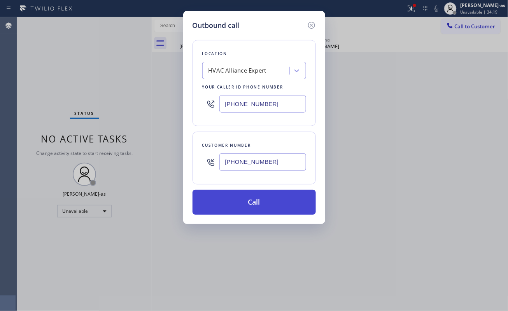
type input "(757) 335-2257"
click at [272, 208] on button "Call" at bounding box center [253, 202] width 123 height 25
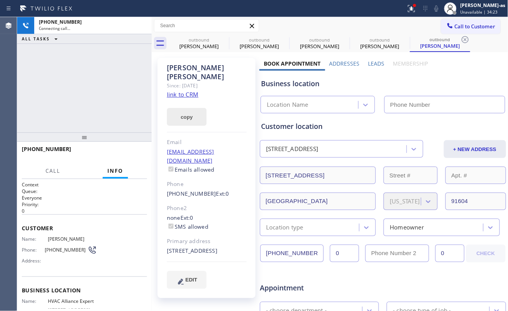
type input "[PHONE_NUMBER]"
click at [186, 91] on link "link to CRM" at bounding box center [182, 95] width 31 height 8
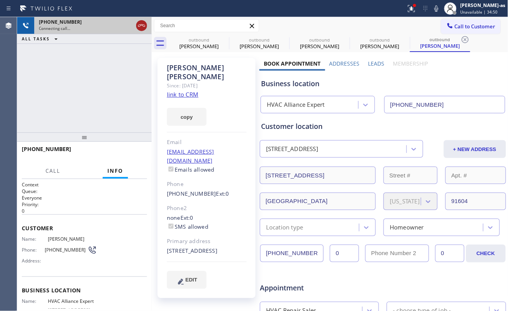
click at [147, 27] on div at bounding box center [141, 25] width 11 height 9
click at [212, 50] on div "outbound Charles Rodriguez" at bounding box center [199, 43] width 59 height 17
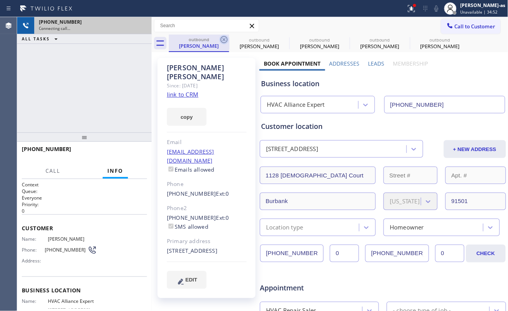
click at [221, 38] on icon at bounding box center [223, 39] width 7 height 7
click at [0, 0] on icon at bounding box center [0, 0] width 0 height 0
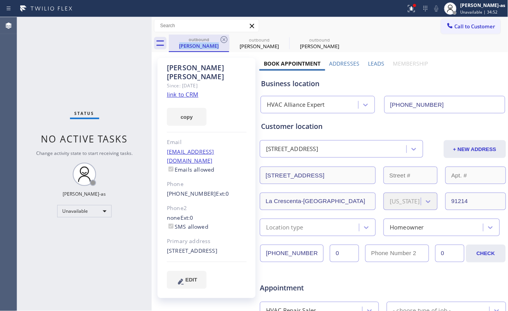
click at [219, 38] on div "outbound David Yamamoto" at bounding box center [199, 43] width 60 height 17
drag, startPoint x: 218, startPoint y: 38, endPoint x: 228, endPoint y: 38, distance: 9.7
click at [217, 38] on div "outbound" at bounding box center [199, 40] width 59 height 6
click at [228, 38] on icon at bounding box center [223, 39] width 9 height 9
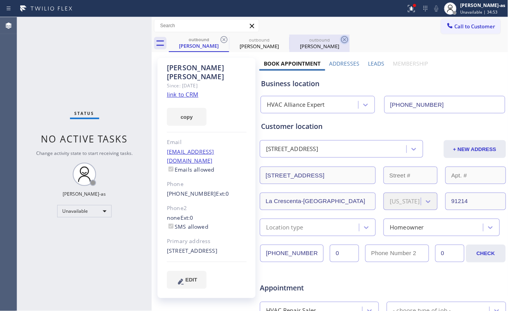
click at [0, 0] on icon at bounding box center [0, 0] width 0 height 0
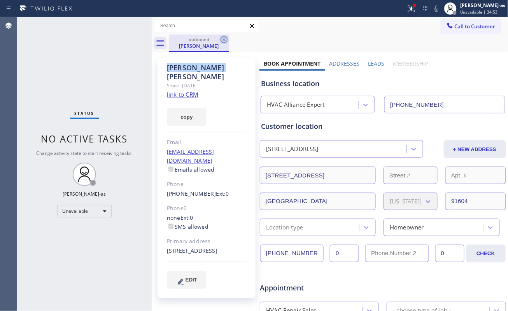
click at [222, 39] on icon at bounding box center [223, 39] width 9 height 9
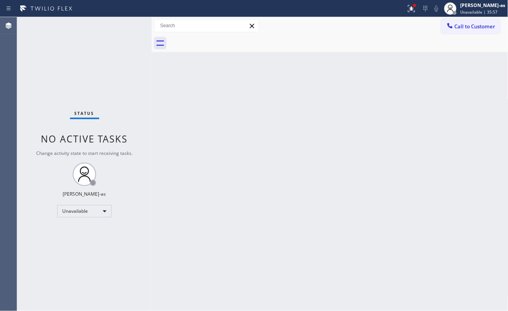
click at [478, 24] on span "Call to Customer" at bounding box center [475, 26] width 41 height 7
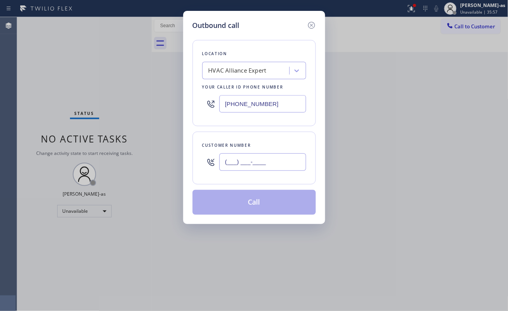
click at [243, 166] on input "(___) ___-____" at bounding box center [262, 162] width 87 height 17
paste input "626) 808-5474"
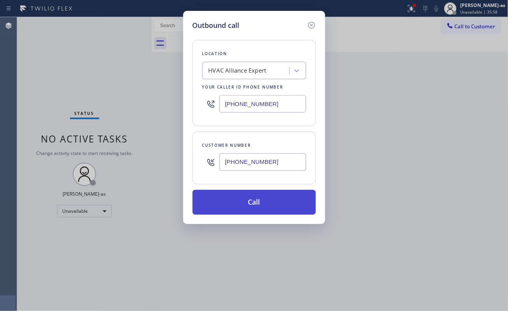
type input "(626) 808-5474"
click at [274, 202] on button "Call" at bounding box center [253, 202] width 123 height 25
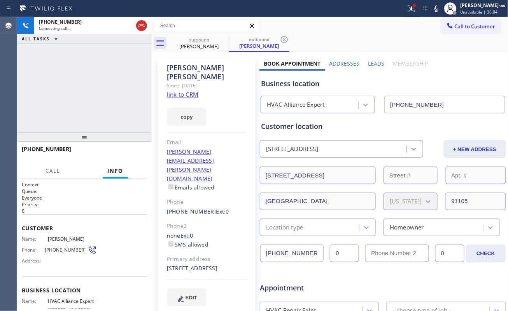
type input "[PHONE_NUMBER]"
drag, startPoint x: 117, startPoint y: 69, endPoint x: 147, endPoint y: 55, distance: 33.1
click at [117, 69] on div "+16268085474 Connecting call… ALL TASKS ALL TASKS ACTIVE TASKS TASKS IN WRAP UP" at bounding box center [84, 74] width 135 height 115
click at [191, 91] on link "link to CRM" at bounding box center [182, 95] width 31 height 8
drag, startPoint x: 8, startPoint y: 144, endPoint x: 124, endPoint y: 111, distance: 121.3
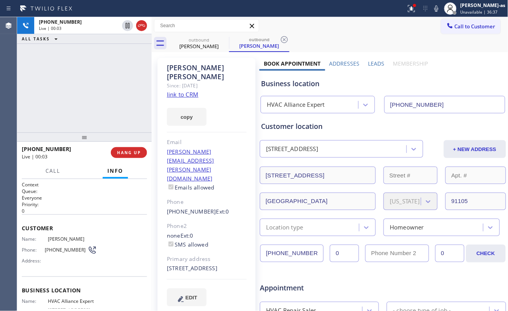
click at [94, 55] on div "+16268085474 Live | 00:03 ALL TASKS ALL TASKS ACTIVE TASKS TASKS IN WRAP UP" at bounding box center [84, 74] width 135 height 115
click at [128, 157] on button "HANG UP" at bounding box center [129, 152] width 36 height 11
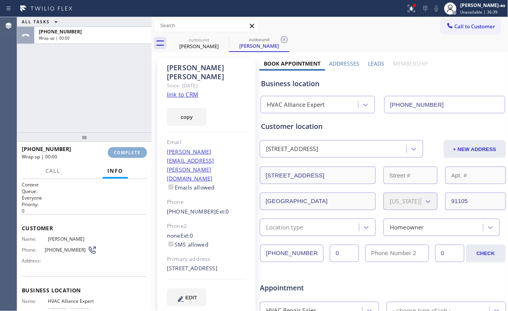
click at [126, 155] on span "COMPLETE" at bounding box center [127, 152] width 27 height 5
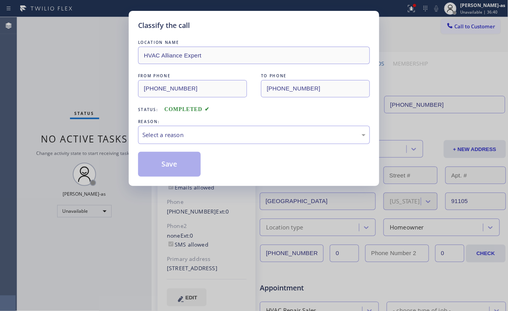
drag, startPoint x: 125, startPoint y: 151, endPoint x: 331, endPoint y: 163, distance: 206.8
click at [351, 169] on div "Save" at bounding box center [254, 164] width 232 height 25
click at [274, 135] on div "Select a reason" at bounding box center [253, 135] width 223 height 9
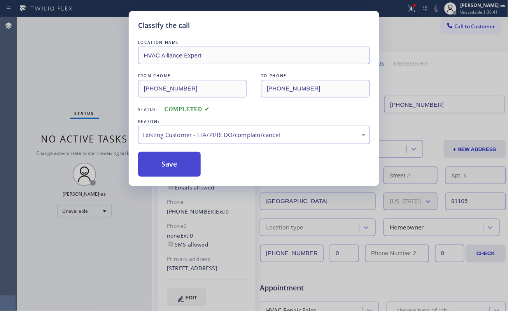
drag, startPoint x: 167, startPoint y: 170, endPoint x: 154, endPoint y: 173, distance: 13.2
click at [167, 170] on button "Save" at bounding box center [169, 164] width 63 height 25
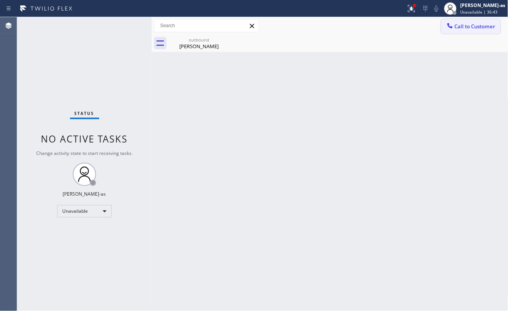
click at [456, 31] on button "Call to Customer" at bounding box center [470, 26] width 59 height 15
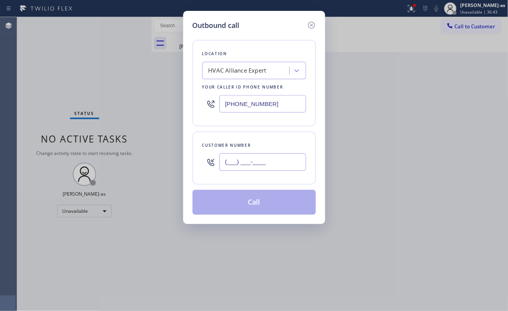
click at [282, 156] on input "(___) ___-____" at bounding box center [262, 162] width 87 height 17
paste input "415) 328-4958"
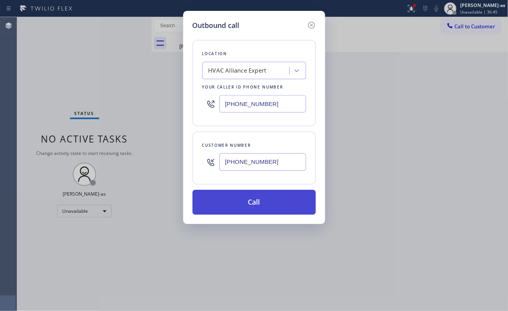
type input "(415) 328-4958"
click at [243, 202] on button "Call" at bounding box center [253, 202] width 123 height 25
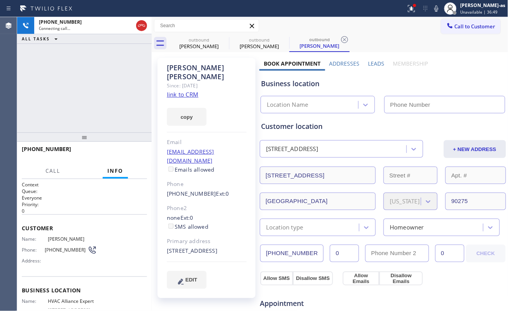
type input "[PHONE_NUMBER]"
click at [100, 79] on div "+14153284958 Connecting call… ALL TASKS ALL TASKS ACTIVE TASKS TASKS IN WRAP UP" at bounding box center [84, 74] width 135 height 115
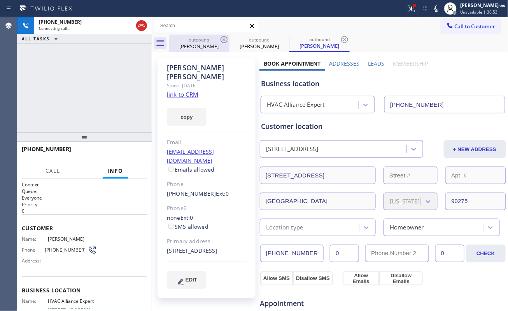
click at [221, 45] on div "Jeff Heintz" at bounding box center [199, 46] width 59 height 7
click at [0, 0] on icon at bounding box center [0, 0] width 0 height 0
click at [340, 40] on icon at bounding box center [344, 39] width 9 height 9
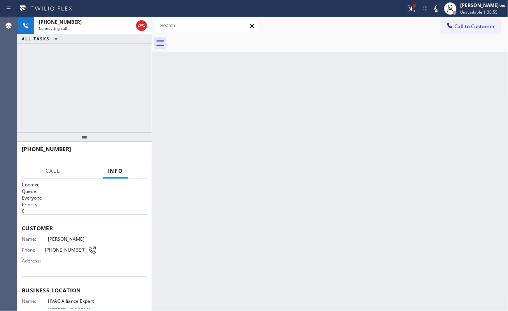
click at [135, 79] on div "+14153284958 Connecting call… ALL TASKS ALL TASKS ACTIVE TASKS TASKS IN WRAP UP" at bounding box center [84, 74] width 135 height 115
click at [109, 66] on div "+14153284958 Connecting call… ALL TASKS ALL TASKS ACTIVE TASKS TASKS IN WRAP UP" at bounding box center [84, 74] width 135 height 115
click at [104, 66] on div "+14153284958 Live | 00:00 ALL TASKS ALL TASKS ACTIVE TASKS TASKS IN WRAP UP" at bounding box center [84, 74] width 135 height 115
click at [127, 148] on button "HANG UP" at bounding box center [129, 152] width 36 height 11
click at [129, 151] on span "HANG UP" at bounding box center [129, 152] width 24 height 5
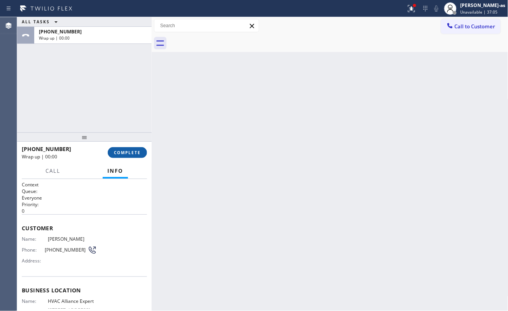
click at [129, 149] on button "COMPLETE" at bounding box center [127, 152] width 39 height 11
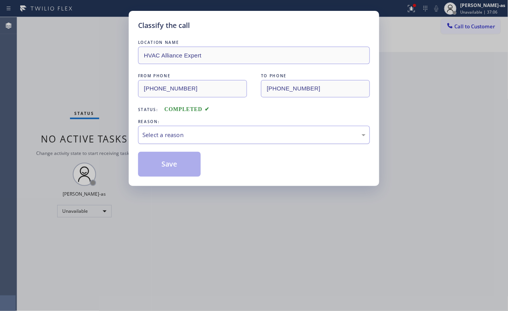
click at [216, 126] on div "Select a reason" at bounding box center [254, 135] width 232 height 18
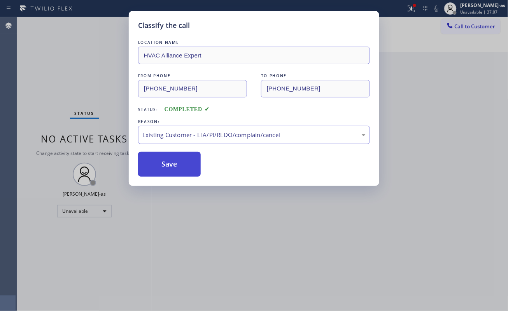
click at [162, 168] on button "Save" at bounding box center [169, 164] width 63 height 25
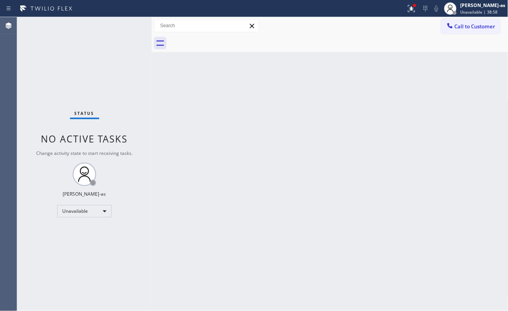
click at [457, 26] on span "Call to Customer" at bounding box center [475, 26] width 41 height 7
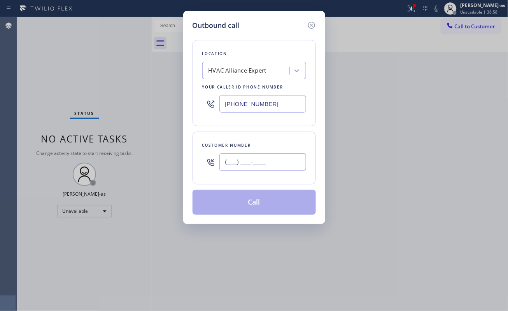
click at [278, 170] on input "(___) ___-____" at bounding box center [262, 162] width 87 height 17
paste input "786) 556-6262"
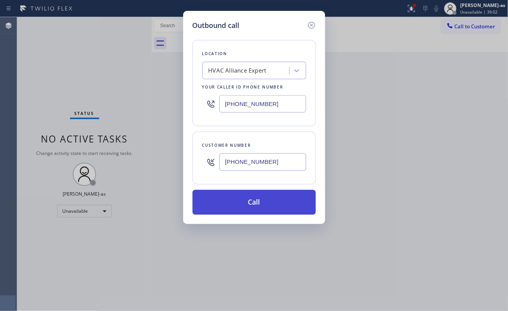
type input "(786) 556-6262"
click at [260, 199] on button "Call" at bounding box center [253, 202] width 123 height 25
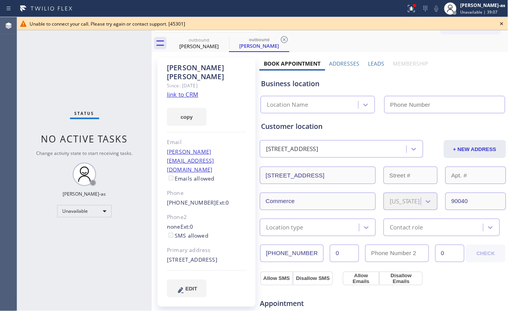
type input "[PHONE_NUMBER]"
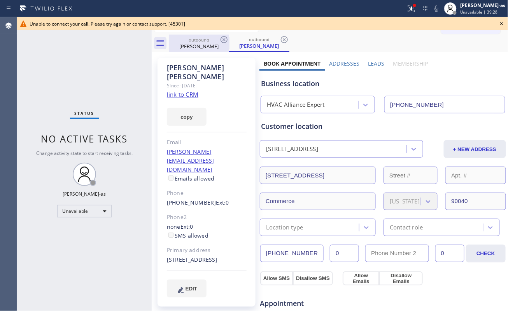
drag, startPoint x: 201, startPoint y: 45, endPoint x: 217, endPoint y: 44, distance: 16.4
click at [201, 45] on div "Sebastian Salazar" at bounding box center [199, 46] width 59 height 7
click at [223, 40] on icon at bounding box center [223, 39] width 7 height 7
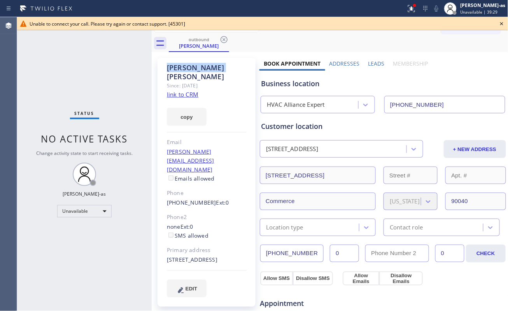
click at [223, 40] on icon at bounding box center [223, 39] width 7 height 7
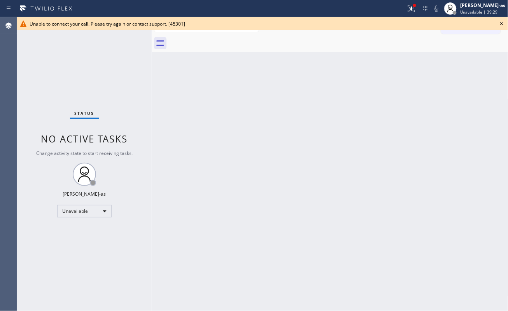
click at [223, 40] on div at bounding box center [338, 43] width 339 height 17
click at [501, 23] on icon at bounding box center [501, 23] width 9 height 9
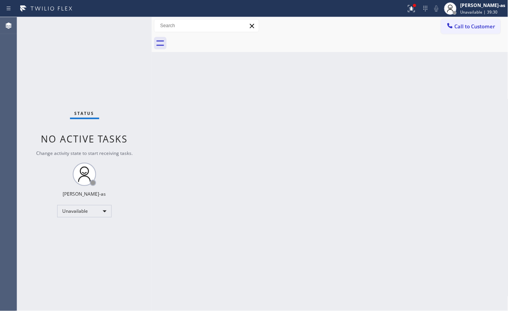
click at [371, 151] on div "Back to Dashboard Change Sender ID Customers Technicians Select a contact Outbo…" at bounding box center [330, 164] width 357 height 294
click at [453, 28] on icon at bounding box center [450, 26] width 8 height 8
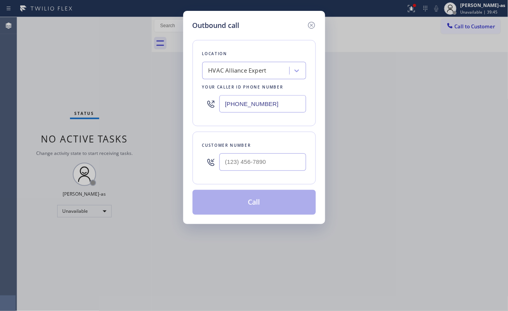
click at [250, 173] on div at bounding box center [262, 162] width 87 height 25
click at [260, 163] on input "(___) ___-____" at bounding box center [262, 162] width 87 height 17
paste input "310) 463-8954"
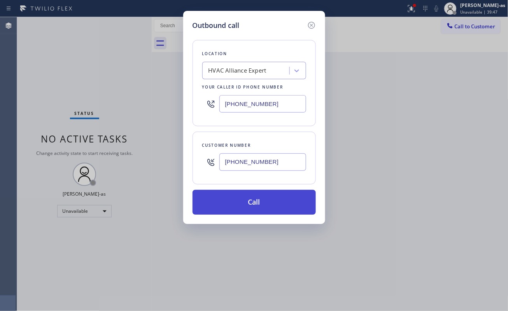
type input "(310) 463-8954"
click at [256, 206] on button "Call" at bounding box center [253, 202] width 123 height 25
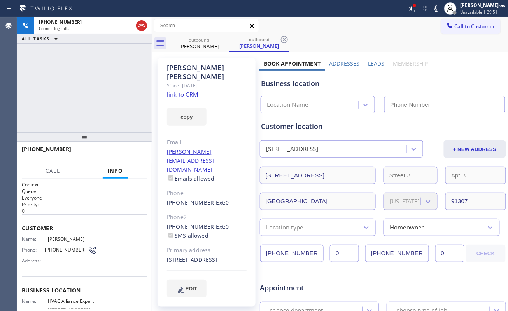
type input "[PHONE_NUMBER]"
click at [119, 89] on div "+13104638954 Connecting call… ALL TASKS ALL TASKS ACTIVE TASKS TASKS IN WRAP UP" at bounding box center [84, 74] width 135 height 115
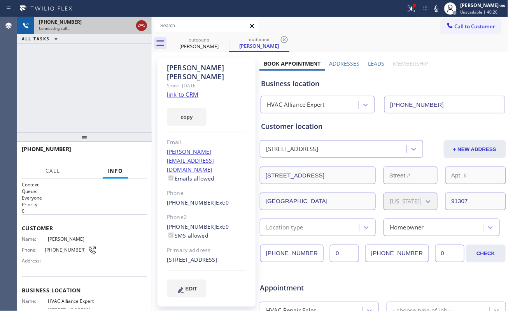
click at [137, 22] on icon at bounding box center [141, 25] width 9 height 9
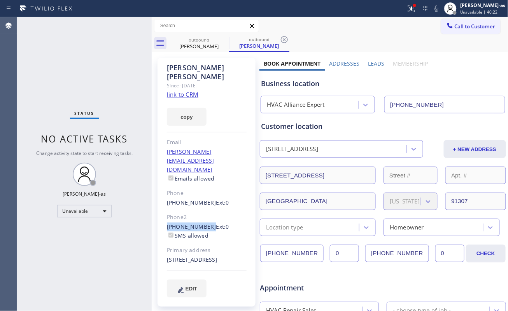
drag, startPoint x: 159, startPoint y: 200, endPoint x: 205, endPoint y: 201, distance: 46.3
click at [205, 201] on div "Damaris Molina Since: 20 may 2020 link to CRM copy Email molina.tom10@gmail.com…" at bounding box center [206, 182] width 98 height 249
copy link "(609) 781-5678"
click at [457, 26] on span "Call to Customer" at bounding box center [475, 26] width 41 height 7
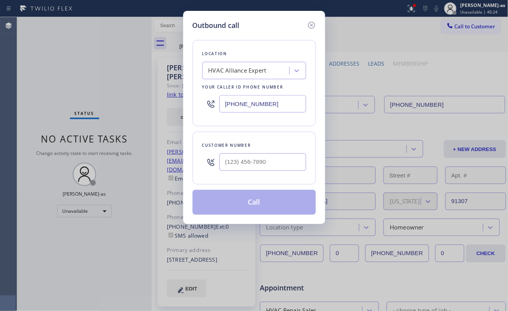
click at [273, 175] on div at bounding box center [262, 162] width 87 height 25
click at [272, 166] on input "(___) ___-____" at bounding box center [262, 162] width 87 height 17
paste input "609) 781-5678"
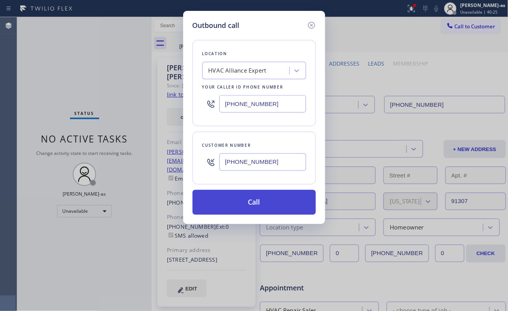
type input "(609) 781-5678"
click at [266, 201] on button "Call" at bounding box center [253, 202] width 123 height 25
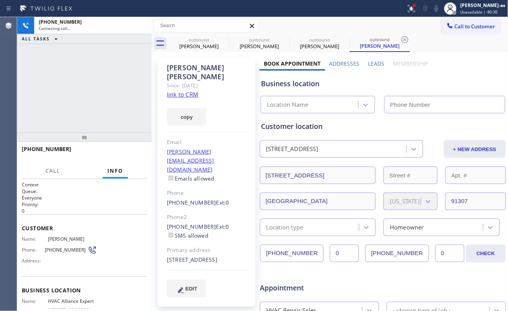
type input "[PHONE_NUMBER]"
click at [190, 91] on link "link to CRM" at bounding box center [182, 95] width 31 height 8
drag, startPoint x: 140, startPoint y: 26, endPoint x: 176, endPoint y: 42, distance: 39.7
click at [140, 26] on icon at bounding box center [141, 25] width 9 height 9
click at [207, 45] on div "Damaris Molina" at bounding box center [199, 46] width 59 height 7
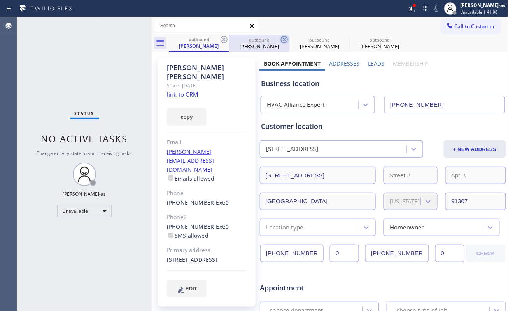
click at [226, 39] on icon at bounding box center [223, 39] width 9 height 9
click at [280, 39] on icon at bounding box center [284, 39] width 9 height 9
click at [226, 39] on icon at bounding box center [223, 39] width 9 height 9
click at [0, 0] on icon at bounding box center [0, 0] width 0 height 0
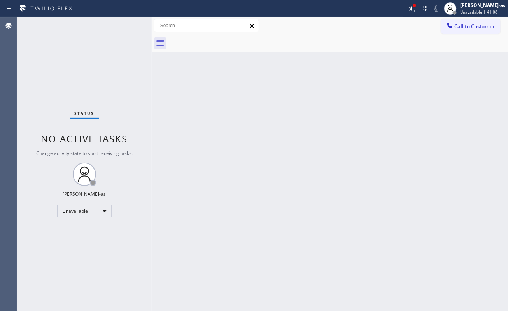
click at [249, 147] on div "Back to Dashboard Change Sender ID Customers Technicians Select a contact Outbo…" at bounding box center [330, 164] width 357 height 294
click at [460, 31] on button "Call to Customer" at bounding box center [470, 26] width 59 height 15
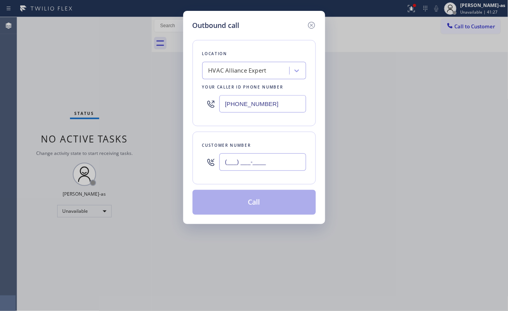
click at [259, 163] on input "(___) ___-____" at bounding box center [262, 162] width 87 height 17
paste input "949) 291-7553"
type input "(949) 291-7553"
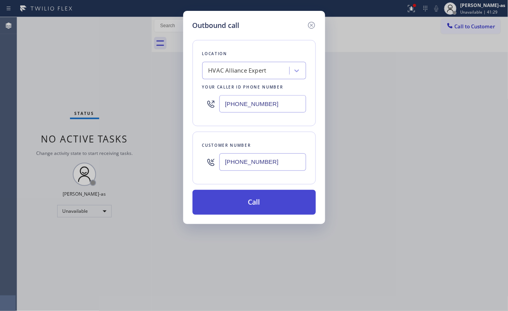
click at [247, 198] on button "Call" at bounding box center [253, 202] width 123 height 25
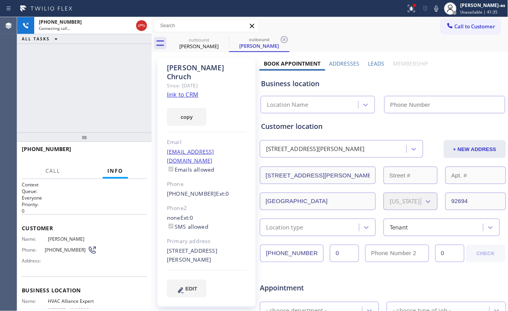
type input "[PHONE_NUMBER]"
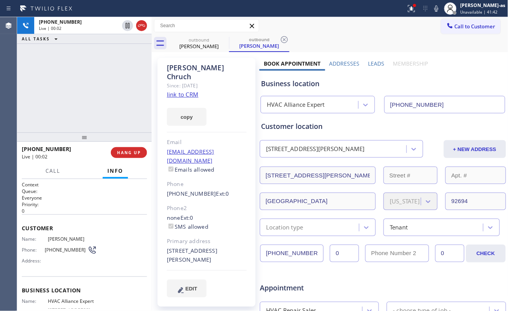
drag, startPoint x: 97, startPoint y: 94, endPoint x: 102, endPoint y: 95, distance: 4.7
click at [101, 95] on div "+19492917553 Live | 00:02 ALL TASKS ALL TASKS ACTIVE TASKS TASKS IN WRAP UP" at bounding box center [84, 74] width 135 height 115
click at [126, 148] on button "HANG UP" at bounding box center [129, 152] width 36 height 11
drag, startPoint x: 106, startPoint y: 108, endPoint x: 114, endPoint y: 131, distance: 24.7
click at [106, 110] on div "+19492917553 Live | 00:03 ALL TASKS ALL TASKS ACTIVE TASKS TASKS IN WRAP UP" at bounding box center [84, 74] width 135 height 115
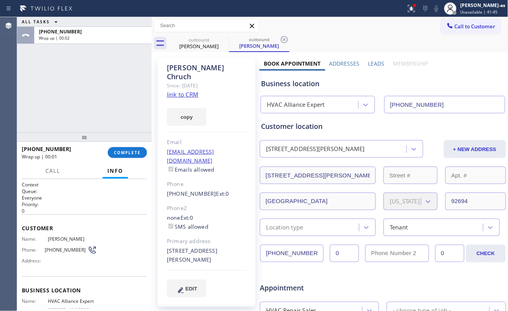
click at [185, 91] on link "link to CRM" at bounding box center [182, 95] width 31 height 8
click at [126, 154] on span "COMPLETE" at bounding box center [127, 152] width 27 height 5
click at [117, 91] on div "ALL TASKS ALL TASKS ACTIVE TASKS TASKS IN WRAP UP +19492917553 Wrap up | 00:04" at bounding box center [84, 74] width 135 height 115
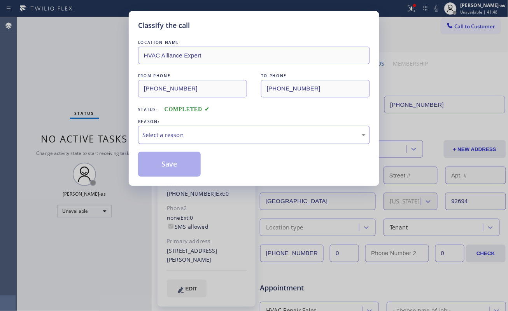
click at [229, 136] on div "Select a reason" at bounding box center [253, 135] width 223 height 9
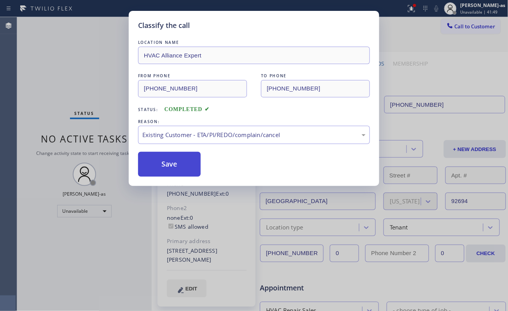
click at [176, 162] on button "Save" at bounding box center [169, 164] width 63 height 25
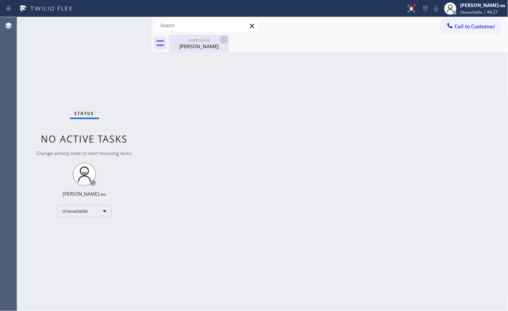
drag, startPoint x: 196, startPoint y: 42, endPoint x: 217, endPoint y: 43, distance: 21.0
click at [196, 42] on div "outbound Jerry Chruch" at bounding box center [199, 43] width 59 height 17
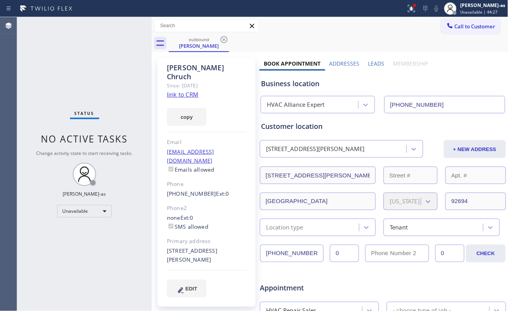
click at [221, 42] on icon at bounding box center [223, 39] width 9 height 9
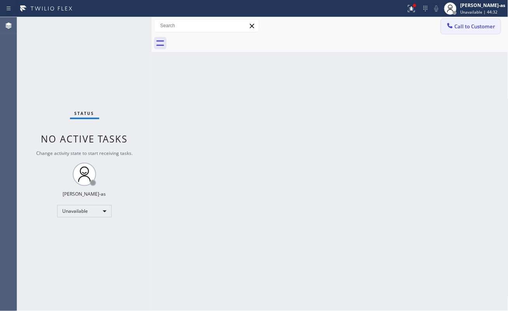
click at [472, 21] on button "Call to Customer" at bounding box center [470, 26] width 59 height 15
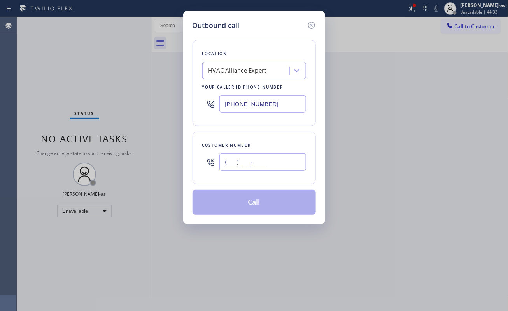
click at [270, 163] on input "(___) ___-____" at bounding box center [262, 162] width 87 height 17
paste input "626) 905-0325"
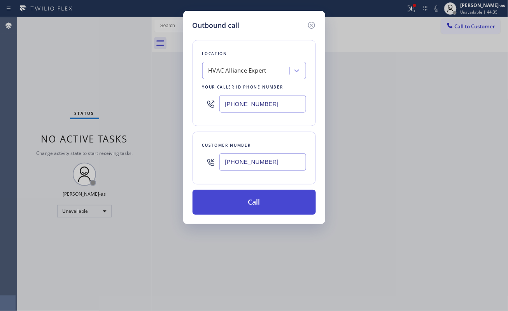
type input "(626) 905-0325"
click at [247, 202] on button "Call" at bounding box center [253, 202] width 123 height 25
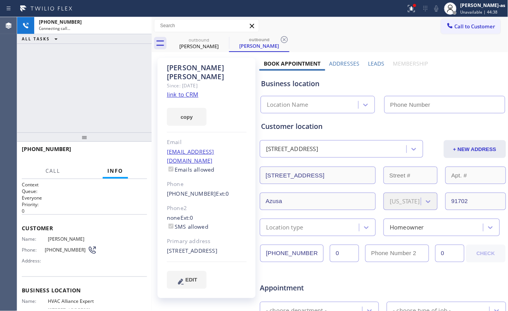
click at [189, 91] on link "link to CRM" at bounding box center [182, 95] width 31 height 8
type input "[PHONE_NUMBER]"
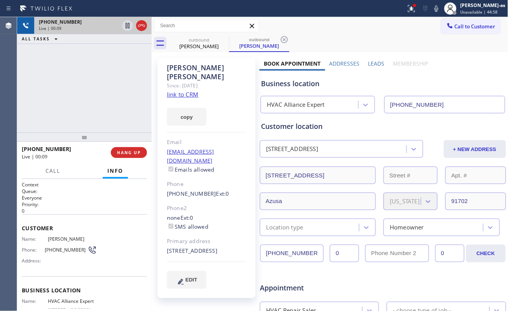
click at [145, 32] on div at bounding box center [135, 25] width 28 height 17
click at [142, 23] on icon at bounding box center [141, 25] width 9 height 9
click at [127, 159] on div "+16269050325 Live | 00:10 HANG UP" at bounding box center [84, 153] width 125 height 20
click at [127, 157] on button "HANG UP" at bounding box center [129, 152] width 36 height 11
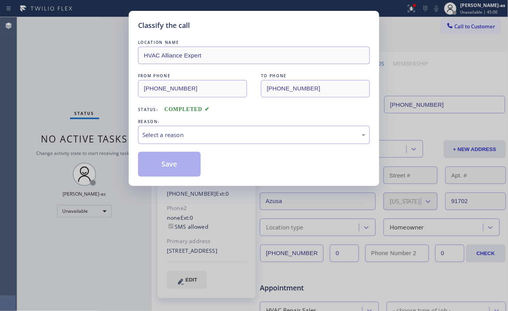
click at [127, 154] on div "Classify the call LOCATION NAME HVAC Alliance Expert FROM PHONE (323) 991-9198 …" at bounding box center [254, 155] width 508 height 311
click at [212, 136] on div "Select a reason" at bounding box center [253, 135] width 223 height 9
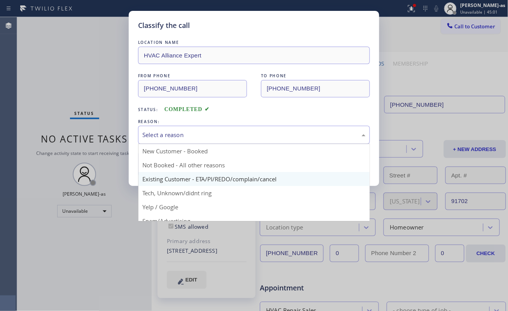
drag, startPoint x: 239, startPoint y: 177, endPoint x: 191, endPoint y: 166, distance: 49.4
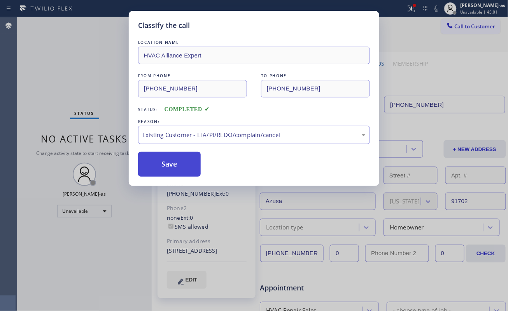
click at [188, 166] on button "Save" at bounding box center [169, 164] width 63 height 25
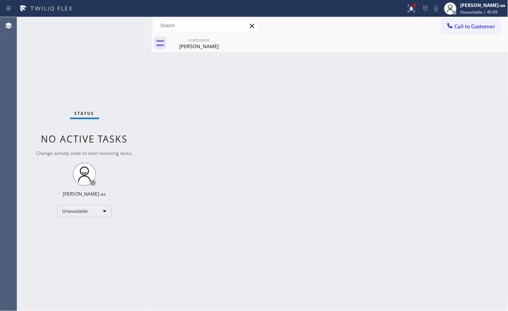
click at [456, 27] on span "Call to Customer" at bounding box center [475, 26] width 41 height 7
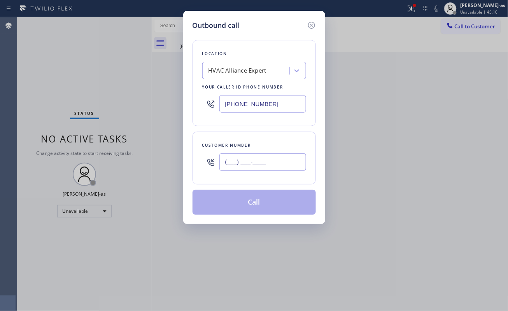
click at [274, 164] on input "(___) ___-____" at bounding box center [262, 162] width 87 height 17
paste input "714) 335-7857"
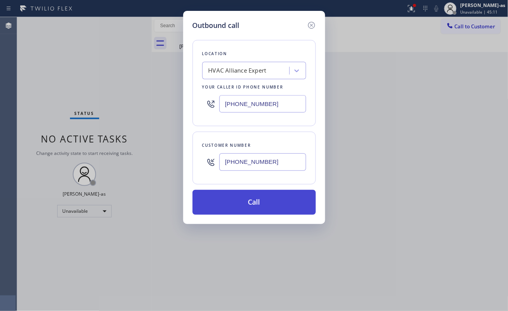
type input "(714) 335-7857"
click at [256, 198] on button "Call" at bounding box center [253, 202] width 123 height 25
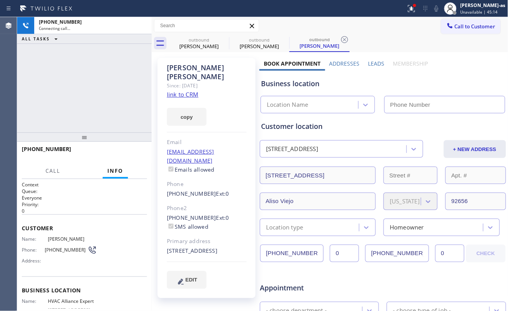
click at [181, 91] on link "link to CRM" at bounding box center [182, 95] width 31 height 8
type input "[PHONE_NUMBER]"
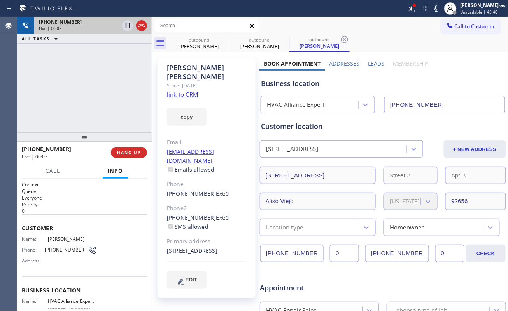
click at [142, 23] on icon at bounding box center [141, 25] width 9 height 9
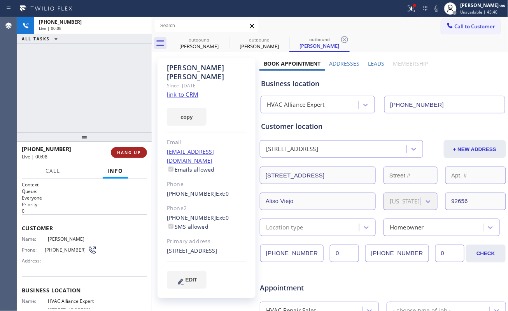
click at [122, 142] on div at bounding box center [84, 137] width 135 height 9
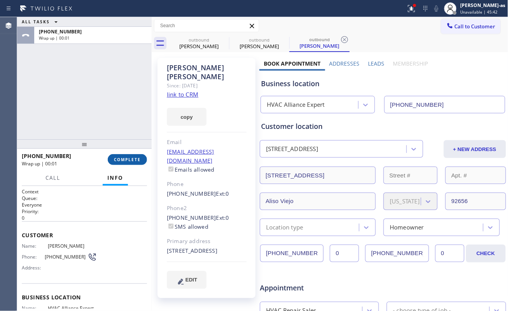
click at [128, 154] on button "COMPLETE" at bounding box center [127, 159] width 39 height 11
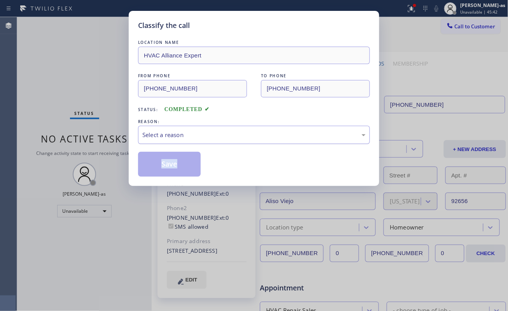
drag, startPoint x: 177, startPoint y: 134, endPoint x: 197, endPoint y: 140, distance: 21.0
click at [178, 135] on div "Select a reason" at bounding box center [253, 135] width 223 height 9
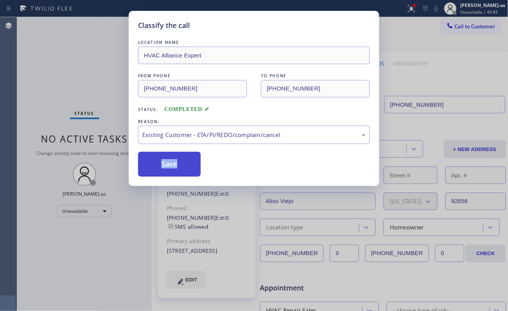
click at [173, 166] on button "Save" at bounding box center [169, 164] width 63 height 25
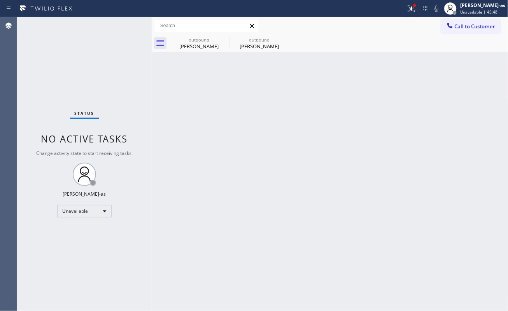
click at [463, 23] on span "Call to Customer" at bounding box center [475, 26] width 41 height 7
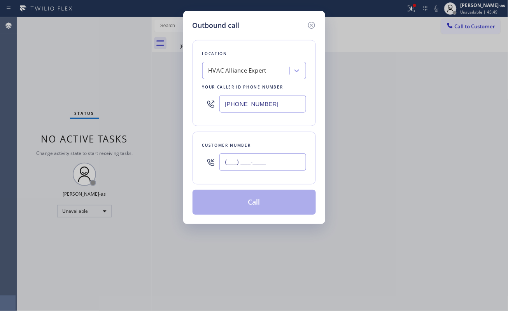
click at [272, 164] on input "(___) ___-____" at bounding box center [262, 162] width 87 height 17
paste input "562) 692-3223"
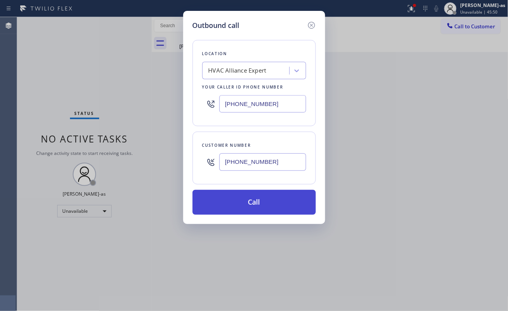
type input "(562) 692-3223"
click at [262, 204] on button "Call" at bounding box center [253, 202] width 123 height 25
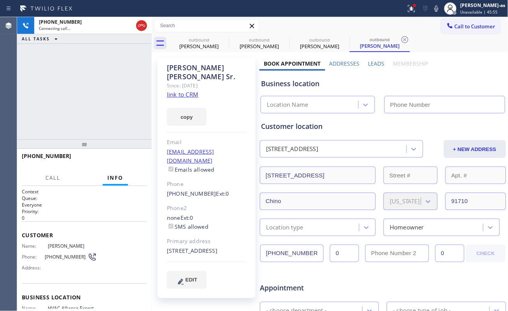
type input "[PHONE_NUMBER]"
click at [191, 91] on link "link to CRM" at bounding box center [182, 95] width 31 height 8
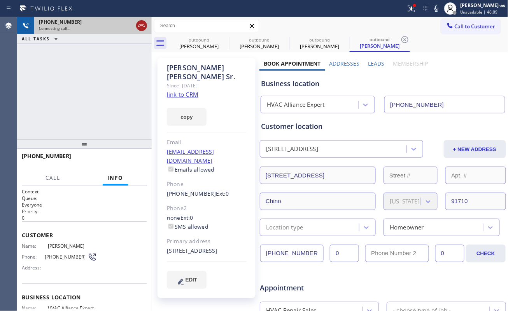
click at [142, 28] on icon at bounding box center [141, 25] width 9 height 9
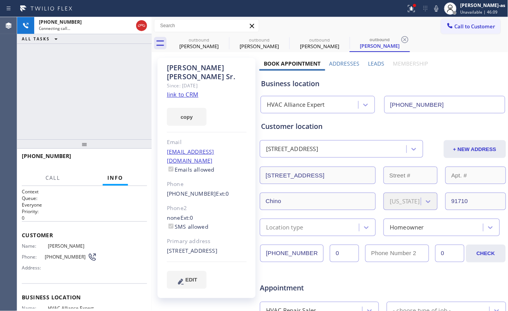
click at [101, 94] on div "+15626923223 Connecting call… ALL TASKS ALL TASKS ACTIVE TASKS TASKS IN WRAP UP" at bounding box center [84, 78] width 135 height 122
click at [202, 47] on div "David Squires" at bounding box center [199, 46] width 59 height 7
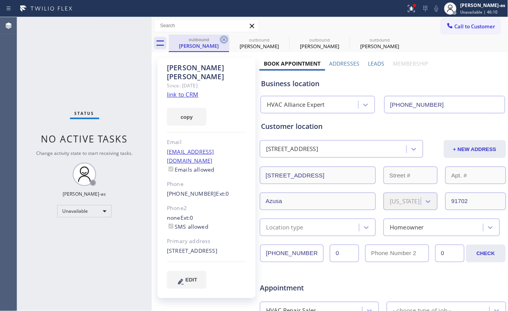
click at [222, 39] on icon at bounding box center [223, 39] width 9 height 9
click at [0, 0] on icon at bounding box center [0, 0] width 0 height 0
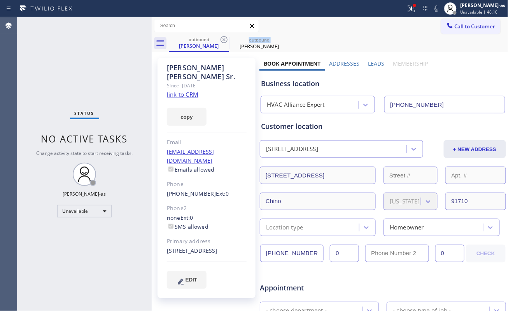
click at [222, 39] on icon at bounding box center [223, 39] width 9 height 9
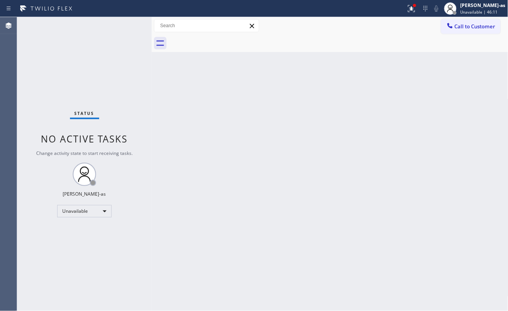
click at [222, 39] on div at bounding box center [338, 43] width 339 height 17
click at [459, 31] on button "Call to Customer" at bounding box center [470, 26] width 59 height 15
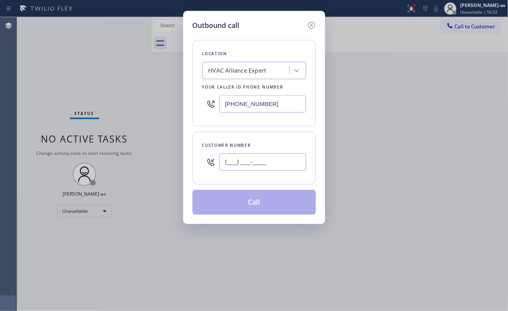
click at [257, 153] on div "(___) ___-____" at bounding box center [262, 162] width 87 height 25
paste input "206) 972-0372"
type input "(206) 972-0372"
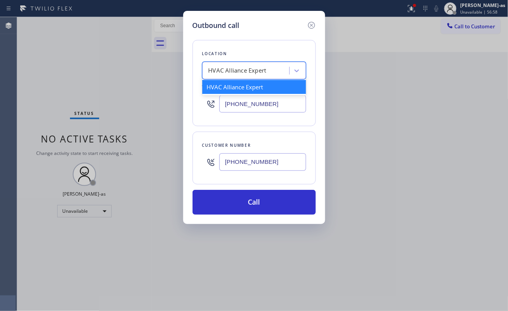
click at [240, 68] on div "HVAC Alliance Expert" at bounding box center [237, 70] width 58 height 9
paste input "5 Star Appliance Repair (Sub-Zero)"
type input "5 Star Appliance Repair (Sub-Zero)"
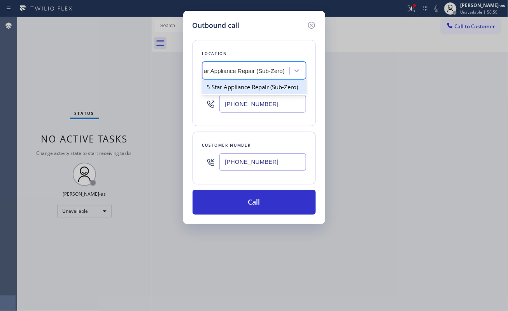
click at [250, 89] on div "5 Star Appliance Repair (Sub-Zero)" at bounding box center [254, 87] width 104 height 14
type input "(855) 966-4494"
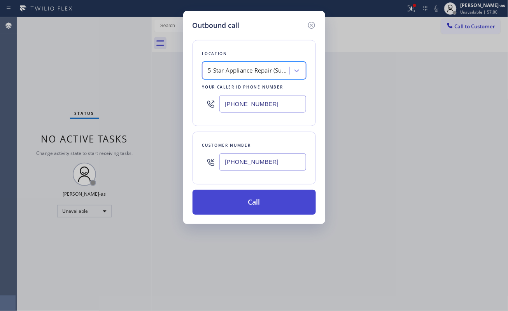
click at [263, 201] on button "Call" at bounding box center [253, 202] width 123 height 25
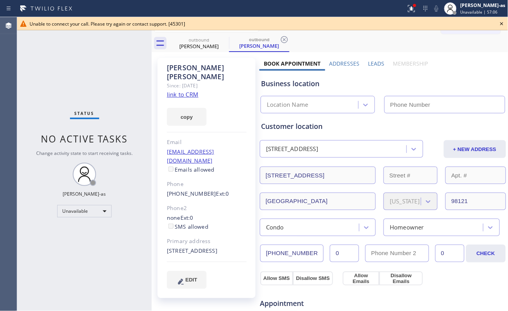
type input "(855) 966-4494"
drag, startPoint x: 210, startPoint y: 40, endPoint x: 219, endPoint y: 44, distance: 10.4
click at [210, 40] on div "outbound" at bounding box center [199, 40] width 59 height 6
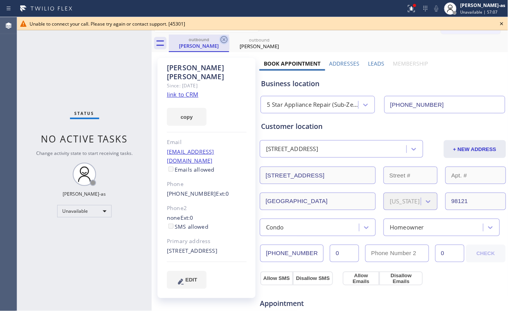
click at [220, 44] on icon at bounding box center [223, 39] width 9 height 9
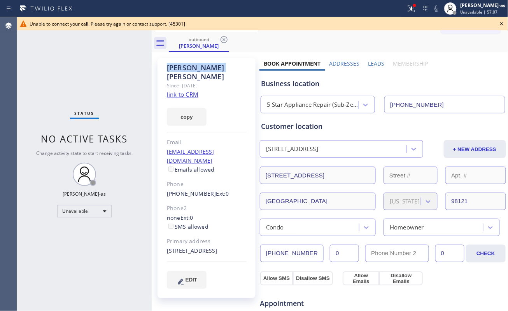
click at [220, 44] on icon at bounding box center [223, 39] width 9 height 9
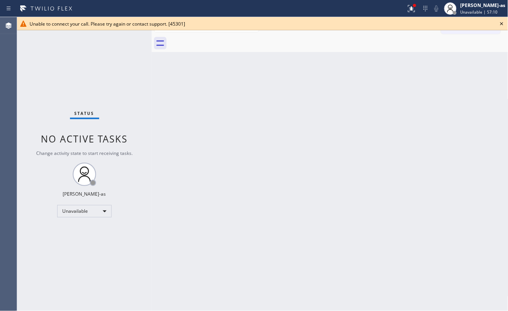
drag, startPoint x: 201, startPoint y: 51, endPoint x: 310, endPoint y: 47, distance: 109.0
click at [207, 52] on div at bounding box center [338, 43] width 339 height 17
click at [502, 23] on icon at bounding box center [501, 23] width 9 height 9
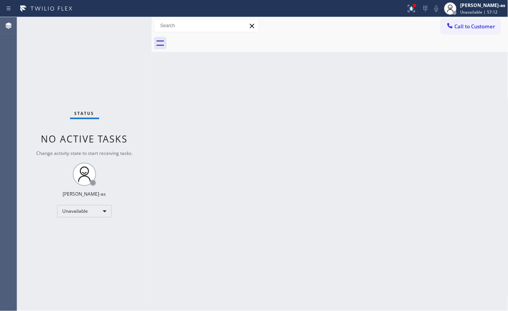
click at [323, 145] on div "Back to Dashboard Change Sender ID Customers Technicians Select a contact Outbo…" at bounding box center [330, 164] width 357 height 294
click at [464, 20] on button "Call to Customer" at bounding box center [470, 26] width 59 height 15
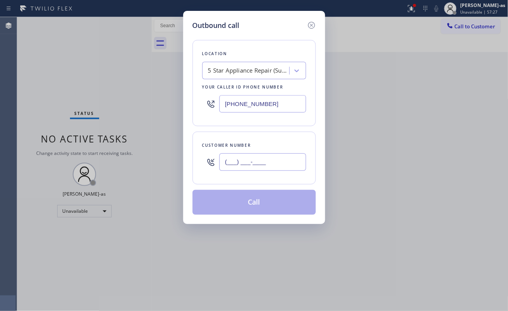
click at [246, 163] on input "(___) ___-____" at bounding box center [262, 162] width 87 height 17
paste input "909) 217-8075"
type input "(909) 217-8075"
click at [257, 66] on div "5 Star Appliance Repair (Sub-Zero)" at bounding box center [249, 70] width 82 height 9
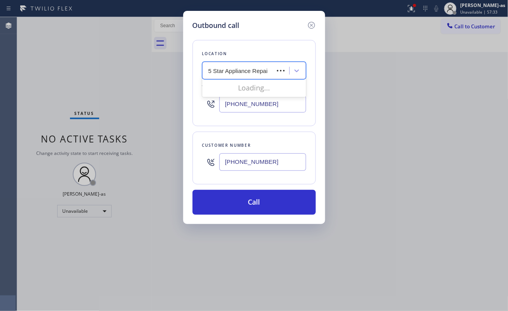
type input "5 Star Appliance Repair"
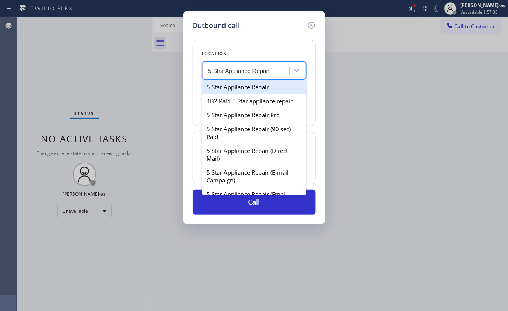
click at [247, 91] on div "5 Star Appliance Repair" at bounding box center [254, 87] width 104 height 14
type input "[PHONE_NUMBER]"
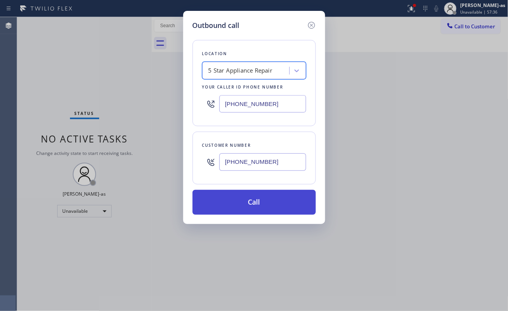
click at [257, 208] on button "Call" at bounding box center [253, 202] width 123 height 25
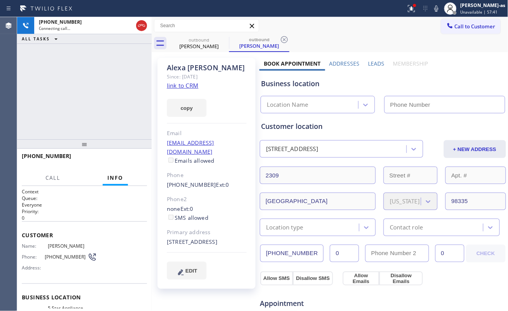
type input "[PHONE_NUMBER]"
click at [187, 83] on link "link to CRM" at bounding box center [182, 86] width 31 height 8
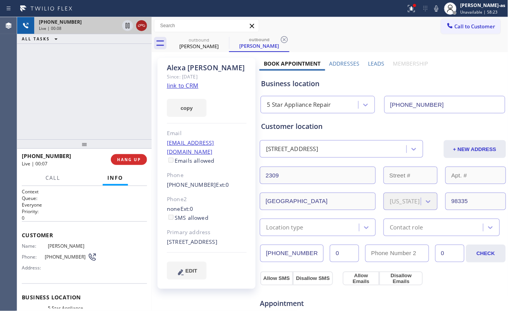
click at [139, 29] on icon at bounding box center [141, 25] width 9 height 9
drag, startPoint x: 123, startPoint y: 168, endPoint x: 127, endPoint y: 163, distance: 6.4
click at [125, 166] on div "+19092178075 Live | 00:08 HANG UP Call Info +19092178075 Live Context Queue: Ev…" at bounding box center [84, 230] width 135 height 163
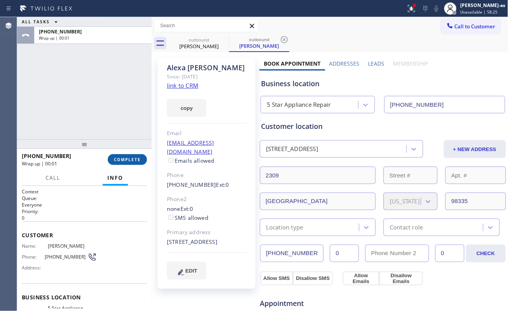
click at [127, 163] on button "COMPLETE" at bounding box center [127, 159] width 39 height 11
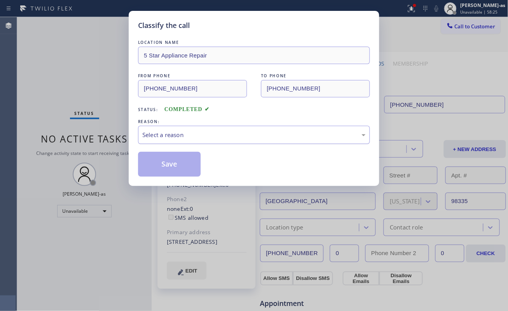
click at [184, 130] on div "Select a reason" at bounding box center [254, 135] width 232 height 18
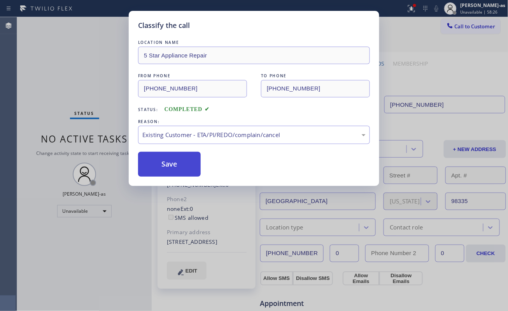
click at [173, 157] on button "Save" at bounding box center [169, 164] width 63 height 25
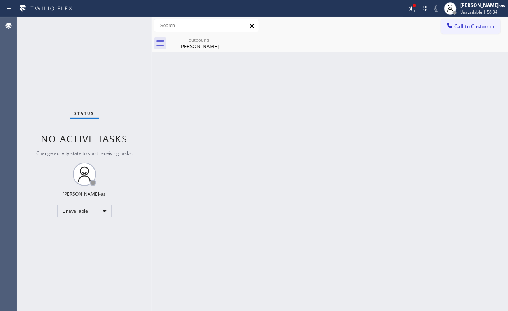
drag, startPoint x: 453, startPoint y: 24, endPoint x: 408, endPoint y: 59, distance: 57.3
click at [453, 24] on icon at bounding box center [450, 26] width 8 height 8
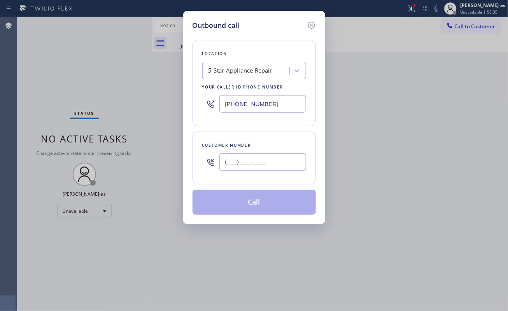
click at [245, 165] on input "(___) ___-____" at bounding box center [262, 162] width 87 height 17
paste input "818) 512-3879"
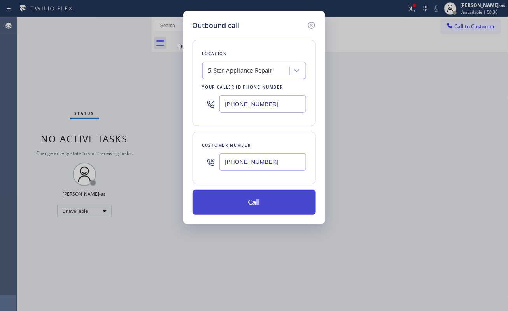
type input "(818) 512-3879"
click at [255, 206] on button "Call" at bounding box center [253, 202] width 123 height 25
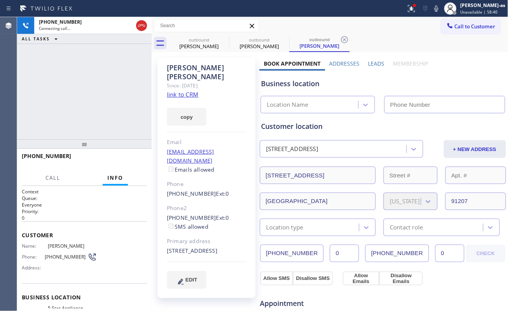
click at [177, 91] on link "link to CRM" at bounding box center [182, 95] width 31 height 8
type input "[PHONE_NUMBER]"
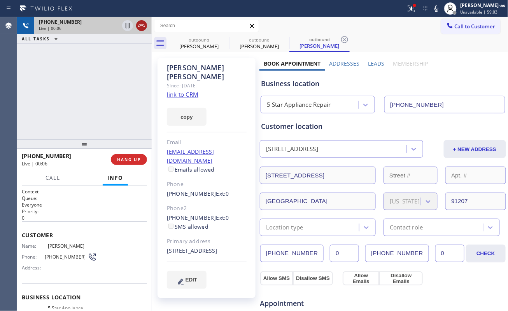
click at [148, 27] on div at bounding box center [135, 25] width 28 height 17
click at [145, 27] on icon at bounding box center [141, 25] width 9 height 9
click at [127, 161] on span "HANG UP" at bounding box center [129, 159] width 24 height 5
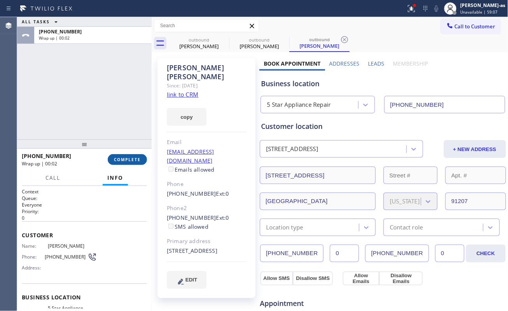
click at [131, 157] on span "COMPLETE" at bounding box center [127, 159] width 27 height 5
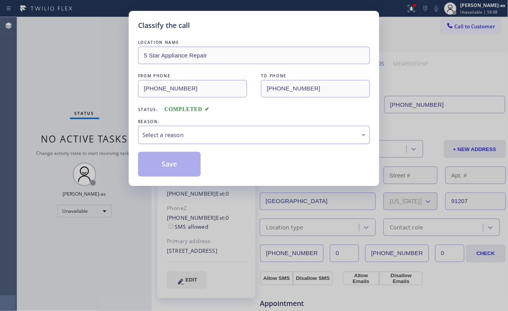
click at [192, 140] on div "Select a reason" at bounding box center [254, 135] width 232 height 18
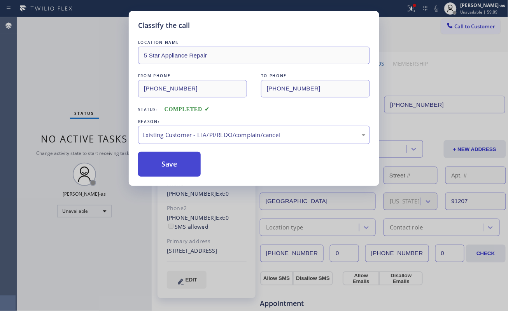
drag, startPoint x: 185, startPoint y: 172, endPoint x: 184, endPoint y: 168, distance: 4.2
click at [184, 171] on button "Save" at bounding box center [169, 164] width 63 height 25
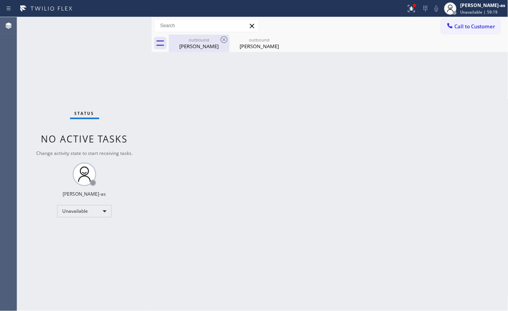
click at [197, 51] on div "outbound Alexa Quinones" at bounding box center [199, 43] width 59 height 17
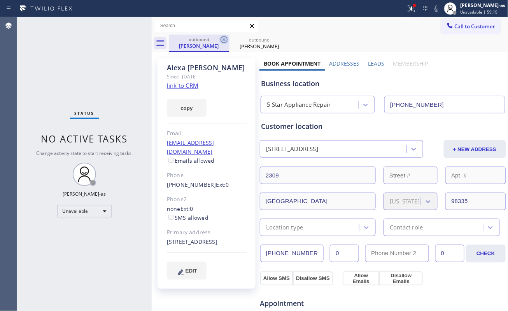
click at [223, 40] on icon at bounding box center [223, 39] width 7 height 7
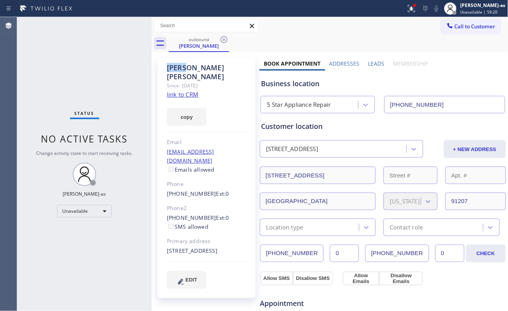
click at [223, 40] on icon at bounding box center [223, 39] width 7 height 7
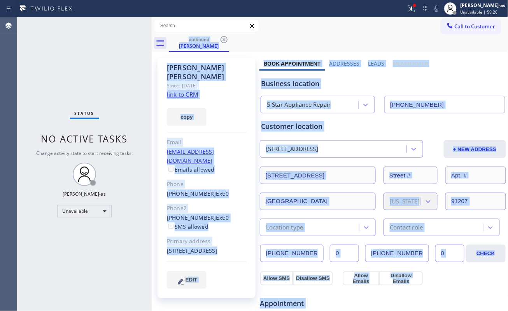
click at [223, 40] on div "outbound John Faubion" at bounding box center [338, 43] width 339 height 17
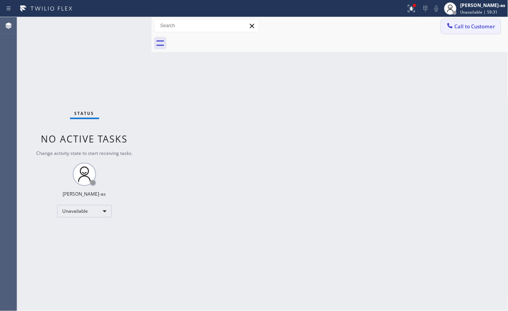
click at [460, 19] on button "Call to Customer" at bounding box center [470, 26] width 59 height 15
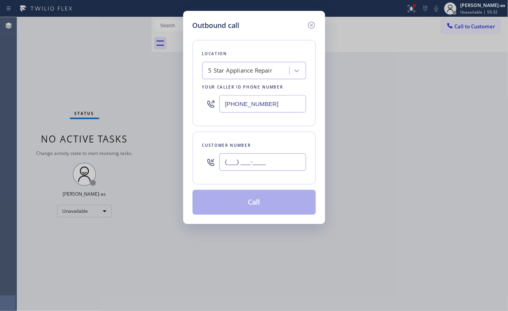
click at [261, 169] on input "(___) ___-____" at bounding box center [262, 162] width 87 height 17
paste input "310) 994-9793"
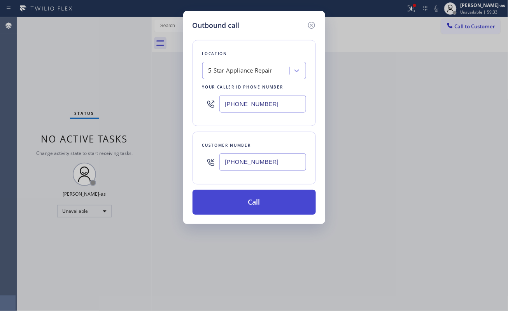
type input "(310) 994-9793"
click at [259, 205] on button "Call" at bounding box center [253, 202] width 123 height 25
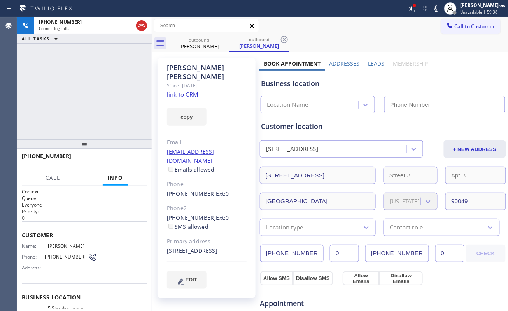
type input "[PHONE_NUMBER]"
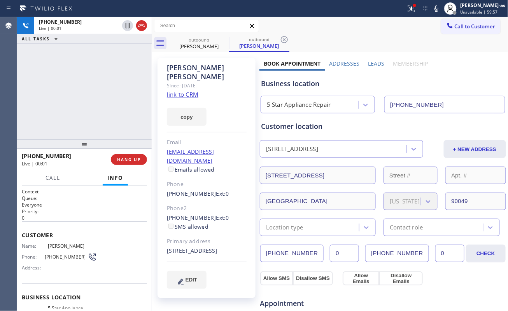
click at [100, 135] on div "+13109949793 Live | 00:01 ALL TASKS ALL TASKS ACTIVE TASKS TASKS IN WRAP UP" at bounding box center [84, 78] width 135 height 122
click at [125, 159] on span "HANG UP" at bounding box center [129, 159] width 24 height 5
click at [122, 156] on button "HANG UP" at bounding box center [129, 159] width 36 height 11
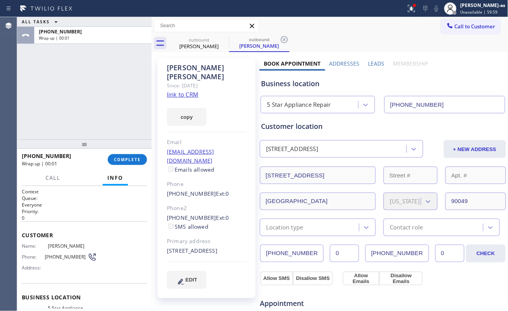
click at [126, 118] on div "ALL TASKS ALL TASKS ACTIVE TASKS TASKS IN WRAP UP +13109949793 Wrap up | 00:01" at bounding box center [84, 78] width 135 height 122
click at [129, 163] on button "COMPLETE" at bounding box center [127, 159] width 39 height 11
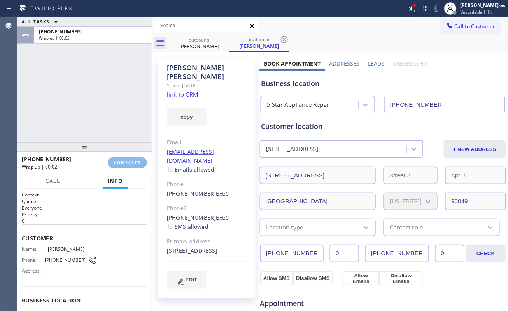
click at [112, 144] on div at bounding box center [84, 147] width 135 height 9
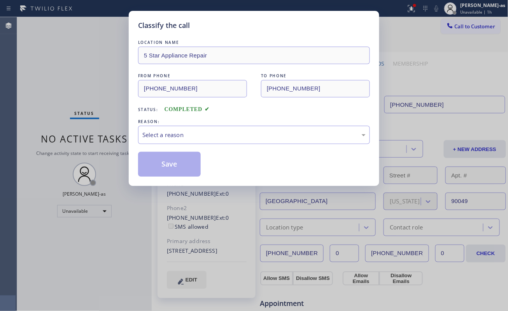
drag, startPoint x: 129, startPoint y: 163, endPoint x: 178, endPoint y: 145, distance: 52.2
click at [130, 163] on div "Classify the call LOCATION NAME 5 Star Appliance Repair FROM PHONE (855) 731-49…" at bounding box center [254, 98] width 250 height 175
click at [178, 142] on div "Select a reason" at bounding box center [254, 135] width 232 height 18
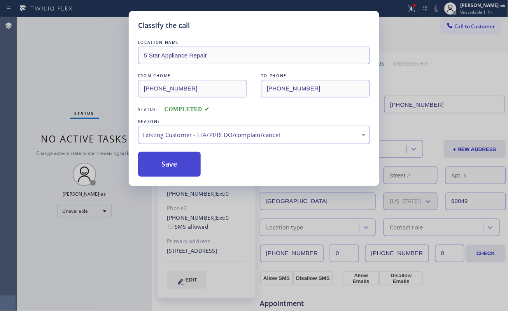
click at [170, 165] on button "Save" at bounding box center [169, 164] width 63 height 25
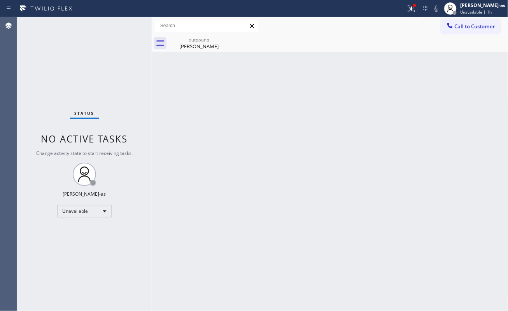
drag, startPoint x: 133, startPoint y: 131, endPoint x: 215, endPoint y: 71, distance: 101.6
click at [136, 128] on div "Status No active tasks Change activity state to start receiving tasks. [PERSON_…" at bounding box center [84, 164] width 135 height 294
drag, startPoint x: 191, startPoint y: 45, endPoint x: 196, endPoint y: 108, distance: 62.8
click at [191, 45] on div "Andy Davis" at bounding box center [199, 46] width 59 height 7
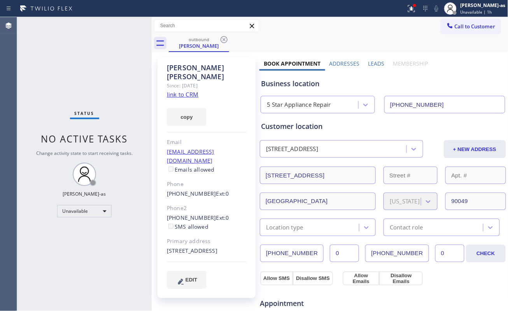
click at [184, 99] on div "copy" at bounding box center [207, 112] width 80 height 27
click at [184, 91] on link "link to CRM" at bounding box center [182, 95] width 31 height 8
click at [469, 22] on button "Call to Customer" at bounding box center [470, 26] width 59 height 15
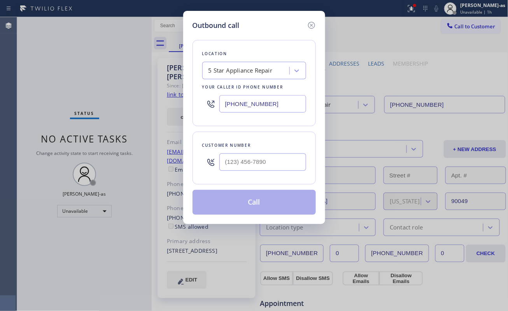
click at [257, 153] on div at bounding box center [262, 162] width 87 height 25
click at [276, 164] on input "(___) ___-____" at bounding box center [262, 162] width 87 height 17
paste input "310) 472-7300"
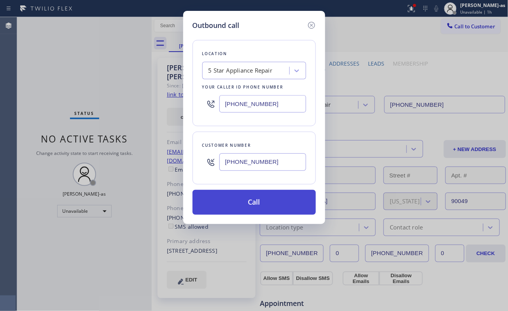
type input "(310) 472-7300"
click at [240, 209] on button "Call" at bounding box center [253, 202] width 123 height 25
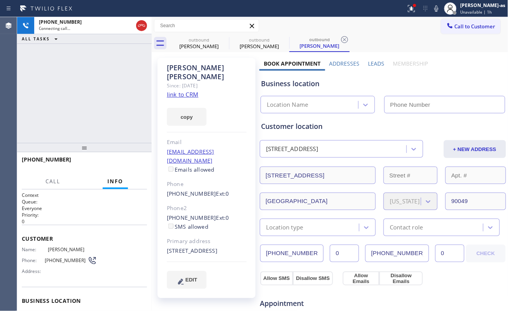
click at [106, 87] on div "+13104727300 Connecting call… ALL TASKS ALL TASKS ACTIVE TASKS TASKS IN WRAP UP" at bounding box center [84, 80] width 135 height 126
click at [182, 91] on link "link to CRM" at bounding box center [182, 95] width 31 height 8
type input "[PHONE_NUMBER]"
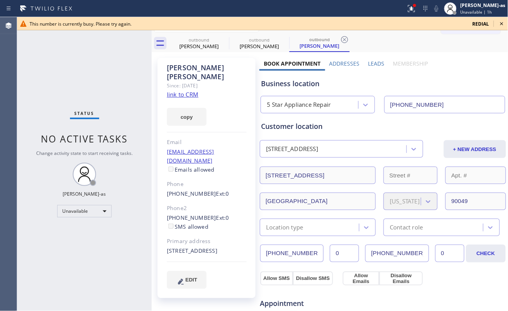
click at [131, 23] on span "This number is currently busy. Please try again." at bounding box center [81, 24] width 102 height 7
drag, startPoint x: 199, startPoint y: 41, endPoint x: 225, endPoint y: 40, distance: 25.7
click at [201, 41] on div "outbound" at bounding box center [199, 40] width 59 height 6
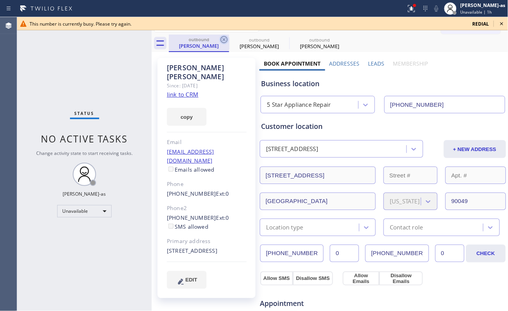
click at [225, 40] on icon at bounding box center [223, 39] width 7 height 7
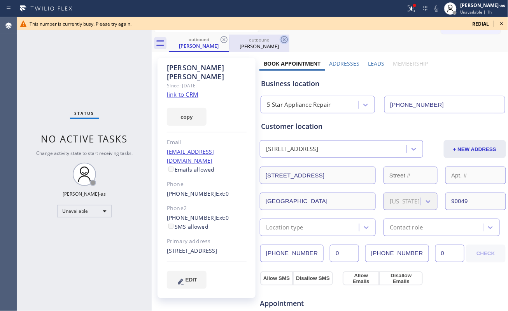
click at [280, 40] on icon at bounding box center [284, 39] width 9 height 9
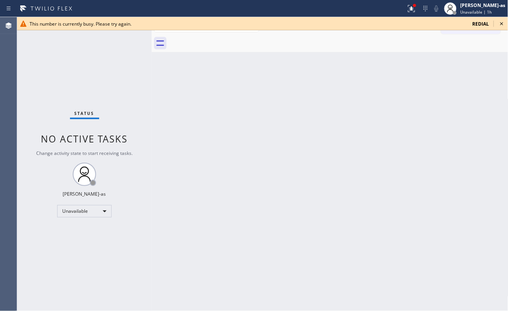
click at [223, 40] on div at bounding box center [338, 43] width 339 height 17
click at [502, 24] on icon at bounding box center [501, 23] width 9 height 9
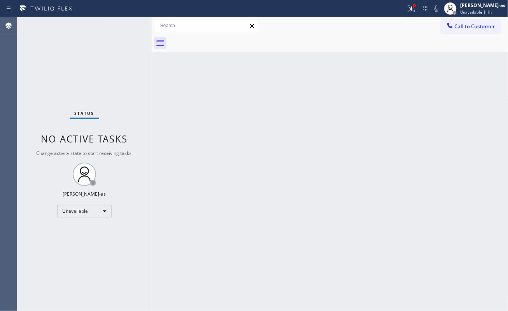
click at [465, 32] on button "Call to Customer" at bounding box center [470, 26] width 59 height 15
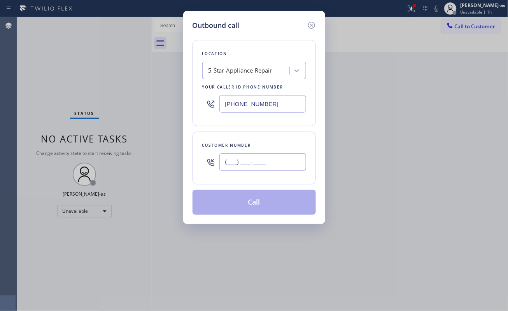
click at [256, 170] on input "(___) ___-____" at bounding box center [262, 162] width 87 height 17
paste input "415) 940-0599"
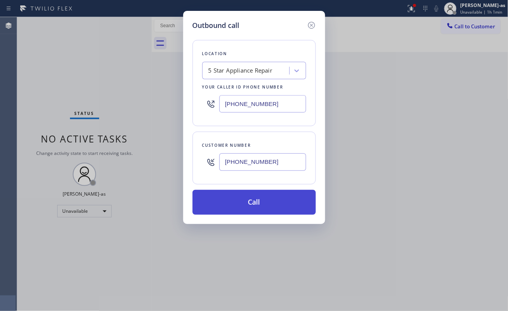
type input "(415) 940-0599"
click at [269, 201] on button "Call" at bounding box center [253, 202] width 123 height 25
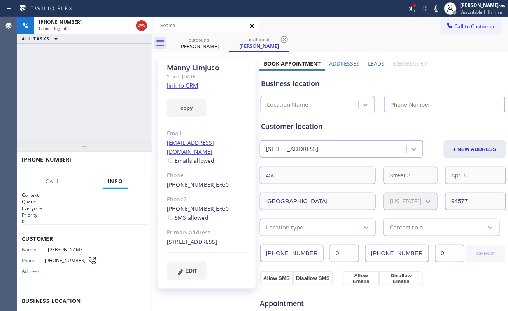
type input "[PHONE_NUMBER]"
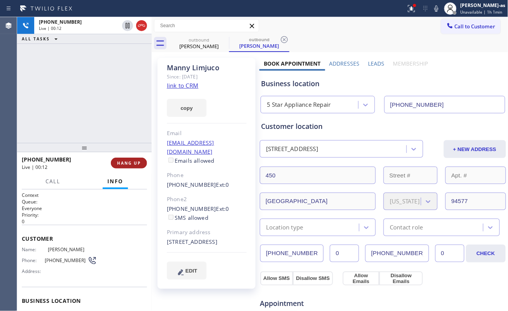
click at [129, 158] on button "HANG UP" at bounding box center [129, 163] width 36 height 11
click at [128, 162] on span "HANG UP" at bounding box center [129, 163] width 24 height 5
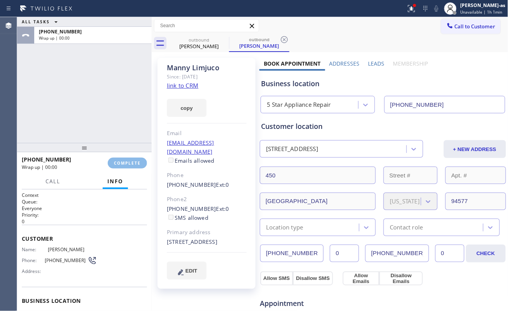
drag, startPoint x: 86, startPoint y: 101, endPoint x: 161, endPoint y: 165, distance: 98.5
click at [87, 103] on div "ALL TASKS ALL TASKS ACTIVE TASKS TASKS IN WRAP UP +14159400599 Wrap up | 00:00" at bounding box center [84, 80] width 135 height 126
click at [132, 167] on button "COMPLETE" at bounding box center [127, 163] width 39 height 11
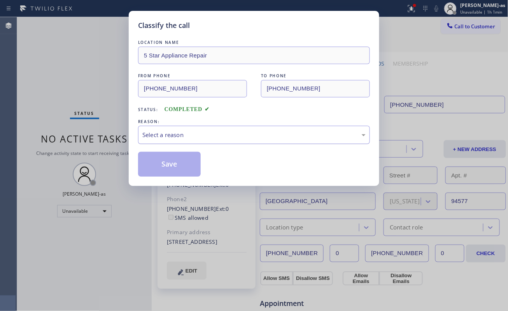
click at [169, 139] on div "Select a reason" at bounding box center [254, 135] width 232 height 18
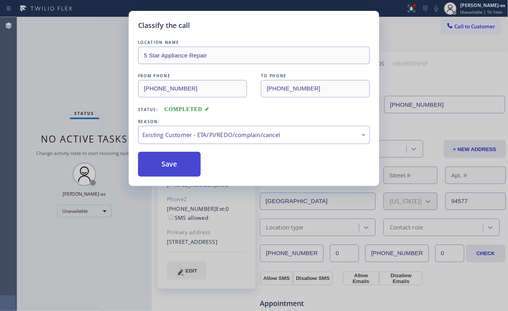
click at [176, 163] on button "Save" at bounding box center [169, 164] width 63 height 25
click at [40, 31] on div "Classify the call LOCATION NAME 5 Star Appliance Repair FROM PHONE (855) 731-49…" at bounding box center [254, 155] width 508 height 311
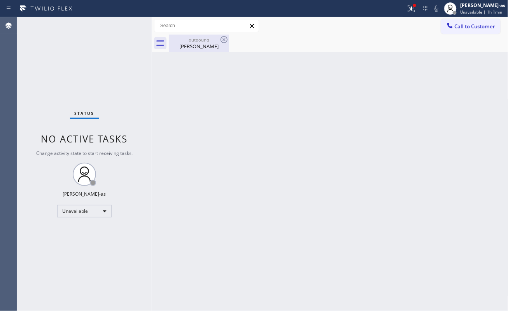
click at [182, 47] on div "Manny Limjuco" at bounding box center [199, 46] width 59 height 7
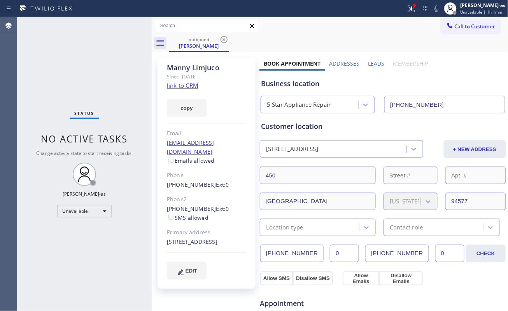
click at [171, 86] on link "link to CRM" at bounding box center [182, 86] width 31 height 8
click at [445, 30] on div at bounding box center [449, 26] width 9 height 9
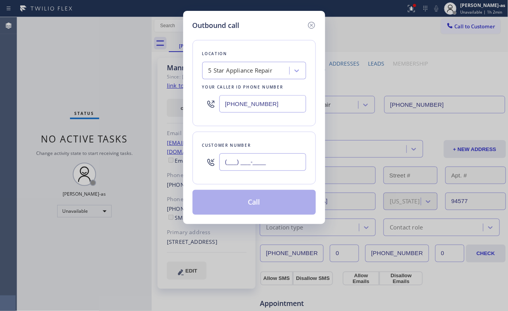
click at [274, 157] on input "(___) ___-____" at bounding box center [262, 162] width 87 height 17
paste input "949) 273-9299"
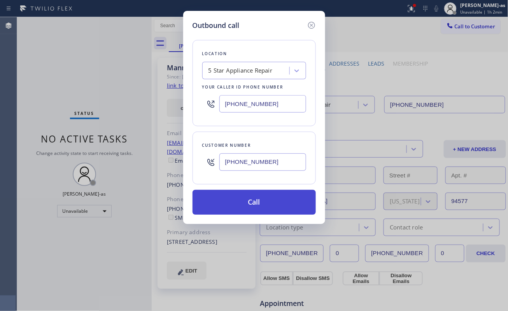
type input "(949) 273-9299"
click at [257, 209] on button "Call" at bounding box center [253, 202] width 123 height 25
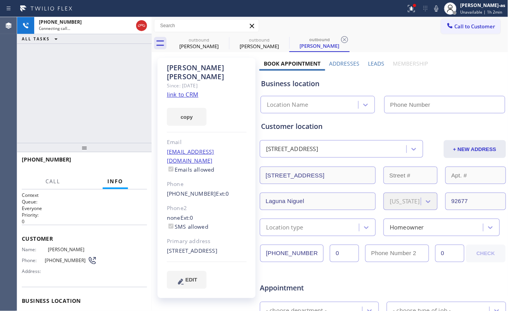
type input "[PHONE_NUMBER]"
drag, startPoint x: 132, startPoint y: 89, endPoint x: 164, endPoint y: 90, distance: 31.9
click at [133, 89] on div "+19492739299 Connecting call… ALL TASKS ALL TASKS ACTIVE TASKS TASKS IN WRAP UP" at bounding box center [84, 80] width 135 height 126
click at [186, 91] on link "link to CRM" at bounding box center [182, 95] width 31 height 8
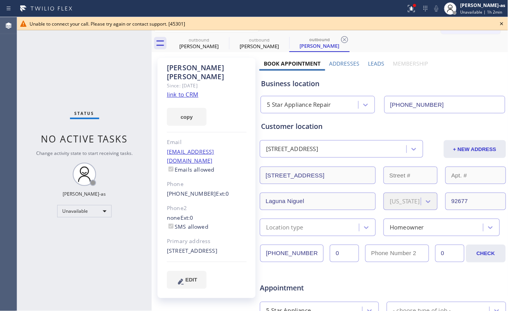
click at [76, 59] on div "Status No active tasks Change activity state to start receiving tasks. [PERSON_…" at bounding box center [84, 164] width 135 height 294
click at [190, 41] on div "outbound" at bounding box center [199, 40] width 59 height 6
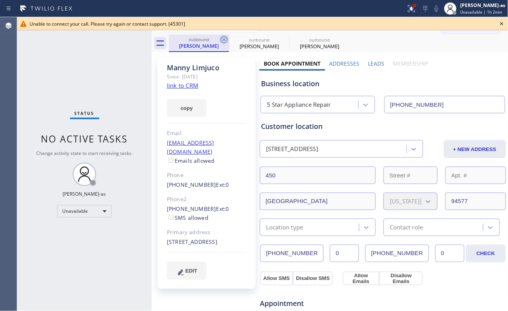
click at [224, 37] on icon at bounding box center [223, 39] width 9 height 9
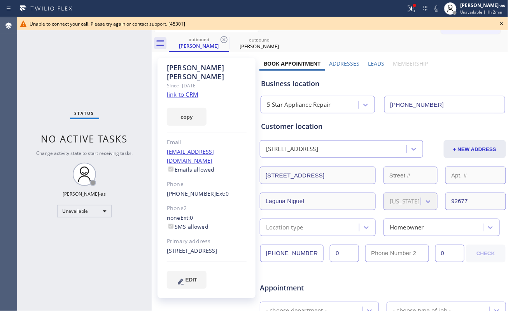
click at [224, 37] on icon at bounding box center [223, 39] width 9 height 9
click at [109, 75] on div "Status No active tasks Change activity state to start receiving tasks. [PERSON_…" at bounding box center [84, 164] width 135 height 294
click at [182, 91] on link "link to CRM" at bounding box center [182, 95] width 31 height 8
click at [506, 19] on icon at bounding box center [501, 23] width 9 height 9
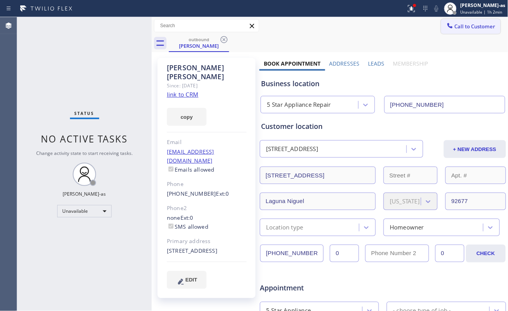
click at [455, 30] on span "Call to Customer" at bounding box center [475, 26] width 41 height 7
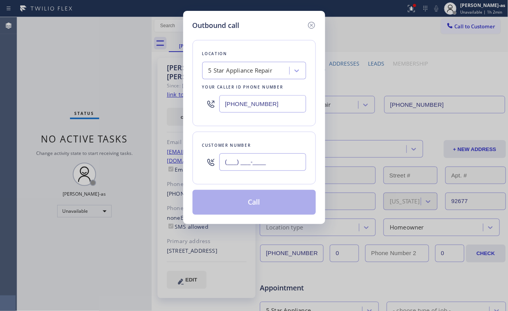
click at [259, 162] on input "(___) ___-____" at bounding box center [262, 162] width 87 height 17
paste input "858) 349-3306"
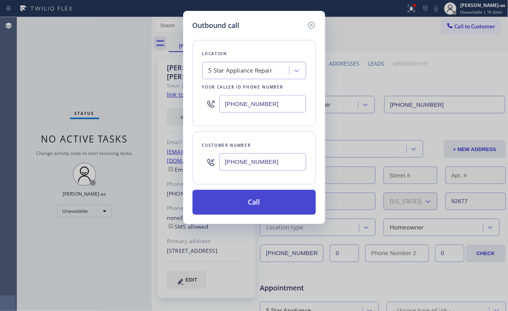
type input "(858) 349-3306"
click at [255, 206] on button "Call" at bounding box center [253, 202] width 123 height 25
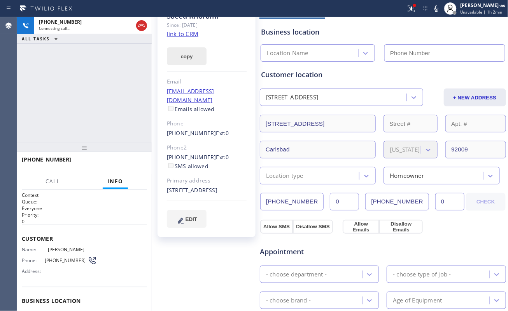
type input "[PHONE_NUMBER]"
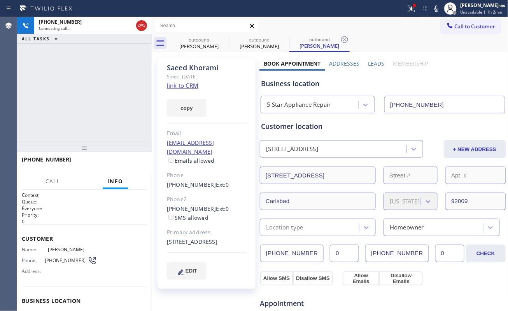
click at [184, 86] on link "link to CRM" at bounding box center [182, 86] width 31 height 8
drag, startPoint x: 140, startPoint y: 23, endPoint x: 179, endPoint y: 41, distance: 43.0
click at [143, 23] on icon at bounding box center [141, 25] width 9 height 9
drag, startPoint x: 193, startPoint y: 42, endPoint x: 221, endPoint y: 41, distance: 27.7
click at [197, 44] on div "Whitney Kinnison" at bounding box center [199, 46] width 59 height 7
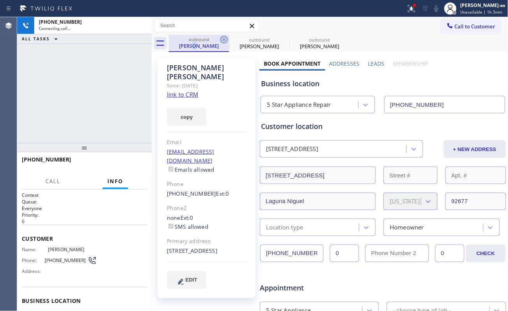
click at [221, 40] on icon at bounding box center [223, 39] width 7 height 7
click at [0, 0] on icon at bounding box center [0, 0] width 0 height 0
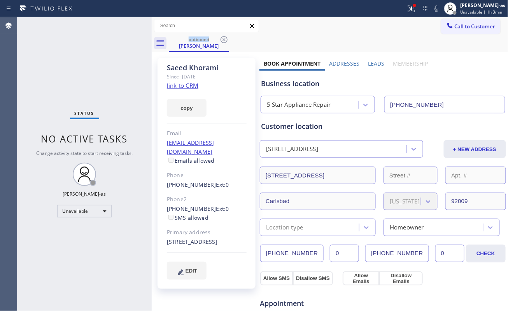
click at [221, 40] on icon at bounding box center [223, 39] width 7 height 7
click at [221, 40] on div "outbound Saeed Khorami" at bounding box center [338, 43] width 339 height 17
drag, startPoint x: 221, startPoint y: 40, endPoint x: 316, endPoint y: 50, distance: 95.3
click at [222, 40] on div "outbound Saeed Khorami" at bounding box center [338, 43] width 339 height 17
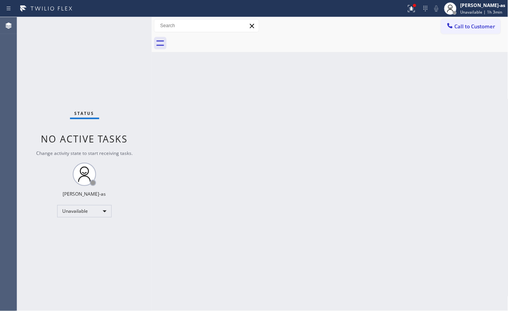
click at [458, 29] on span "Call to Customer" at bounding box center [475, 26] width 41 height 7
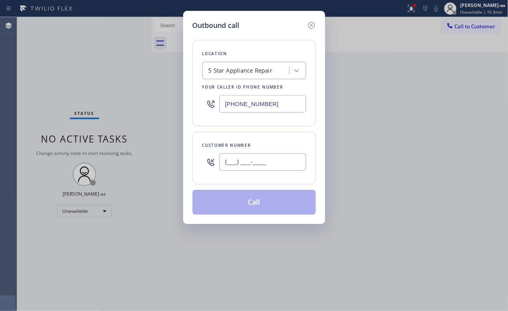
click at [250, 161] on input "(___) ___-____" at bounding box center [262, 162] width 87 height 17
paste input "951) 776-7260"
type input "(951) 776-7260"
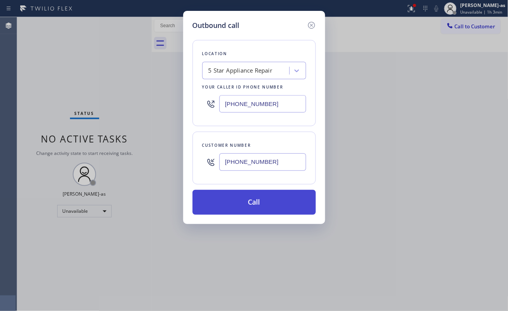
click at [243, 202] on button "Call" at bounding box center [253, 202] width 123 height 25
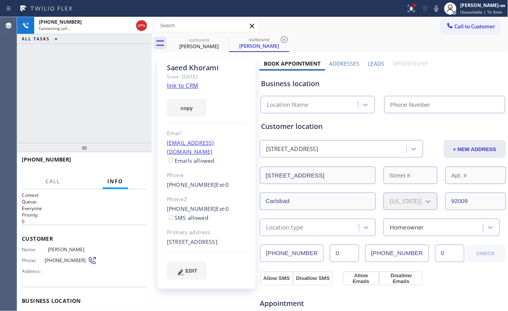
type input "[PHONE_NUMBER]"
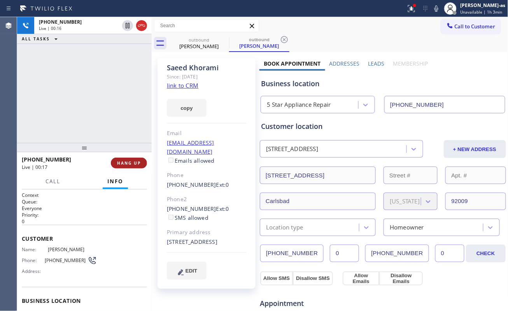
click at [131, 164] on span "HANG UP" at bounding box center [129, 163] width 24 height 5
click at [131, 163] on span "HANG UP" at bounding box center [129, 163] width 24 height 5
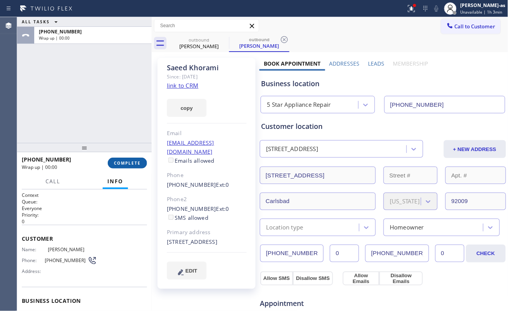
click at [128, 162] on span "COMPLETE" at bounding box center [127, 163] width 27 height 5
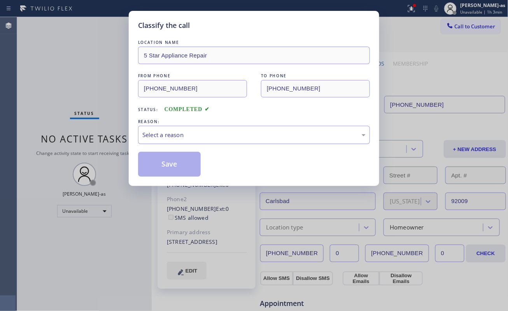
click at [188, 131] on div "Select a reason" at bounding box center [253, 135] width 223 height 9
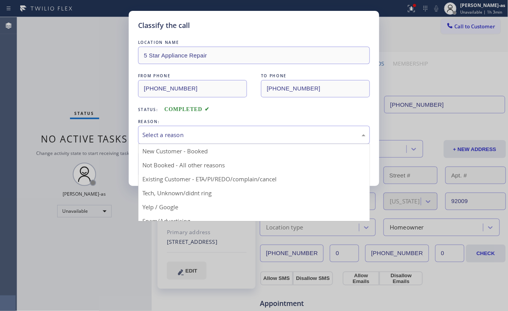
drag, startPoint x: 240, startPoint y: 179, endPoint x: 233, endPoint y: 176, distance: 8.5
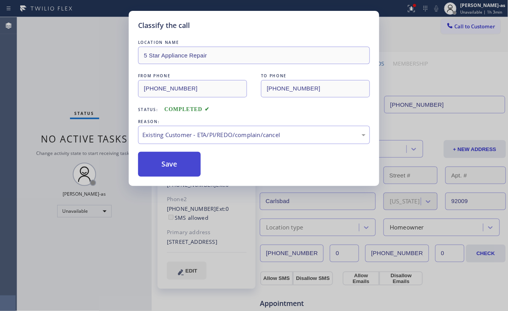
click at [151, 159] on button "Save" at bounding box center [169, 164] width 63 height 25
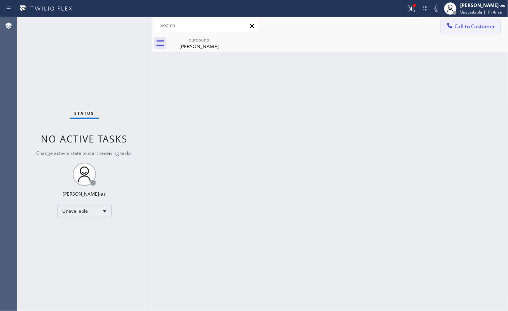
click at [466, 28] on span "Call to Customer" at bounding box center [475, 26] width 41 height 7
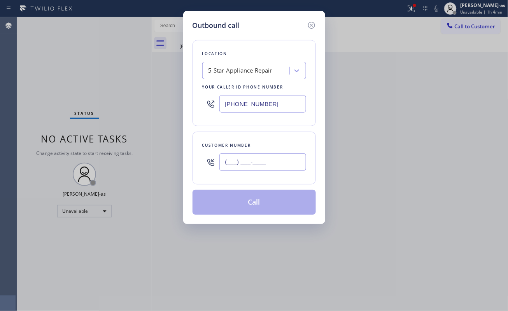
click at [259, 169] on input "(___) ___-____" at bounding box center [262, 162] width 87 height 17
paste input "206) 412-3525"
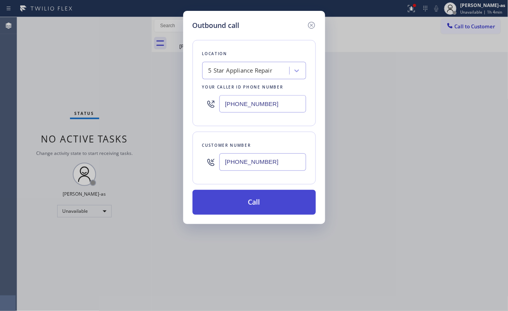
type input "(206) 412-3525"
click at [257, 207] on button "Call" at bounding box center [253, 202] width 123 height 25
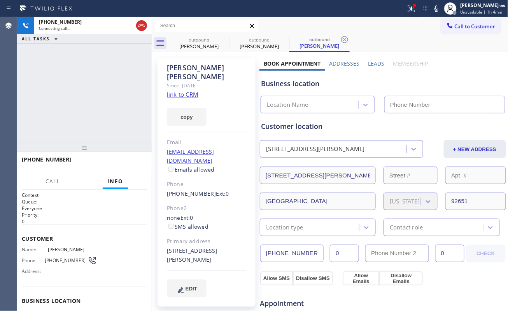
type input "[PHONE_NUMBER]"
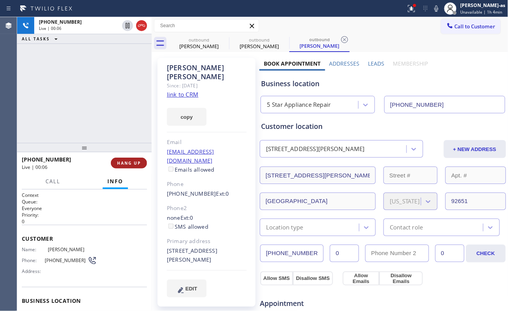
drag, startPoint x: 108, startPoint y: 163, endPoint x: 119, endPoint y: 163, distance: 10.5
click at [111, 163] on div "+12064123525 Live | 00:06 HANG UP" at bounding box center [84, 163] width 125 height 20
click at [119, 163] on span "HANG UP" at bounding box center [129, 163] width 24 height 5
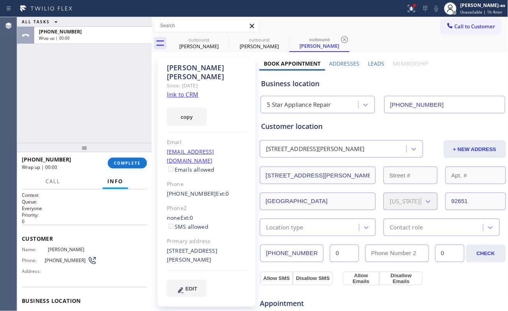
click at [178, 99] on div "copy" at bounding box center [207, 112] width 80 height 27
click at [191, 91] on link "link to CRM" at bounding box center [182, 95] width 31 height 8
click at [126, 164] on span "COMPLETE" at bounding box center [127, 163] width 27 height 5
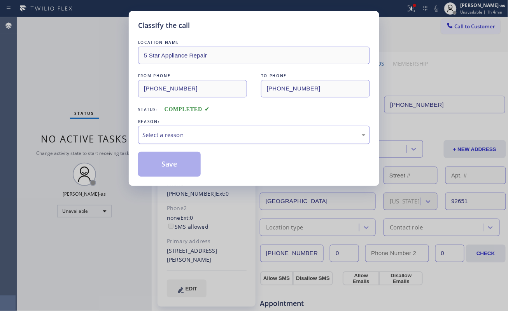
drag, startPoint x: 181, startPoint y: 134, endPoint x: 181, endPoint y: 139, distance: 4.7
click at [181, 137] on div "Select a reason" at bounding box center [253, 135] width 223 height 9
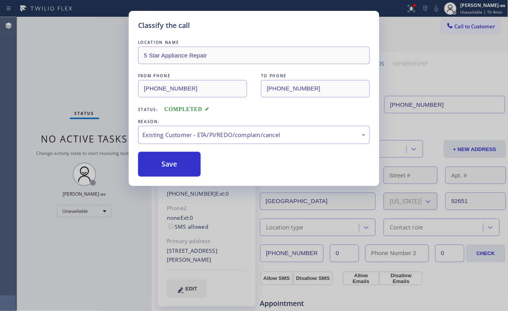
drag, startPoint x: 174, startPoint y: 171, endPoint x: 137, endPoint y: 57, distance: 120.5
click at [174, 170] on button "Save" at bounding box center [169, 164] width 63 height 25
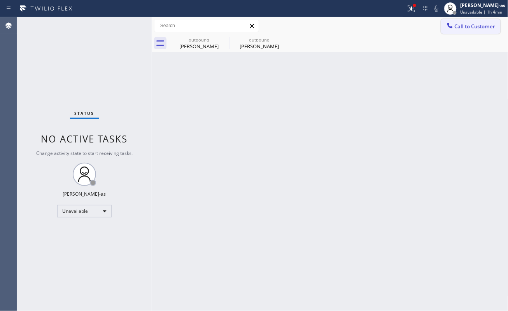
click at [464, 24] on span "Call to Customer" at bounding box center [475, 26] width 41 height 7
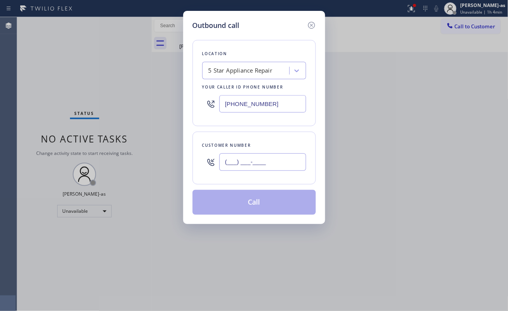
click at [254, 165] on input "(___) ___-____" at bounding box center [262, 162] width 87 height 17
paste input "213) 605-1770"
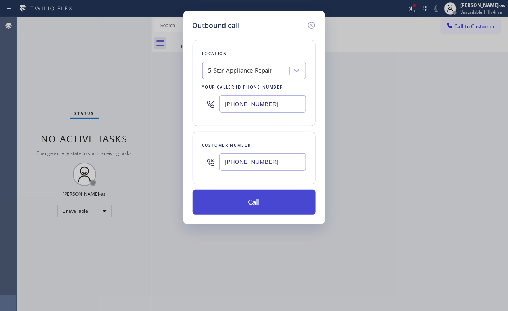
type input "(213) 605-1770"
click at [263, 207] on button "Call" at bounding box center [253, 202] width 123 height 25
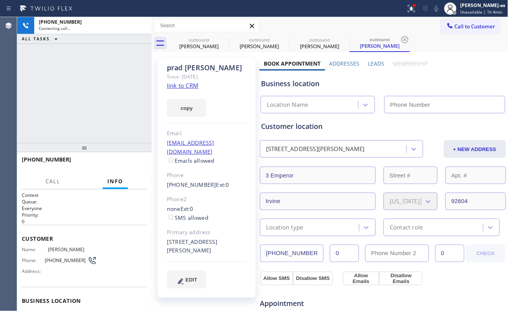
type input "[PHONE_NUMBER]"
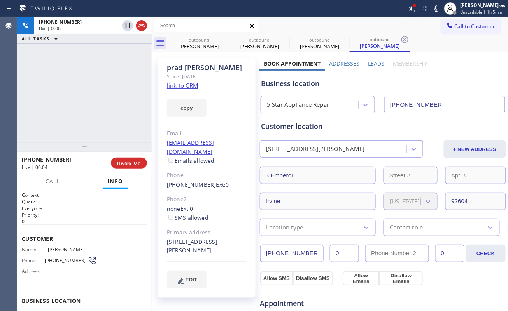
click at [190, 86] on link "link to CRM" at bounding box center [182, 86] width 31 height 8
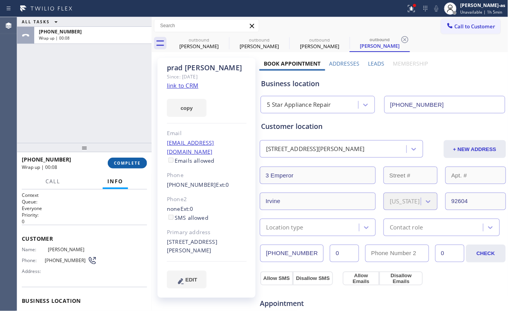
click at [136, 161] on span "COMPLETE" at bounding box center [127, 163] width 27 height 5
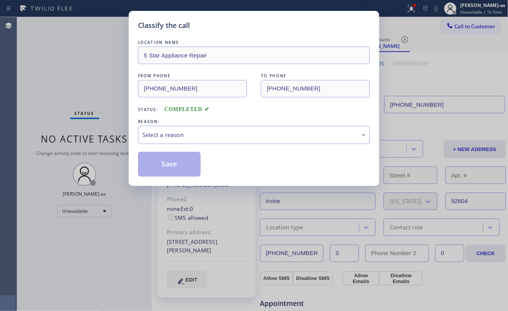
drag, startPoint x: 136, startPoint y: 160, endPoint x: 238, endPoint y: 151, distance: 102.7
click at [136, 160] on div "Classify the call LOCATION NAME 5 Star Appliance Repair FROM PHONE (855) 731-49…" at bounding box center [254, 98] width 250 height 175
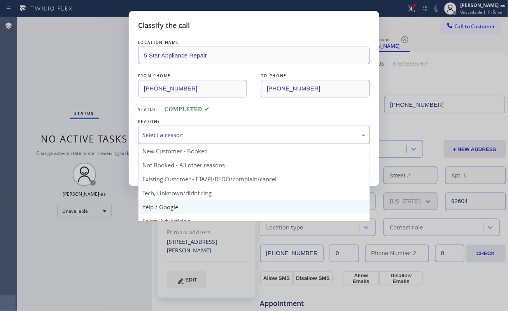
drag, startPoint x: 193, startPoint y: 135, endPoint x: 212, endPoint y: 212, distance: 79.3
click at [193, 136] on div "Select a reason" at bounding box center [253, 135] width 223 height 9
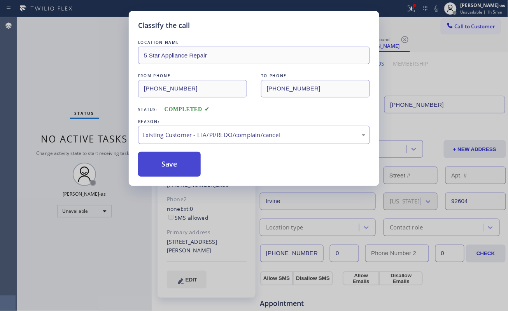
click at [169, 170] on button "Save" at bounding box center [169, 164] width 63 height 25
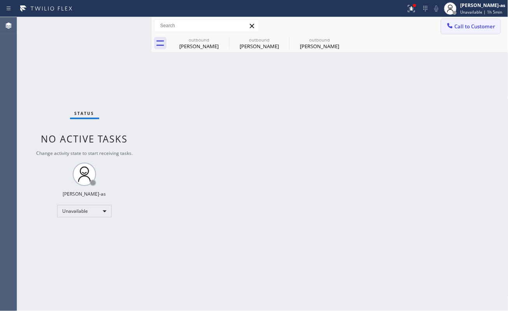
click at [477, 24] on span "Call to Customer" at bounding box center [475, 26] width 41 height 7
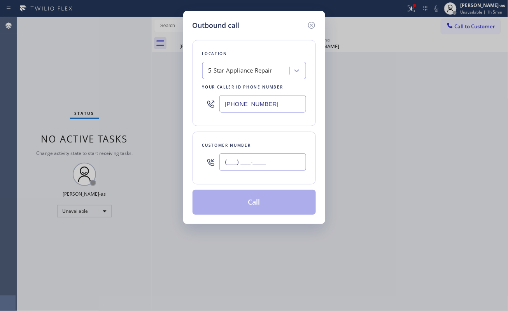
click at [294, 163] on input "(___) ___-____" at bounding box center [262, 162] width 87 height 17
paste input "310) 270-5114"
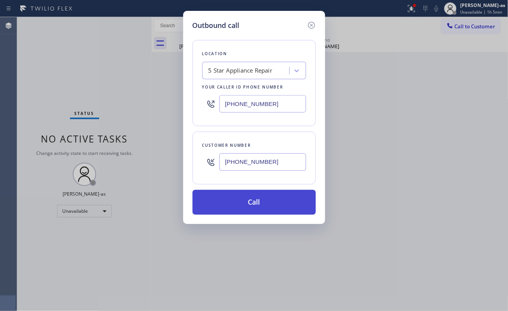
type input "(310) 270-5114"
click at [240, 197] on button "Call" at bounding box center [253, 202] width 123 height 25
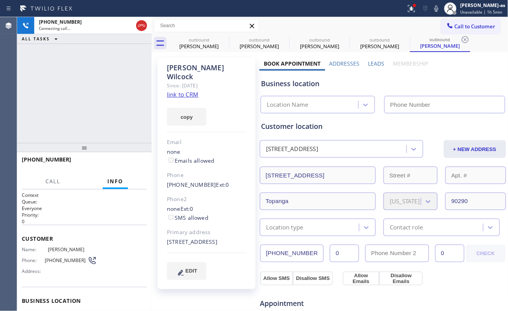
type input "[PHONE_NUMBER]"
click at [187, 91] on link "link to CRM" at bounding box center [182, 95] width 31 height 8
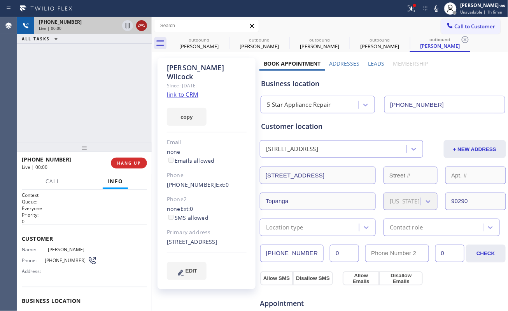
click at [145, 24] on icon at bounding box center [141, 25] width 9 height 9
drag, startPoint x: 145, startPoint y: 120, endPoint x: 134, endPoint y: 170, distance: 51.0
click at [145, 123] on div "+13102705114 Live | 00:01 ALL TASKS ALL TASKS ACTIVE TASKS TASKS IN WRAP UP" at bounding box center [84, 80] width 135 height 126
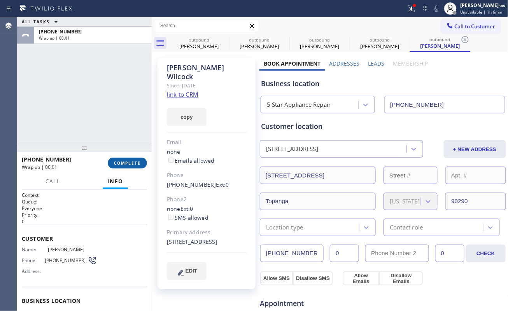
click at [133, 159] on button "COMPLETE" at bounding box center [127, 163] width 39 height 11
drag, startPoint x: 123, startPoint y: 135, endPoint x: 139, endPoint y: 151, distance: 22.8
click at [123, 136] on div "ALL TASKS ALL TASKS ACTIVE TASKS TASKS IN WRAP UP +13102705114 Wrap up | 00:01" at bounding box center [84, 80] width 135 height 126
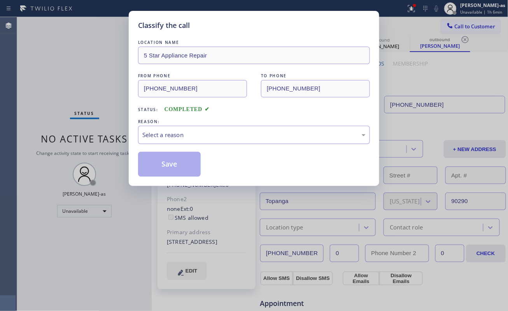
click at [187, 131] on div "Select a reason" at bounding box center [253, 135] width 223 height 9
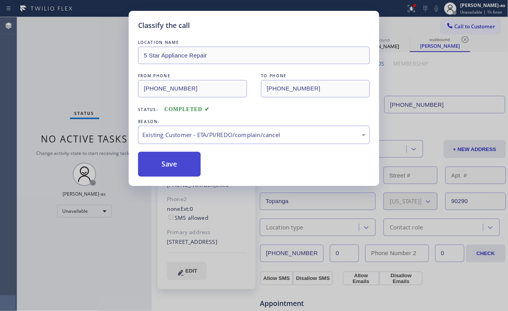
click at [163, 169] on button "Save" at bounding box center [169, 164] width 63 height 25
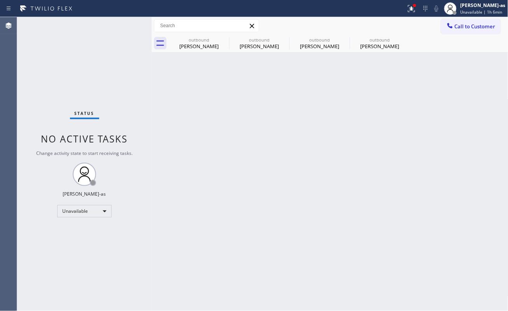
drag, startPoint x: 453, startPoint y: 25, endPoint x: 299, endPoint y: 170, distance: 211.8
click at [451, 27] on icon at bounding box center [450, 26] width 8 height 8
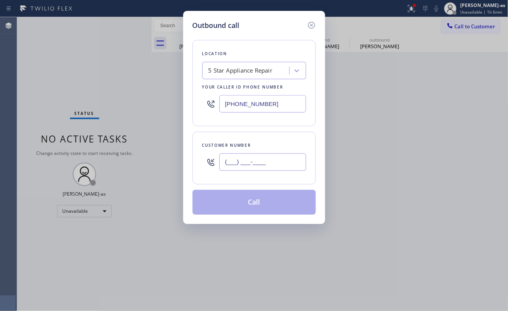
click at [240, 171] on input "(___) ___-____" at bounding box center [262, 162] width 87 height 17
paste input "310) 948-0967"
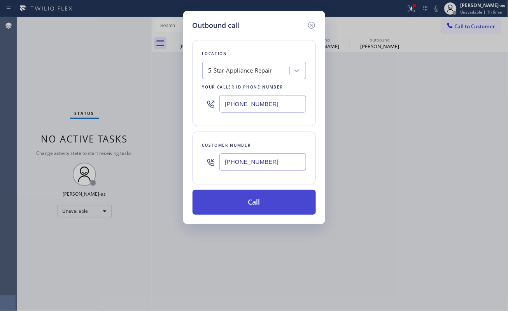
type input "(310) 948-0967"
click at [239, 203] on button "Call" at bounding box center [253, 202] width 123 height 25
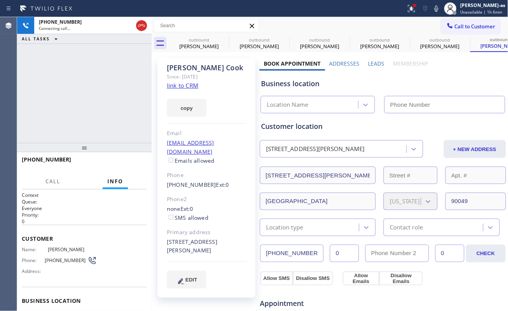
type input "[PHONE_NUMBER]"
click at [184, 84] on link "link to CRM" at bounding box center [182, 86] width 31 height 8
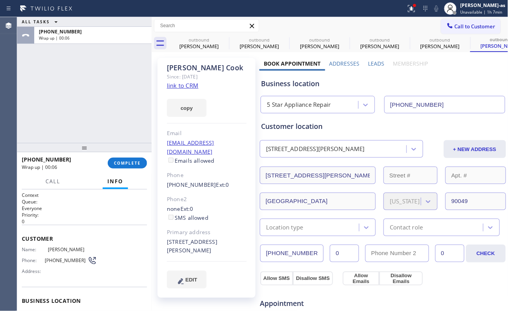
click at [463, 22] on button "Call to Customer" at bounding box center [470, 26] width 59 height 15
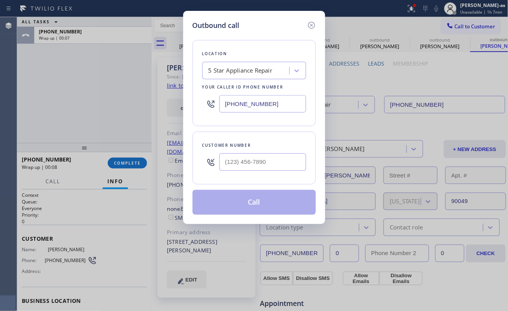
click at [121, 161] on div "Outbound call Location 5 Star Appliance Repair Your caller id phone number (855…" at bounding box center [254, 155] width 508 height 311
click at [249, 164] on input "(___) ___-____" at bounding box center [262, 162] width 87 height 17
paste input "408) 931-1345"
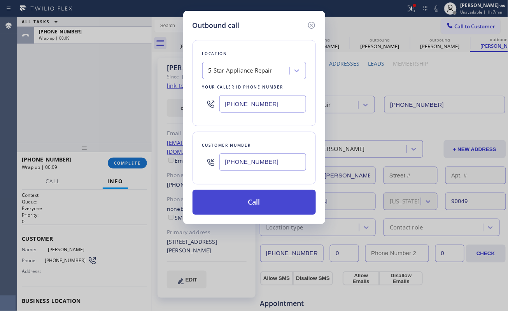
type input "(408) 931-1345"
click at [259, 209] on button "Call" at bounding box center [253, 202] width 123 height 25
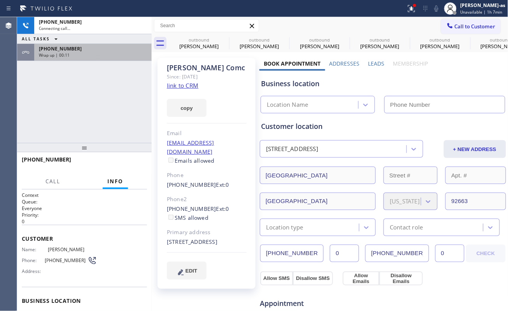
click at [87, 58] on div "+13109480967 Wrap up | 00:11" at bounding box center [91, 52] width 114 height 17
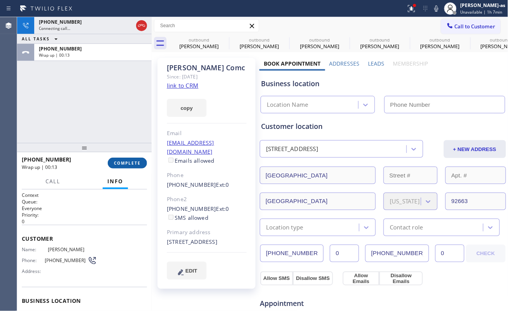
click at [126, 163] on span "COMPLETE" at bounding box center [127, 163] width 27 height 5
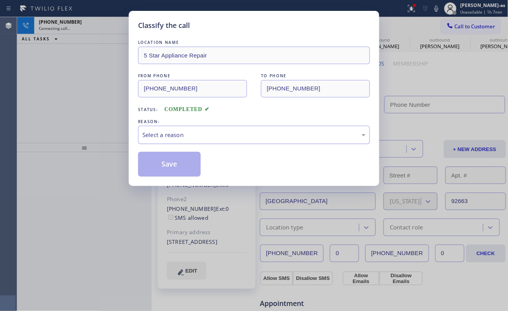
click at [201, 137] on div "Select a reason" at bounding box center [253, 135] width 223 height 9
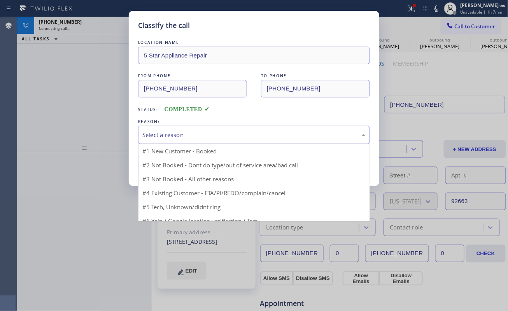
type input "[PHONE_NUMBER]"
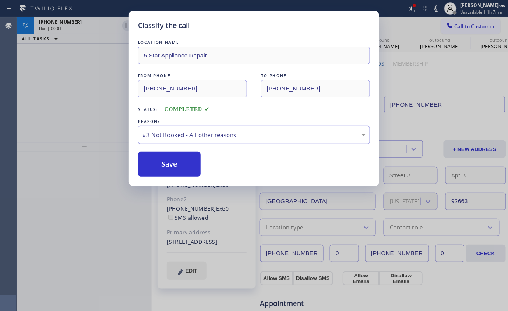
click at [178, 136] on div "#3 Not Booked - All other reasons" at bounding box center [253, 135] width 223 height 9
click at [178, 171] on button "Save" at bounding box center [169, 164] width 63 height 25
click at [94, 111] on div "Classify the call LOCATION NAME 5 Star Appliance Repair FROM PHONE (855) 731-49…" at bounding box center [254, 155] width 508 height 311
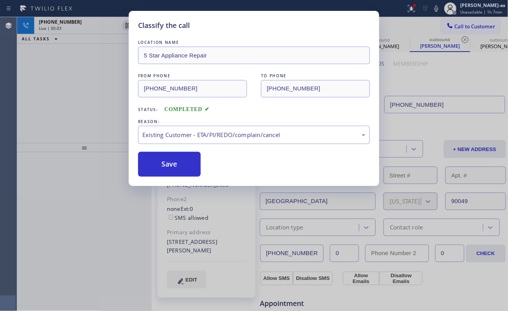
click at [92, 86] on div "+14089311345 Live | 00:03 ALL TASKS ALL TASKS ACTIVE TASKS TASKS IN WRAP UP" at bounding box center [84, 80] width 135 height 126
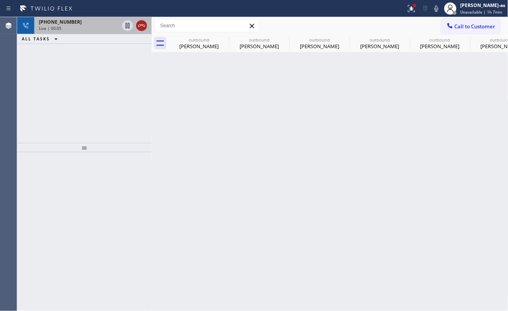
click at [142, 24] on icon at bounding box center [141, 25] width 9 height 9
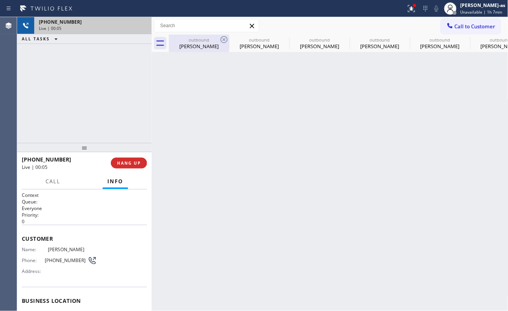
click at [213, 39] on div "outbound" at bounding box center [199, 40] width 59 height 6
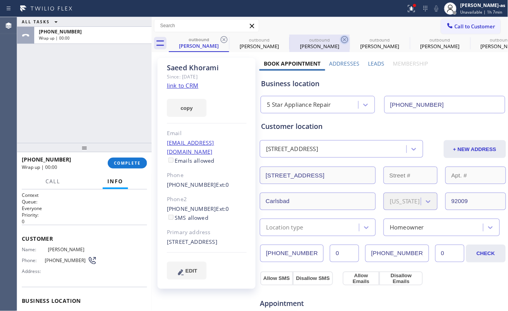
click at [220, 39] on icon at bounding box center [223, 39] width 9 height 9
click at [0, 0] on icon at bounding box center [0, 0] width 0 height 0
click at [340, 39] on icon at bounding box center [344, 39] width 9 height 9
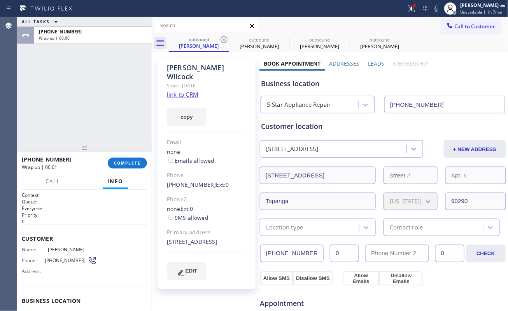
click at [220, 39] on icon at bounding box center [223, 39] width 9 height 9
click at [0, 0] on icon at bounding box center [0, 0] width 0 height 0
click at [219, 40] on div "outbound Beth Wilcock outbound Kevin Cook outbound Bob Comc outbound Bob Comc" at bounding box center [338, 43] width 339 height 17
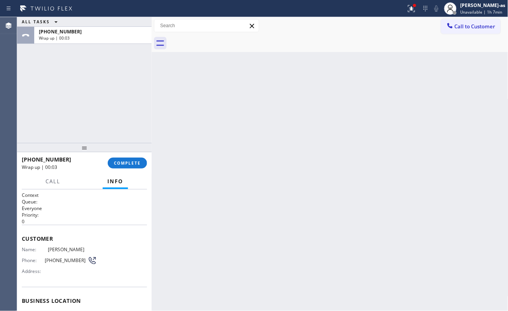
click at [218, 40] on div at bounding box center [338, 43] width 339 height 17
click at [86, 152] on div at bounding box center [84, 147] width 135 height 9
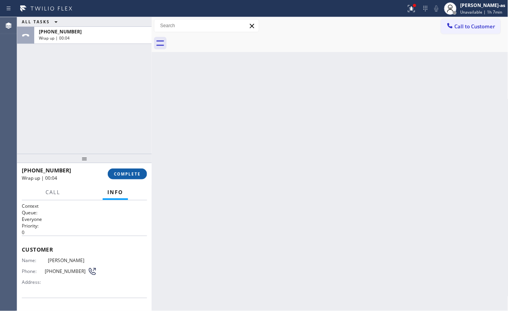
click at [121, 173] on span "COMPLETE" at bounding box center [127, 173] width 27 height 5
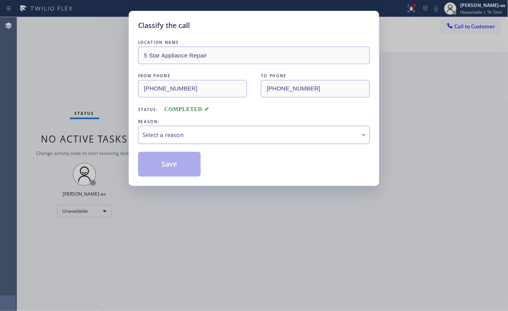
click at [186, 135] on div "Select a reason" at bounding box center [253, 135] width 223 height 9
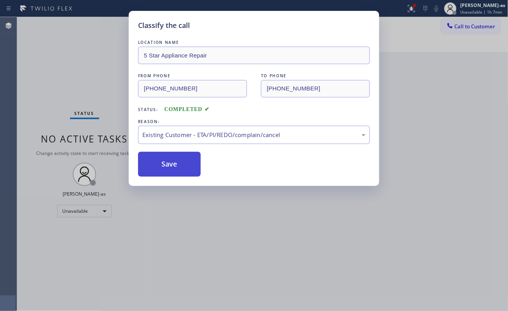
click at [176, 169] on button "Save" at bounding box center [169, 164] width 63 height 25
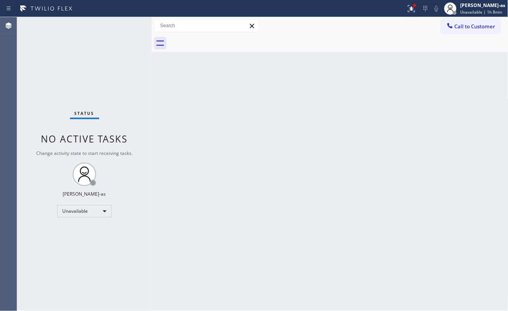
click at [126, 87] on div "Status No active tasks Change activity state to start receiving tasks. [PERSON_…" at bounding box center [84, 164] width 135 height 294
click at [464, 23] on span "Call to Customer" at bounding box center [475, 26] width 41 height 7
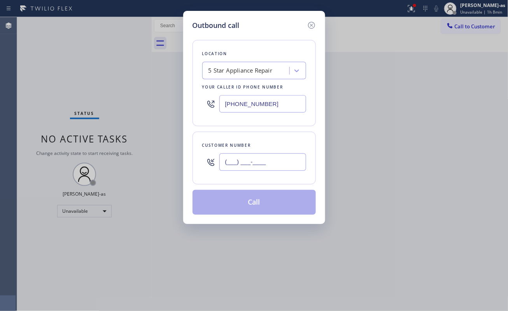
click at [257, 156] on input "(___) ___-____" at bounding box center [262, 162] width 87 height 17
paste input "415) 717-4226"
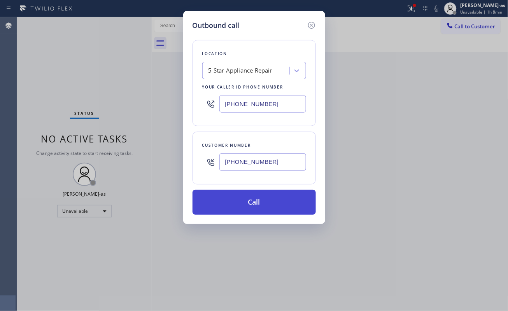
type input "(415) 717-4226"
click at [260, 205] on button "Call" at bounding box center [253, 202] width 123 height 25
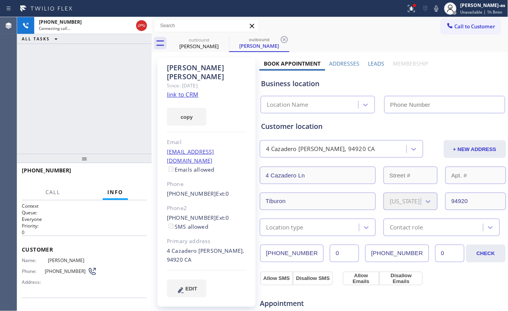
type input "[PHONE_NUMBER]"
drag, startPoint x: 131, startPoint y: 84, endPoint x: 126, endPoint y: 142, distance: 57.8
click at [133, 86] on div "+14157174226 Live | 00:03 ALL TASKS ALL TASKS ACTIVE TASKS TASKS IN WRAP UP" at bounding box center [84, 85] width 135 height 137
click at [123, 123] on div "+14157174226 Live | 00:03 ALL TASKS ALL TASKS ACTIVE TASKS TASKS IN WRAP UP" at bounding box center [84, 85] width 135 height 137
click at [128, 166] on div "+14157174226 Live | 00:04 HANG UP" at bounding box center [84, 174] width 125 height 20
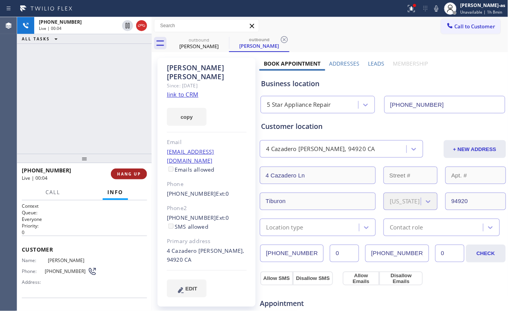
click at [131, 170] on button "HANG UP" at bounding box center [129, 174] width 36 height 11
click at [131, 171] on button "HANG UP" at bounding box center [129, 174] width 36 height 11
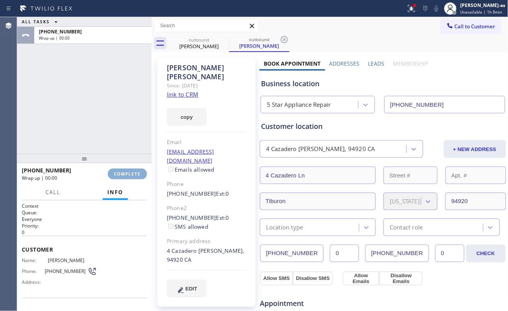
click at [138, 170] on button "COMPLETE" at bounding box center [127, 174] width 39 height 11
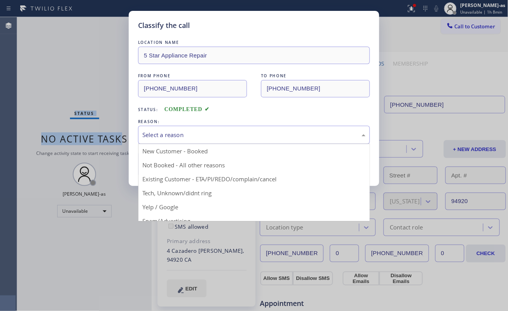
drag, startPoint x: 193, startPoint y: 131, endPoint x: 201, endPoint y: 134, distance: 8.1
click at [193, 132] on div "Select a reason" at bounding box center [253, 135] width 223 height 9
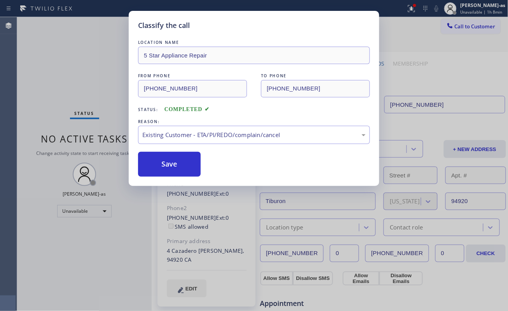
drag, startPoint x: 216, startPoint y: 179, endPoint x: 210, endPoint y: 175, distance: 7.6
click at [171, 156] on button "Save" at bounding box center [169, 164] width 63 height 25
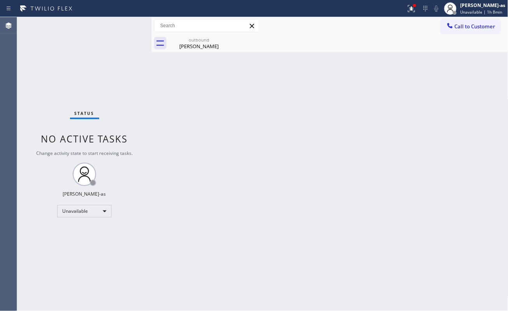
click at [154, 121] on div "Back to Dashboard Change Sender ID Customers Technicians Select a contact Outbo…" at bounding box center [330, 164] width 357 height 294
drag, startPoint x: 110, startPoint y: 82, endPoint x: 119, endPoint y: 82, distance: 8.9
click at [111, 82] on div "Status No active tasks Change activity state to start receiving tasks. [PERSON_…" at bounding box center [84, 164] width 135 height 294
click at [194, 36] on div "outbound Jeff Cusack" at bounding box center [199, 43] width 59 height 17
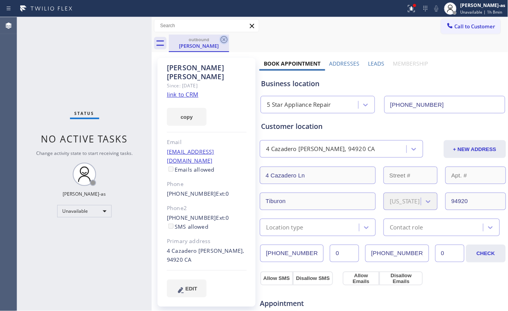
click at [226, 37] on icon at bounding box center [223, 39] width 9 height 9
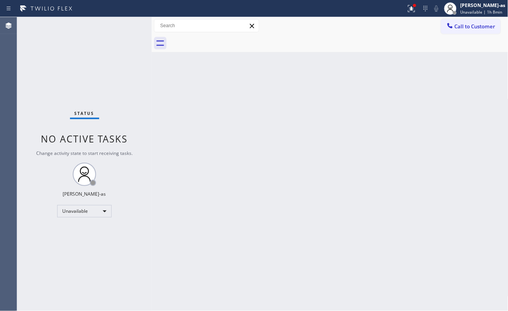
drag, startPoint x: 222, startPoint y: 125, endPoint x: 313, endPoint y: 103, distance: 93.7
click at [223, 125] on div "Back to Dashboard Change Sender ID Customers Technicians Select a contact Outbo…" at bounding box center [330, 164] width 357 height 294
click at [465, 27] on span "Call to Customer" at bounding box center [475, 26] width 41 height 7
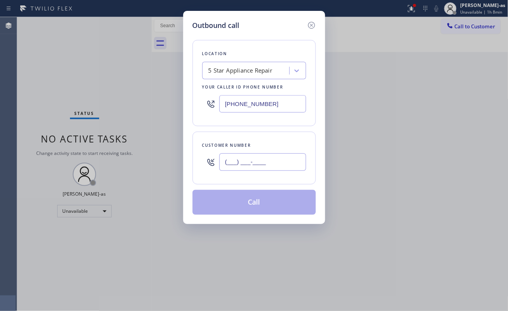
click at [271, 164] on input "(___) ___-____" at bounding box center [262, 162] width 87 height 17
paste input "917) 459-3878"
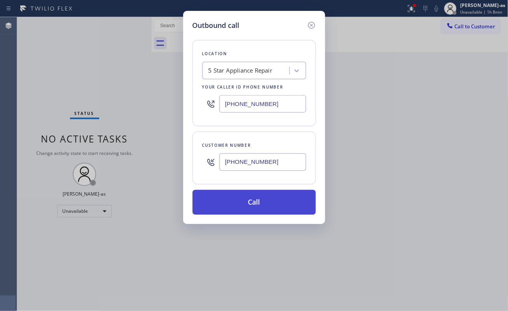
type input "(917) 459-3878"
click at [250, 207] on button "Call" at bounding box center [253, 202] width 123 height 25
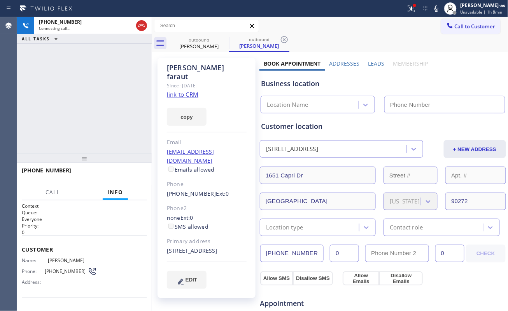
type input "[PHONE_NUMBER]"
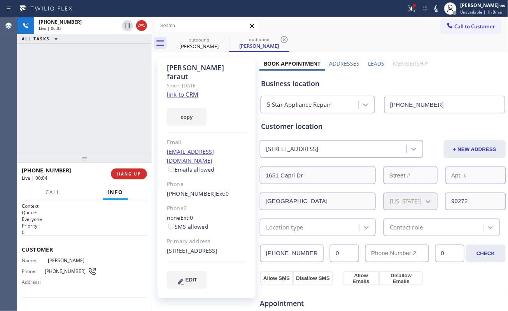
click at [122, 168] on div "+19174593878 Live | 00:04 HANG UP" at bounding box center [84, 174] width 125 height 20
click at [125, 170] on button "HANG UP" at bounding box center [129, 174] width 36 height 11
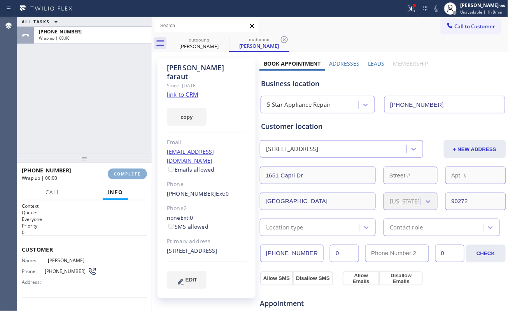
click at [125, 170] on button "COMPLETE" at bounding box center [127, 174] width 39 height 11
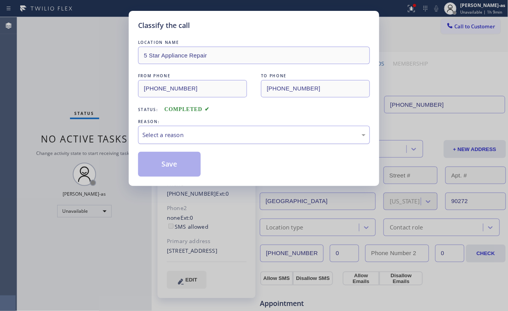
click at [159, 131] on div "Select a reason" at bounding box center [253, 135] width 223 height 9
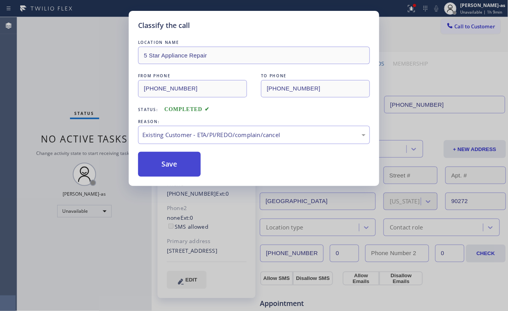
click at [170, 167] on button "Save" at bounding box center [169, 164] width 63 height 25
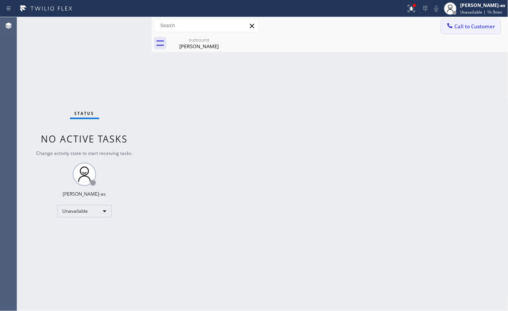
click at [473, 21] on button "Call to Customer" at bounding box center [470, 26] width 59 height 15
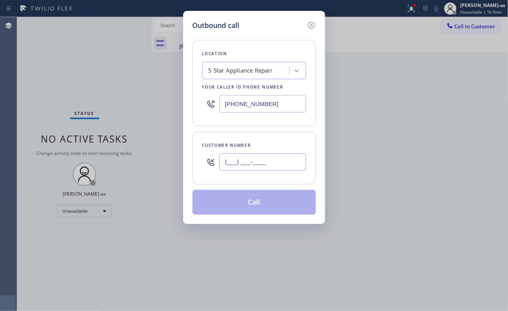
click at [246, 157] on input "(___) ___-____" at bounding box center [262, 162] width 87 height 17
paste input "913) 219-5703"
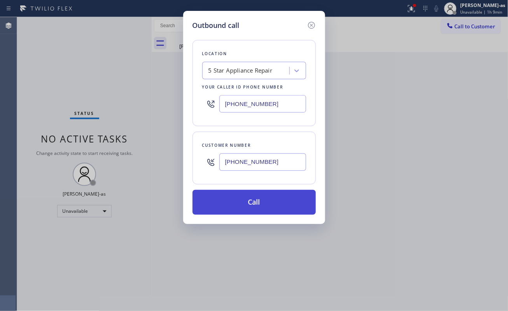
type input "(913) 219-5703"
click at [237, 206] on button "Call" at bounding box center [253, 202] width 123 height 25
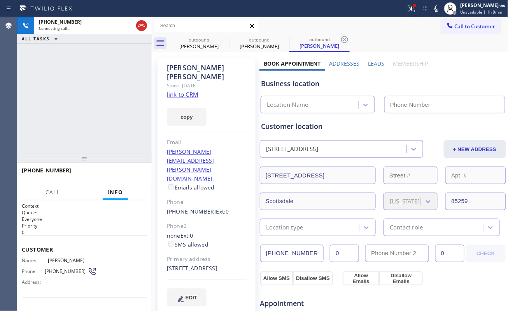
type input "[PHONE_NUMBER]"
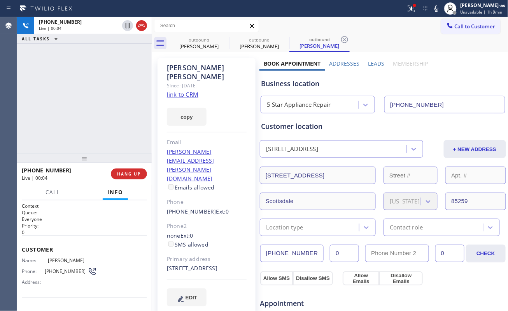
click at [177, 91] on link "link to CRM" at bounding box center [182, 95] width 31 height 8
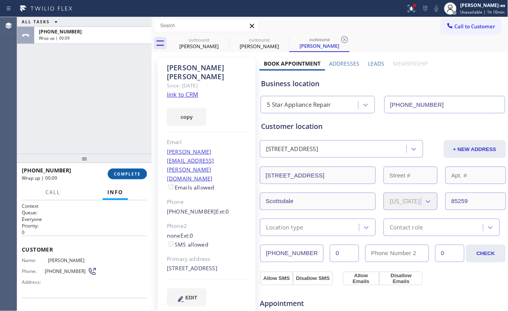
drag, startPoint x: 114, startPoint y: 178, endPoint x: 122, endPoint y: 172, distance: 9.7
click at [116, 177] on button "COMPLETE" at bounding box center [127, 174] width 39 height 11
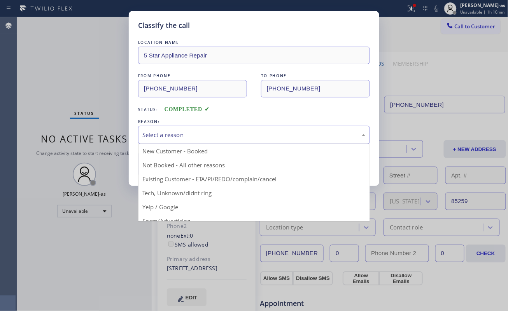
click at [204, 137] on div "Select a reason" at bounding box center [253, 135] width 223 height 9
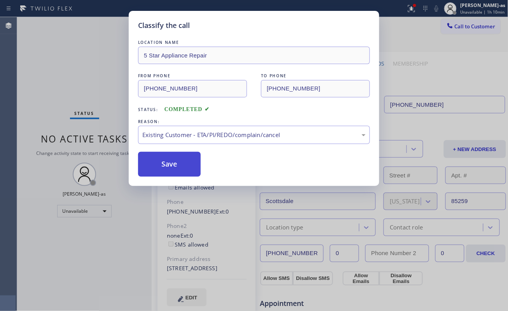
drag, startPoint x: 231, startPoint y: 175, endPoint x: 184, endPoint y: 173, distance: 46.7
click at [168, 162] on button "Save" at bounding box center [169, 164] width 63 height 25
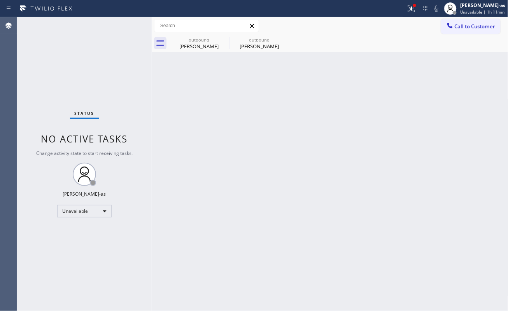
click at [119, 88] on div "Status No active tasks Change activity state to start receiving tasks. [PERSON_…" at bounding box center [84, 164] width 135 height 294
click at [461, 23] on span "Call to Customer" at bounding box center [475, 26] width 41 height 7
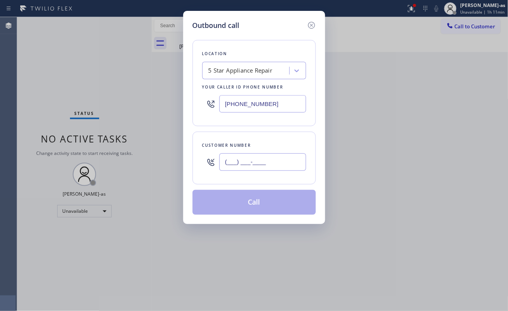
click at [264, 163] on input "(___) ___-____" at bounding box center [262, 162] width 87 height 17
paste input "847) 498-6937"
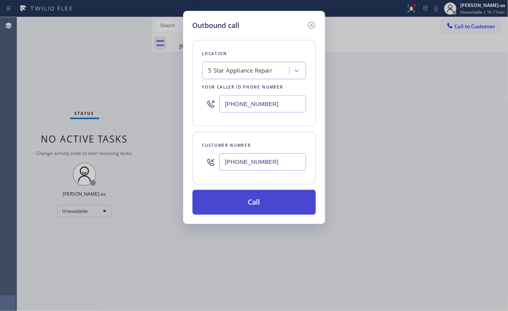
type input "(847) 498-6937"
click at [245, 210] on button "Call" at bounding box center [253, 202] width 123 height 25
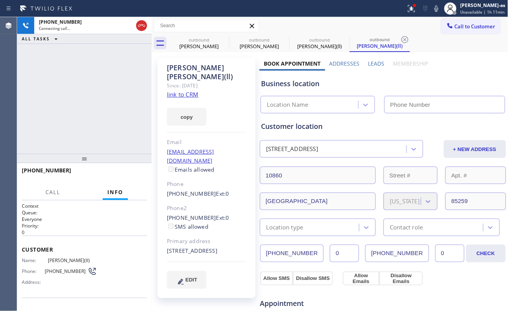
type input "[PHONE_NUMBER]"
click at [73, 117] on div "+18474986937 Connecting call… ALL TASKS ALL TASKS ACTIVE TASKS TASKS IN WRAP UP" at bounding box center [84, 85] width 135 height 137
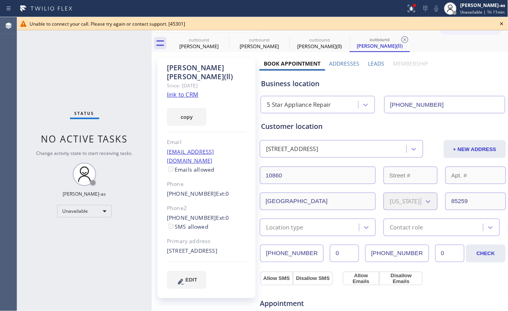
click at [193, 91] on link "link to CRM" at bounding box center [182, 95] width 31 height 8
drag, startPoint x: 82, startPoint y: 73, endPoint x: 93, endPoint y: 87, distance: 17.6
click at [84, 78] on div "Status No active tasks Change activity state to start receiving tasks. [PERSON_…" at bounding box center [84, 164] width 135 height 294
drag, startPoint x: 188, startPoint y: 44, endPoint x: 235, endPoint y: 39, distance: 47.3
click at [193, 44] on div "Elizabeth faraut" at bounding box center [199, 46] width 59 height 7
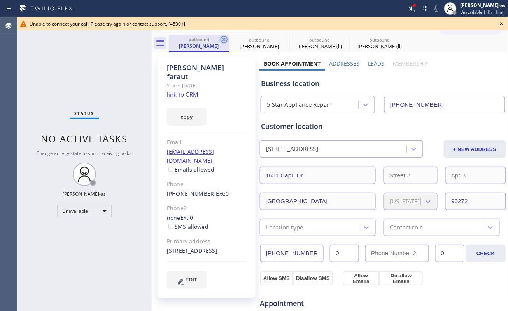
click at [220, 39] on icon at bounding box center [223, 39] width 9 height 9
click at [0, 0] on icon at bounding box center [0, 0] width 0 height 0
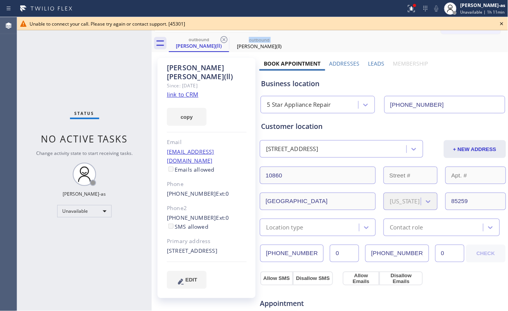
click at [220, 39] on icon at bounding box center [223, 39] width 9 height 9
click at [280, 38] on icon at bounding box center [284, 39] width 9 height 9
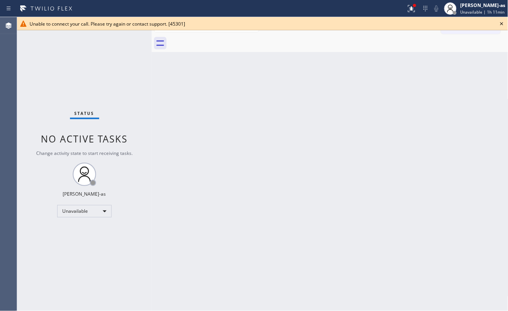
click at [223, 38] on div at bounding box center [338, 43] width 339 height 17
click at [257, 178] on div "Back to Dashboard Change Sender ID Customers Technicians Select a contact Outbo…" at bounding box center [330, 164] width 357 height 294
click at [497, 22] on icon at bounding box center [501, 23] width 9 height 9
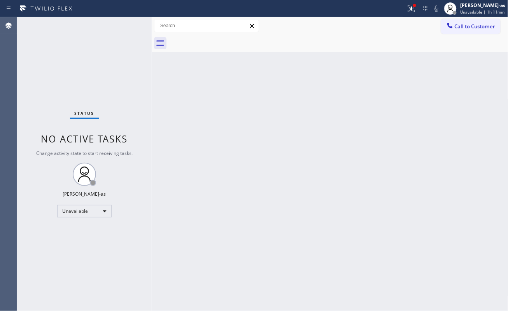
click at [467, 23] on span "Call to Customer" at bounding box center [475, 26] width 41 height 7
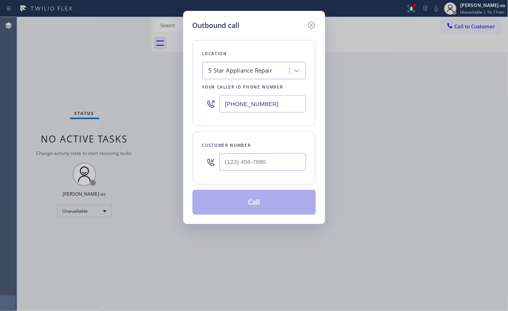
click at [242, 173] on div at bounding box center [262, 162] width 87 height 25
click at [254, 157] on input "(___) ___-____" at bounding box center [262, 162] width 87 height 17
paste input "424) 285-3502"
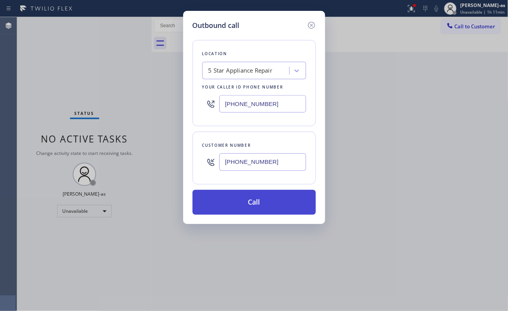
type input "(424) 285-3502"
drag, startPoint x: 247, startPoint y: 199, endPoint x: 473, endPoint y: 176, distance: 226.7
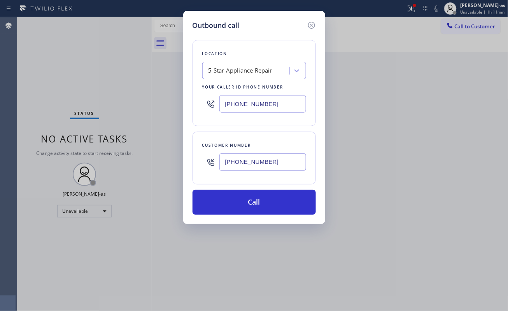
click at [247, 200] on button "Call" at bounding box center [253, 202] width 123 height 25
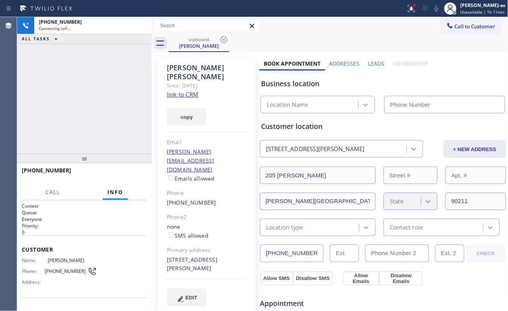
click at [106, 92] on div "+14242853502 Connecting call… ALL TASKS ALL TASKS ACTIVE TASKS TASKS IN WRAP UP" at bounding box center [84, 85] width 135 height 137
click at [95, 131] on div "+14242853502 Connecting call… ALL TASKS ALL TASKS ACTIVE TASKS TASKS IN WRAP UP" at bounding box center [84, 85] width 135 height 137
type input "[PHONE_NUMBER]"
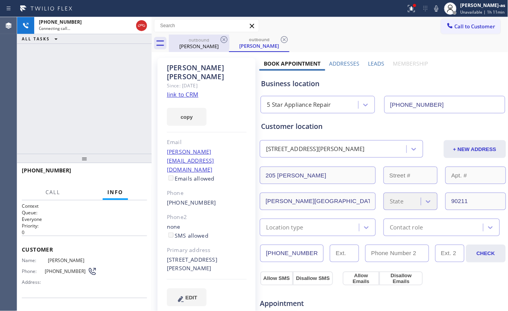
click at [211, 43] on div "Nava Dordick" at bounding box center [199, 46] width 59 height 7
click at [220, 40] on icon at bounding box center [223, 39] width 9 height 9
drag, startPoint x: 96, startPoint y: 89, endPoint x: 165, endPoint y: 100, distance: 69.3
click at [99, 91] on div "+14242853502 Connecting call… ALL TASKS ALL TASKS ACTIVE TASKS TASKS IN WRAP UP" at bounding box center [84, 85] width 135 height 137
click at [186, 91] on link "link to CRM" at bounding box center [182, 95] width 31 height 8
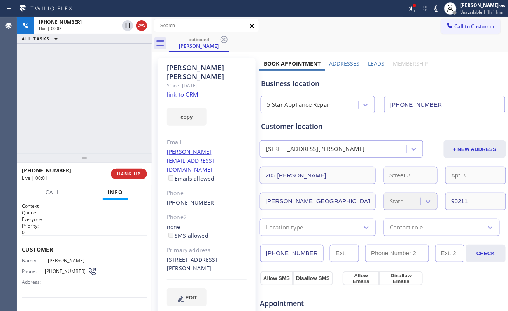
click at [76, 77] on div "+14242853502 Live | 00:02 ALL TASKS ALL TASKS ACTIVE TASKS TASKS IN WRAP UP" at bounding box center [84, 85] width 135 height 137
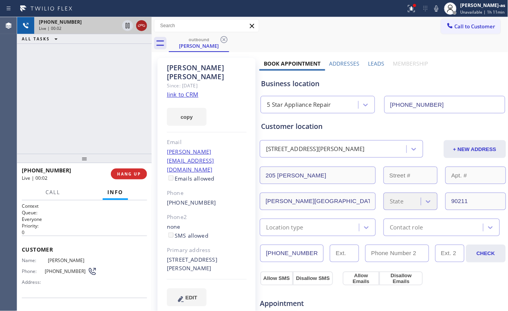
click at [145, 25] on icon at bounding box center [141, 25] width 7 height 2
drag, startPoint x: 109, startPoint y: 112, endPoint x: 124, endPoint y: 189, distance: 77.6
click at [111, 130] on div "+14242853502 Live | 00:03 ALL TASKS ALL TASKS ACTIVE TASKS TASKS IN WRAP UP" at bounding box center [84, 85] width 135 height 137
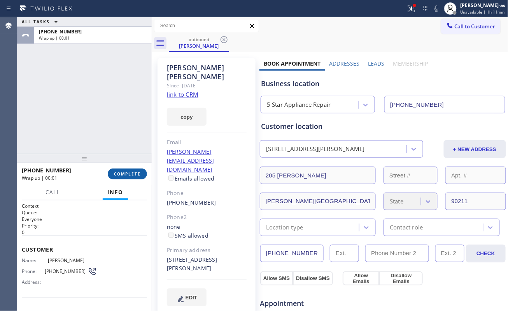
click at [128, 176] on span "COMPLETE" at bounding box center [127, 173] width 27 height 5
click at [107, 139] on div "ALL TASKS ALL TASKS ACTIVE TASKS TASKS IN WRAP UP +14242853502 Wrap up | 00:01" at bounding box center [84, 85] width 135 height 137
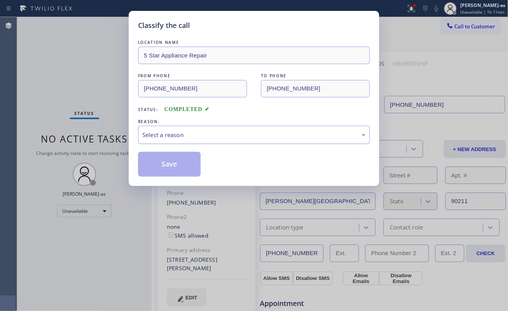
click at [198, 134] on div "Select a reason" at bounding box center [253, 135] width 223 height 9
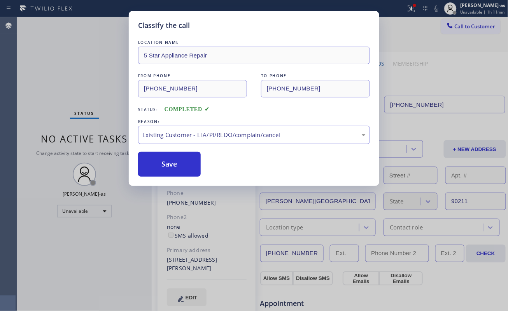
drag, startPoint x: 171, startPoint y: 176, endPoint x: 157, endPoint y: 105, distance: 72.1
click at [171, 171] on button "Save" at bounding box center [169, 164] width 63 height 25
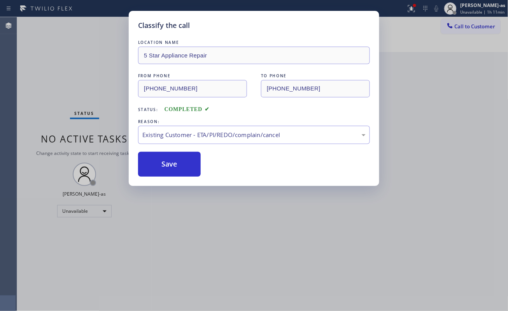
drag, startPoint x: 171, startPoint y: 162, endPoint x: 242, endPoint y: 123, distance: 80.8
click at [174, 162] on button "Save" at bounding box center [169, 164] width 63 height 25
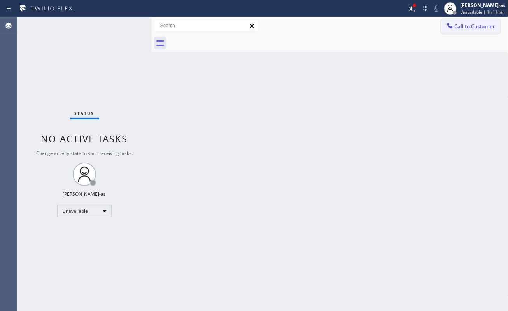
click at [470, 30] on button "Call to Customer" at bounding box center [470, 26] width 59 height 15
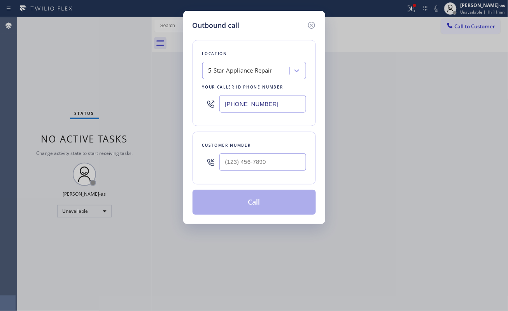
drag, startPoint x: 252, startPoint y: 151, endPoint x: 261, endPoint y: 163, distance: 15.2
click at [254, 163] on div at bounding box center [262, 162] width 87 height 25
click at [261, 163] on input "(___) ___-____" at bounding box center [262, 162] width 87 height 17
paste input "626) 300-0735"
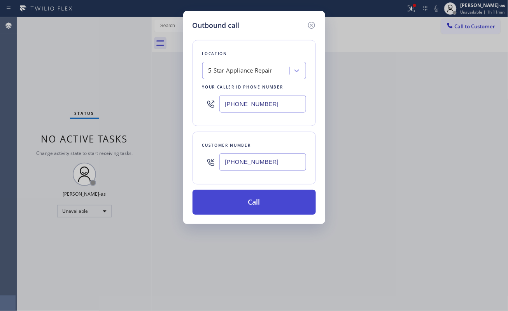
type input "(626) 300-0735"
click at [248, 201] on button "Call" at bounding box center [253, 202] width 123 height 25
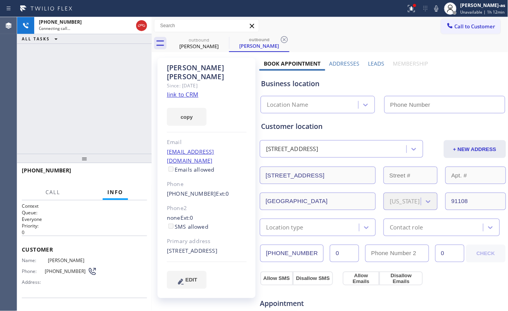
type input "[PHONE_NUMBER]"
click at [105, 70] on div "+16263000735 Connecting call… ALL TASKS ALL TASKS ACTIVE TASKS TASKS IN WRAP UP" at bounding box center [84, 85] width 135 height 137
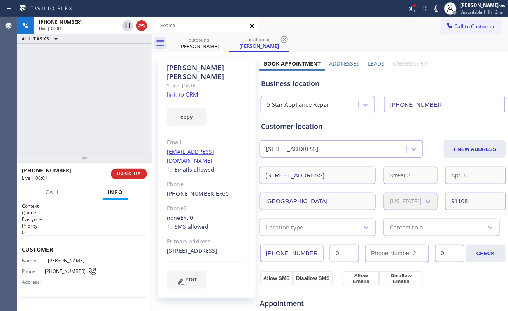
click at [114, 89] on div "+16263000735 Live | 00:01 ALL TASKS ALL TASKS ACTIVE TASKS TASKS IN WRAP UP" at bounding box center [84, 85] width 135 height 137
drag, startPoint x: 127, startPoint y: 175, endPoint x: 121, endPoint y: 151, distance: 24.1
click at [127, 173] on span "HANG UP" at bounding box center [129, 173] width 24 height 5
click at [109, 139] on div "+16263000735 Live | 00:03 ALL TASKS ALL TASKS ACTIVE TASKS TASKS IN WRAP UP" at bounding box center [84, 85] width 135 height 137
click at [130, 170] on button "HANG UP" at bounding box center [129, 174] width 36 height 11
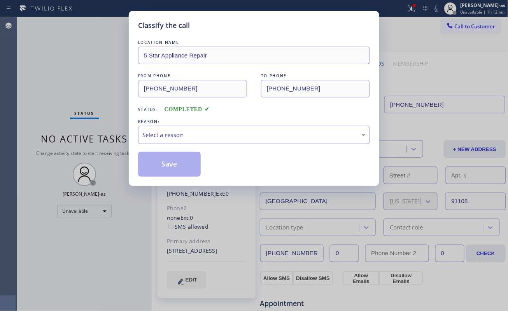
click at [85, 114] on div "Classify the call LOCATION NAME 5 Star Appliance Repair FROM PHONE (855) 731-49…" at bounding box center [254, 155] width 508 height 311
drag, startPoint x: 189, startPoint y: 136, endPoint x: 193, endPoint y: 140, distance: 5.8
click at [191, 138] on div "Select a reason" at bounding box center [253, 135] width 223 height 9
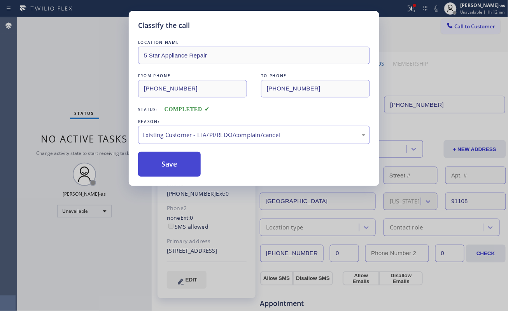
click at [165, 173] on button "Save" at bounding box center [169, 164] width 63 height 25
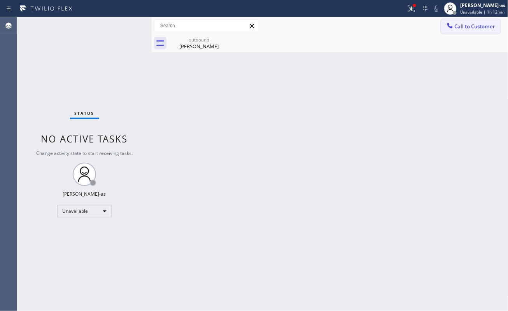
click at [474, 24] on span "Call to Customer" at bounding box center [475, 26] width 41 height 7
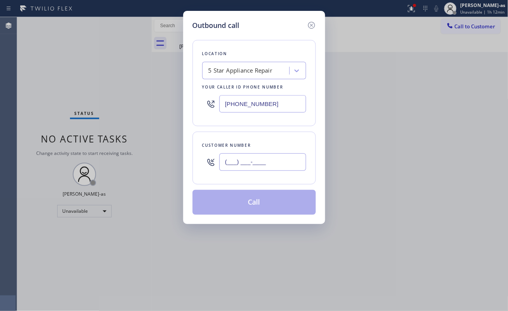
click at [240, 171] on input "(___) ___-____" at bounding box center [262, 162] width 87 height 17
paste input "206) 669-6869"
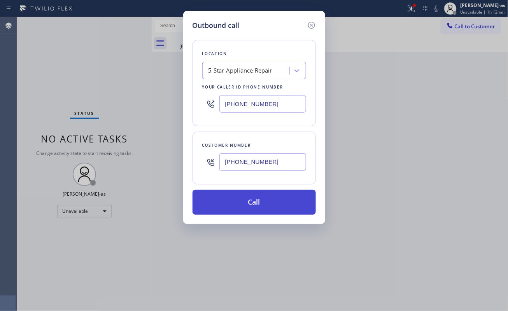
type input "(206) 669-6869"
click at [245, 200] on button "Call" at bounding box center [253, 202] width 123 height 25
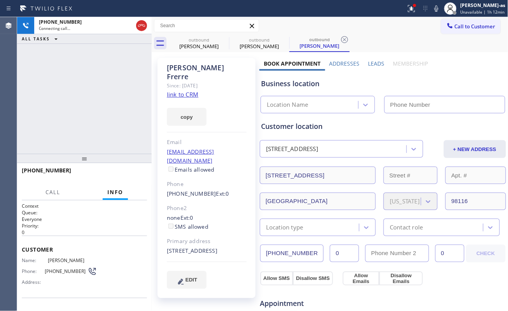
type input "[PHONE_NUMBER]"
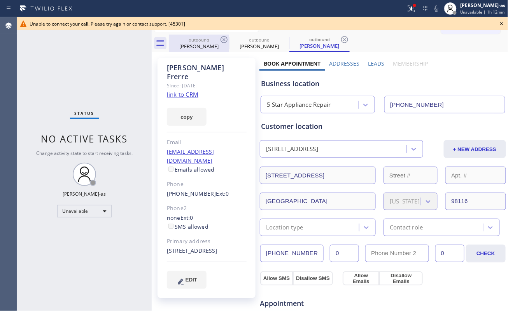
drag, startPoint x: 193, startPoint y: 50, endPoint x: 213, endPoint y: 44, distance: 20.9
click at [193, 49] on div "outbound Kirk Batterson" at bounding box center [199, 43] width 59 height 17
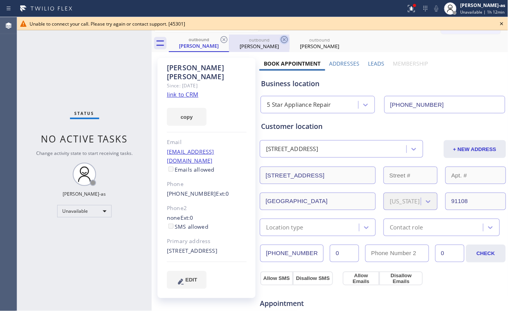
click at [224, 39] on icon at bounding box center [223, 39] width 7 height 7
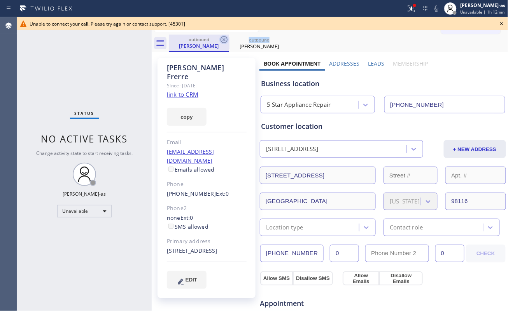
click at [224, 39] on icon at bounding box center [223, 39] width 7 height 7
click at [0, 0] on icon at bounding box center [0, 0] width 0 height 0
click at [224, 40] on div "outbound Daniel Frerre outbound Daniel Frerre" at bounding box center [338, 43] width 339 height 17
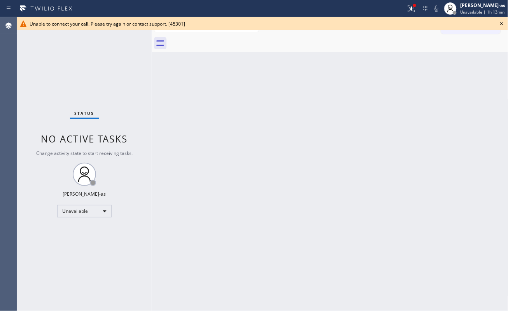
click at [499, 21] on icon at bounding box center [501, 23] width 9 height 9
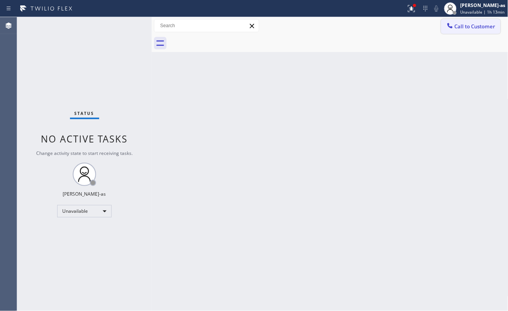
click at [458, 23] on span "Call to Customer" at bounding box center [475, 26] width 41 height 7
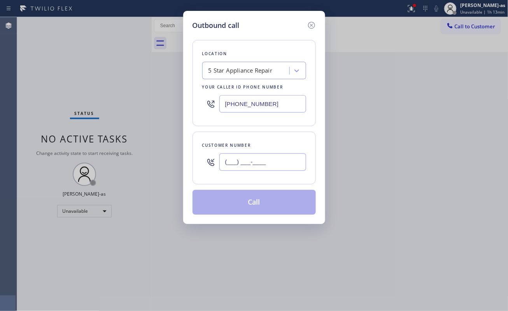
click at [252, 169] on input "(___) ___-____" at bounding box center [262, 162] width 87 height 17
paste input "805) 231-7679"
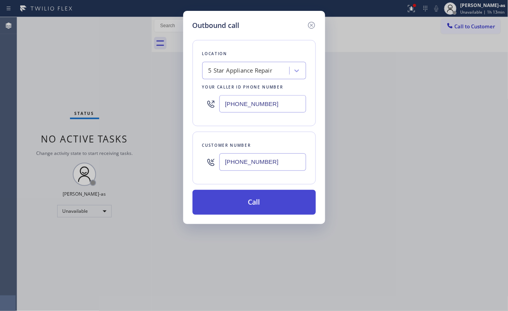
type input "(805) 231-7679"
click at [262, 205] on button "Call" at bounding box center [253, 202] width 123 height 25
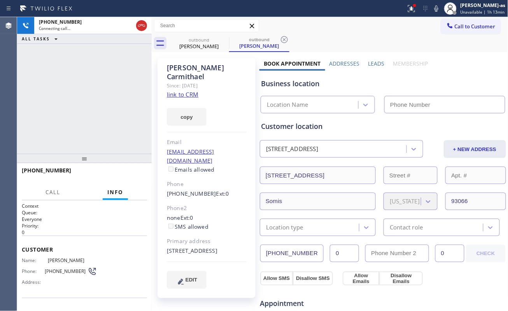
type input "[PHONE_NUMBER]"
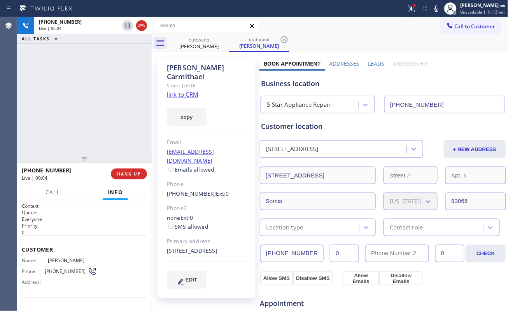
click at [79, 87] on div "+18052317679 Live | 00:04 ALL TASKS ALL TASKS ACTIVE TASKS TASKS IN WRAP UP" at bounding box center [84, 85] width 135 height 137
click at [129, 175] on span "HANG UP" at bounding box center [129, 173] width 24 height 5
click at [128, 172] on span "HANG UP" at bounding box center [129, 173] width 24 height 5
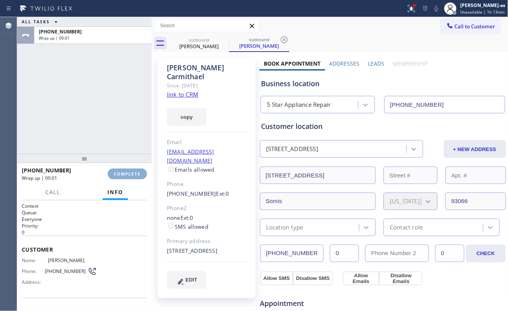
click at [125, 171] on span "COMPLETE" at bounding box center [127, 173] width 27 height 5
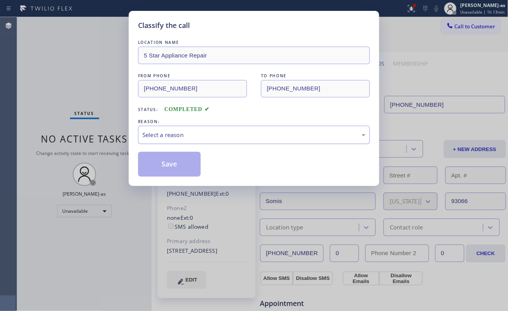
click at [215, 135] on div "Select a reason" at bounding box center [253, 135] width 223 height 9
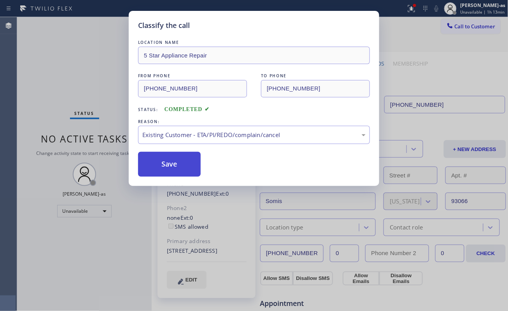
drag, startPoint x: 171, startPoint y: 177, endPoint x: 170, endPoint y: 171, distance: 5.9
click at [171, 177] on button "Save" at bounding box center [169, 164] width 63 height 25
click at [168, 172] on button "Save" at bounding box center [169, 164] width 63 height 25
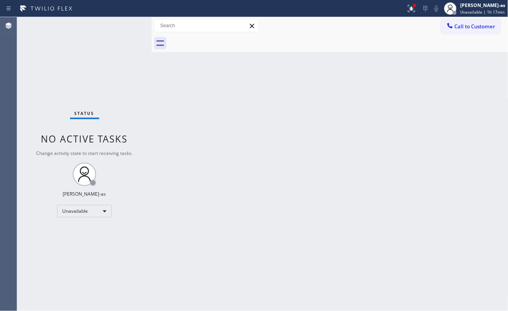
click at [215, 181] on div "Back to Dashboard Change Sender ID Customers Technicians Select a contact Outbo…" at bounding box center [330, 164] width 357 height 294
click at [473, 30] on button "Call to Customer" at bounding box center [470, 26] width 59 height 15
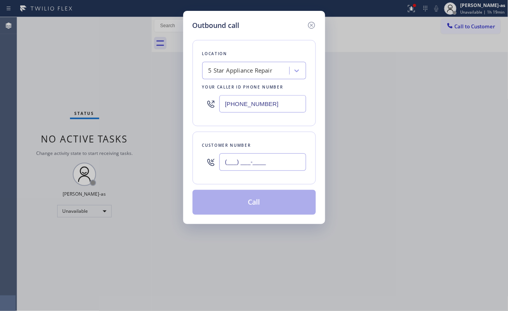
click at [265, 171] on input "(___) ___-____" at bounding box center [262, 162] width 87 height 17
paste input "206) 335-2485"
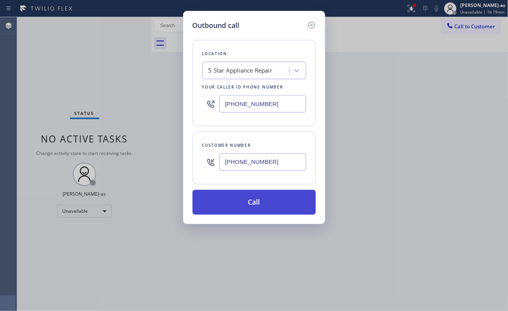
type input "(206) 335-2485"
click at [252, 204] on button "Call" at bounding box center [253, 202] width 123 height 25
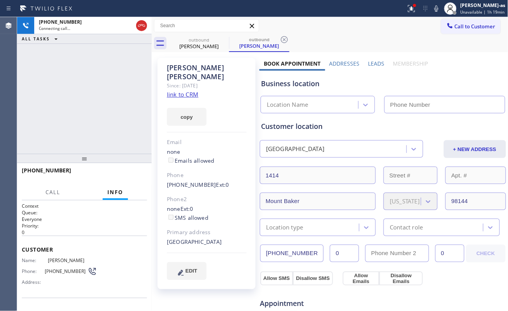
type input "[PHONE_NUMBER]"
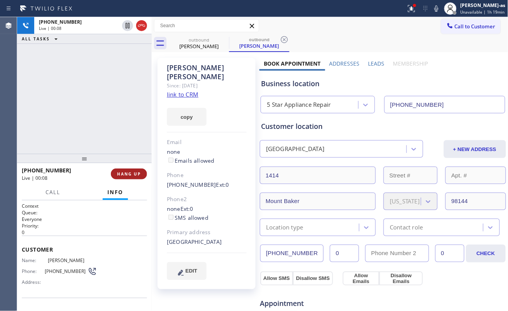
click at [119, 169] on button "HANG UP" at bounding box center [129, 174] width 36 height 11
drag, startPoint x: 138, startPoint y: 175, endPoint x: 131, endPoint y: 192, distance: 18.8
click at [139, 175] on span "HANG UP" at bounding box center [129, 173] width 24 height 5
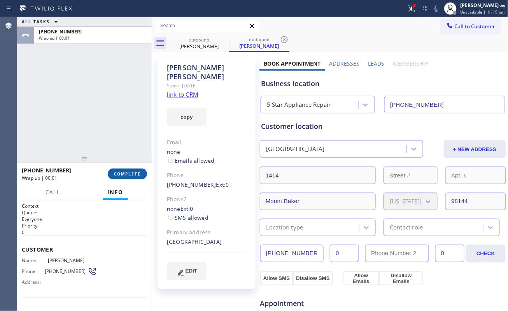
click at [128, 175] on span "COMPLETE" at bounding box center [127, 173] width 27 height 5
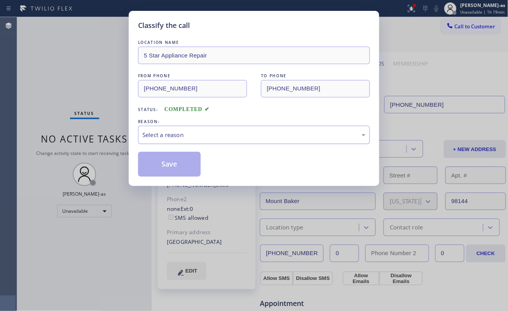
click at [169, 128] on div "Select a reason" at bounding box center [254, 135] width 232 height 18
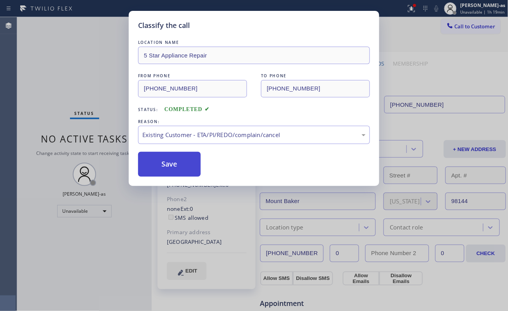
click at [167, 156] on button "Save" at bounding box center [169, 164] width 63 height 25
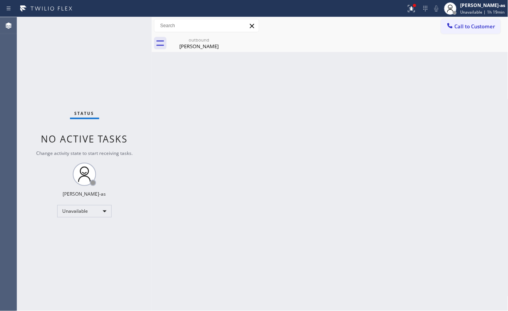
click at [459, 23] on span "Call to Customer" at bounding box center [475, 26] width 41 height 7
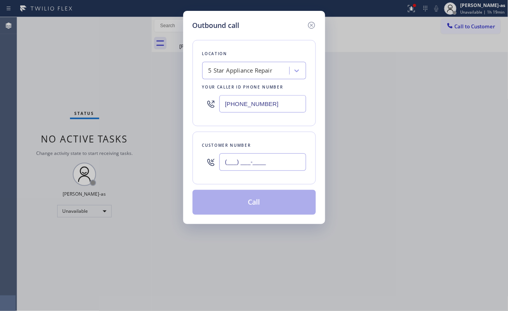
click at [247, 165] on input "(___) ___-____" at bounding box center [262, 162] width 87 height 17
paste input "512) 422-7569"
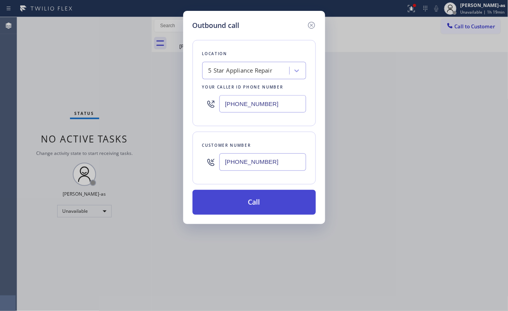
type input "(512) 422-7569"
click at [244, 204] on button "Call" at bounding box center [253, 202] width 123 height 25
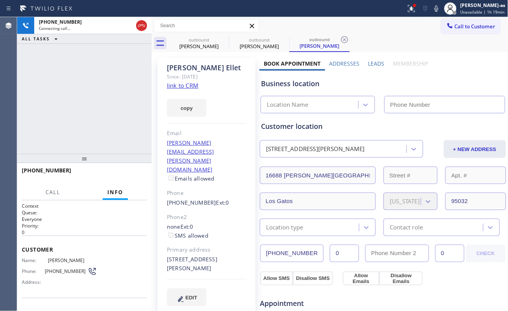
click at [180, 90] on div "copy" at bounding box center [207, 103] width 80 height 27
type input "[PHONE_NUMBER]"
click at [187, 88] on link "link to CRM" at bounding box center [182, 86] width 31 height 8
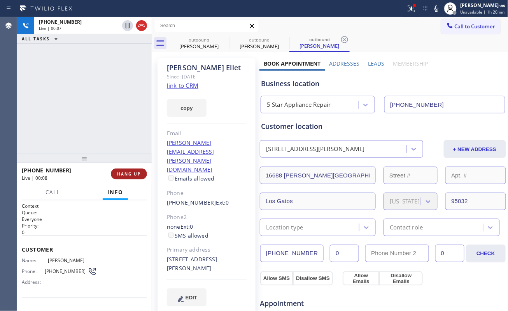
drag, startPoint x: 140, startPoint y: 25, endPoint x: 133, endPoint y: 178, distance: 152.6
click at [142, 26] on icon at bounding box center [141, 25] width 9 height 9
click at [131, 156] on div at bounding box center [84, 158] width 135 height 9
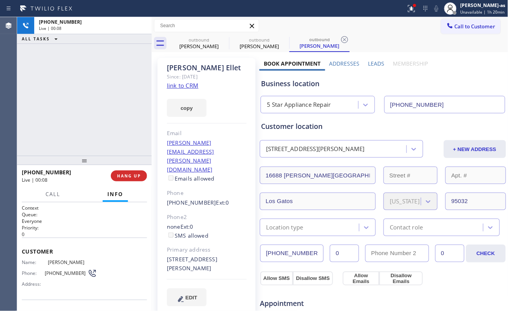
click at [134, 177] on span "HANG UP" at bounding box center [129, 175] width 24 height 5
click at [96, 135] on div "+15124227569 Live | 00:08 ALL TASKS ALL TASKS ACTIVE TASKS TASKS IN WRAP UP" at bounding box center [84, 86] width 135 height 139
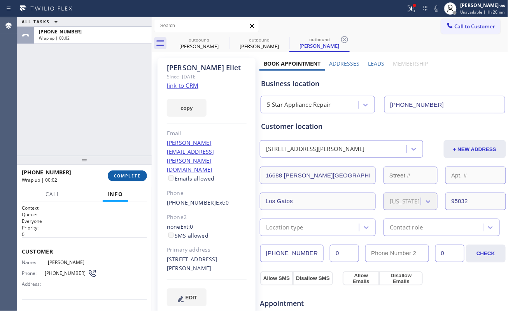
drag, startPoint x: 119, startPoint y: 184, endPoint x: 124, endPoint y: 180, distance: 6.6
click at [120, 184] on div "+15124227569 Wrap up | 00:02 COMPLETE" at bounding box center [84, 176] width 125 height 20
click at [124, 178] on span "COMPLETE" at bounding box center [127, 175] width 27 height 5
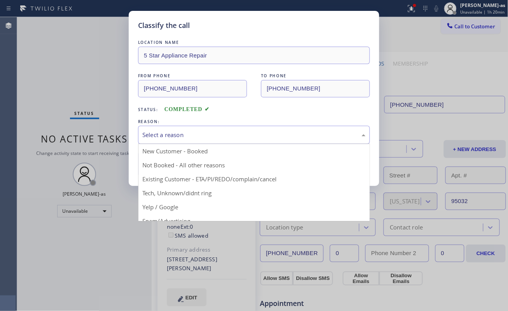
click at [195, 133] on div "Select a reason" at bounding box center [253, 135] width 223 height 9
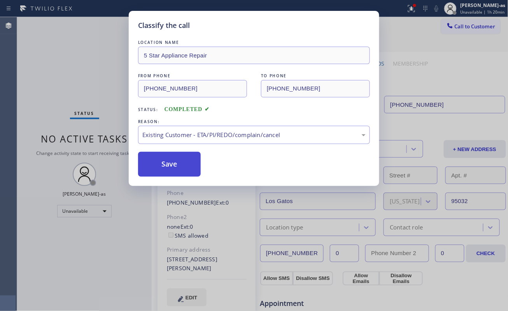
click at [177, 169] on button "Save" at bounding box center [169, 164] width 63 height 25
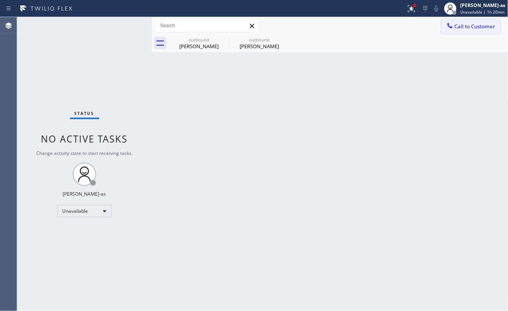
click at [458, 26] on span "Call to Customer" at bounding box center [475, 26] width 41 height 7
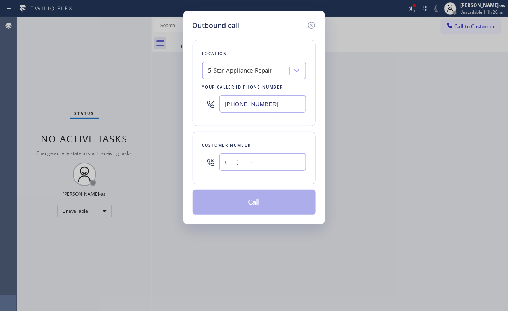
click at [243, 159] on input "(___) ___-____" at bounding box center [262, 162] width 87 height 17
paste input "714) 401-6900"
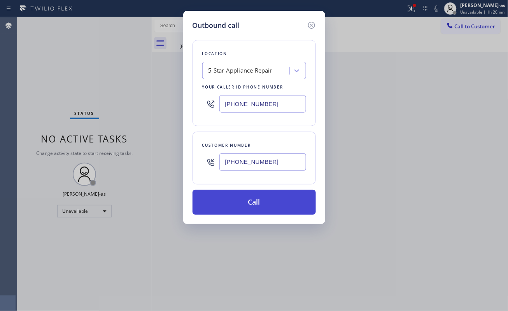
type input "(714) 401-6900"
click at [247, 199] on button "Call" at bounding box center [253, 202] width 123 height 25
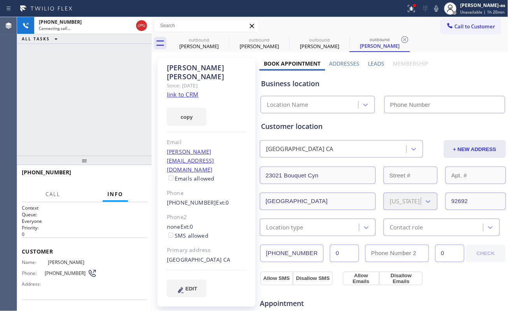
type input "[PHONE_NUMBER]"
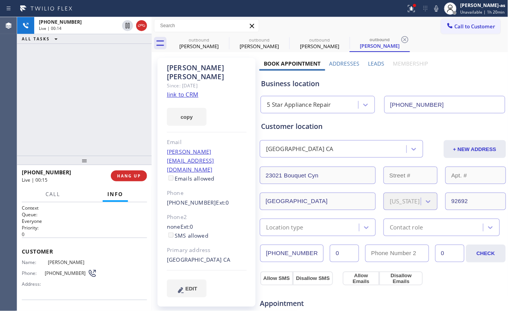
drag, startPoint x: 125, startPoint y: 175, endPoint x: 241, endPoint y: 139, distance: 121.6
click at [126, 175] on span "HANG UP" at bounding box center [129, 175] width 24 height 5
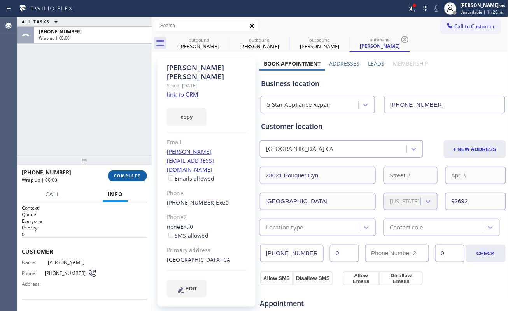
click at [123, 177] on span "COMPLETE" at bounding box center [127, 175] width 27 height 5
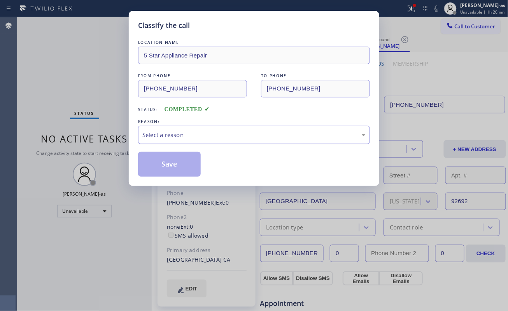
drag, startPoint x: 190, startPoint y: 136, endPoint x: 194, endPoint y: 143, distance: 8.2
click at [190, 138] on div "Select a reason" at bounding box center [253, 135] width 223 height 9
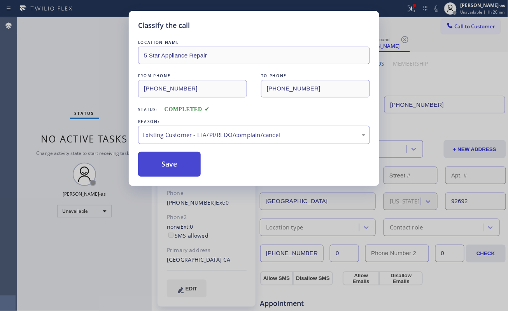
click at [170, 163] on button "Save" at bounding box center [169, 164] width 63 height 25
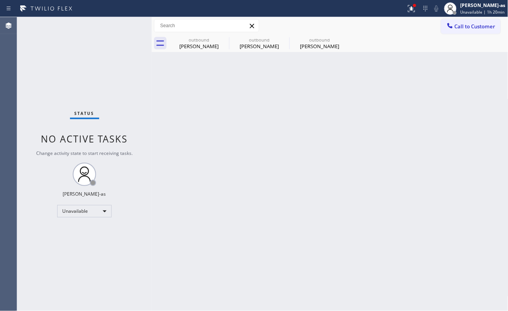
drag, startPoint x: 135, startPoint y: 104, endPoint x: 248, endPoint y: 65, distance: 119.3
click at [146, 102] on div "Status No active tasks Change activity state to start receiving tasks. [PERSON_…" at bounding box center [84, 164] width 135 height 294
click at [318, 38] on div "outbound" at bounding box center [319, 40] width 59 height 6
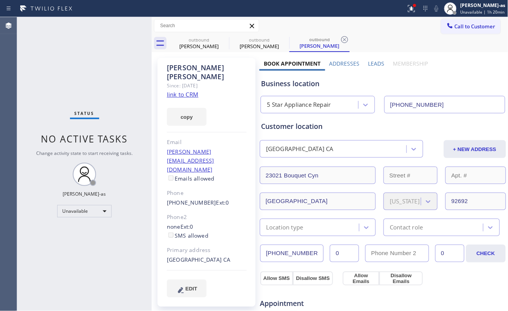
click at [191, 91] on link "link to CRM" at bounding box center [182, 95] width 31 height 8
click at [131, 137] on div "Status No active tasks Change activity state to start receiving tasks. [PERSON_…" at bounding box center [84, 164] width 135 height 294
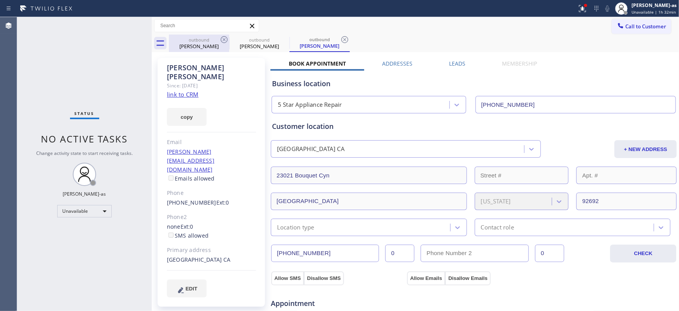
click at [201, 40] on div "outbound" at bounding box center [199, 40] width 59 height 6
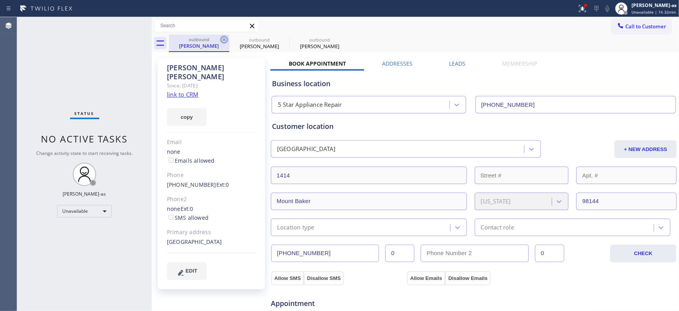
click at [223, 40] on icon at bounding box center [223, 39] width 7 height 7
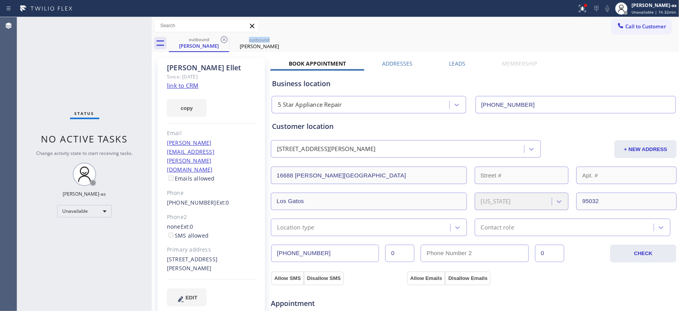
click at [223, 40] on icon at bounding box center [223, 39] width 7 height 7
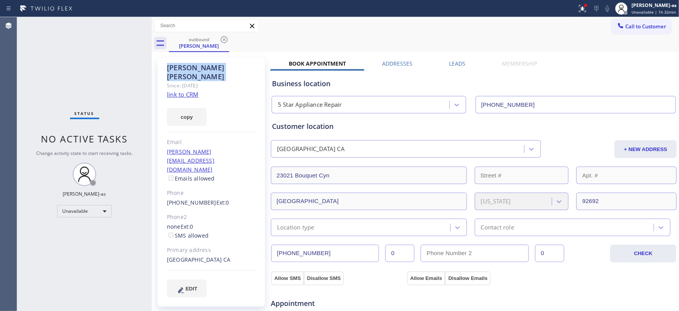
click at [223, 40] on icon at bounding box center [223, 39] width 7 height 7
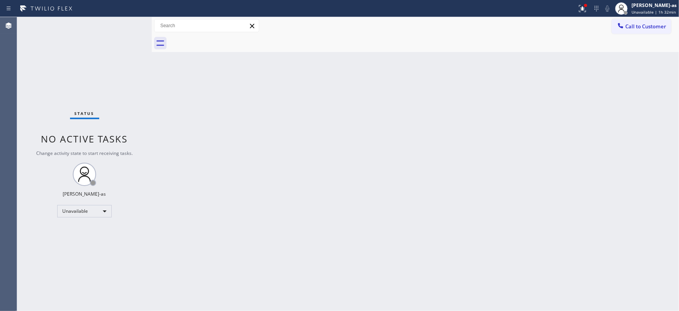
click at [223, 40] on div at bounding box center [424, 43] width 510 height 17
click at [284, 161] on div "Back to Dashboard Change Sender ID Customers Technicians Select a contact Outbo…" at bounding box center [415, 164] width 527 height 294
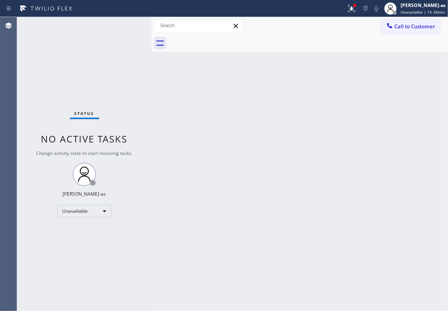
click at [138, 89] on div "Status No active tasks Change activity state to start receiving tasks. [PERSON_…" at bounding box center [84, 164] width 135 height 294
drag, startPoint x: 196, startPoint y: 126, endPoint x: 217, endPoint y: 114, distance: 24.1
click at [198, 125] on div "Back to Dashboard Change Sender ID Customers Technicians Select a contact Outbo…" at bounding box center [300, 164] width 297 height 294
drag, startPoint x: 164, startPoint y: 125, endPoint x: 180, endPoint y: 118, distance: 16.9
click at [173, 123] on div "Back to Dashboard Change Sender ID Customers Technicians Select a contact Outbo…" at bounding box center [300, 164] width 297 height 294
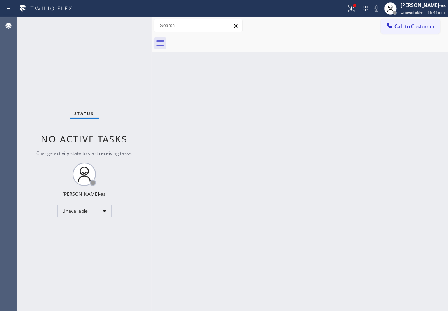
click at [197, 138] on div "Back to Dashboard Change Sender ID Customers Technicians Select a contact Outbo…" at bounding box center [300, 164] width 297 height 294
click at [409, 27] on span "Call to Customer" at bounding box center [415, 26] width 41 height 7
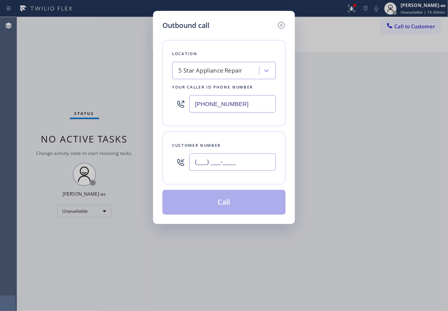
click at [198, 167] on input "(___) ___-____" at bounding box center [232, 162] width 87 height 17
paste input "650) 537-6541"
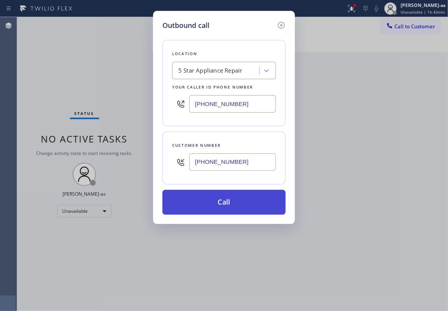
type input "(650) 537-6541"
click at [227, 201] on button "Call" at bounding box center [224, 202] width 123 height 25
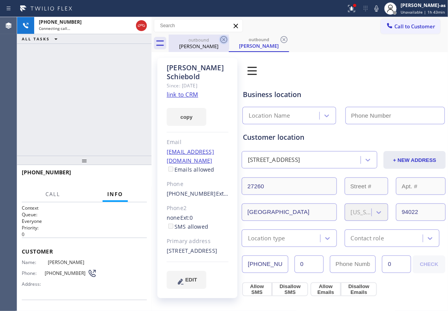
click at [189, 49] on div "Chris Schiebold" at bounding box center [199, 46] width 59 height 7
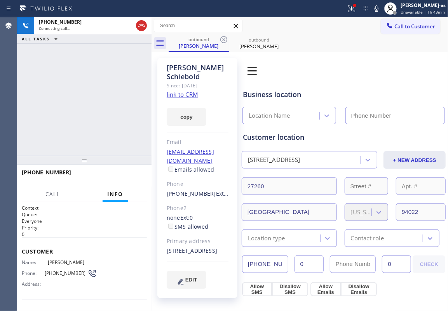
click at [223, 40] on icon at bounding box center [223, 39] width 9 height 9
click at [103, 98] on div "+16505376541 Connecting call… ALL TASKS ALL TASKS ACTIVE TASKS TASKS IN WRAP UP" at bounding box center [84, 86] width 135 height 139
type input "[PHONE_NUMBER]"
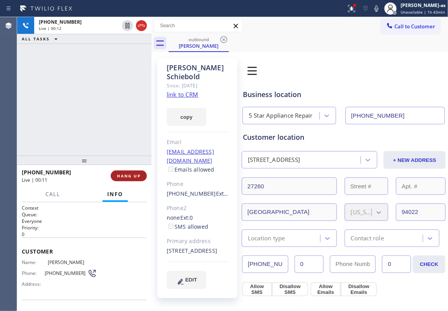
click at [124, 172] on button "HANG UP" at bounding box center [129, 176] width 36 height 11
click at [125, 173] on button "HANG UP" at bounding box center [129, 176] width 36 height 11
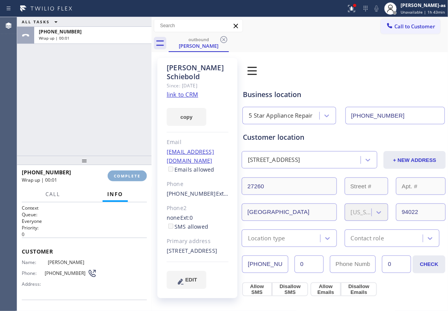
click at [125, 173] on button "COMPLETE" at bounding box center [127, 176] width 39 height 11
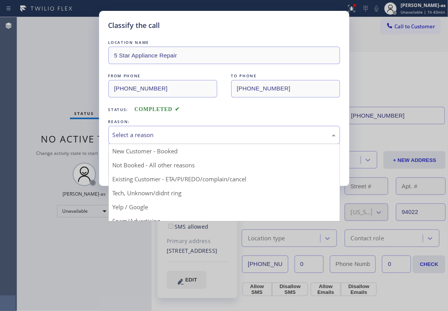
click at [208, 134] on div "Select a reason" at bounding box center [224, 135] width 223 height 9
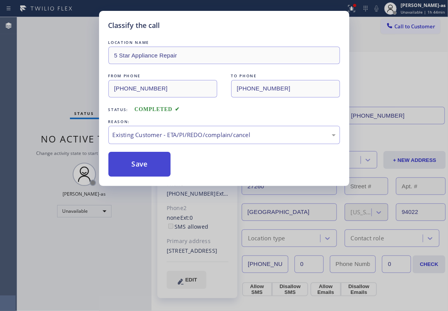
click at [145, 163] on button "Save" at bounding box center [139, 164] width 63 height 25
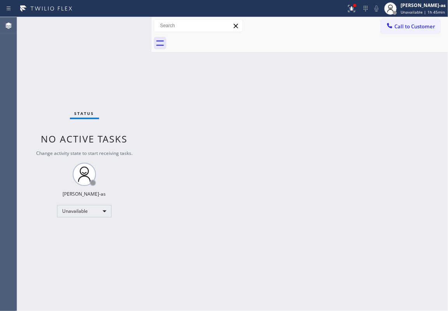
click at [201, 212] on div "Back to Dashboard Change Sender ID Customers Technicians Select a contact Outbo…" at bounding box center [300, 164] width 297 height 294
click at [145, 91] on div "Status No active tasks Change activity state to start receiving tasks. [PERSON_…" at bounding box center [84, 164] width 135 height 294
drag, startPoint x: 229, startPoint y: 185, endPoint x: 250, endPoint y: 203, distance: 27.4
click at [235, 189] on div "Back to Dashboard Change Sender ID Customers Technicians Select a contact Outbo…" at bounding box center [300, 164] width 297 height 294
click at [227, 152] on div "Back to Dashboard Change Sender ID Customers Technicians Select a contact Outbo…" at bounding box center [300, 164] width 297 height 294
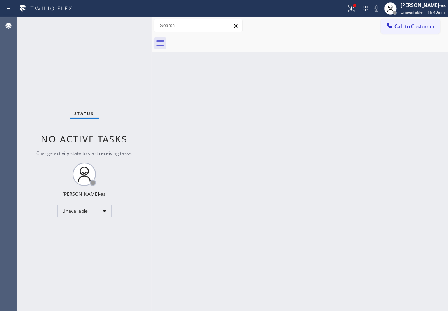
click at [341, 91] on div "Back to Dashboard Change Sender ID Customers Technicians Select a contact Outbo…" at bounding box center [300, 164] width 297 height 294
click at [77, 208] on div "Unavailable" at bounding box center [84, 211] width 54 height 12
drag, startPoint x: 84, startPoint y: 221, endPoint x: 356, endPoint y: 100, distance: 297.5
click at [86, 221] on li "Offline" at bounding box center [84, 222] width 52 height 9
click at [415, 5] on div "[PERSON_NAME]-as" at bounding box center [423, 5] width 45 height 7
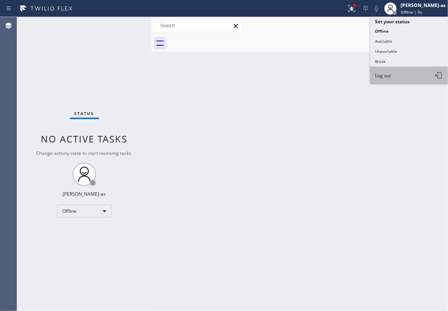
click at [392, 75] on button "Log out" at bounding box center [410, 75] width 78 height 17
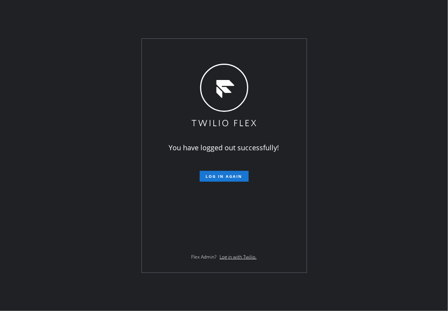
click at [368, 93] on div "You have logged out successfully! Log in again Flex Admin? Log in with Twilio." at bounding box center [224, 155] width 448 height 311
